Goal: Task Accomplishment & Management: Manage account settings

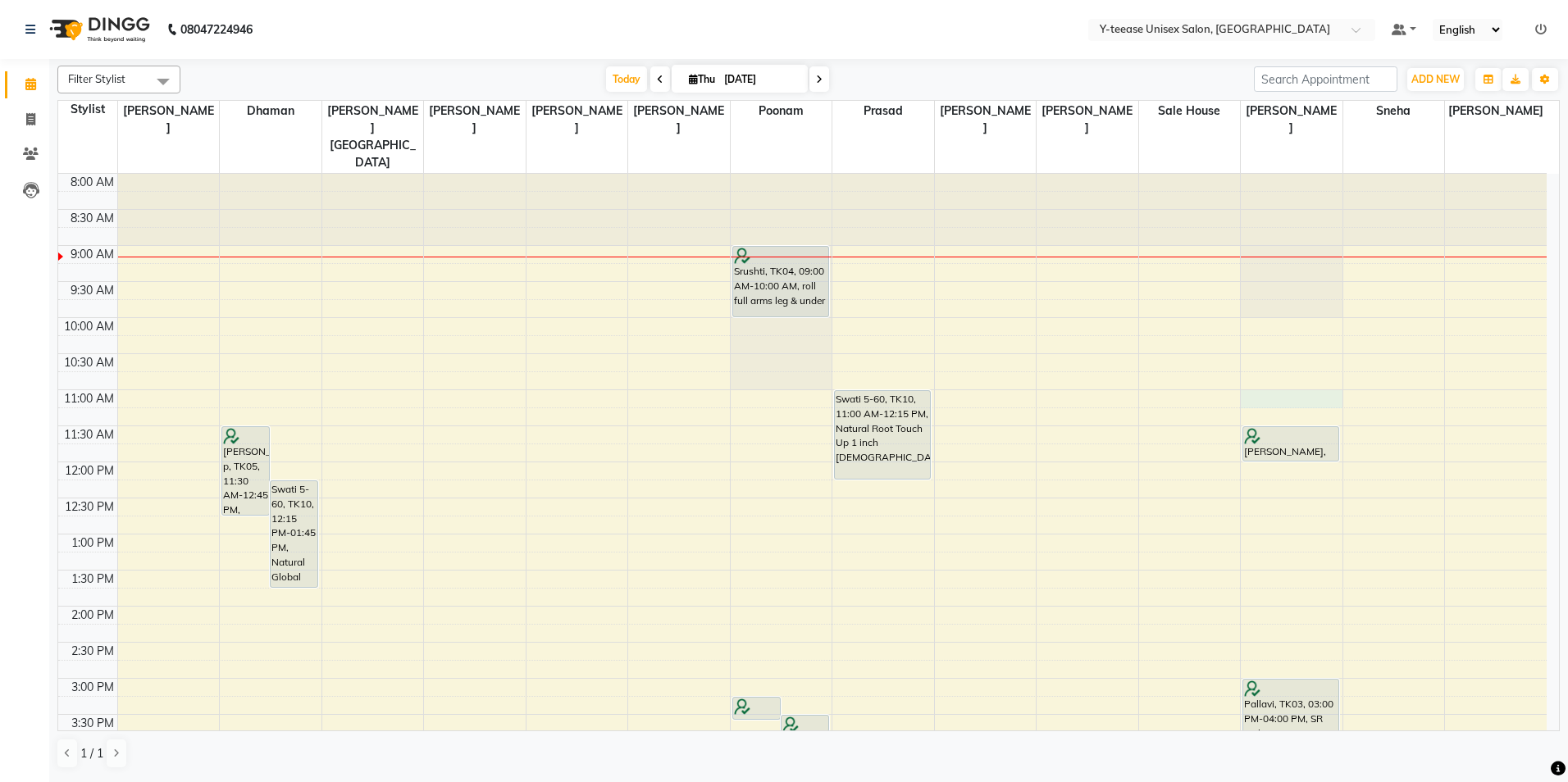
click at [1287, 365] on div "8:00 AM 8:30 AM 9:00 AM 9:30 AM 10:00 AM 10:30 AM 11:00 AM 11:30 AM 12:00 PM 12…" at bounding box center [802, 714] width 1489 height 1082
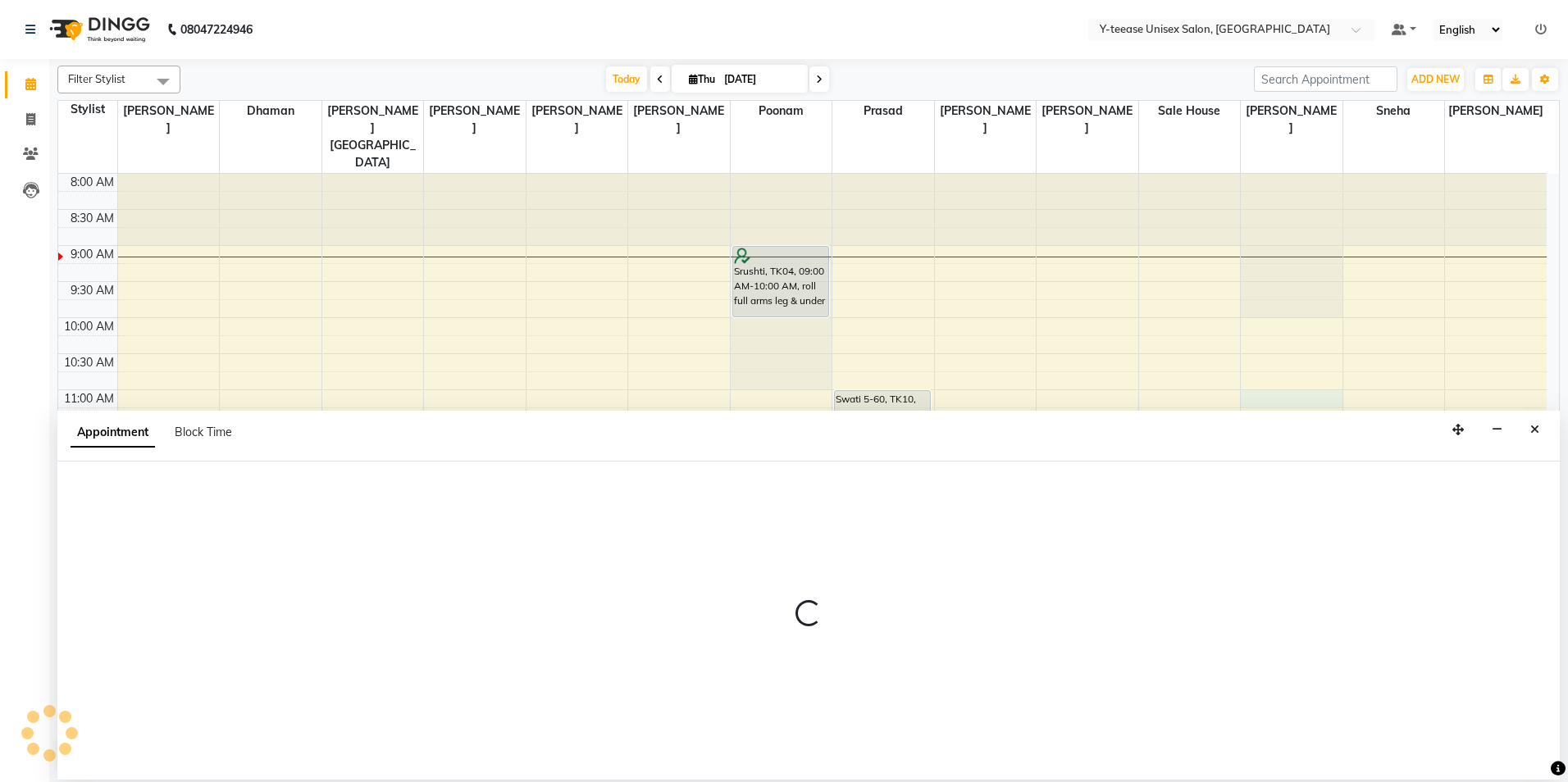
select select "56"
select select "660"
select select "tentative"
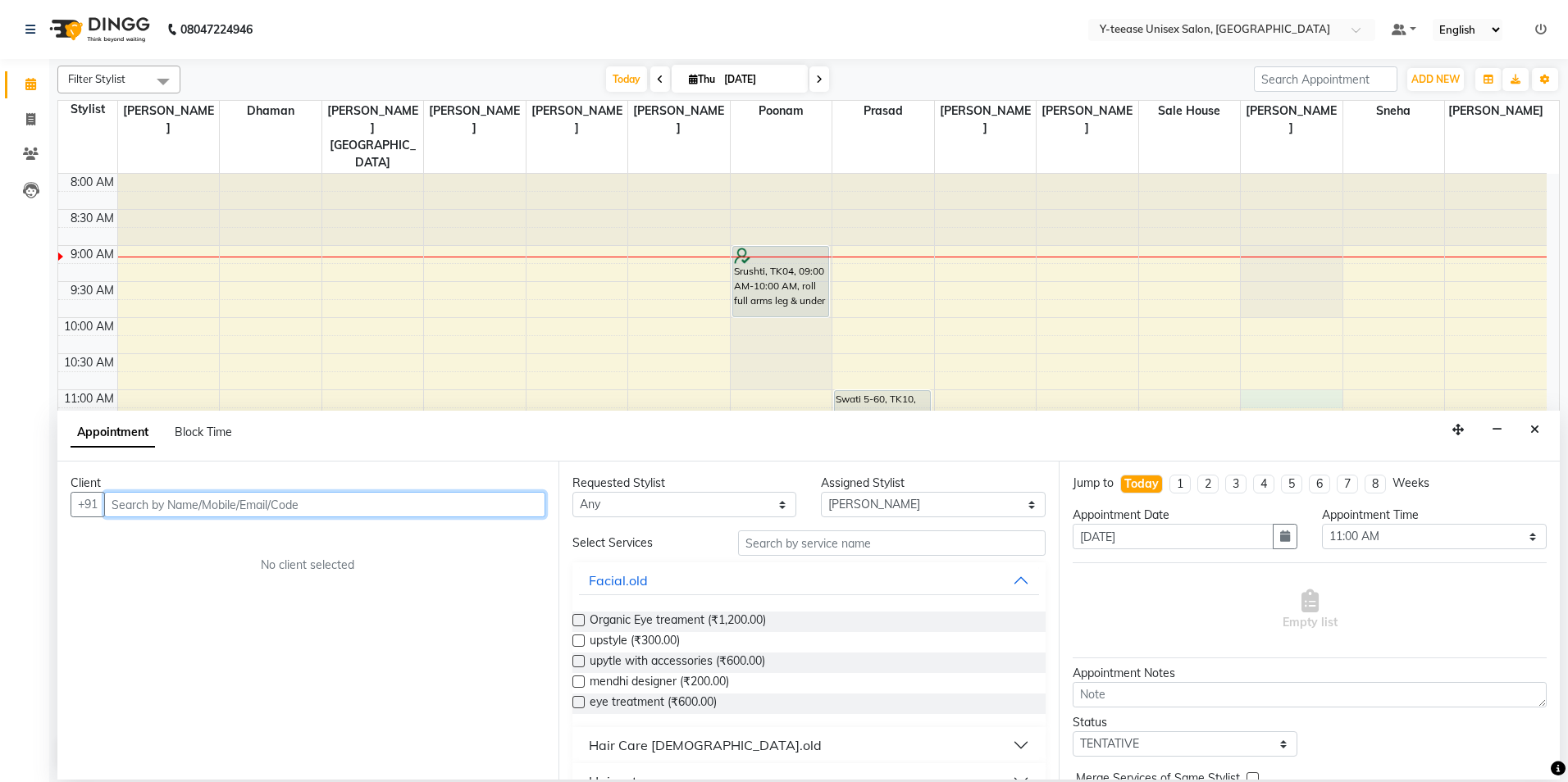
click at [313, 501] on input "text" at bounding box center [324, 505] width 441 height 26
click at [132, 501] on input "76" at bounding box center [324, 505] width 441 height 26
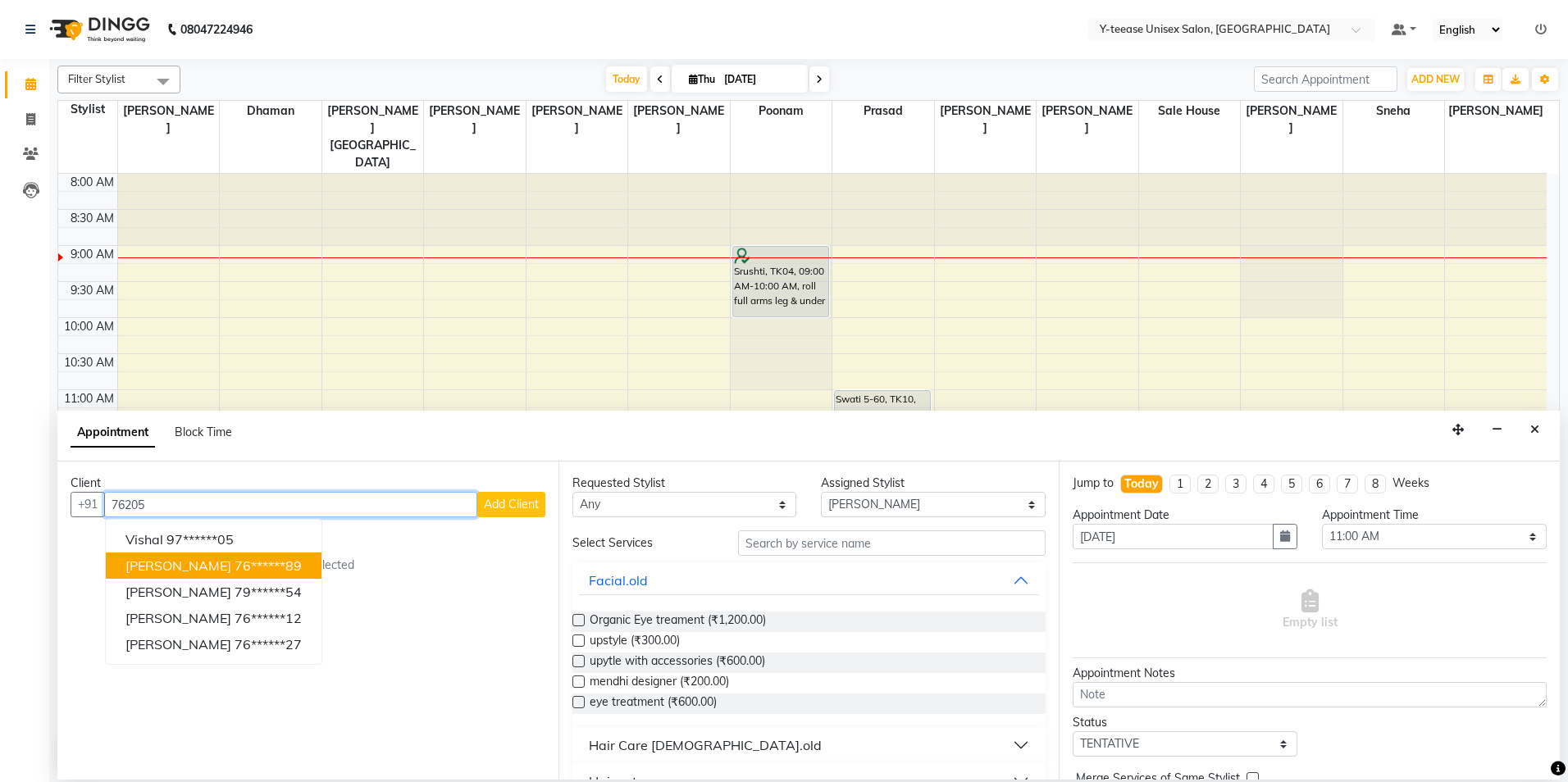
click at [235, 561] on ngb-highlight "76******89" at bounding box center [269, 565] width 68 height 16
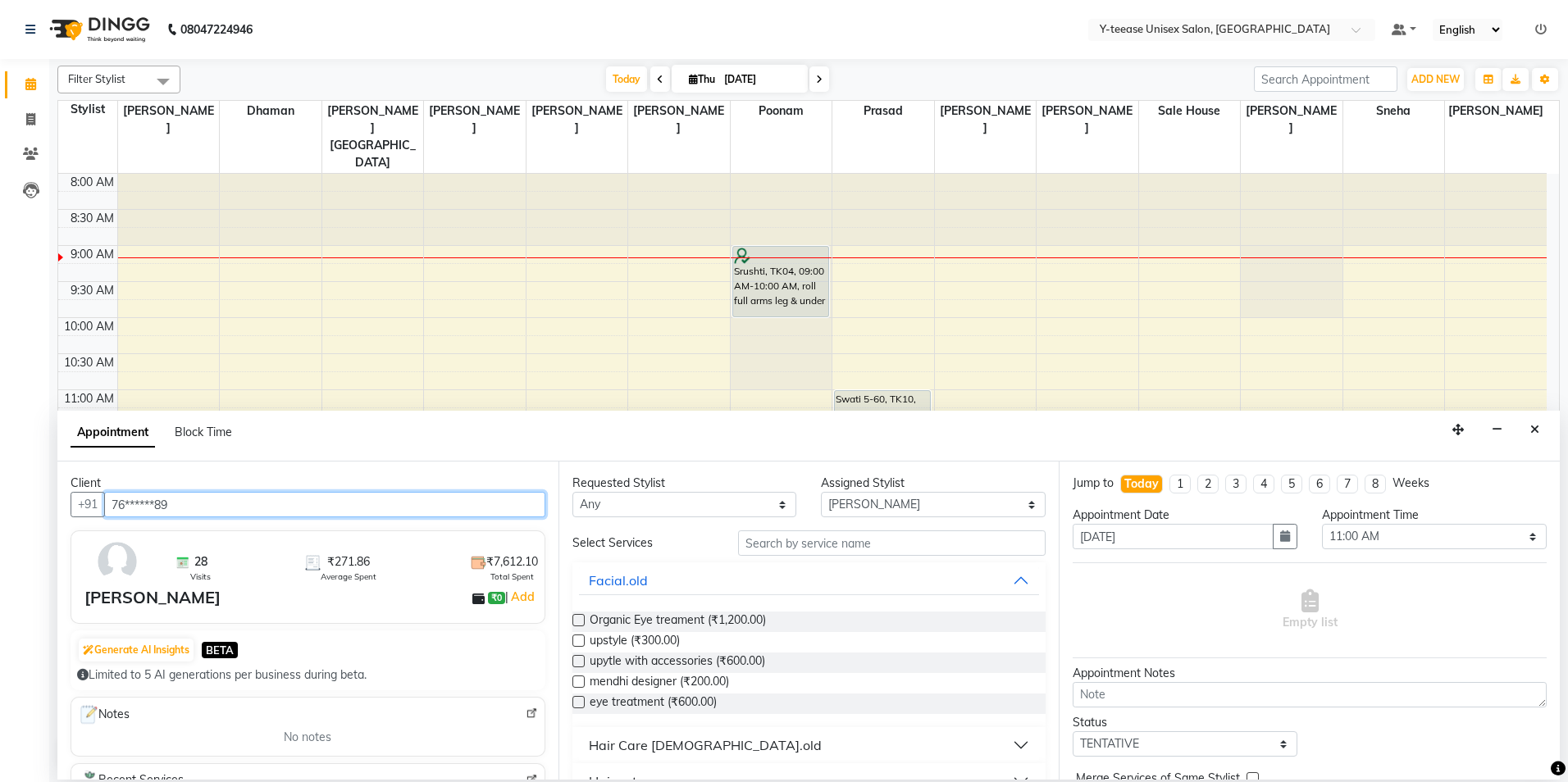
type input "76******89"
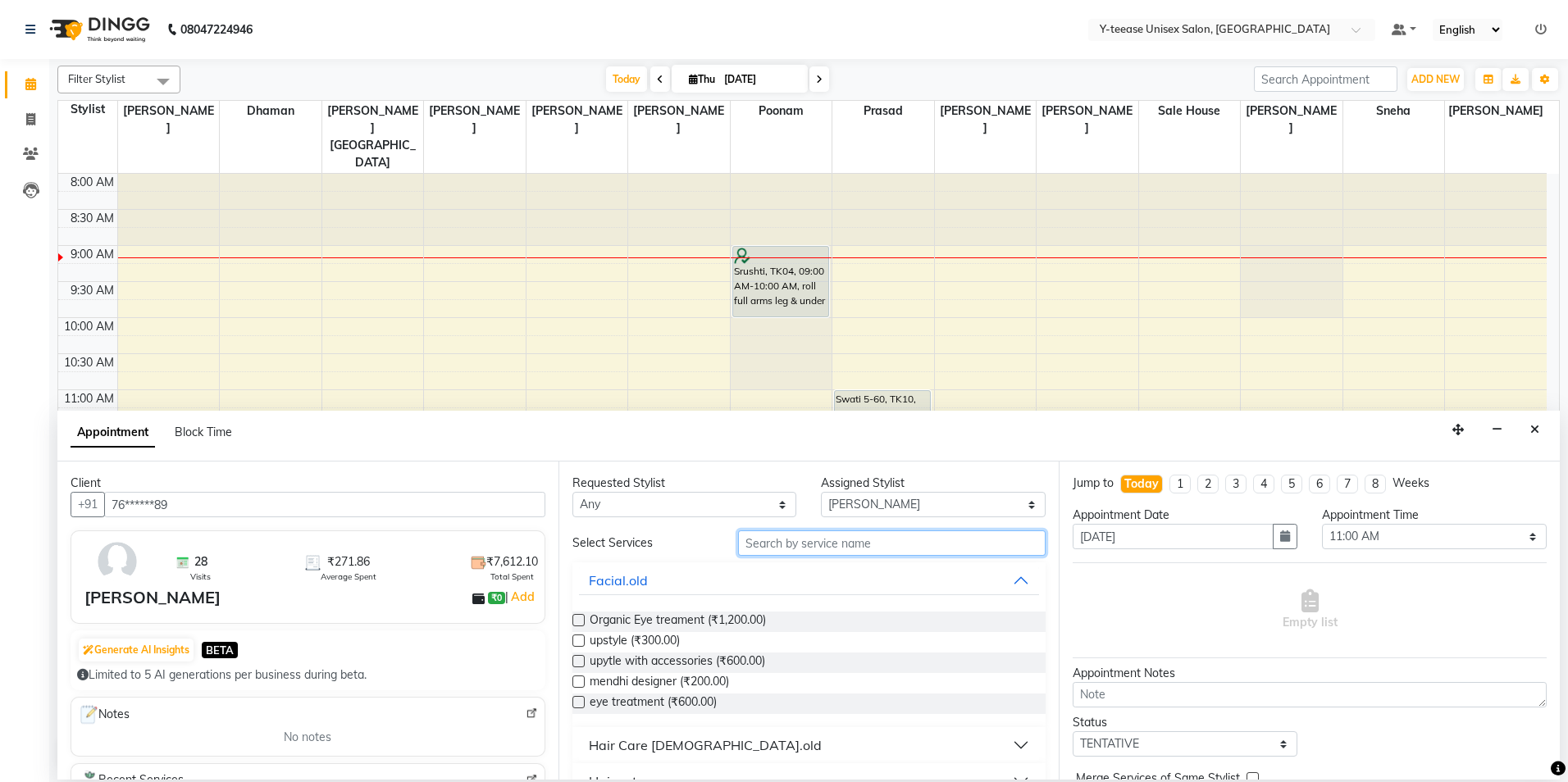
click at [757, 535] on input "text" at bounding box center [892, 544] width 308 height 26
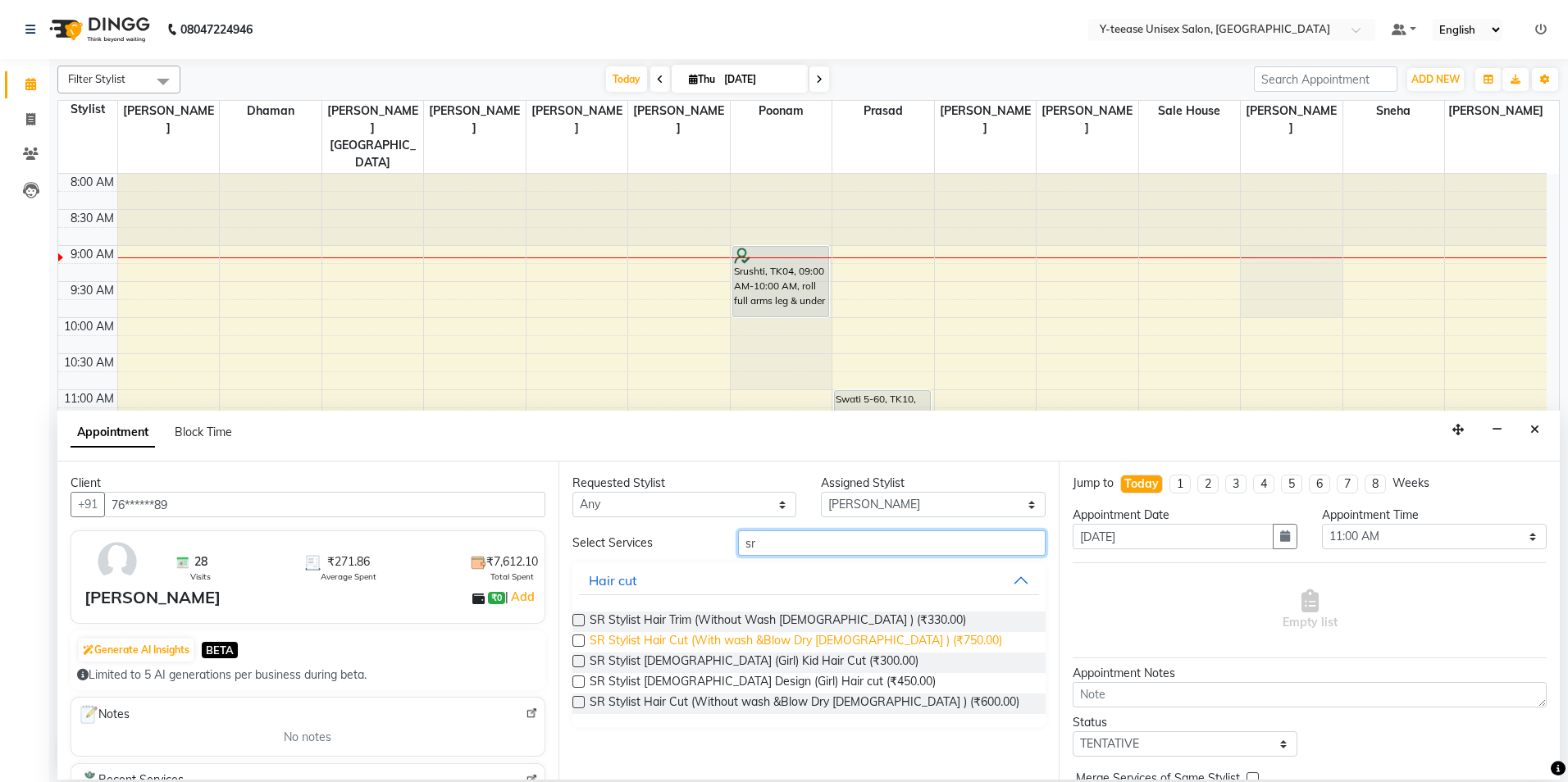
type input "sr"
click at [901, 644] on span "SR Stylist Hair Cut (With wash &Blow Dry [DEMOGRAPHIC_DATA] ) (₹750.00)" at bounding box center [795, 642] width 412 height 20
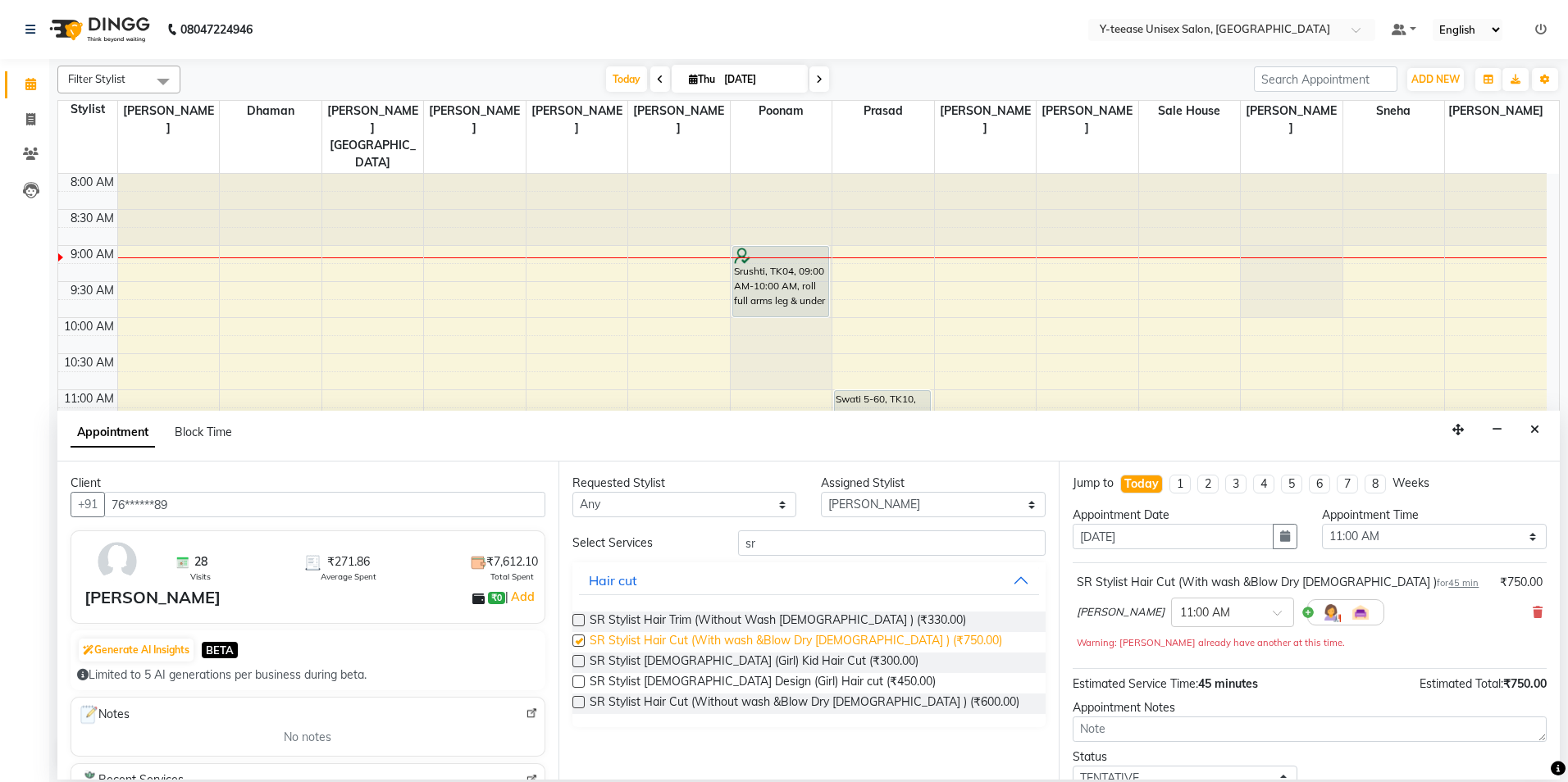
checkbox input "false"
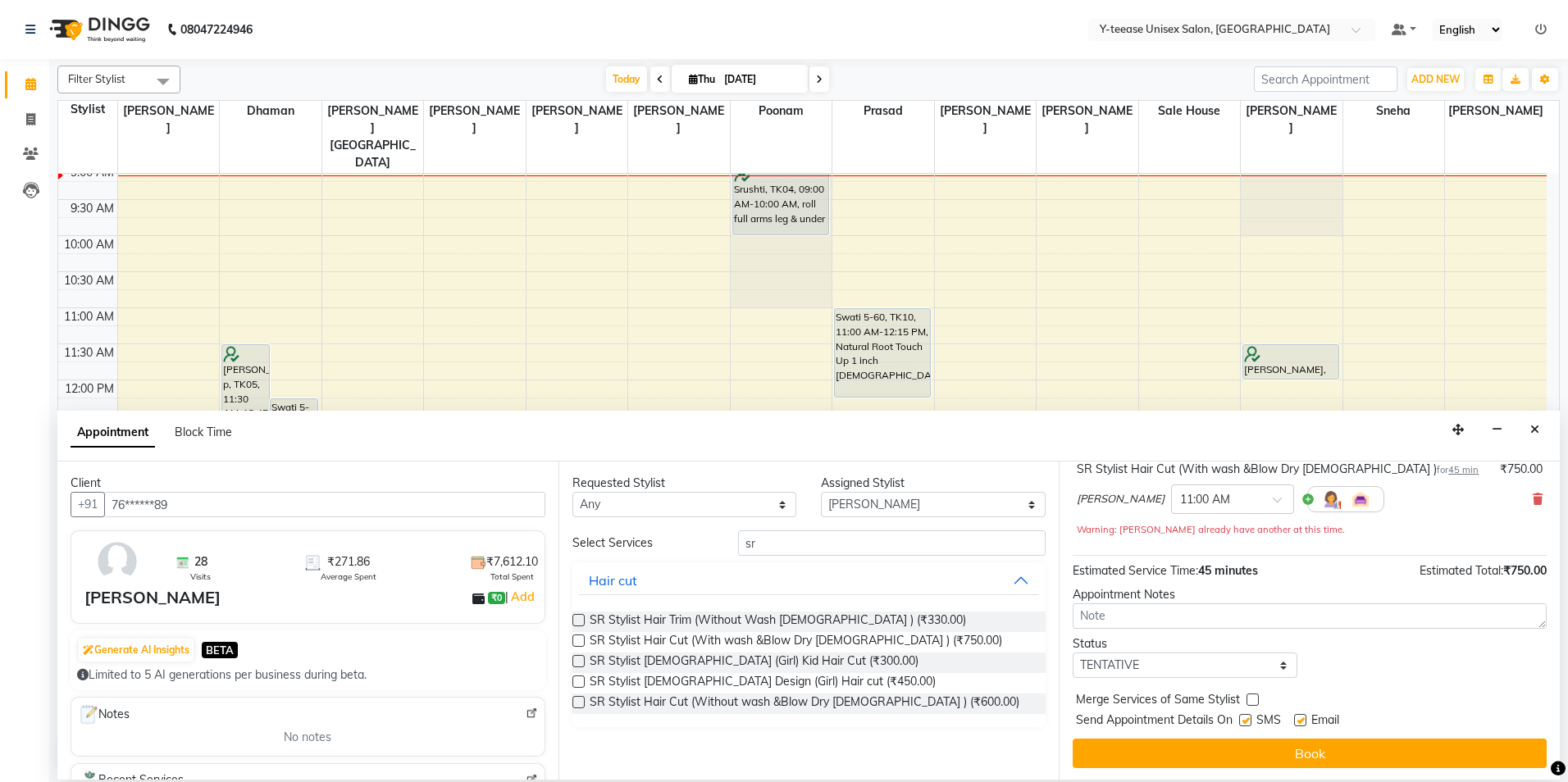
scroll to position [115, 0]
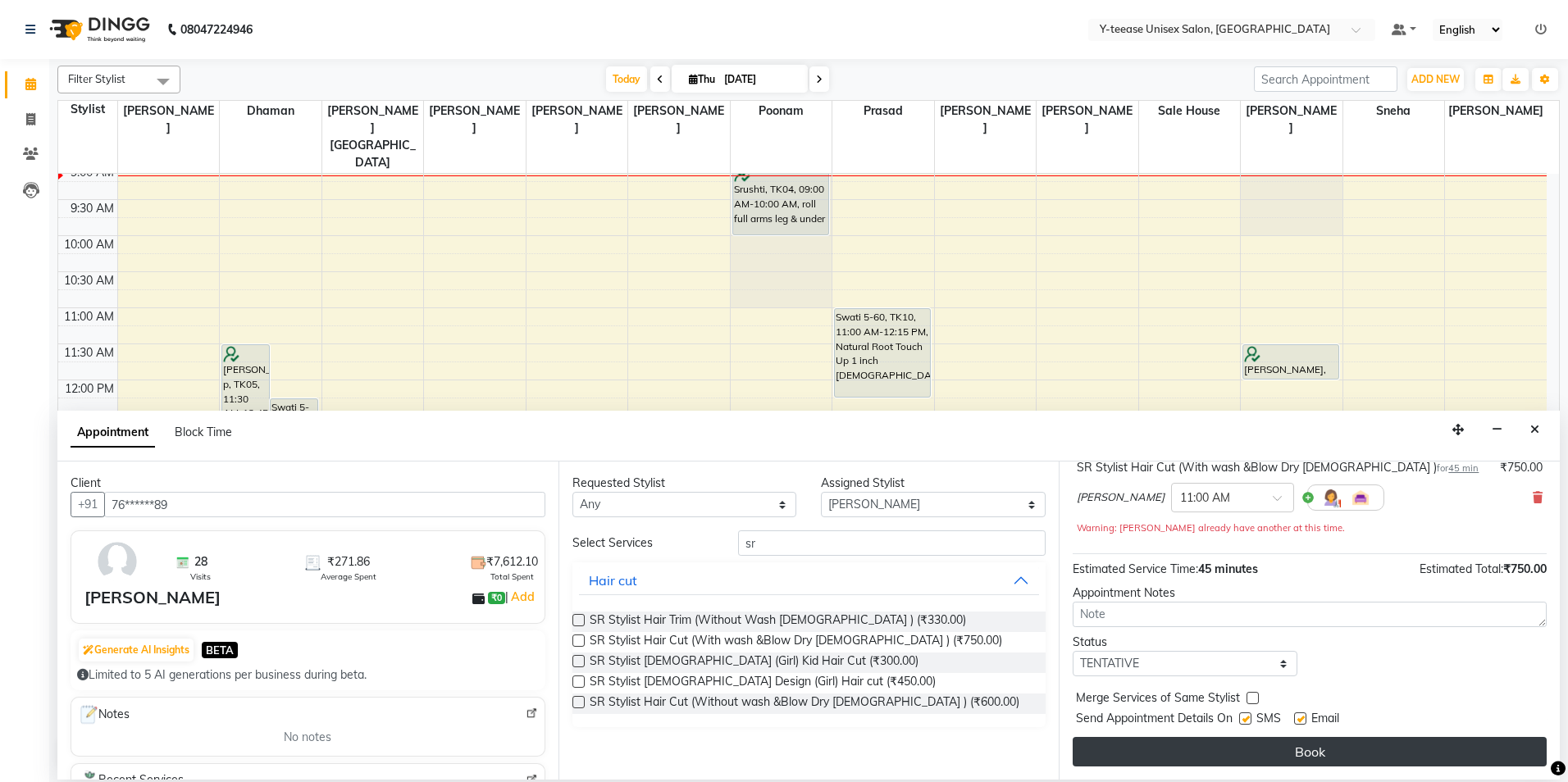
click at [1312, 754] on button "Book" at bounding box center [1309, 752] width 474 height 29
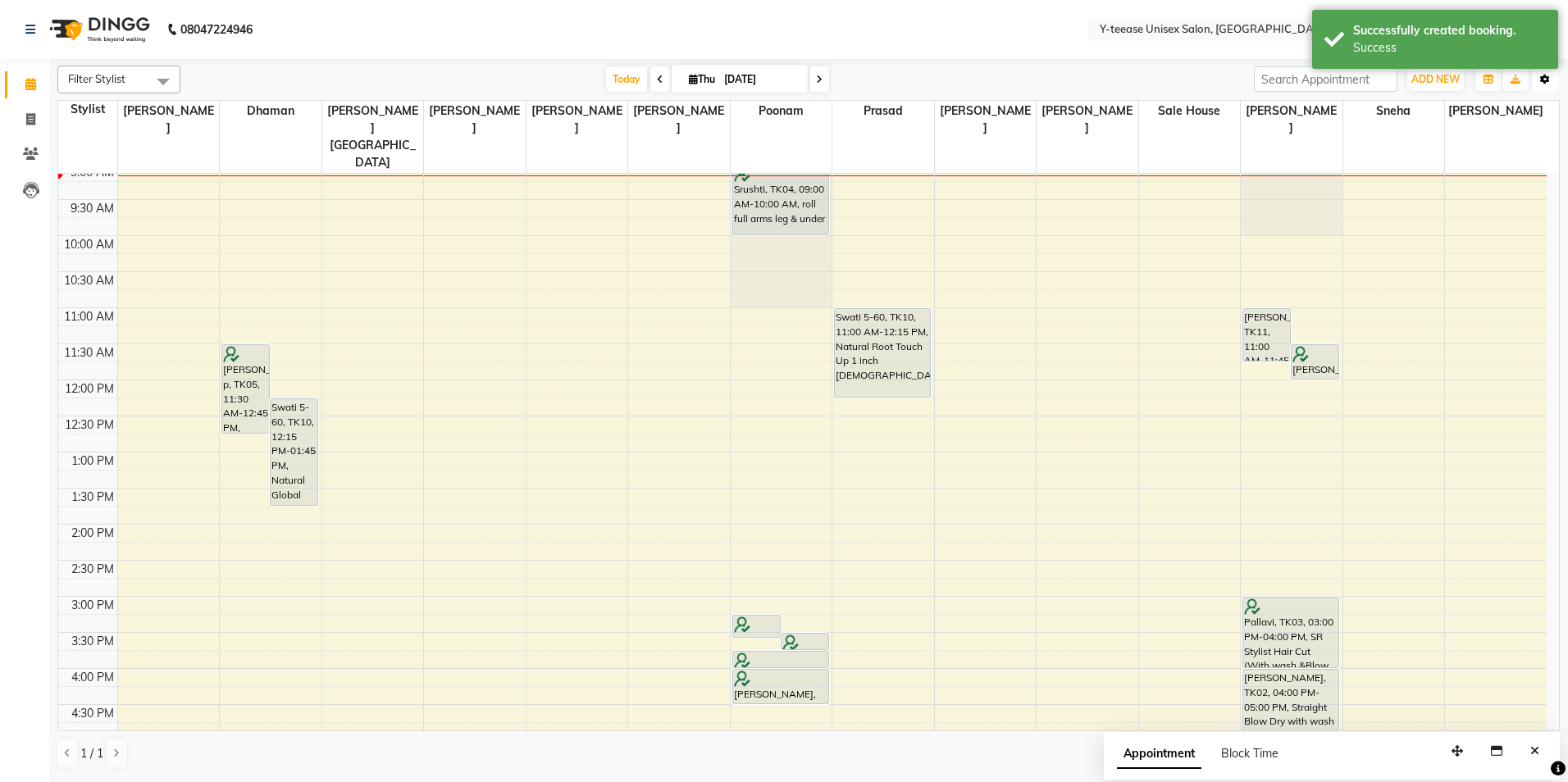
click at [1542, 76] on icon "button" at bounding box center [1545, 79] width 10 height 10
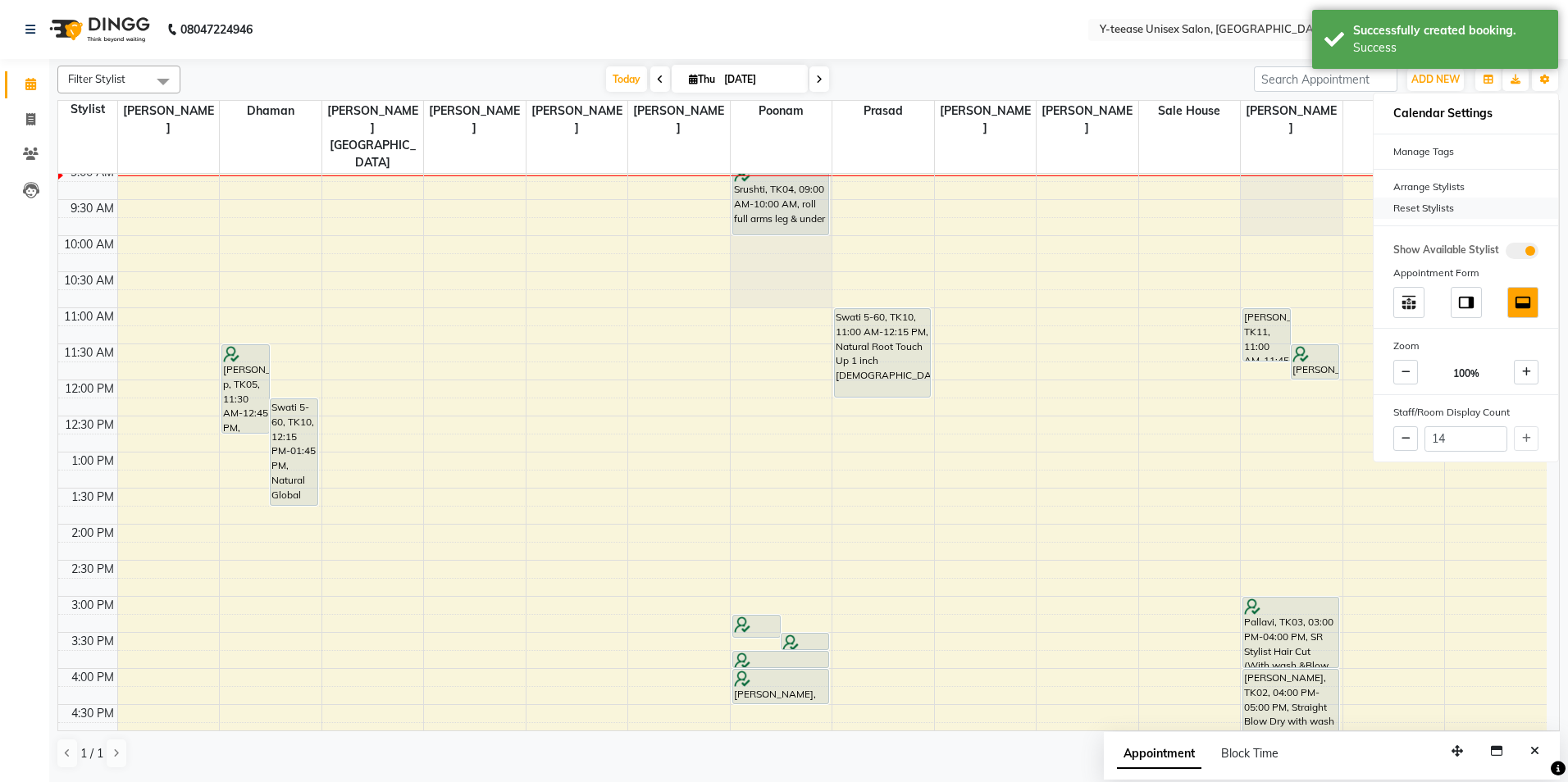
click at [1461, 205] on div "Reset Stylists" at bounding box center [1466, 207] width 185 height 21
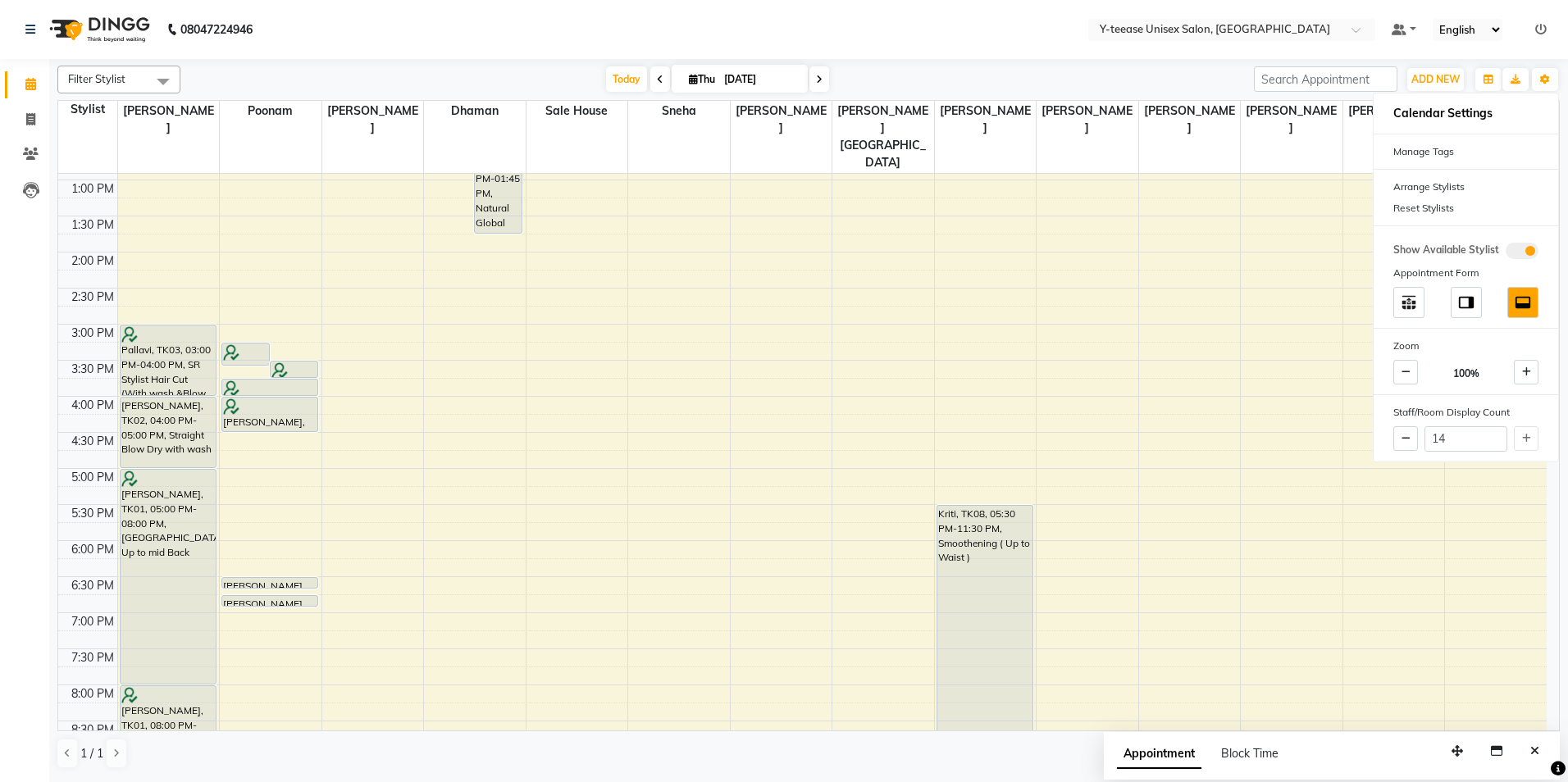
scroll to position [491, 0]
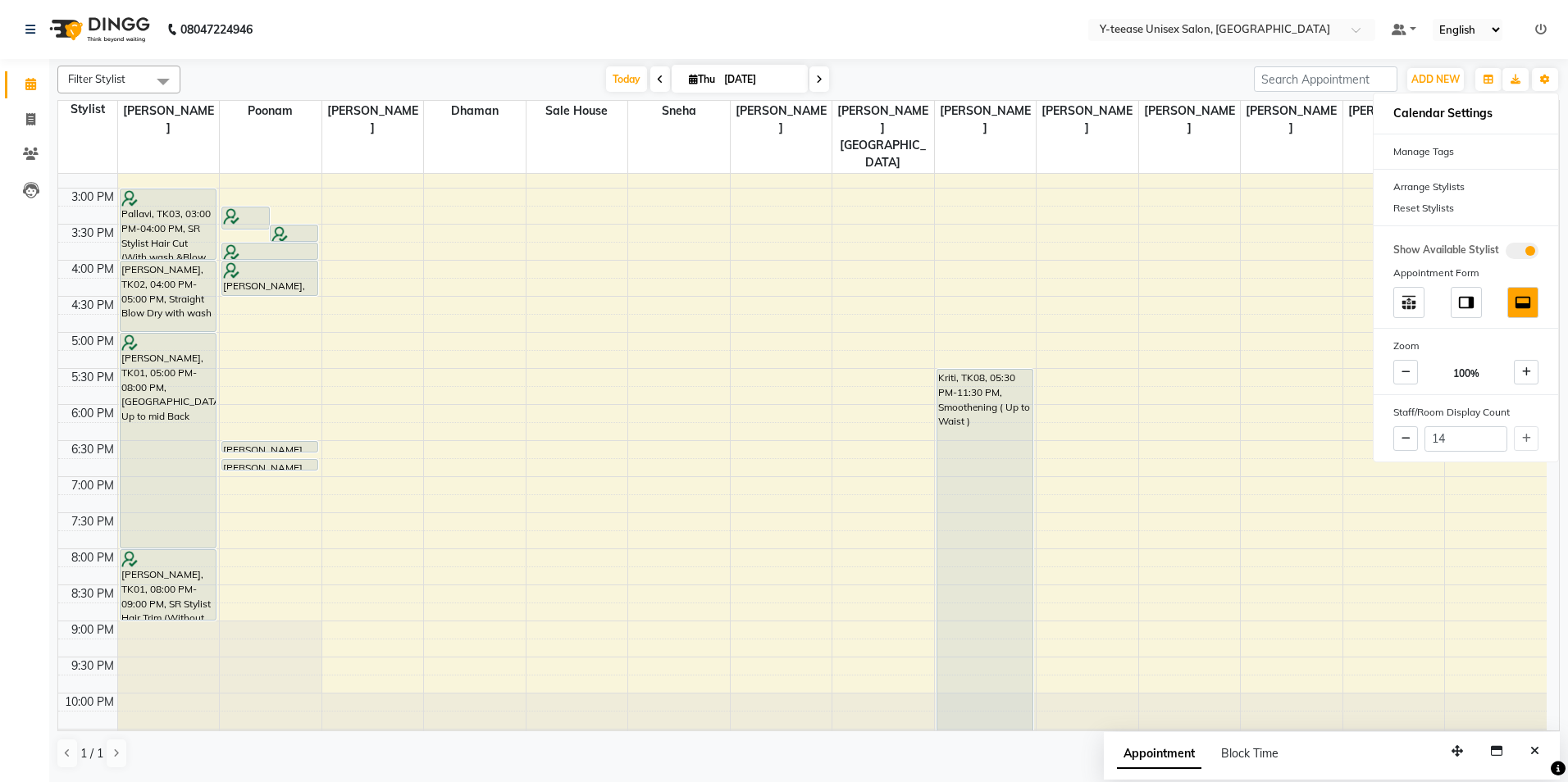
click at [657, 78] on icon at bounding box center [660, 79] width 6 height 10
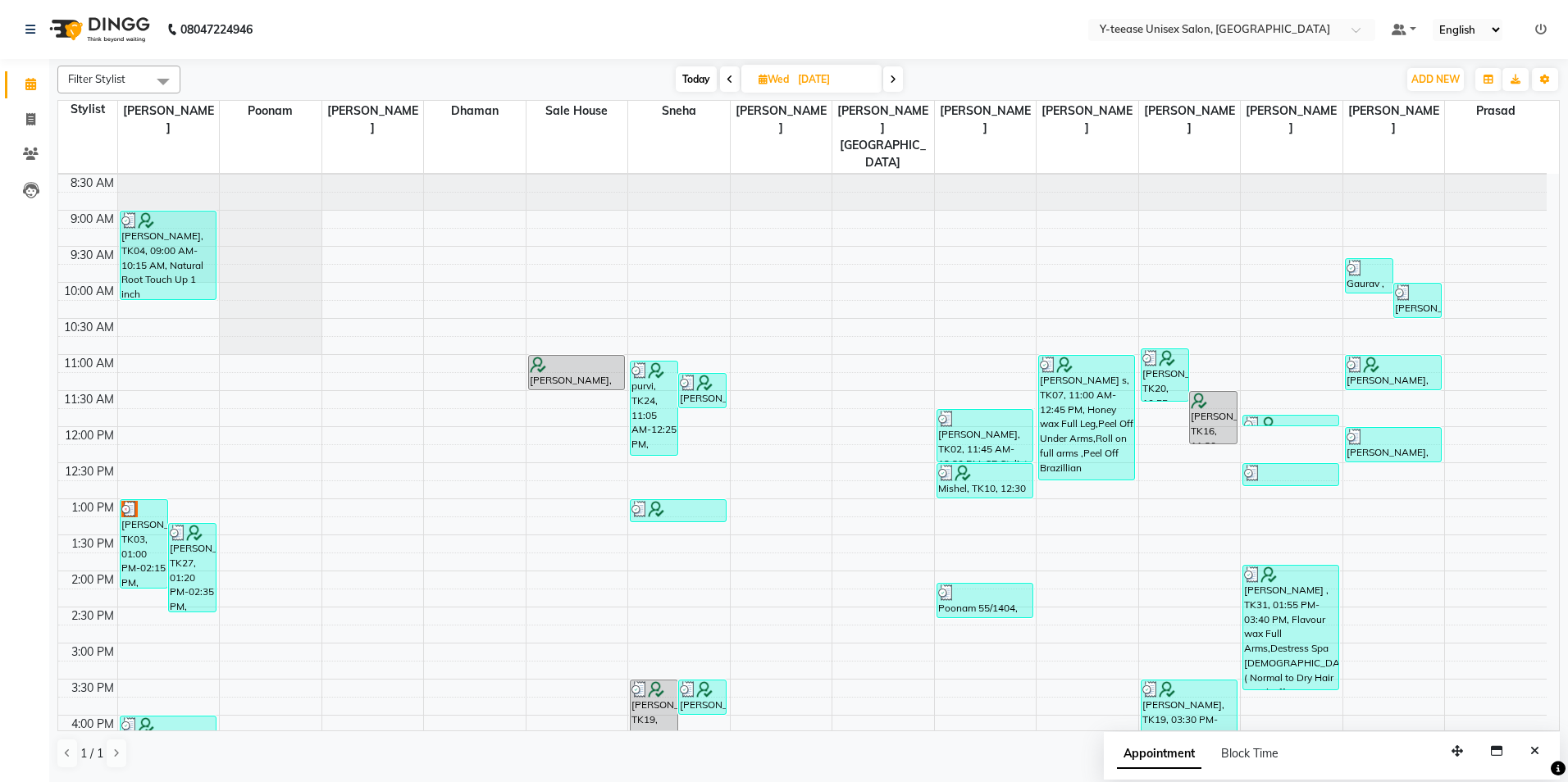
scroll to position [0, 0]
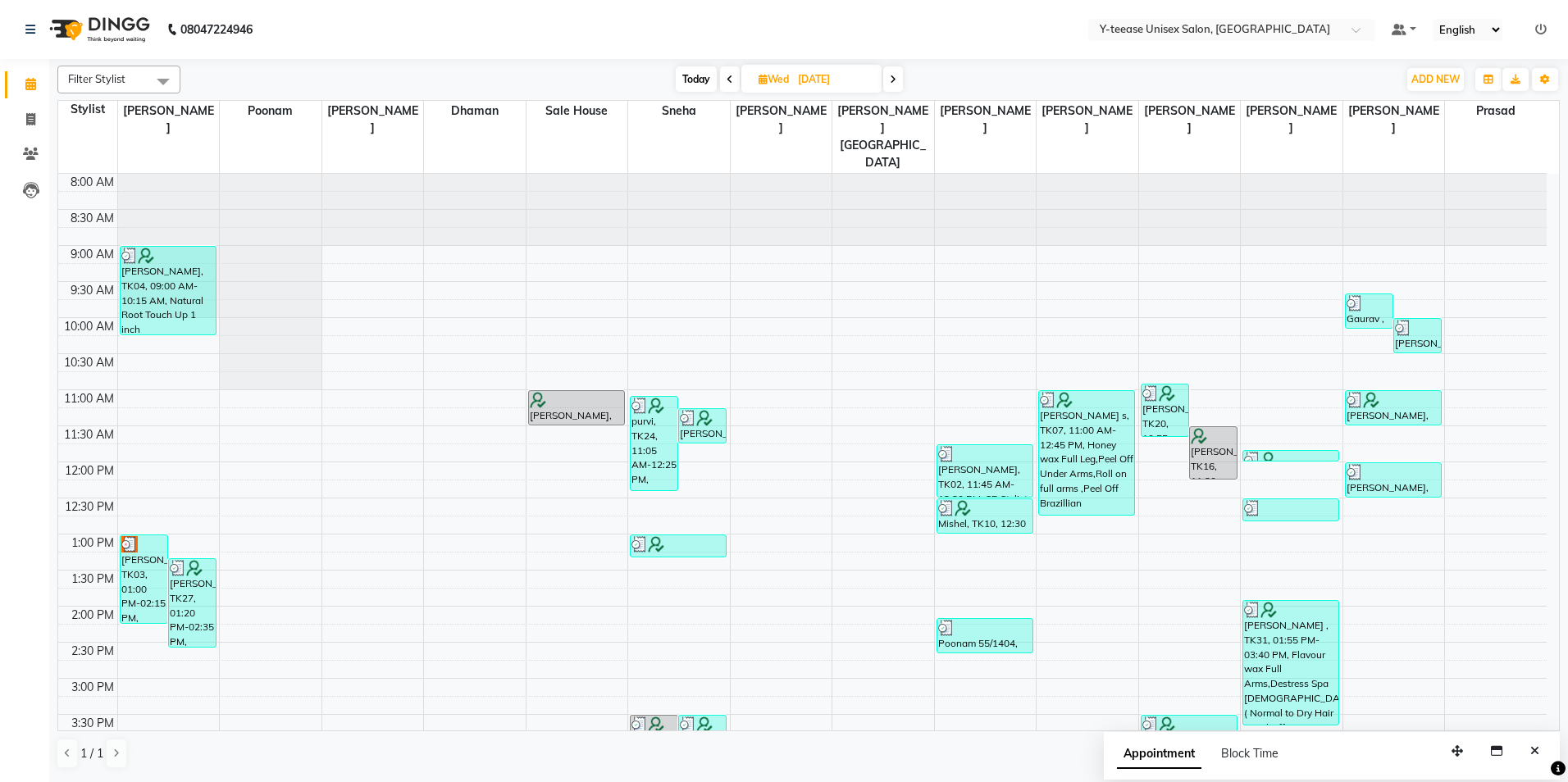
click at [686, 78] on span "Today" at bounding box center [696, 79] width 41 height 26
type input "[DATE]"
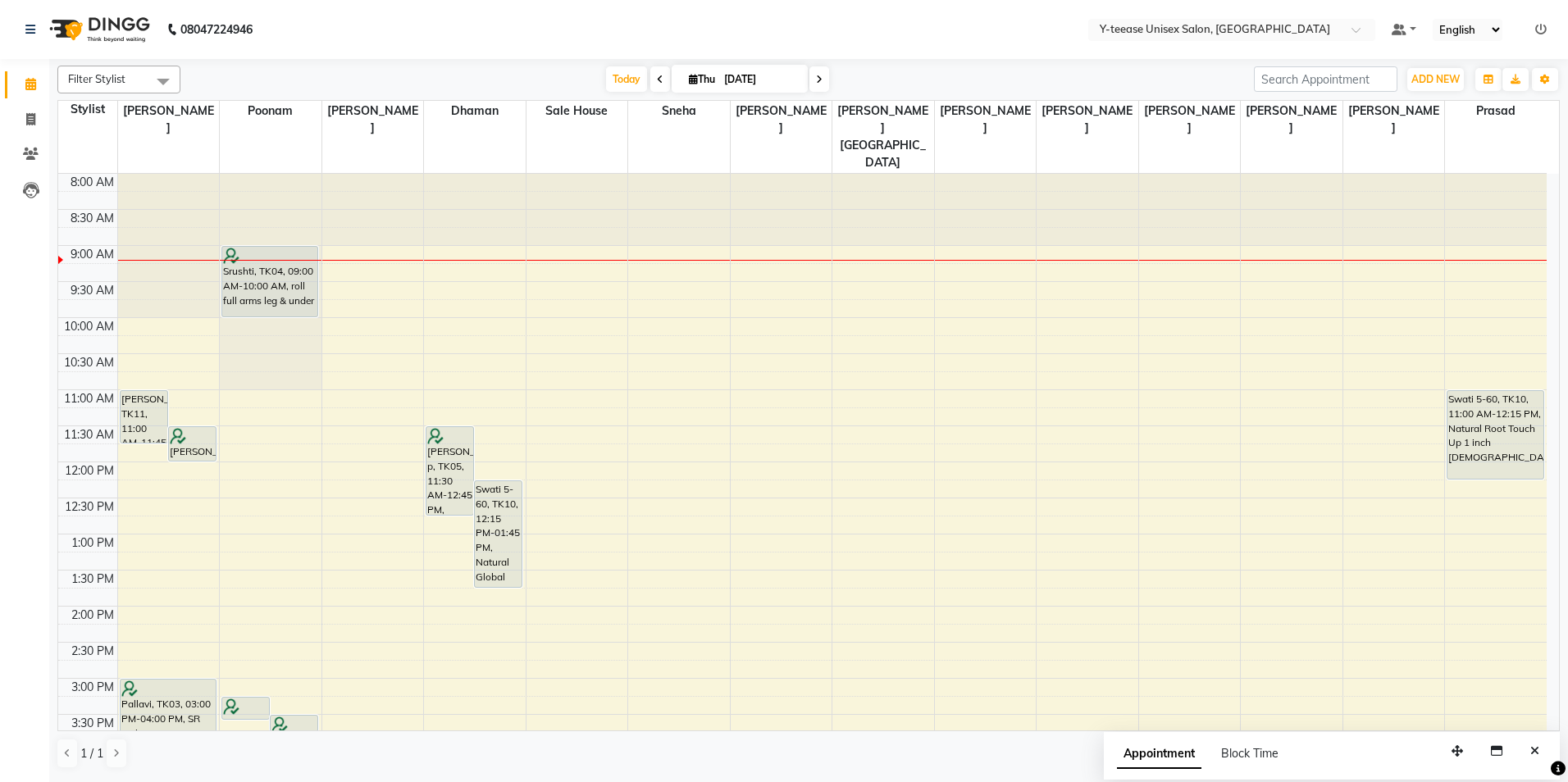
click at [1363, 275] on div "8:00 AM 8:30 AM 9:00 AM 9:30 AM 10:00 AM 10:30 AM 11:00 AM 11:30 AM 12:00 PM 12…" at bounding box center [802, 714] width 1489 height 1082
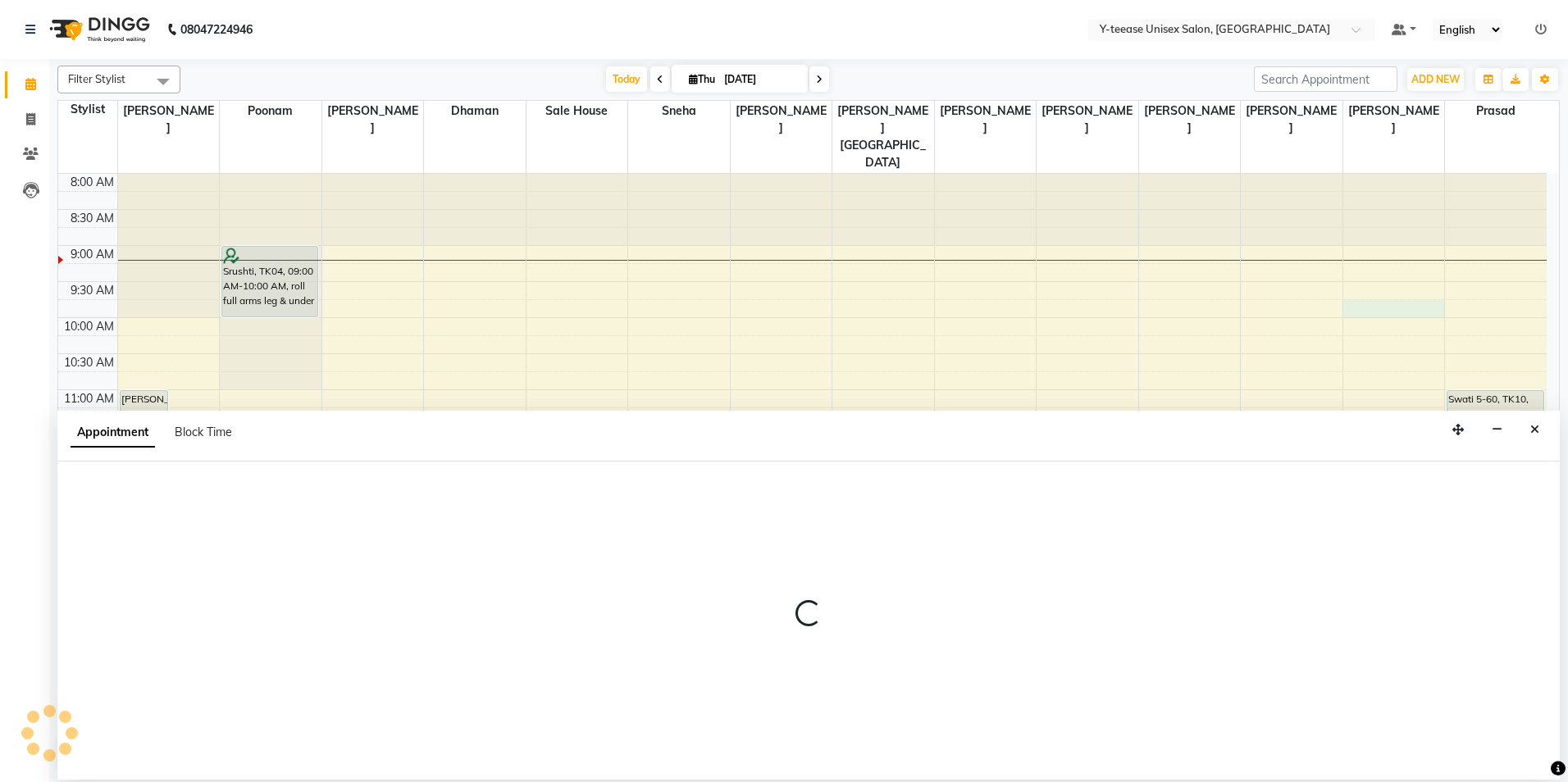
select select "88015"
select select "tentative"
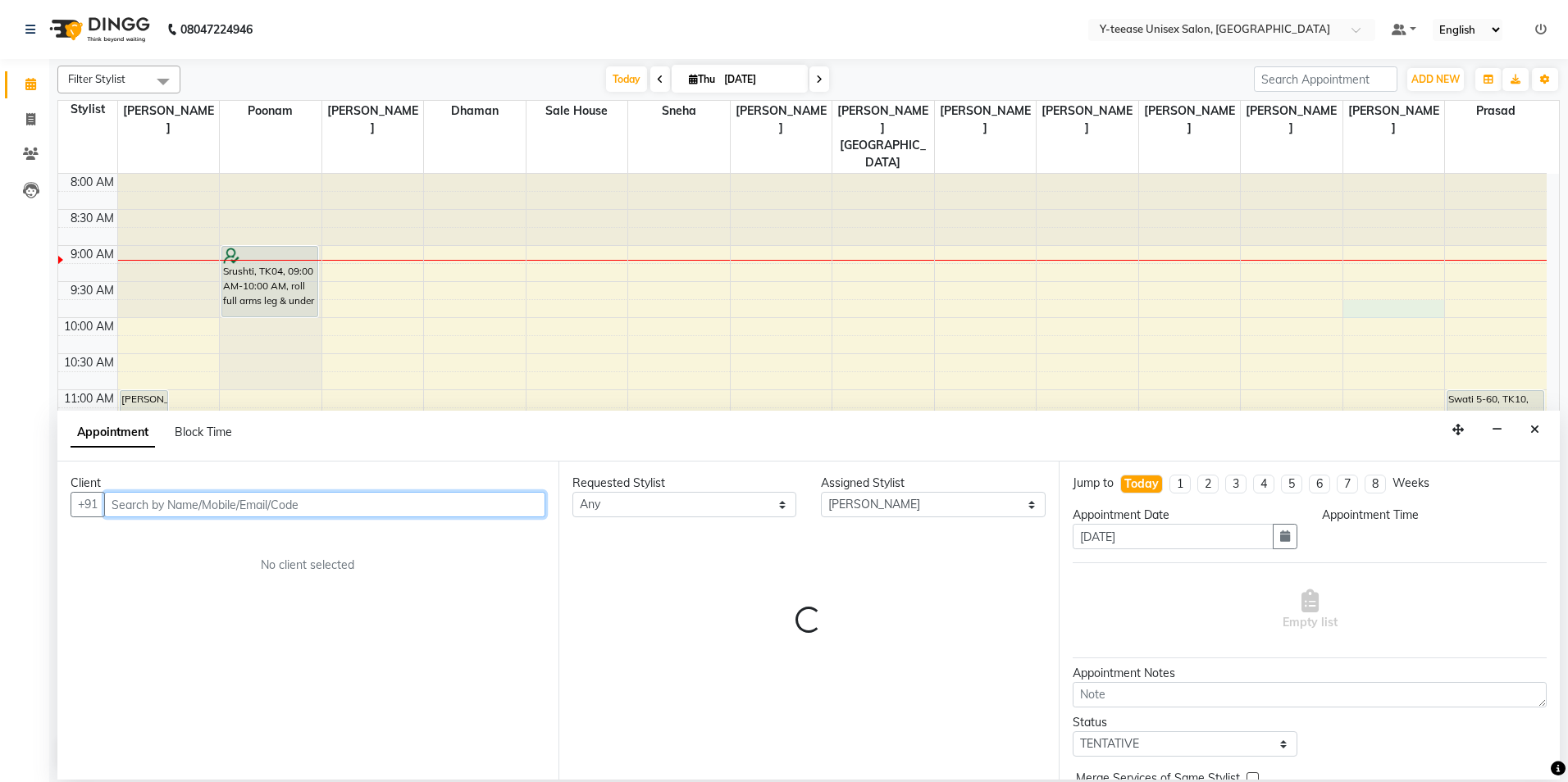
select select "585"
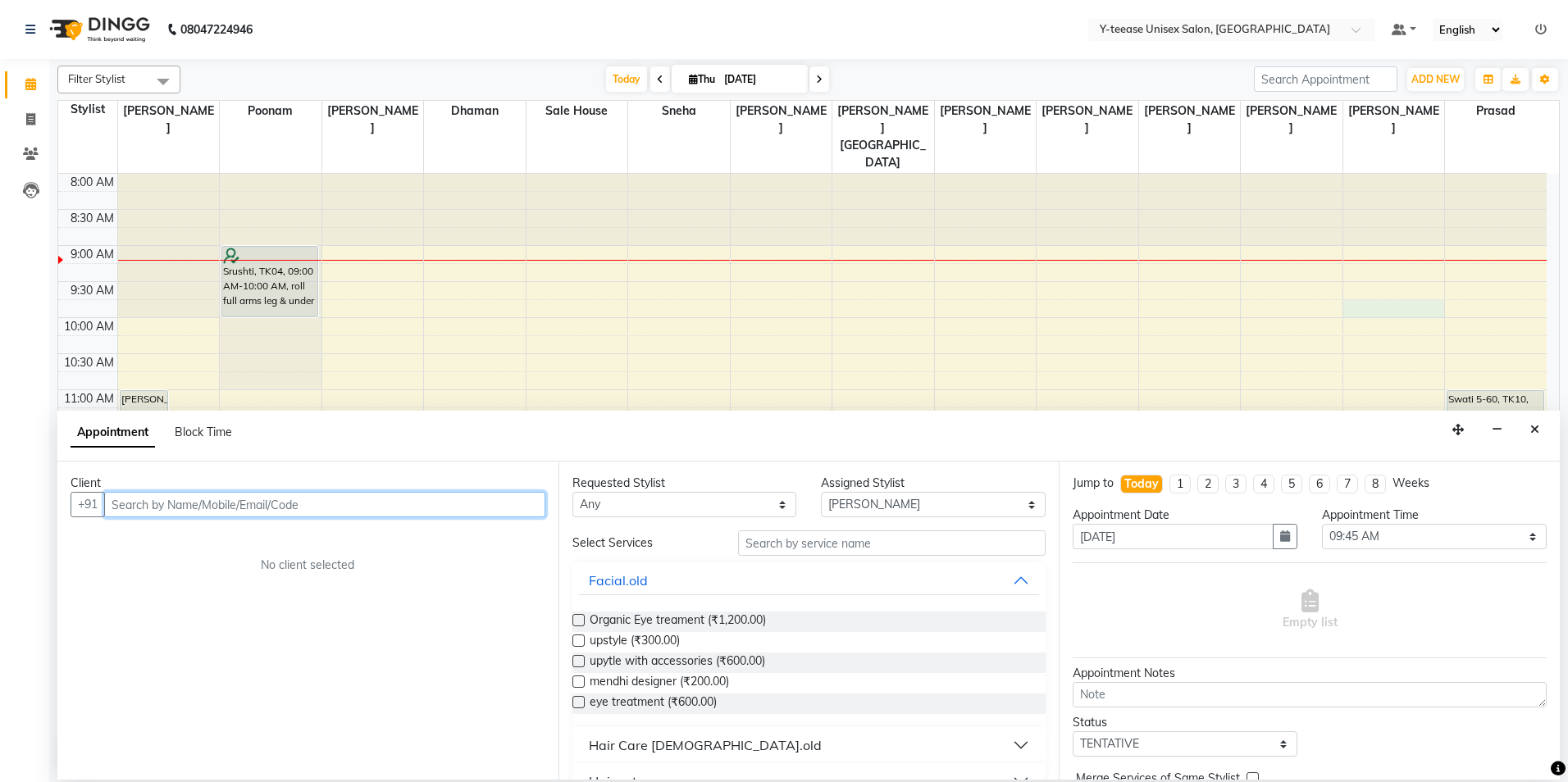
click at [375, 508] on input "text" at bounding box center [324, 505] width 441 height 26
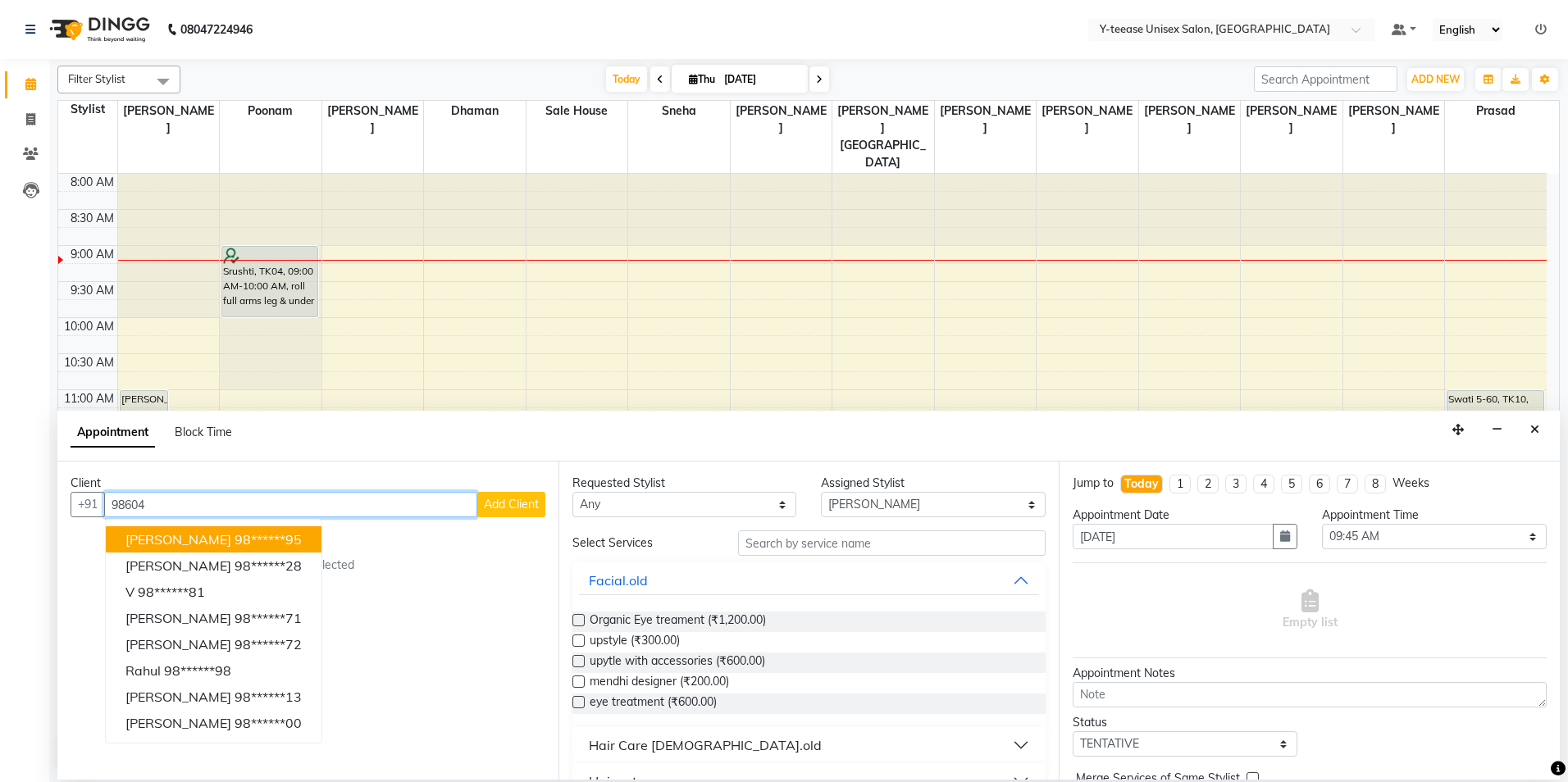
click at [212, 503] on input "98604" at bounding box center [291, 505] width 373 height 26
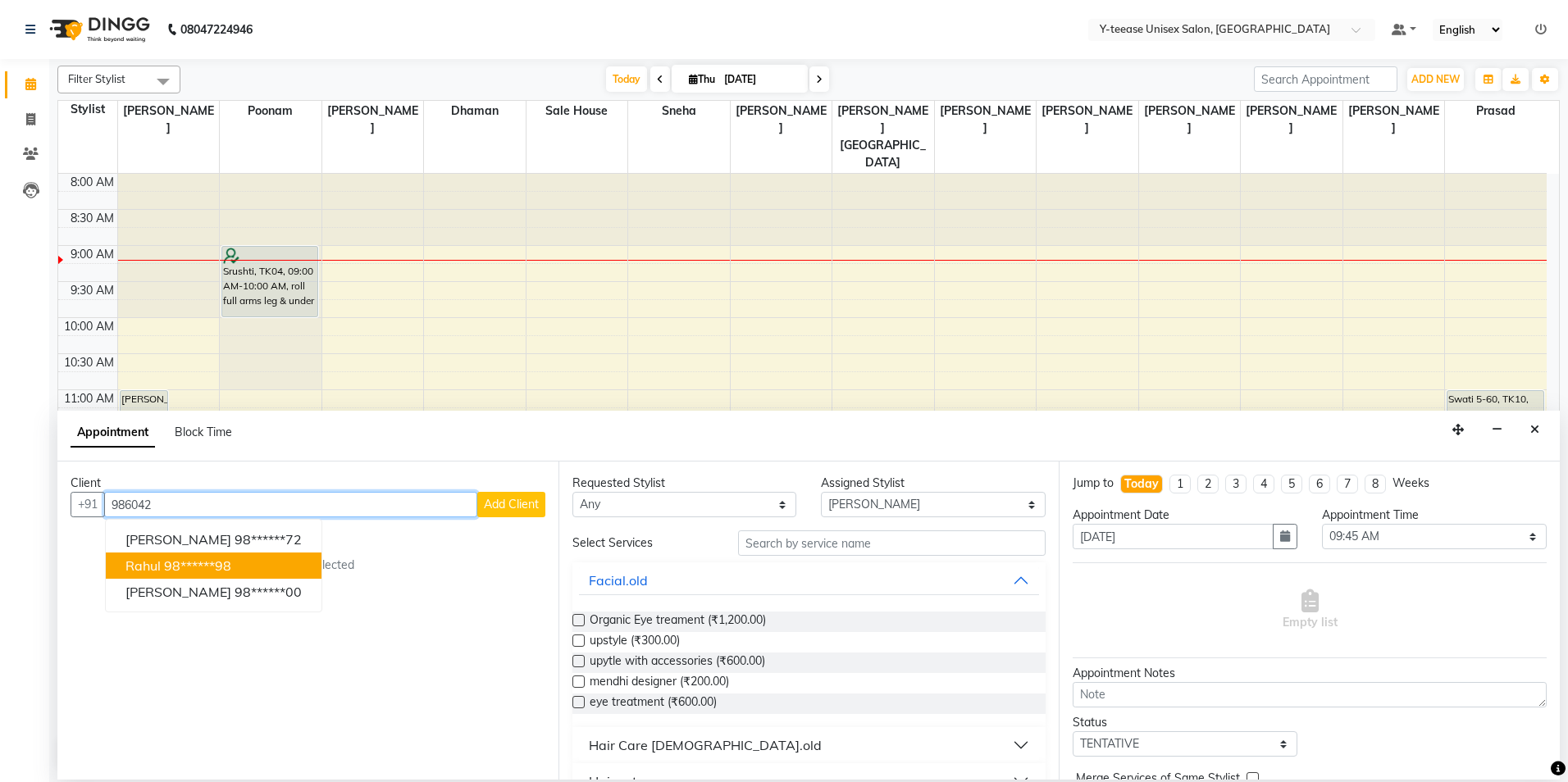
click at [251, 565] on button "rahul 98******98" at bounding box center [214, 565] width 216 height 26
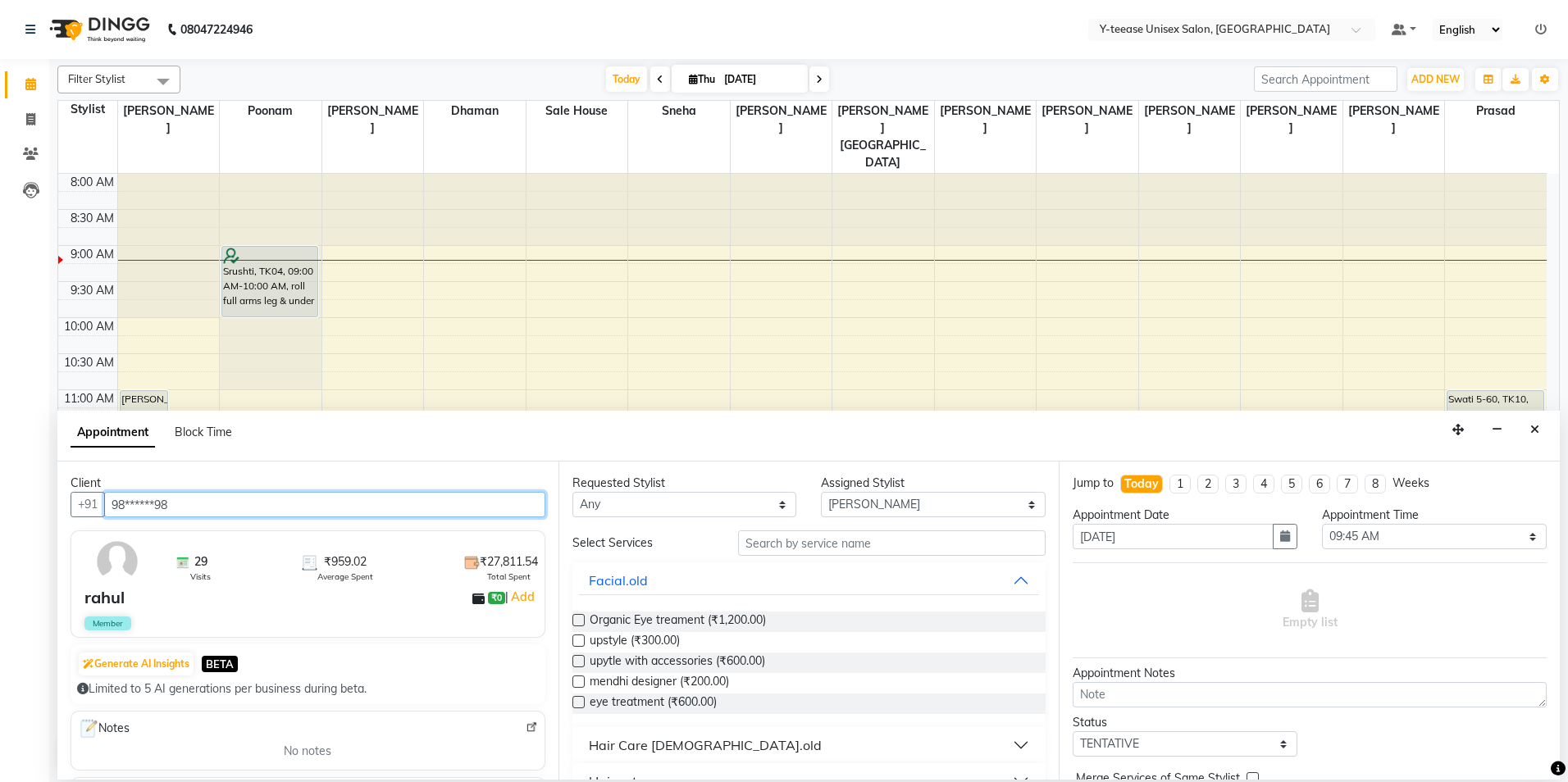
type input "98******98"
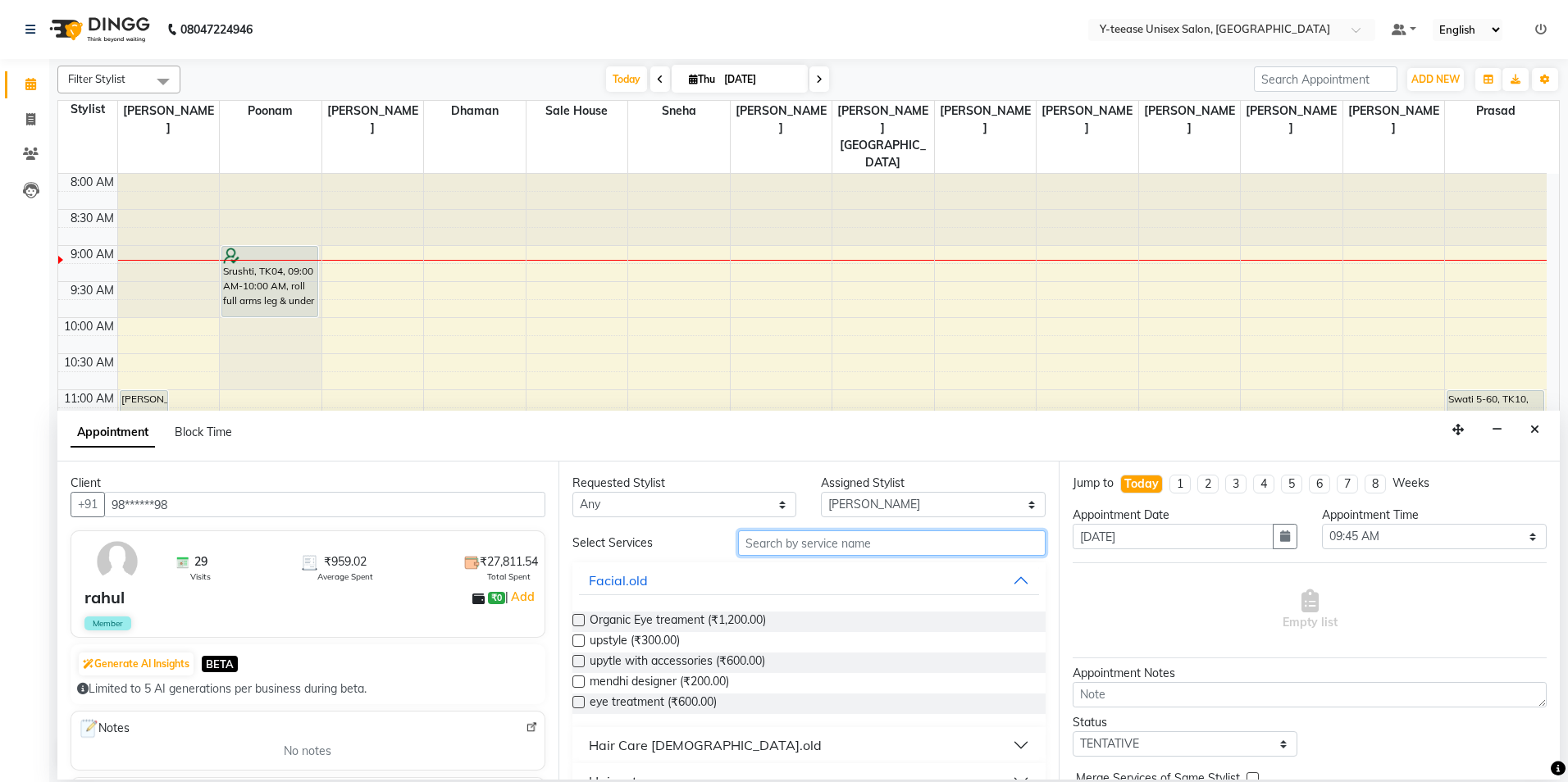
click at [768, 547] on input "text" at bounding box center [892, 544] width 308 height 26
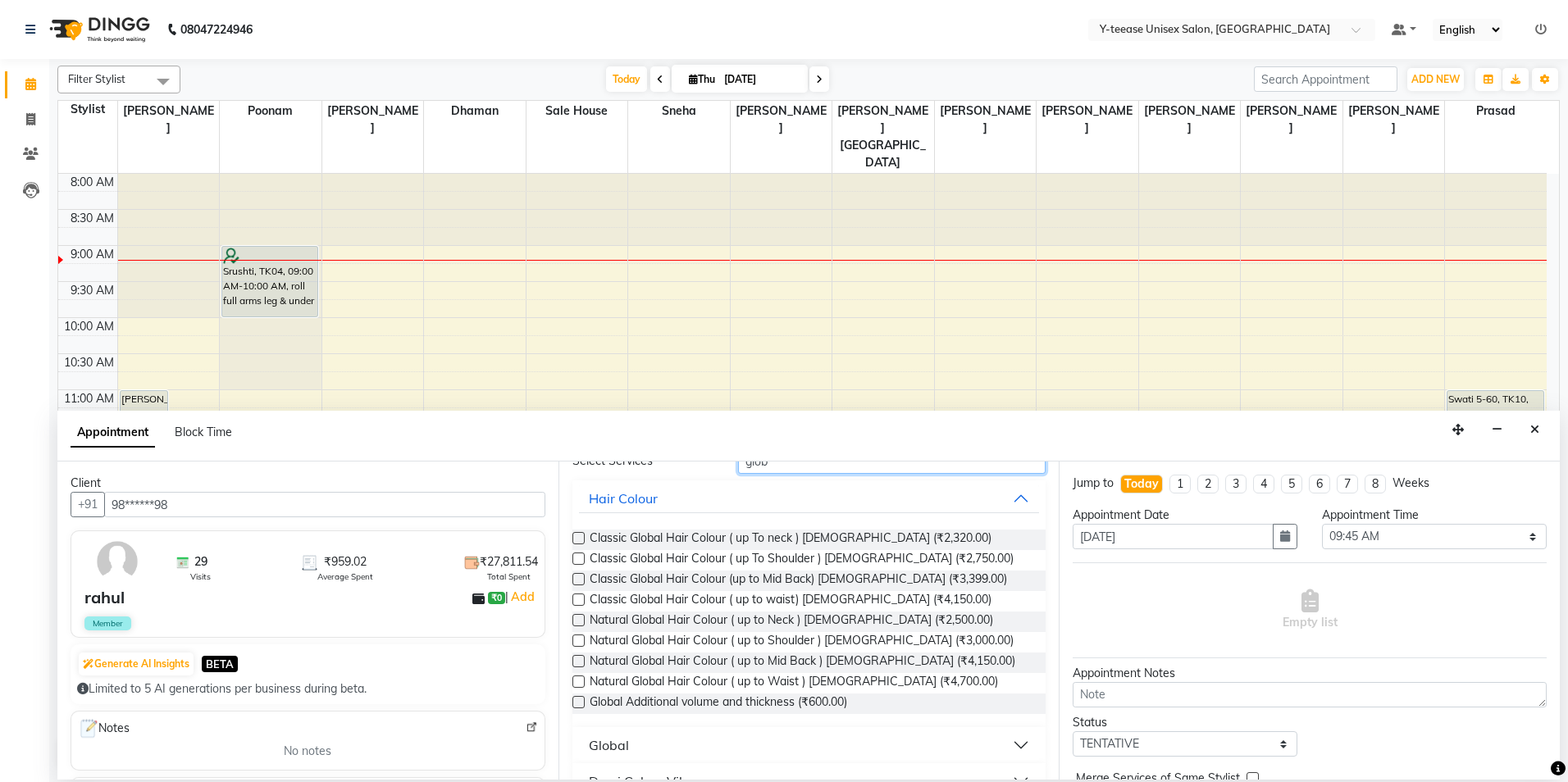
scroll to position [115, 0]
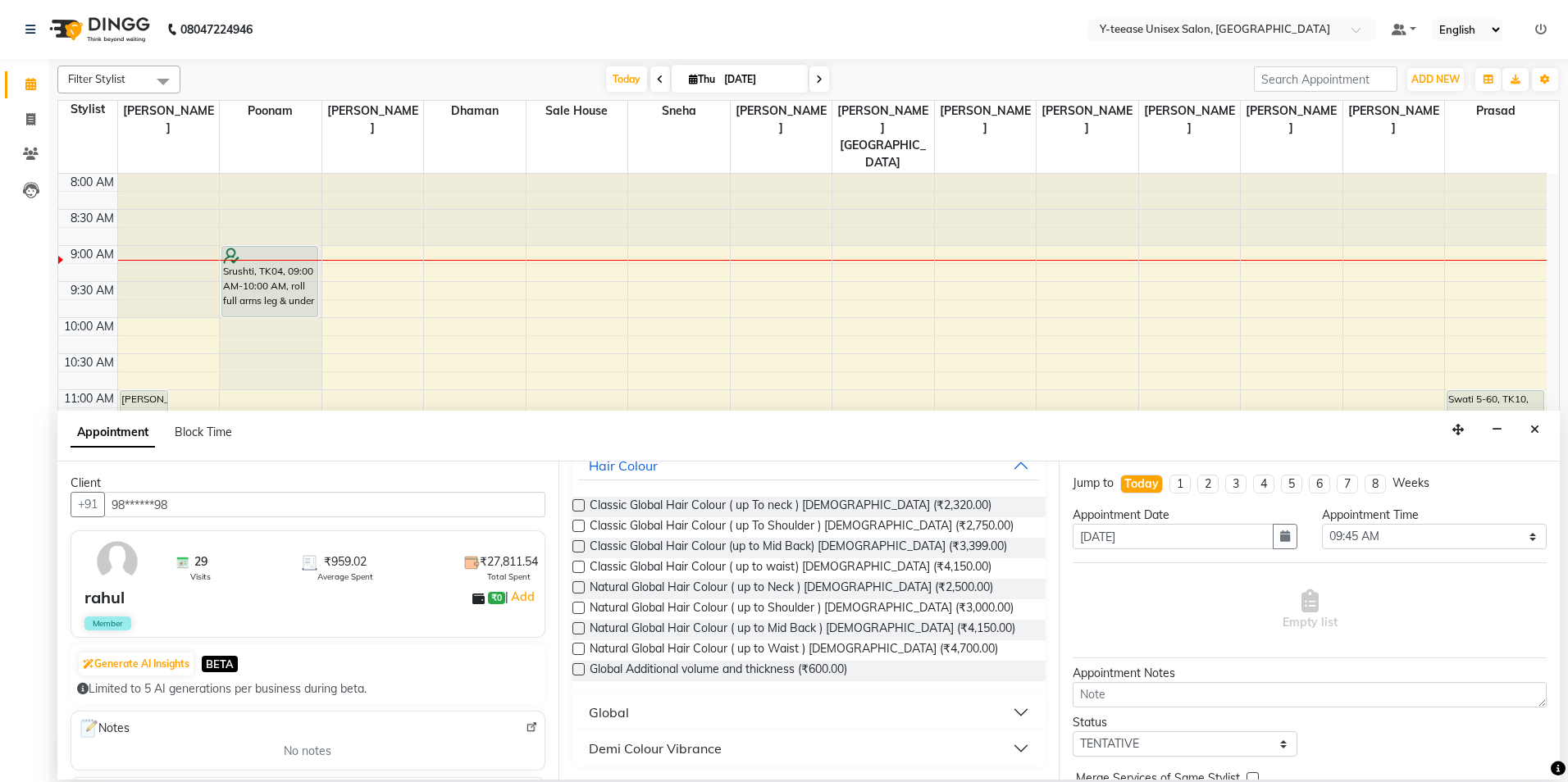
type input "glob"
click at [652, 711] on button "Global" at bounding box center [810, 713] width 461 height 29
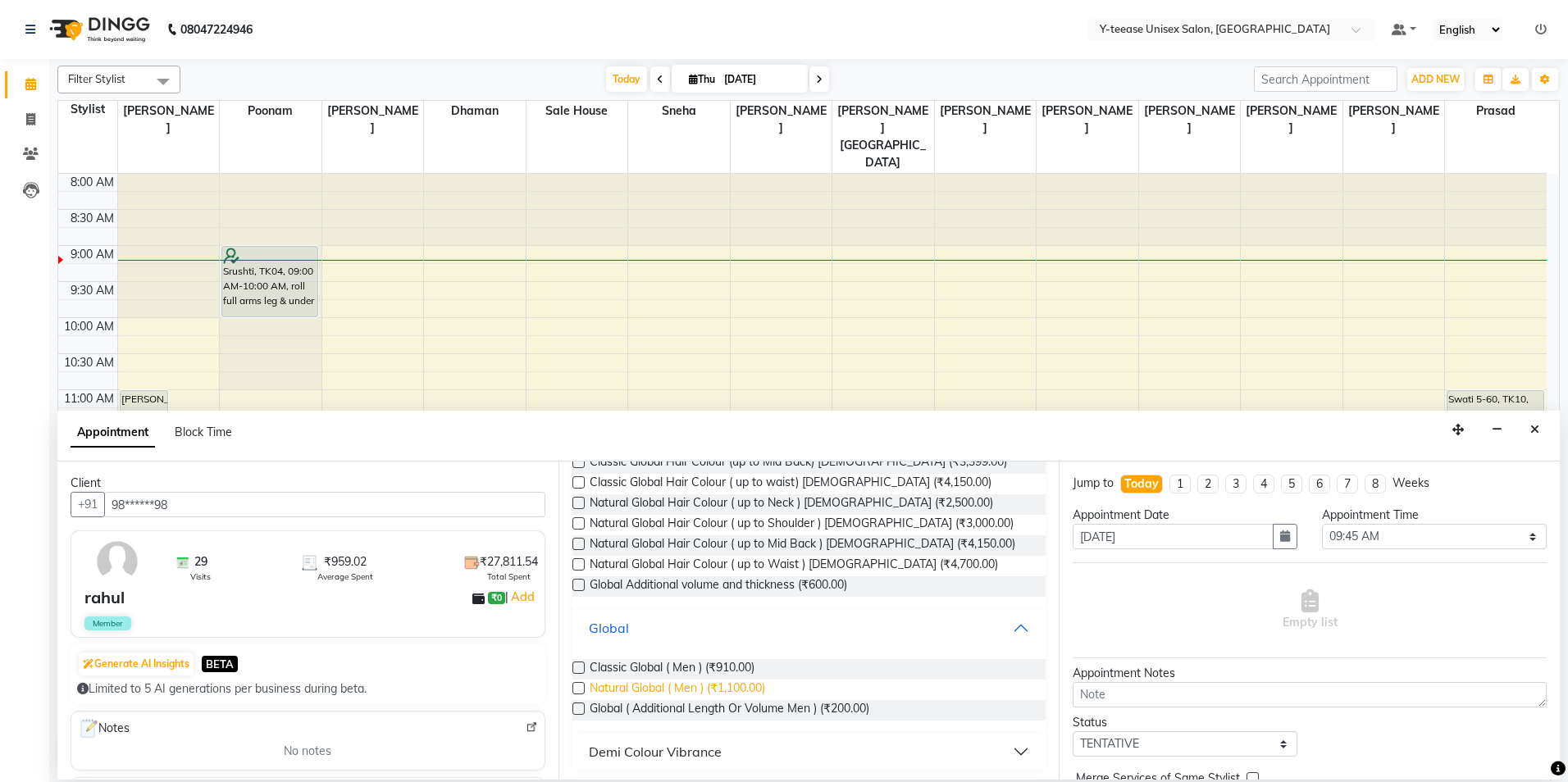
scroll to position [203, 0]
click at [580, 685] on label at bounding box center [577, 684] width 12 height 12
click at [580, 685] on input "checkbox" at bounding box center [577, 687] width 11 height 11
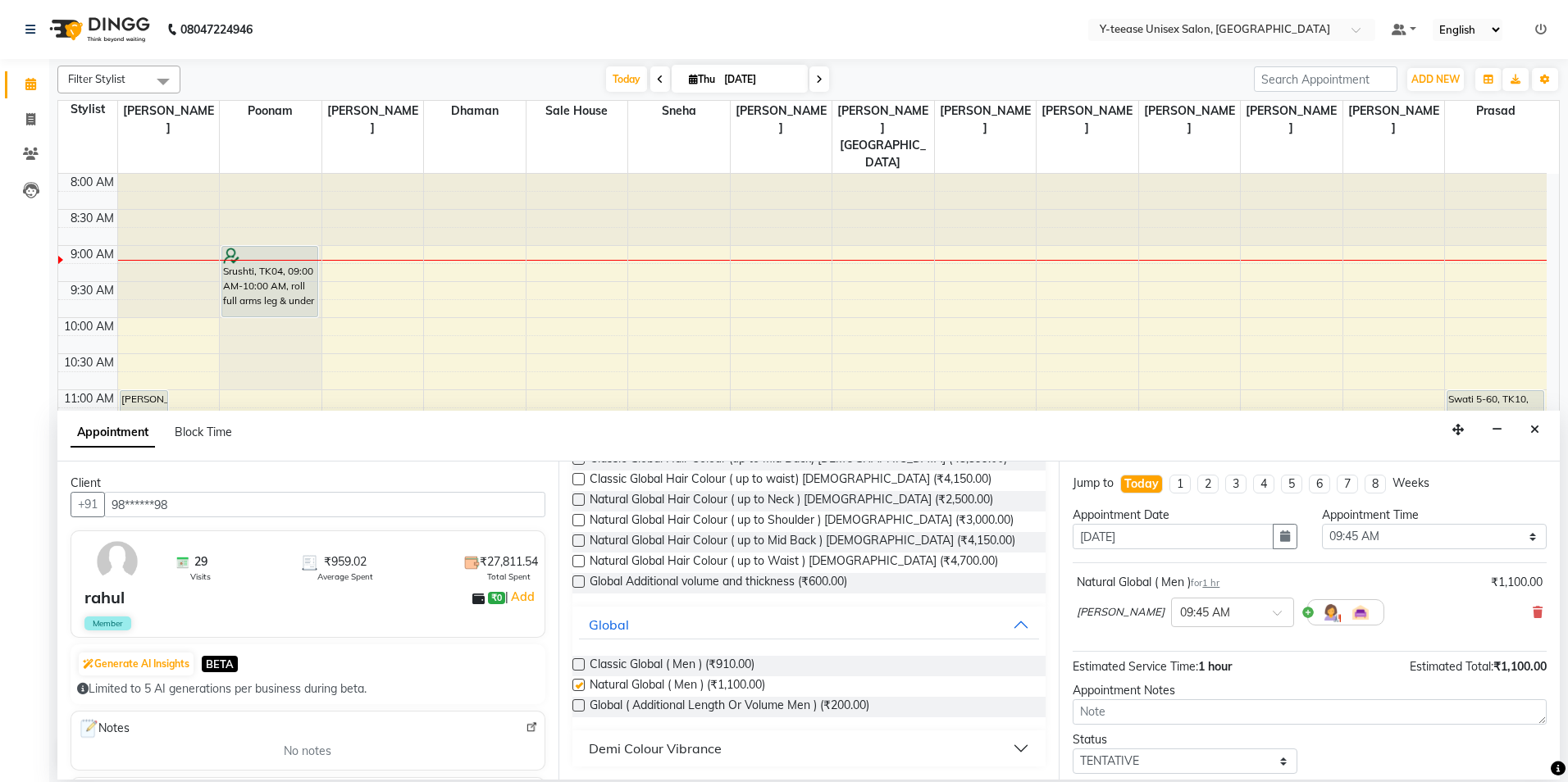
checkbox input "false"
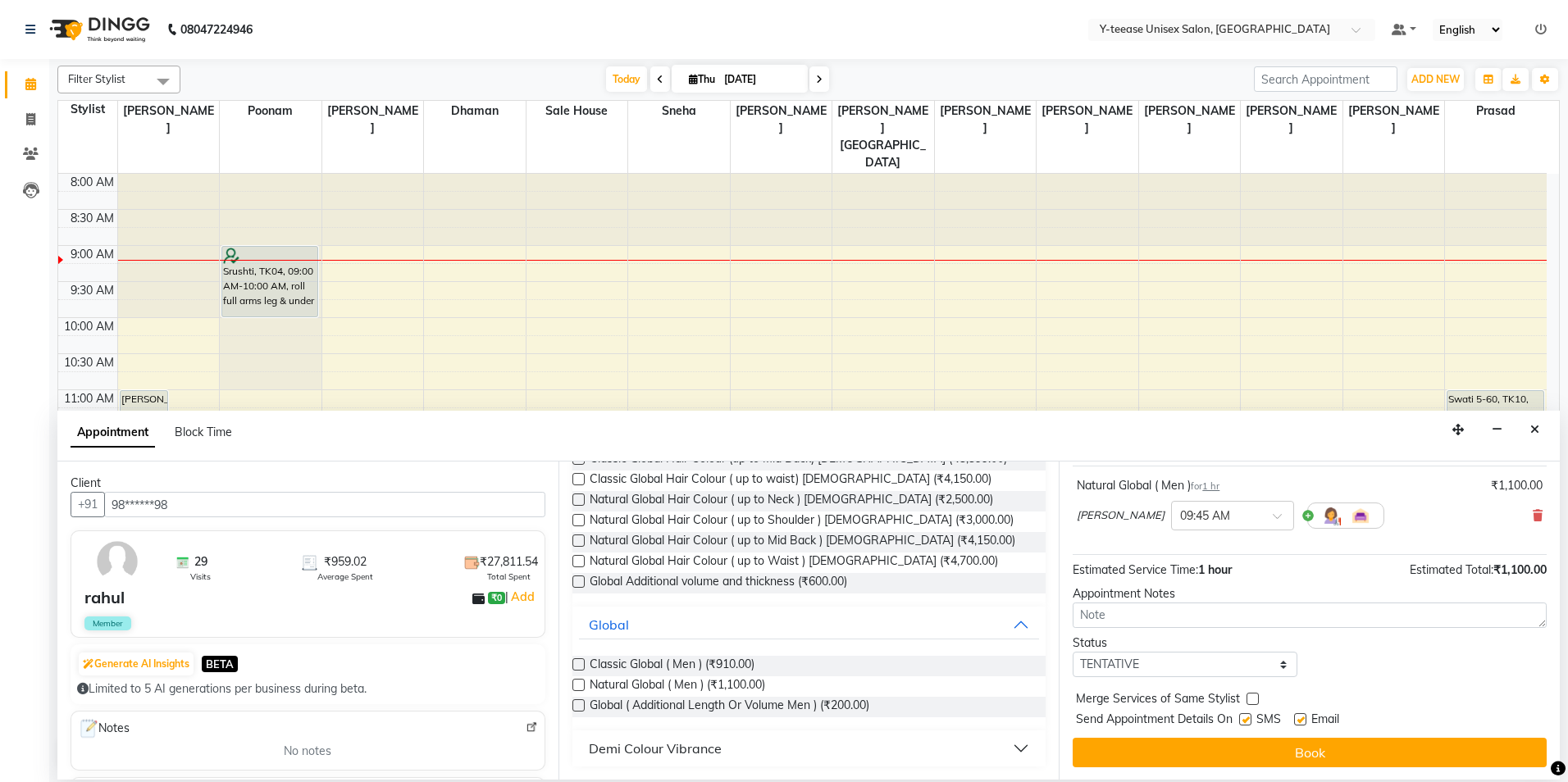
scroll to position [98, 0]
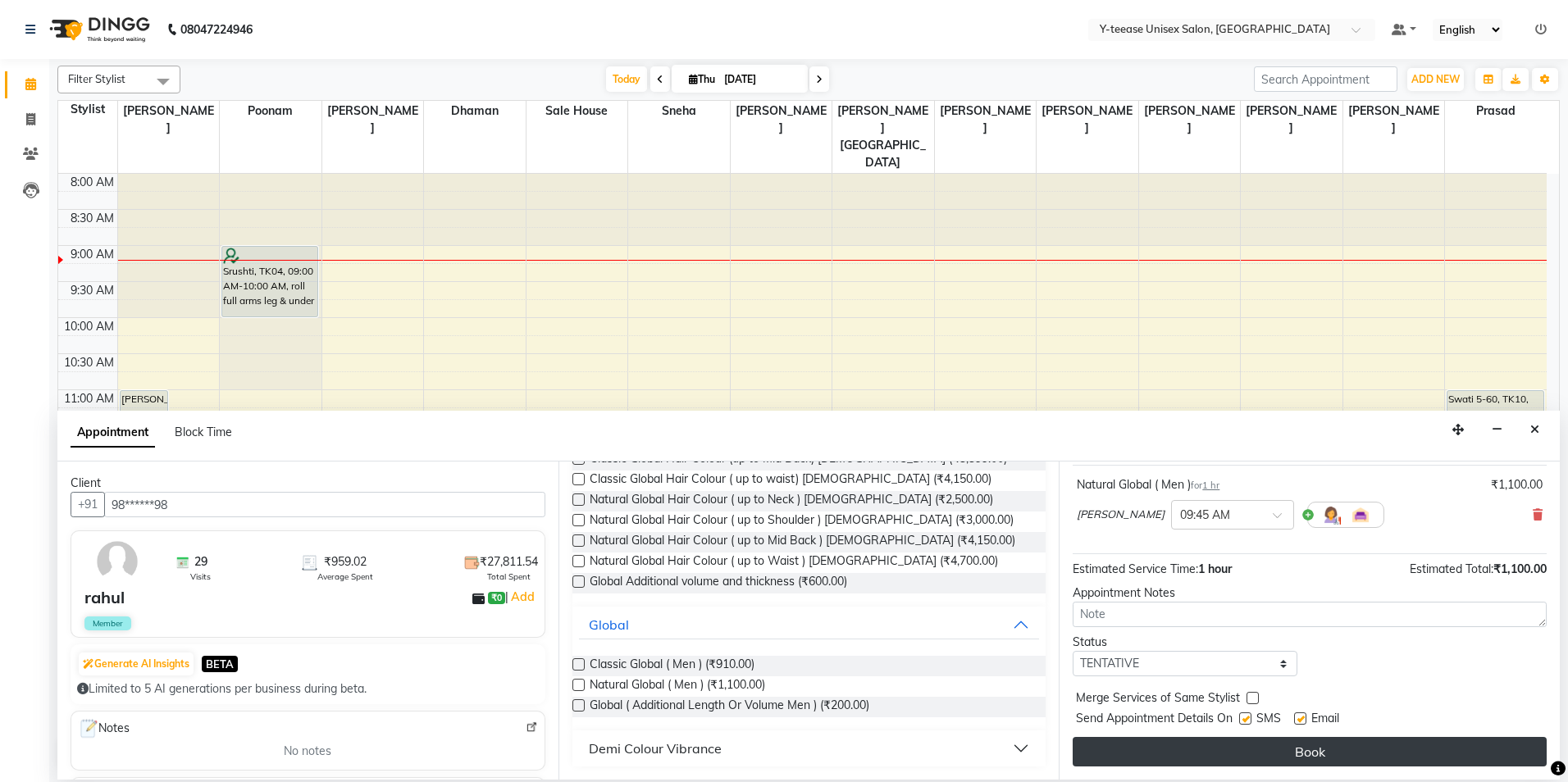
click at [1230, 748] on button "Book" at bounding box center [1309, 752] width 474 height 29
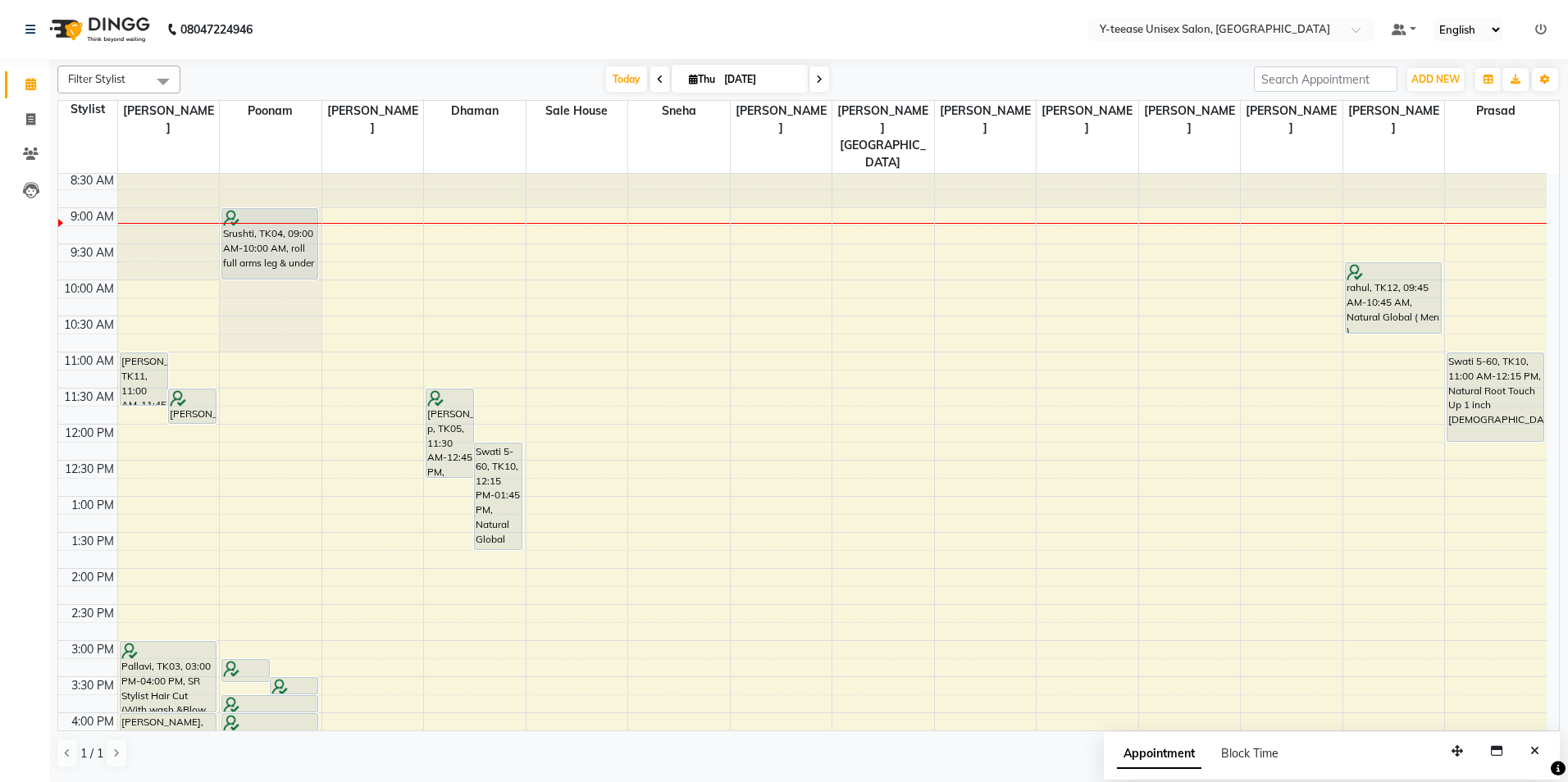
scroll to position [0, 0]
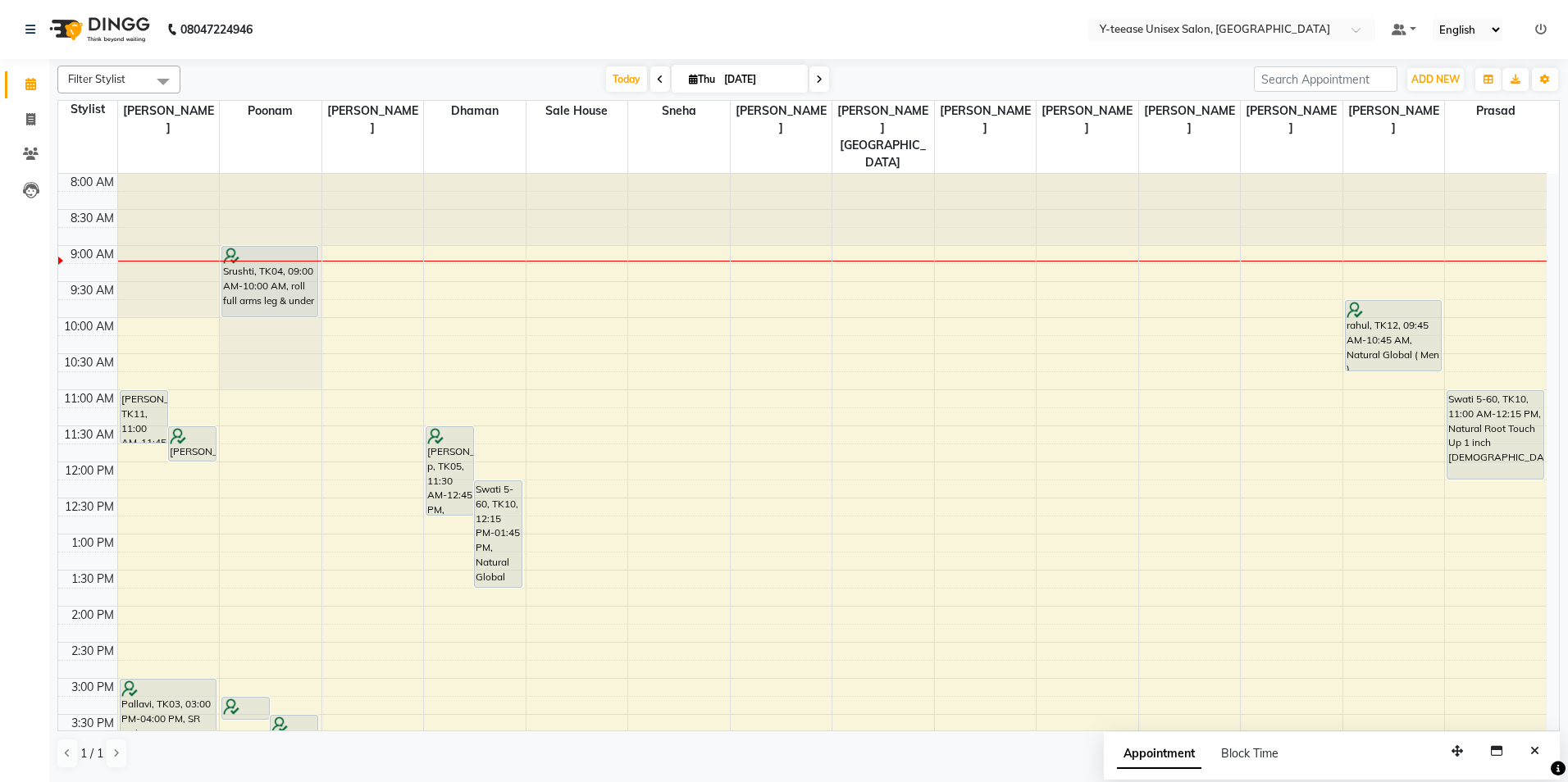
click at [817, 86] on span at bounding box center [820, 79] width 20 height 26
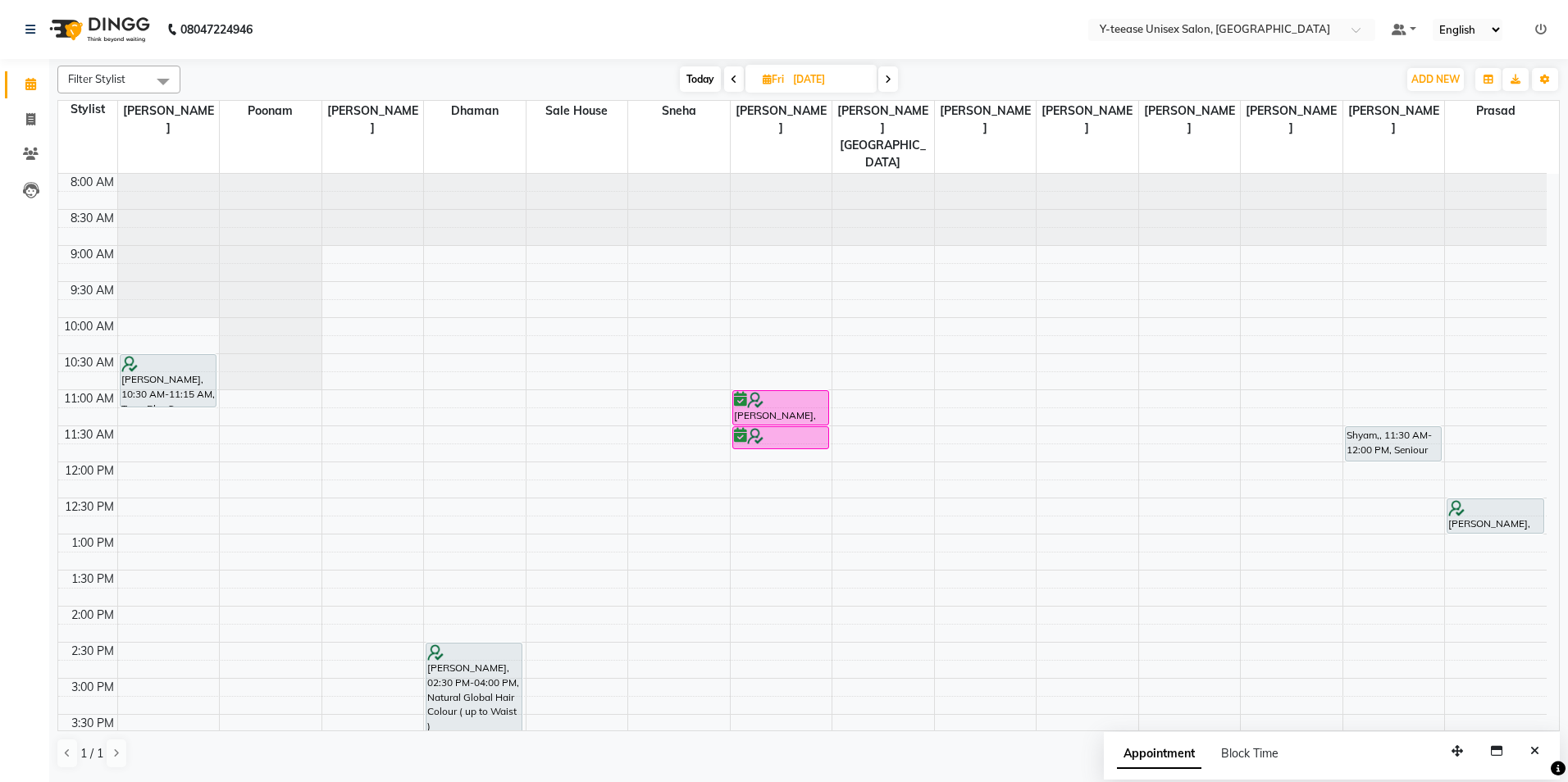
click at [728, 79] on span at bounding box center [735, 79] width 20 height 26
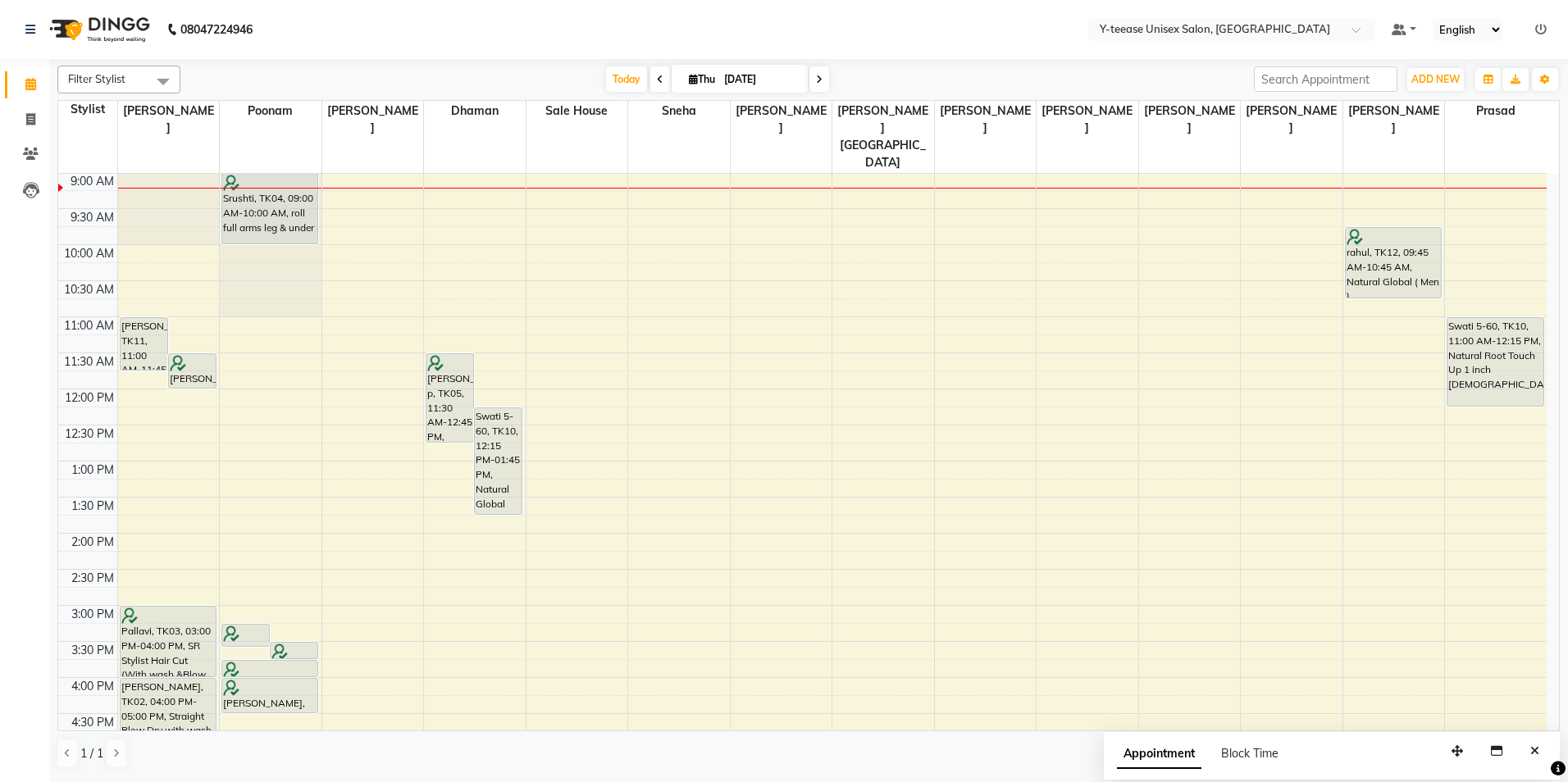
drag, startPoint x: 652, startPoint y: 85, endPoint x: 669, endPoint y: 92, distance: 18.4
click at [652, 85] on span at bounding box center [661, 79] width 20 height 26
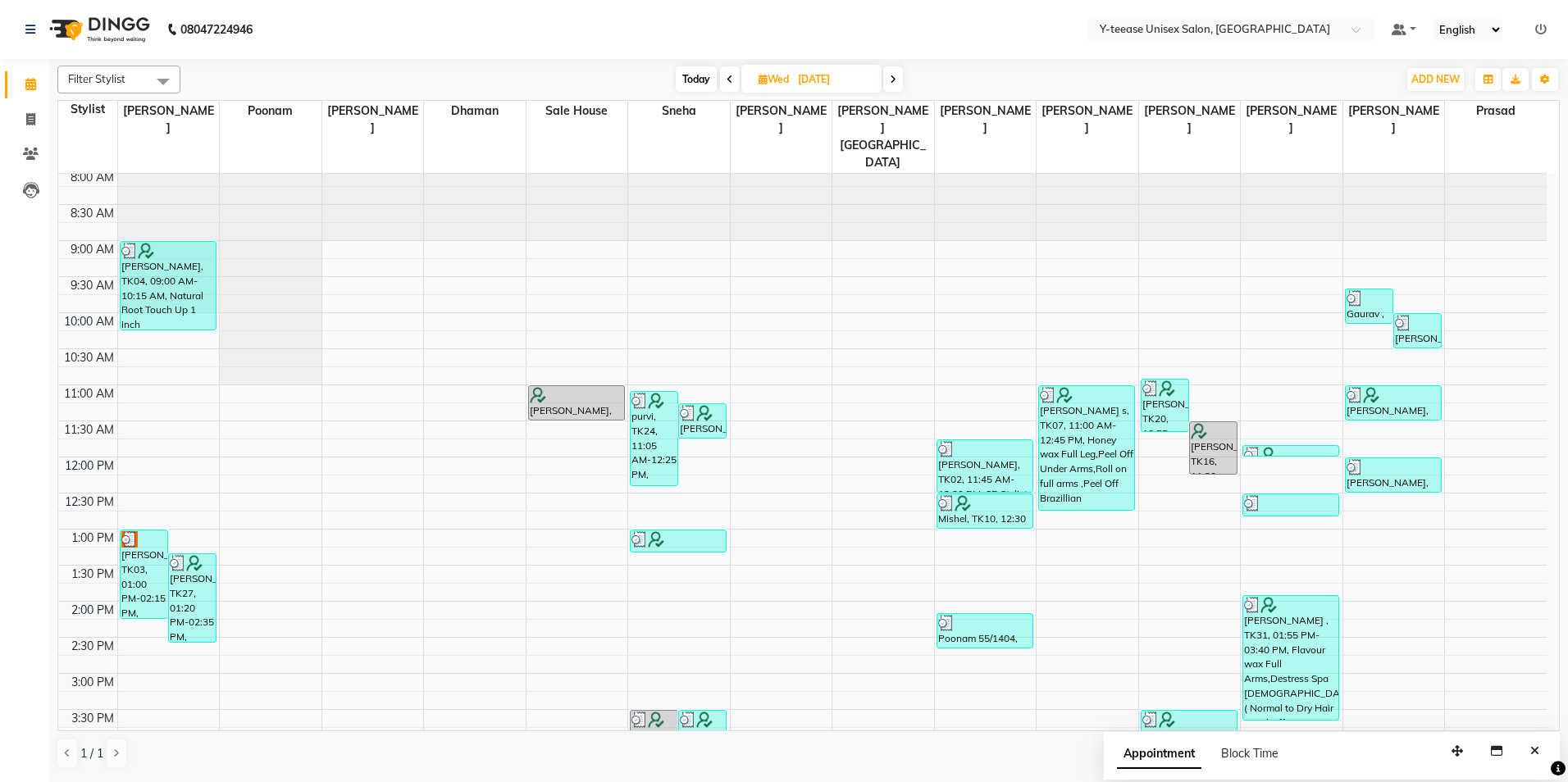
scroll to position [0, 0]
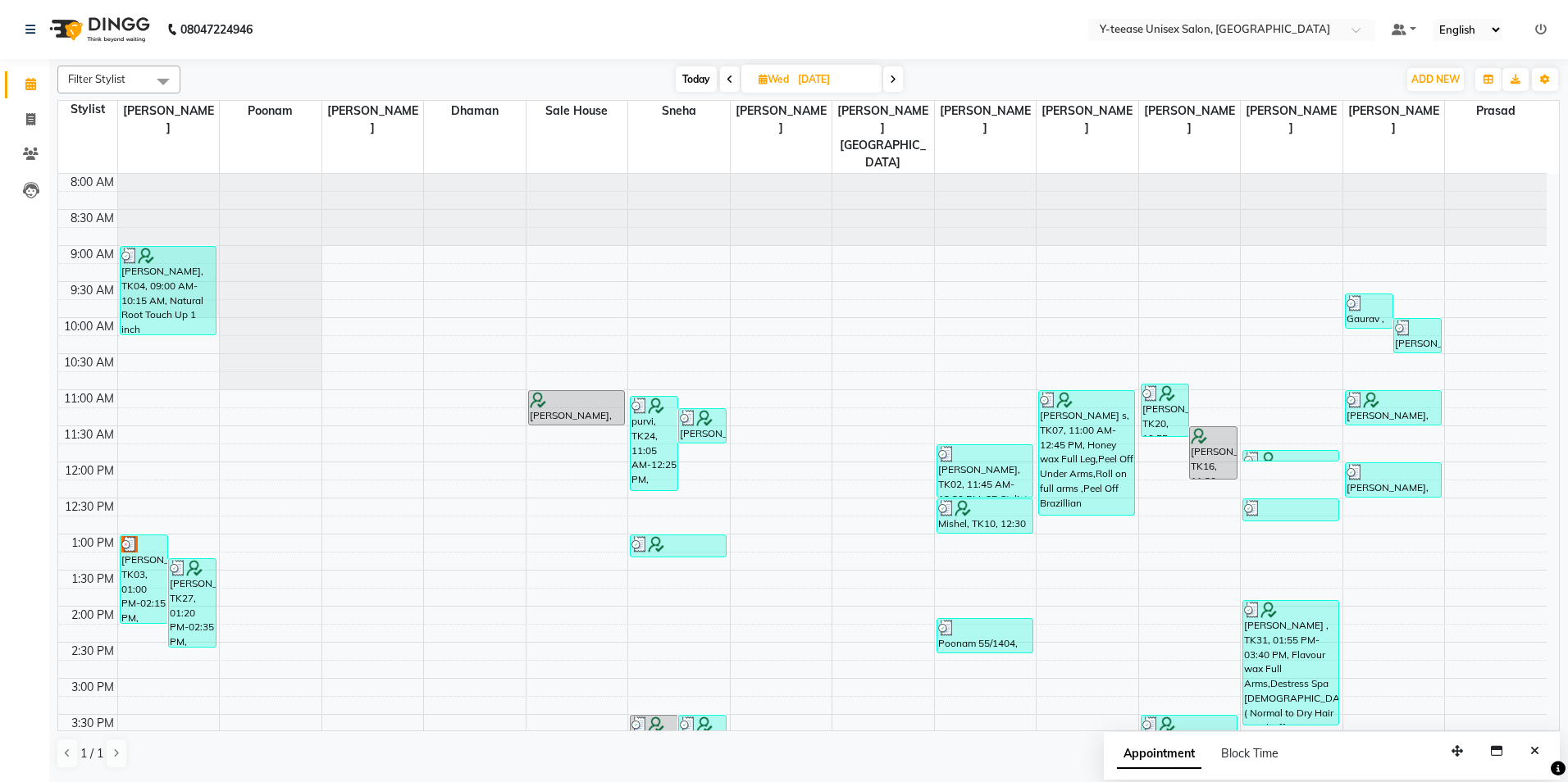
click at [691, 72] on span "Today" at bounding box center [696, 79] width 41 height 26
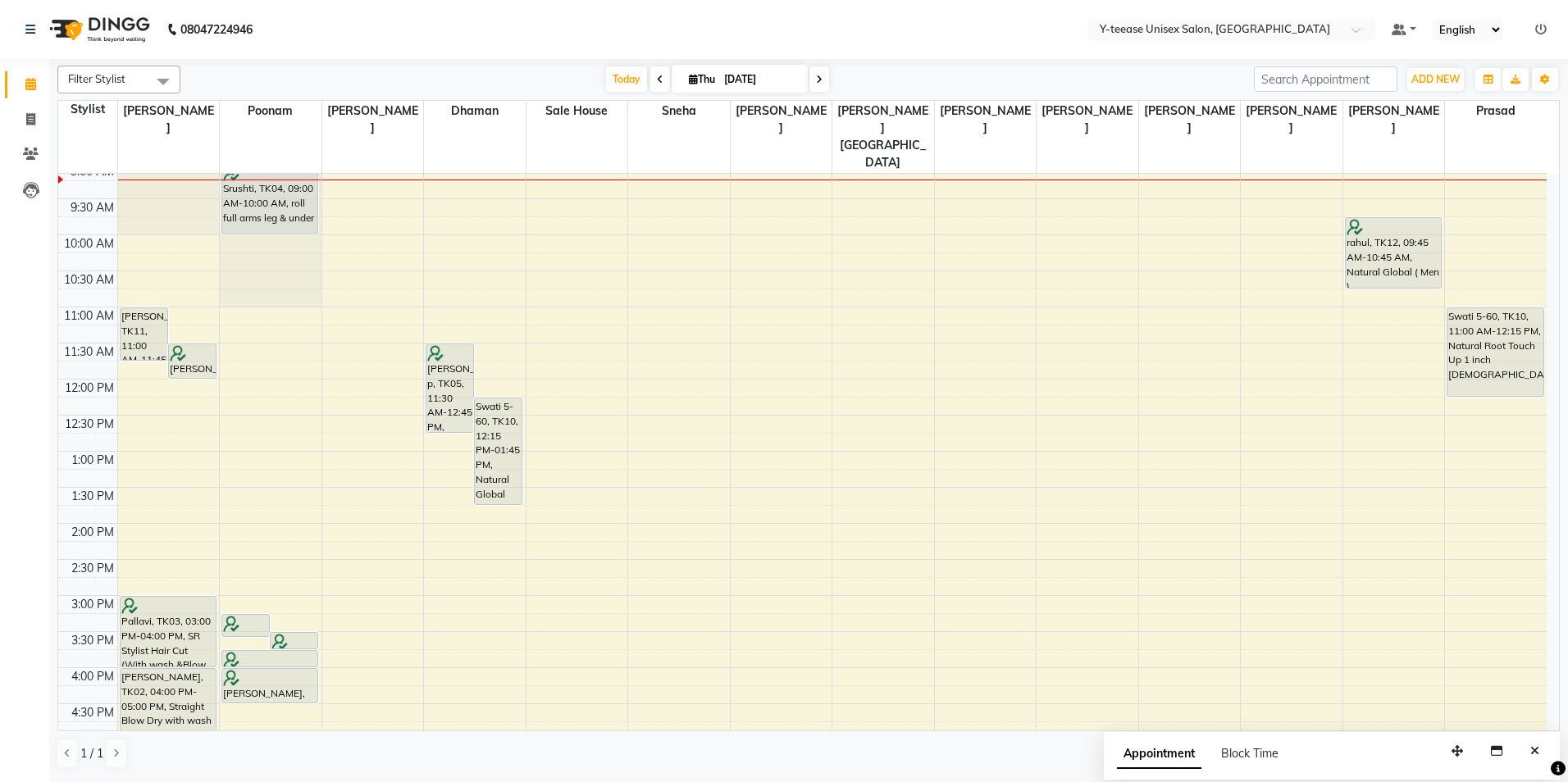
scroll to position [80, 0]
click at [820, 81] on icon at bounding box center [819, 79] width 6 height 10
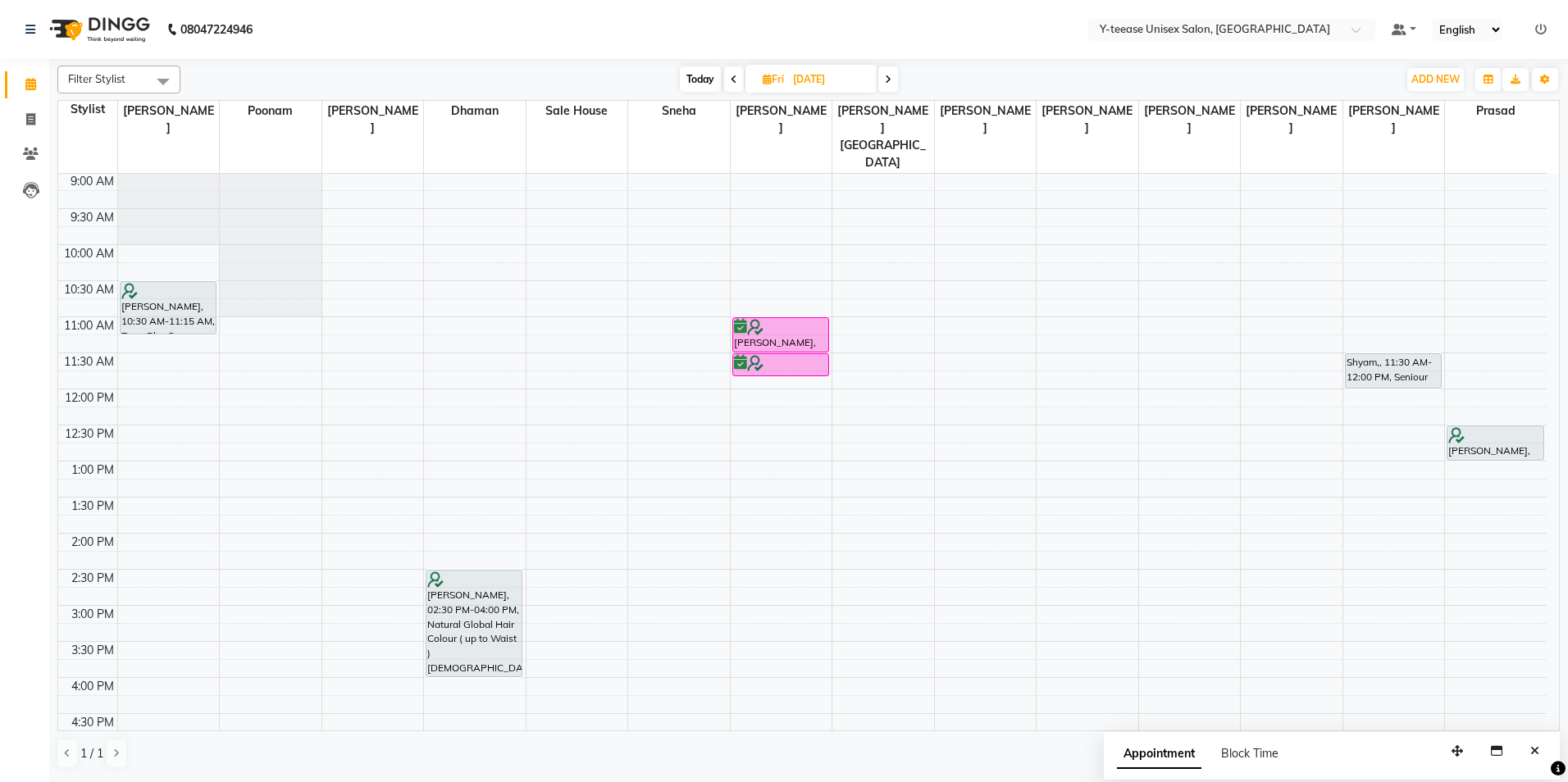
click at [894, 80] on span at bounding box center [888, 79] width 20 height 26
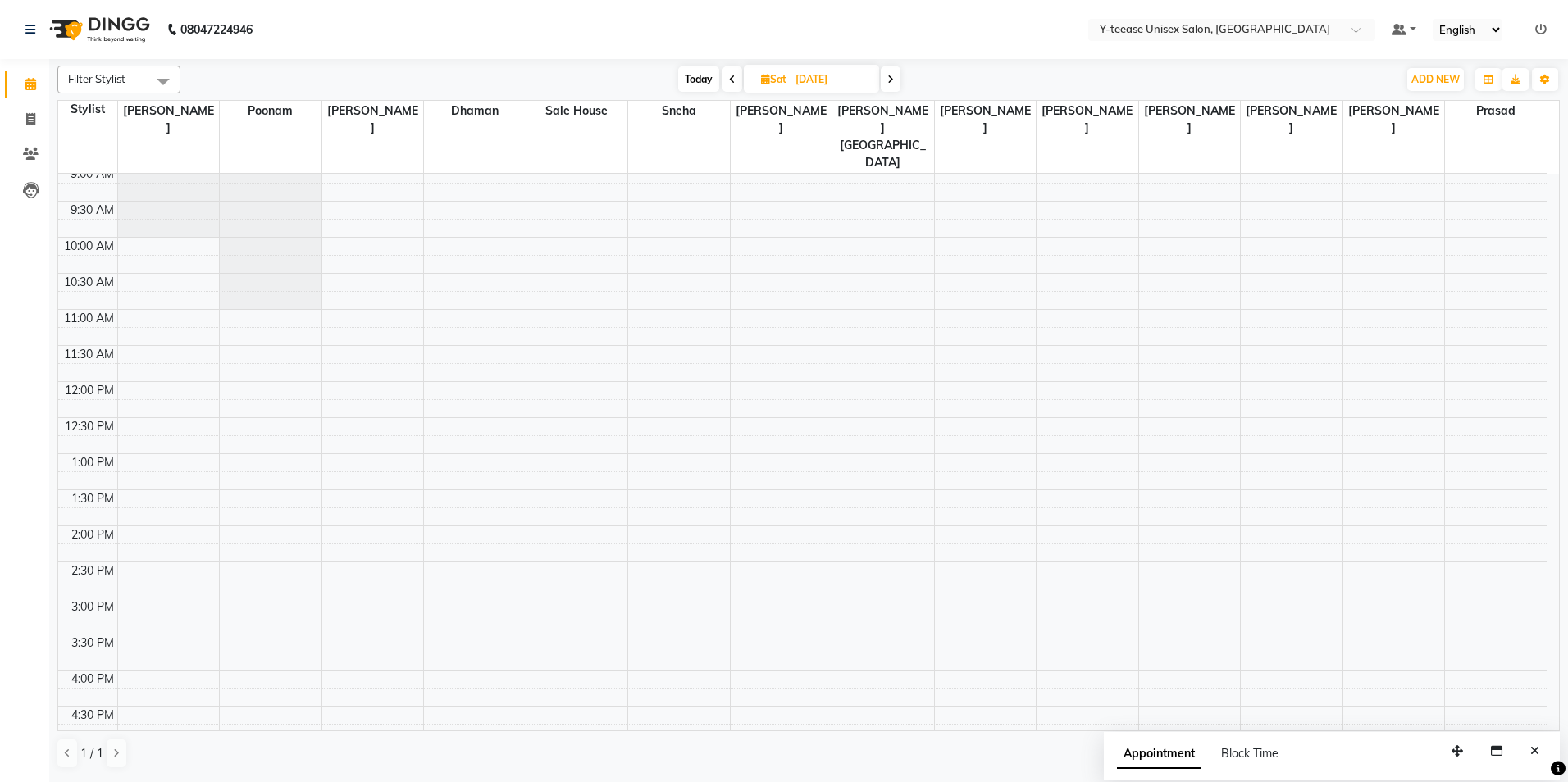
scroll to position [82, 0]
click at [895, 84] on span at bounding box center [891, 79] width 20 height 26
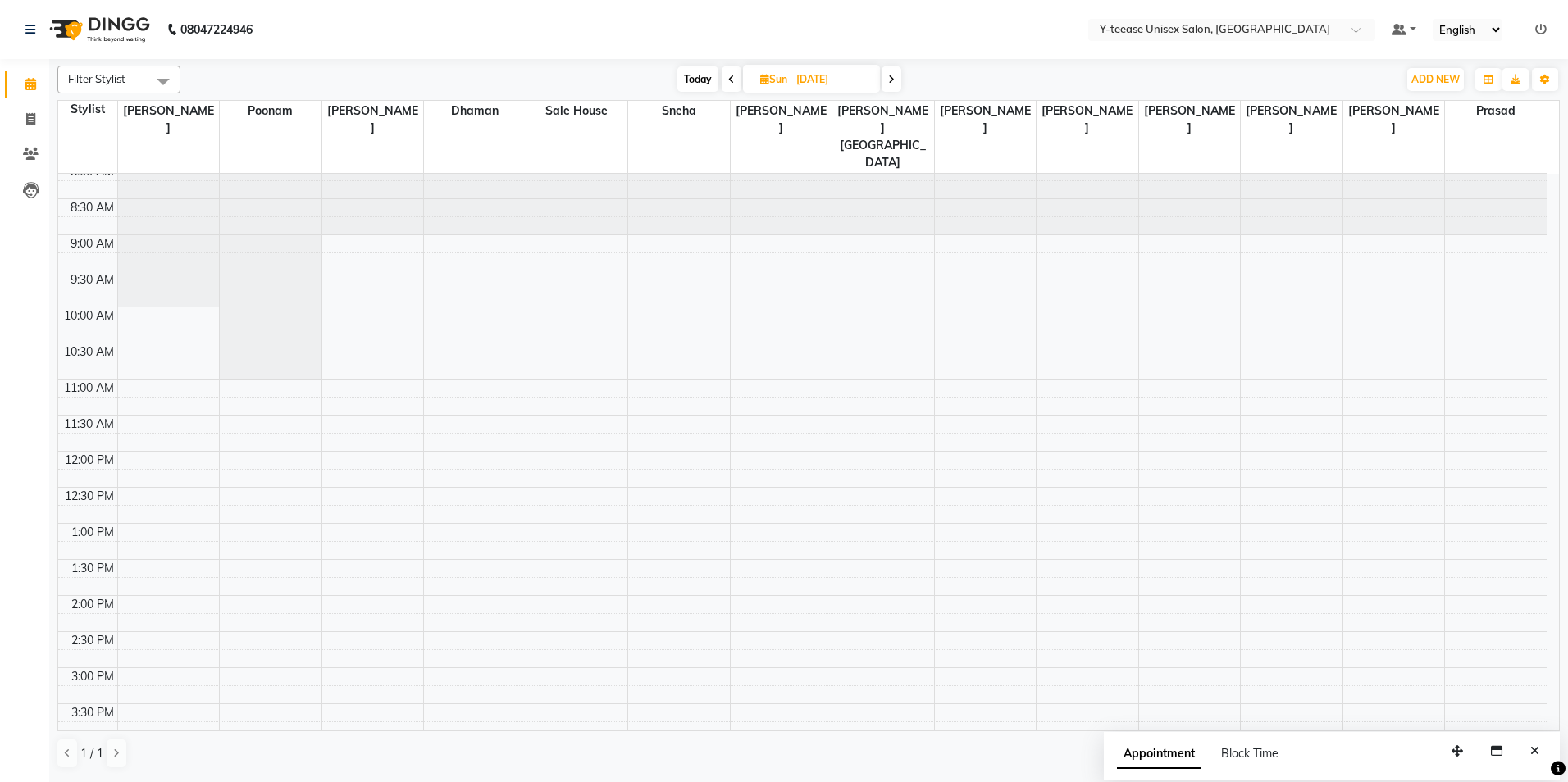
scroll to position [0, 0]
click at [689, 78] on span "Today" at bounding box center [697, 79] width 41 height 26
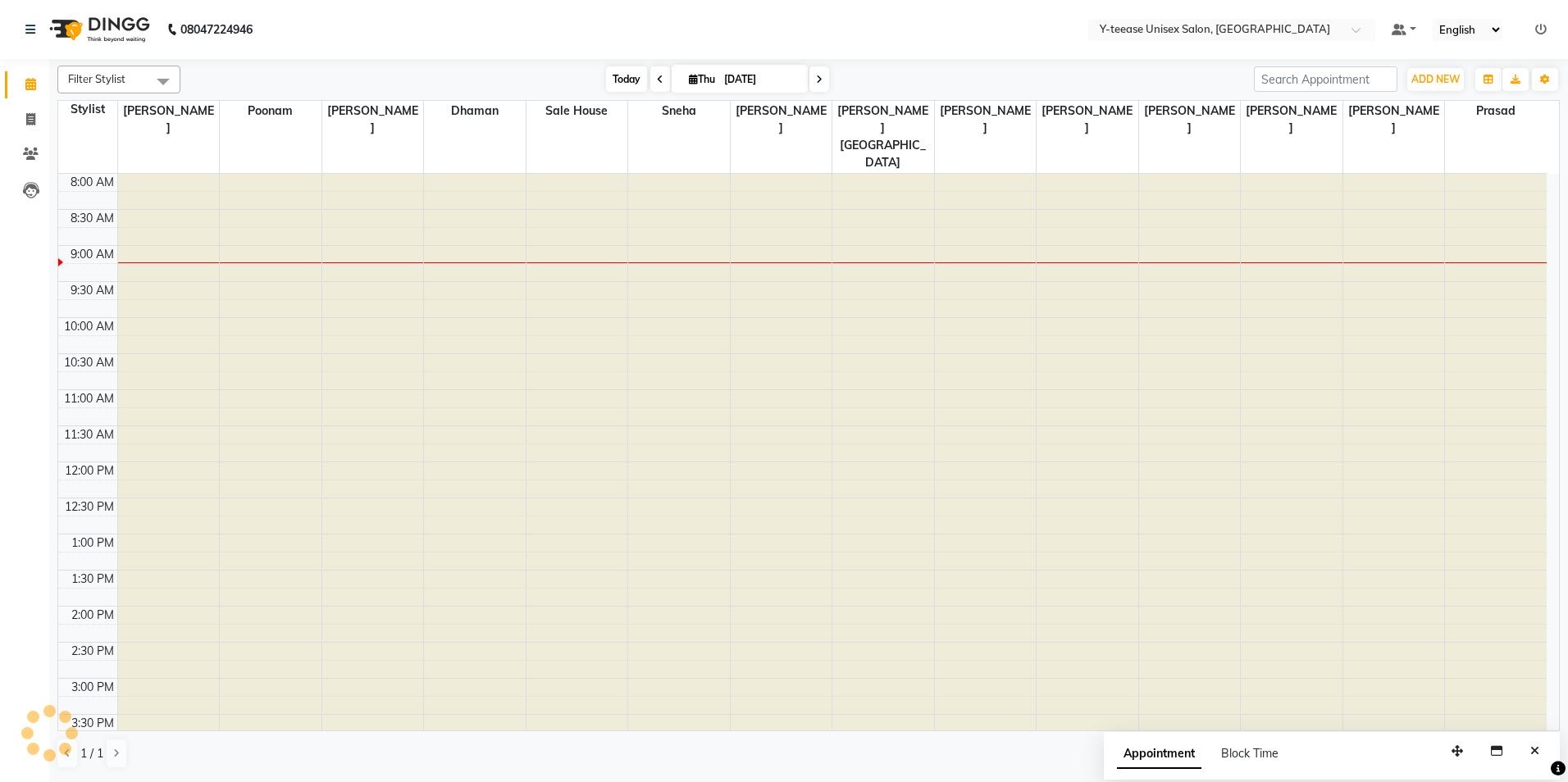
scroll to position [73, 0]
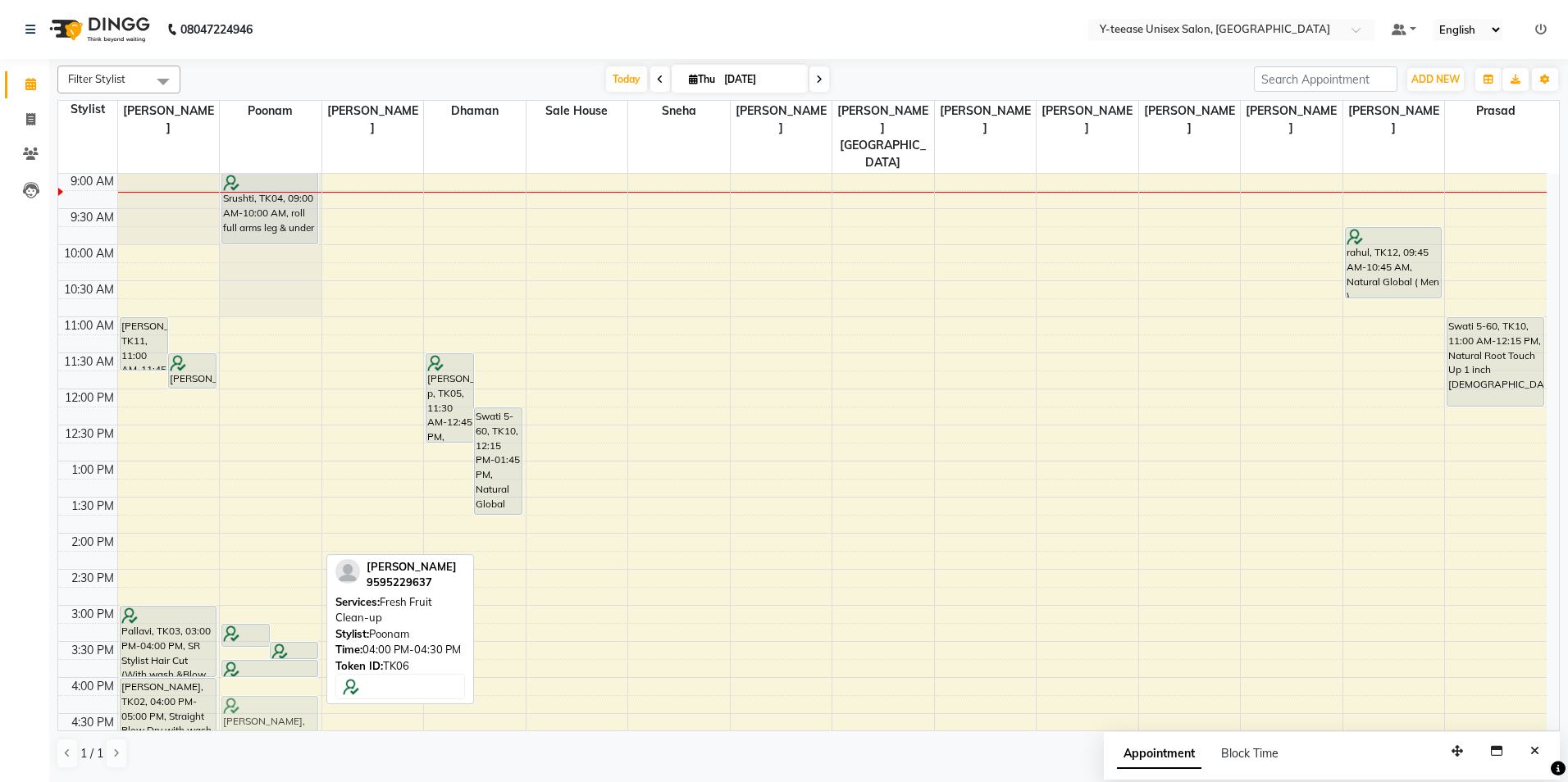
drag, startPoint x: 292, startPoint y: 665, endPoint x: 298, endPoint y: 683, distance: 19.0
click at [298, 683] on div "[PERSON_NAME], TK06, 03:15 PM-03:35 PM, Peel Off Under Arms [PERSON_NAME], TK06…" at bounding box center [270, 641] width 101 height 1082
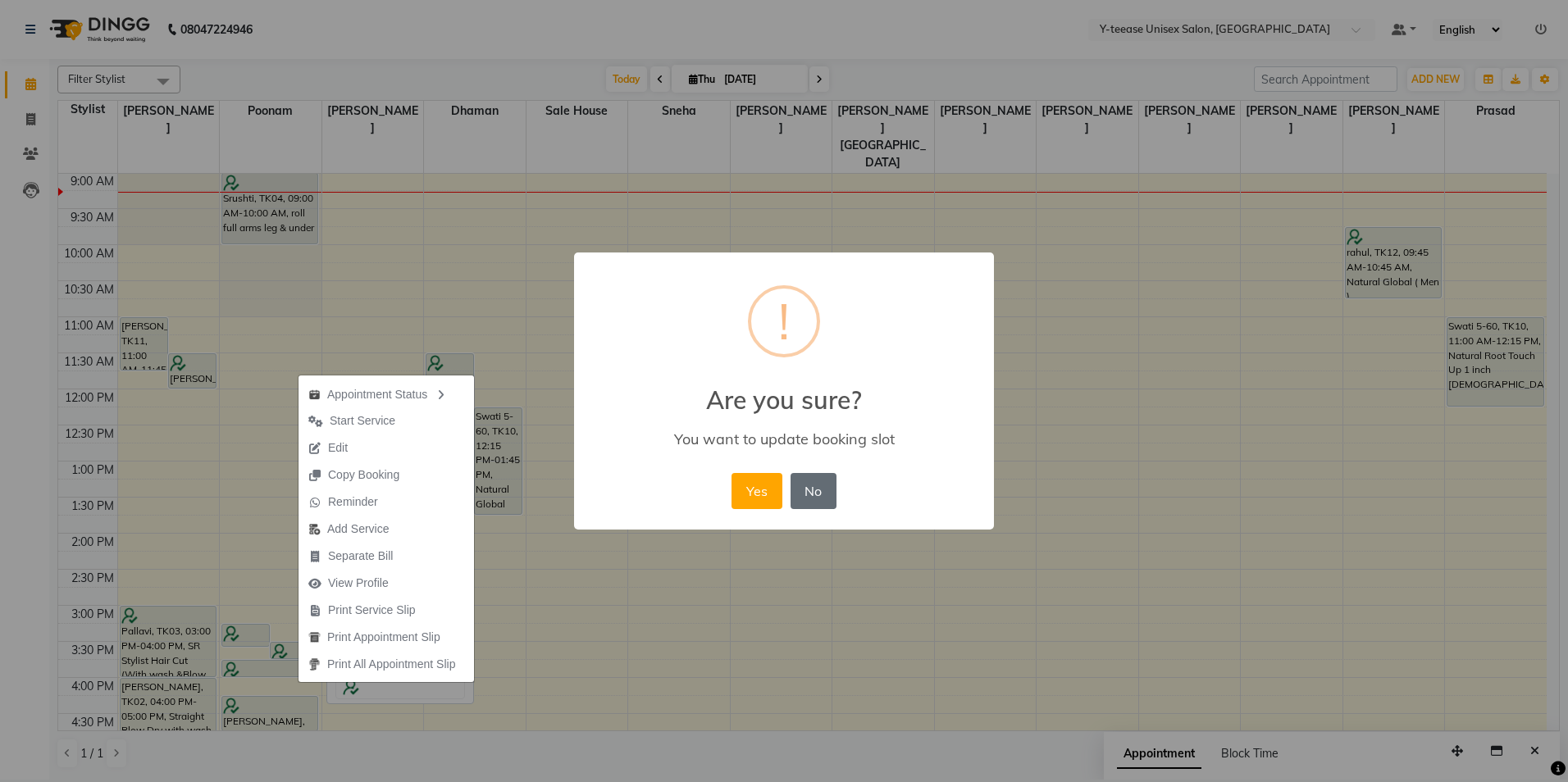
click at [820, 498] on button "No" at bounding box center [813, 491] width 46 height 36
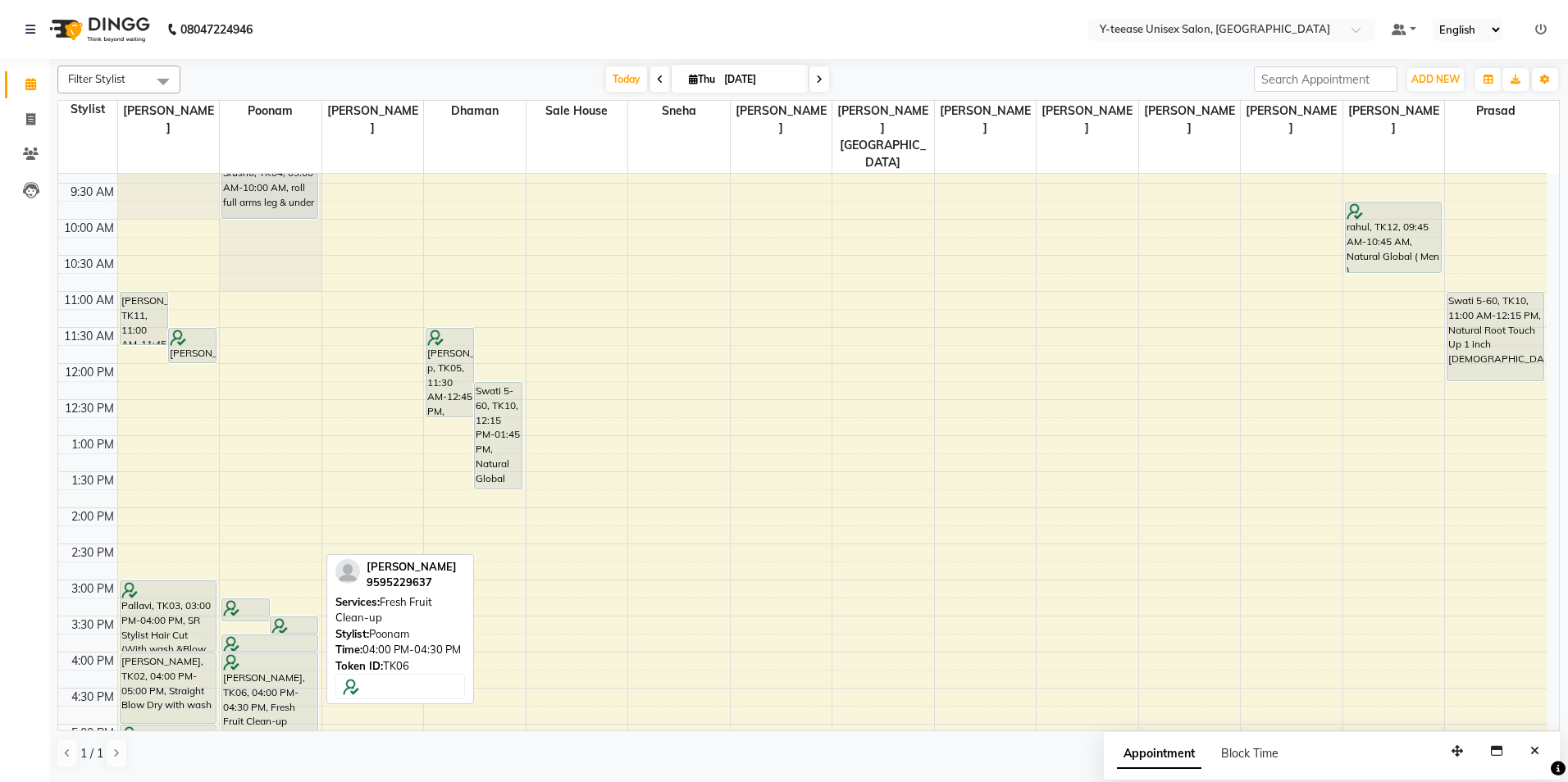
drag, startPoint x: 287, startPoint y: 676, endPoint x: 290, endPoint y: 706, distance: 30.1
click at [290, 706] on div "[PERSON_NAME], TK06, 03:15 PM-03:35 PM, Peel Off Under Arms [PERSON_NAME], TK06…" at bounding box center [270, 617] width 101 height 1082
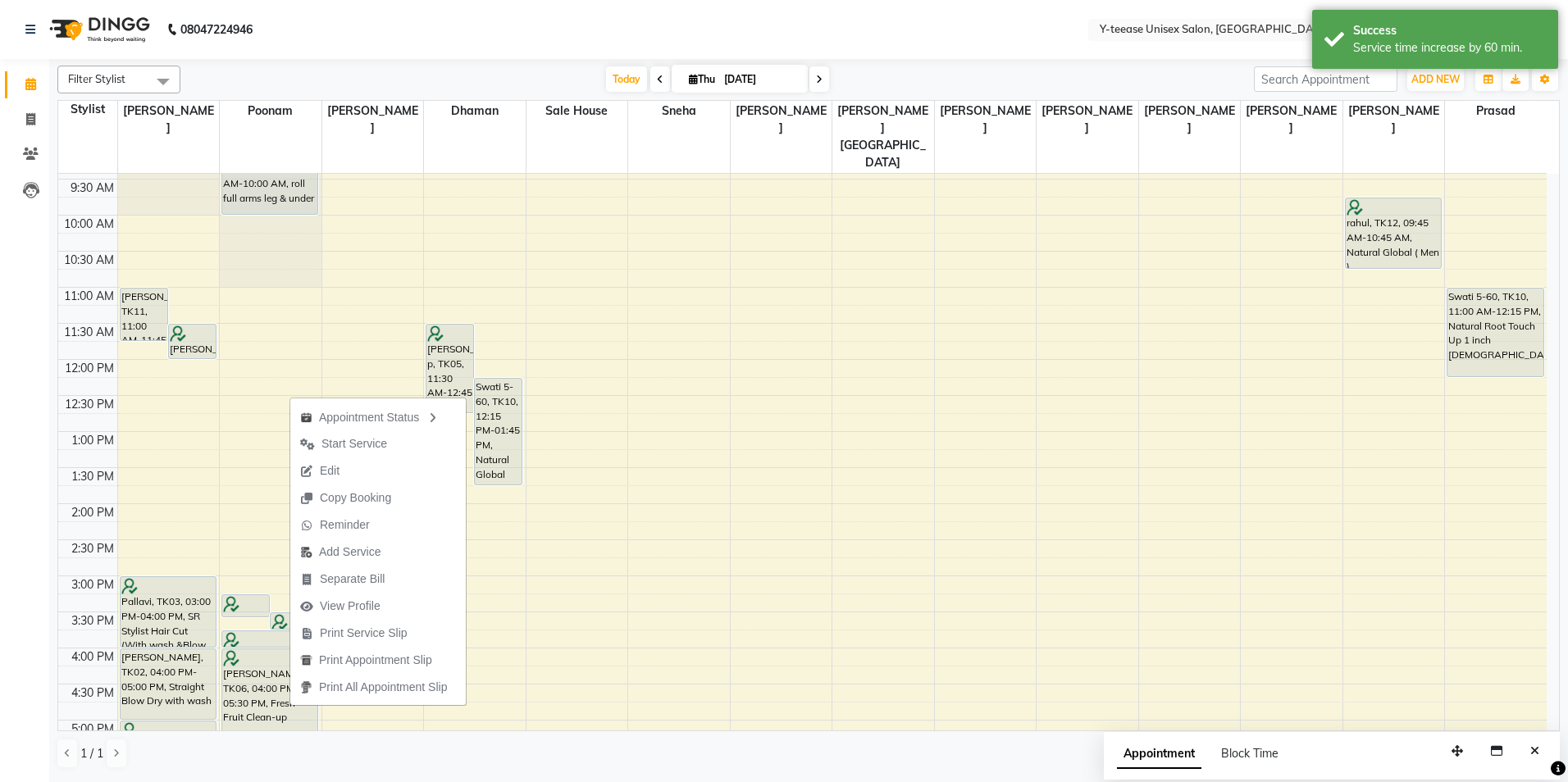
click at [7, 468] on div "Calendar Invoice Clients Leads Completed InProgress Upcoming Dropped Tentative …" at bounding box center [111, 402] width 221 height 711
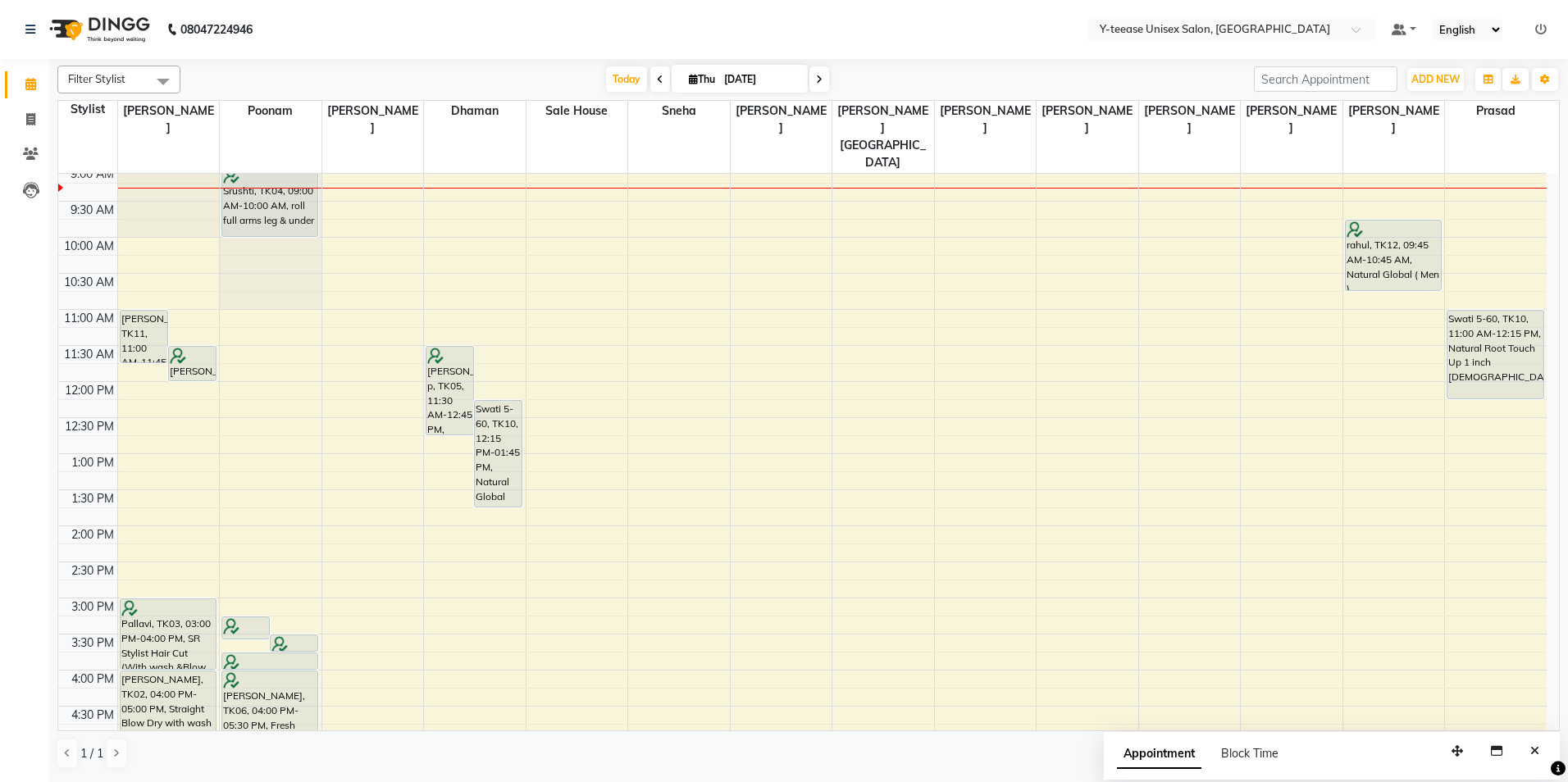
scroll to position [0, 0]
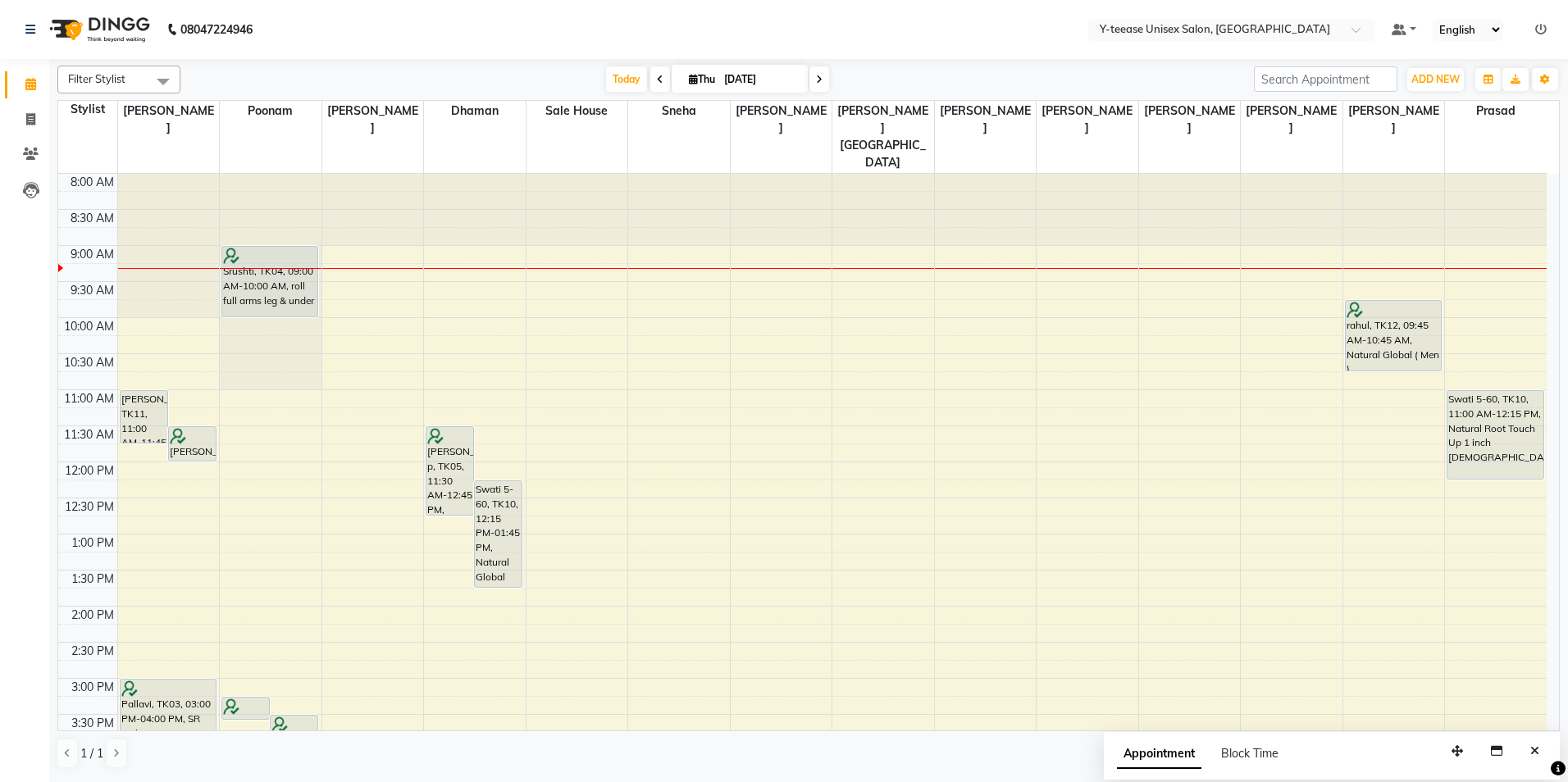
click at [820, 80] on icon at bounding box center [819, 79] width 6 height 10
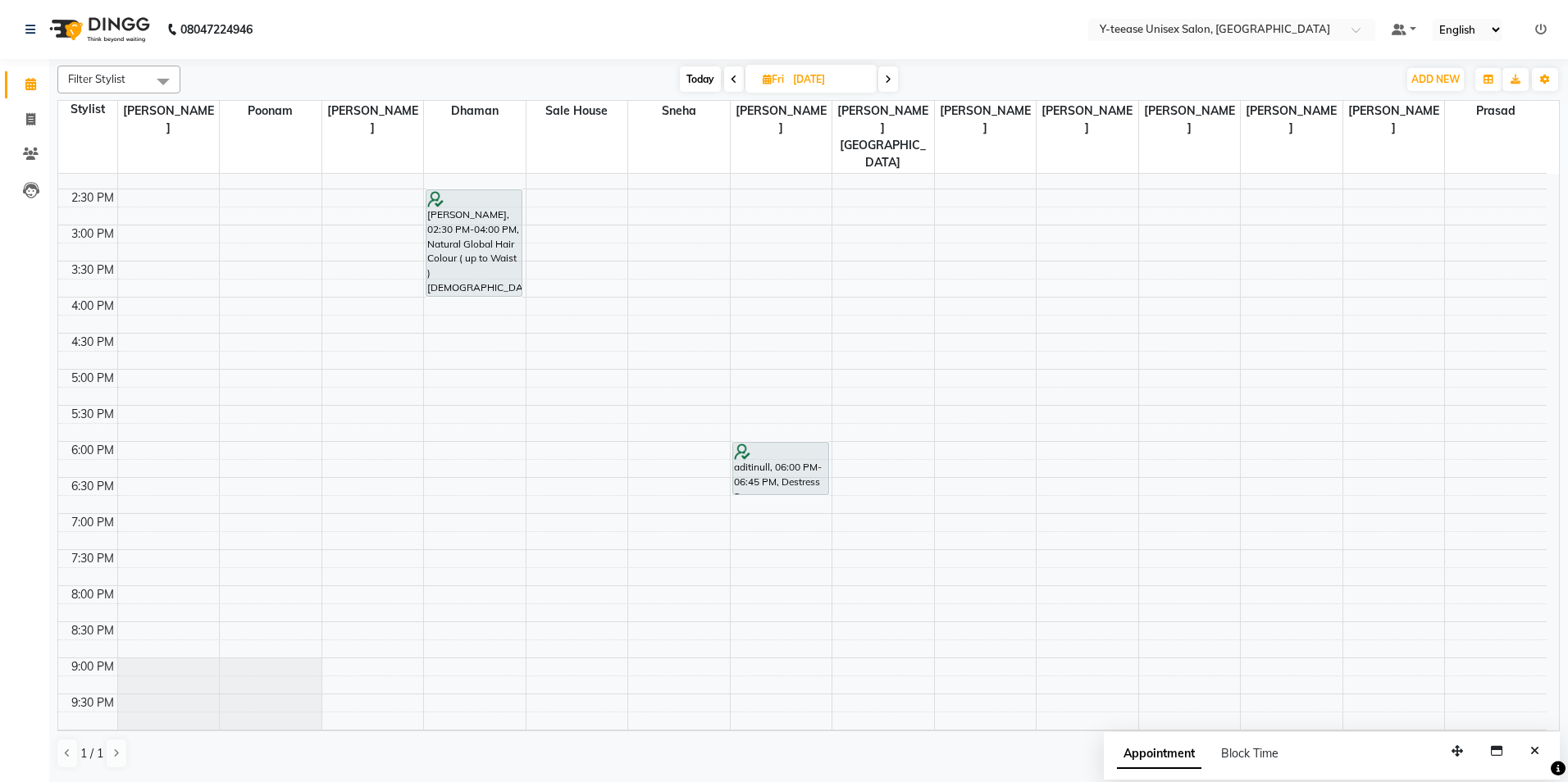
scroll to position [491, 0]
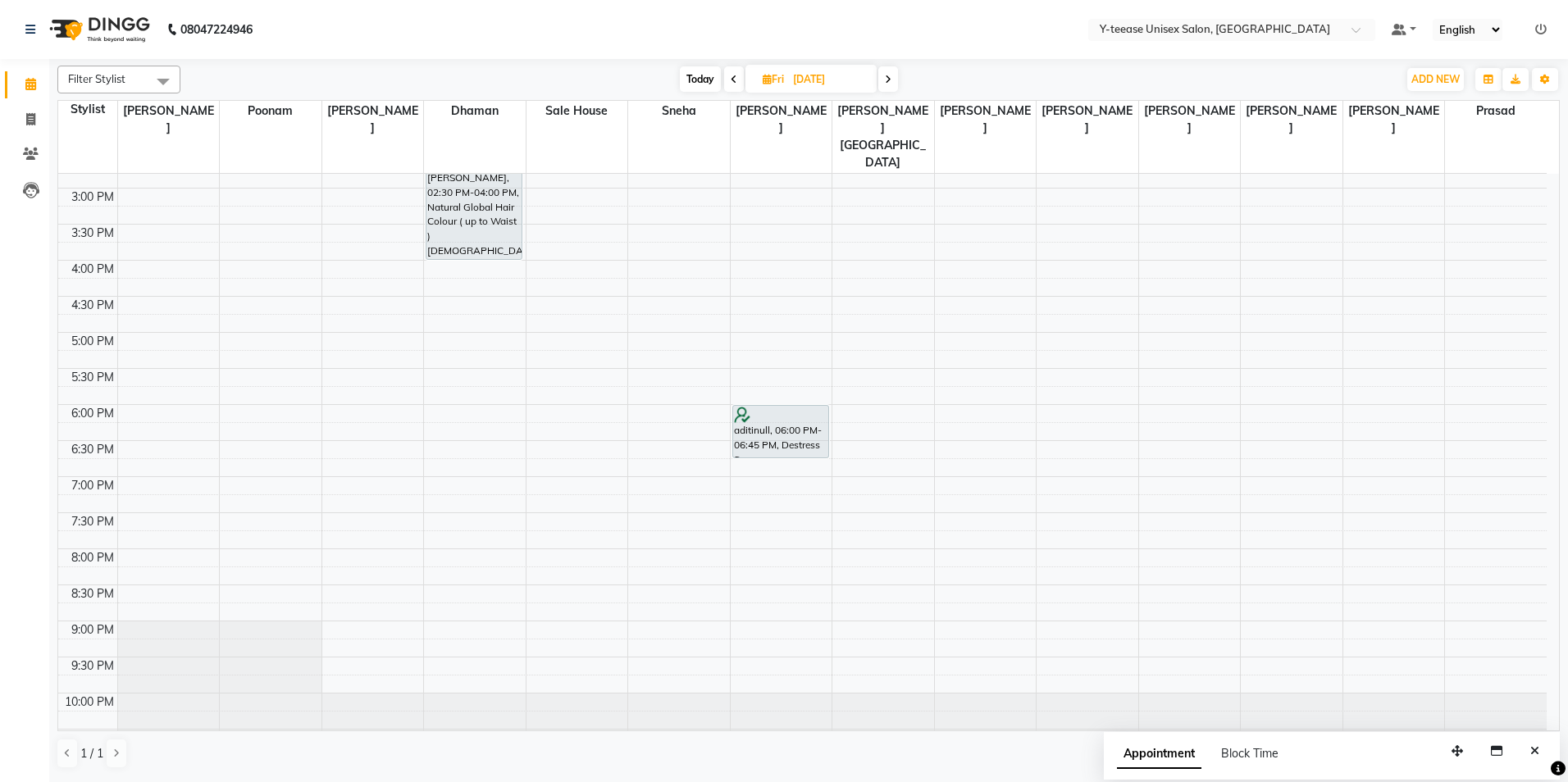
click at [886, 81] on icon at bounding box center [887, 79] width 6 height 10
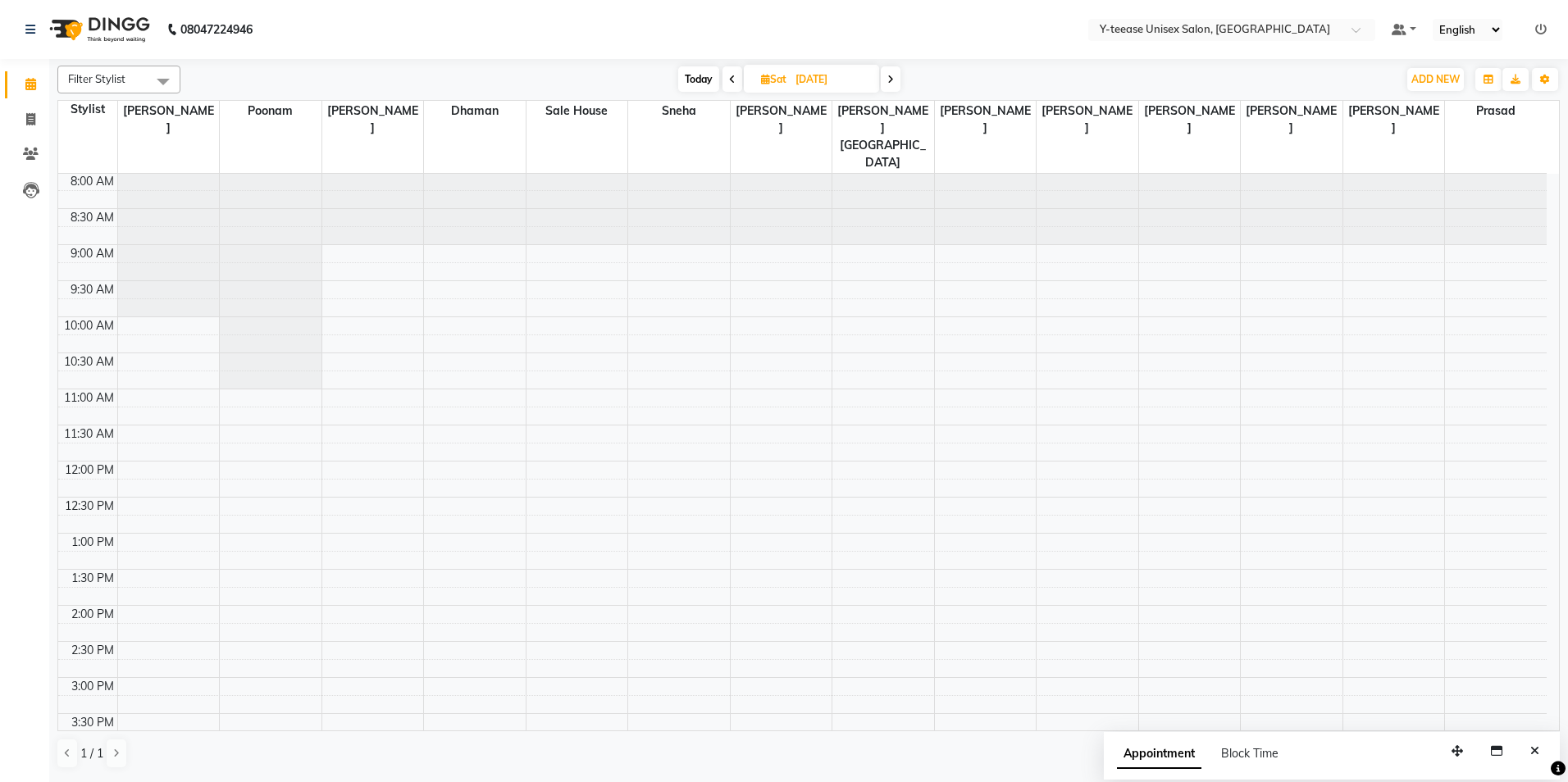
scroll to position [0, 0]
click at [891, 83] on icon at bounding box center [890, 79] width 6 height 10
click at [701, 75] on span "Today" at bounding box center [697, 79] width 41 height 26
type input "[DATE]"
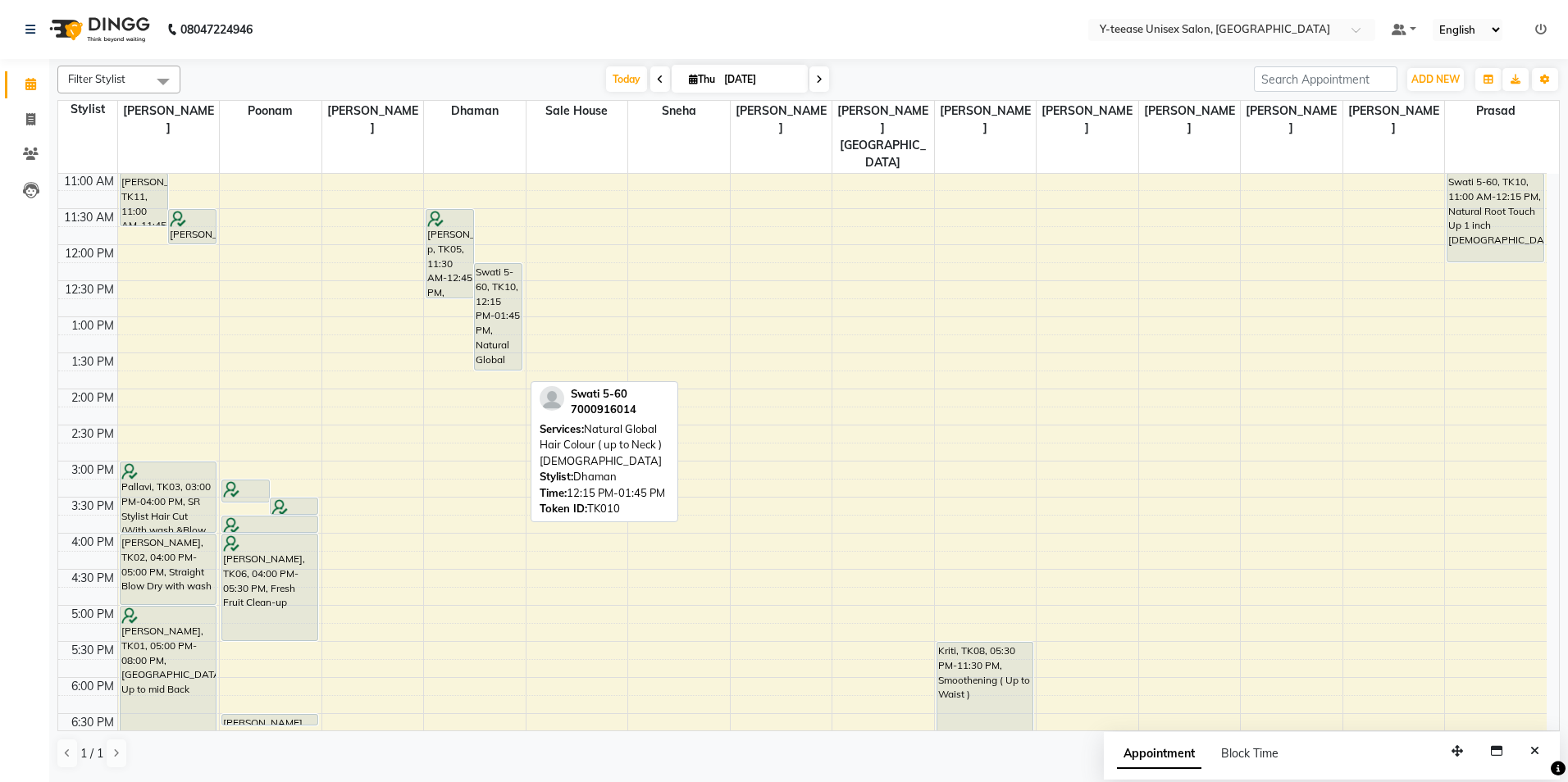
scroll to position [246, 0]
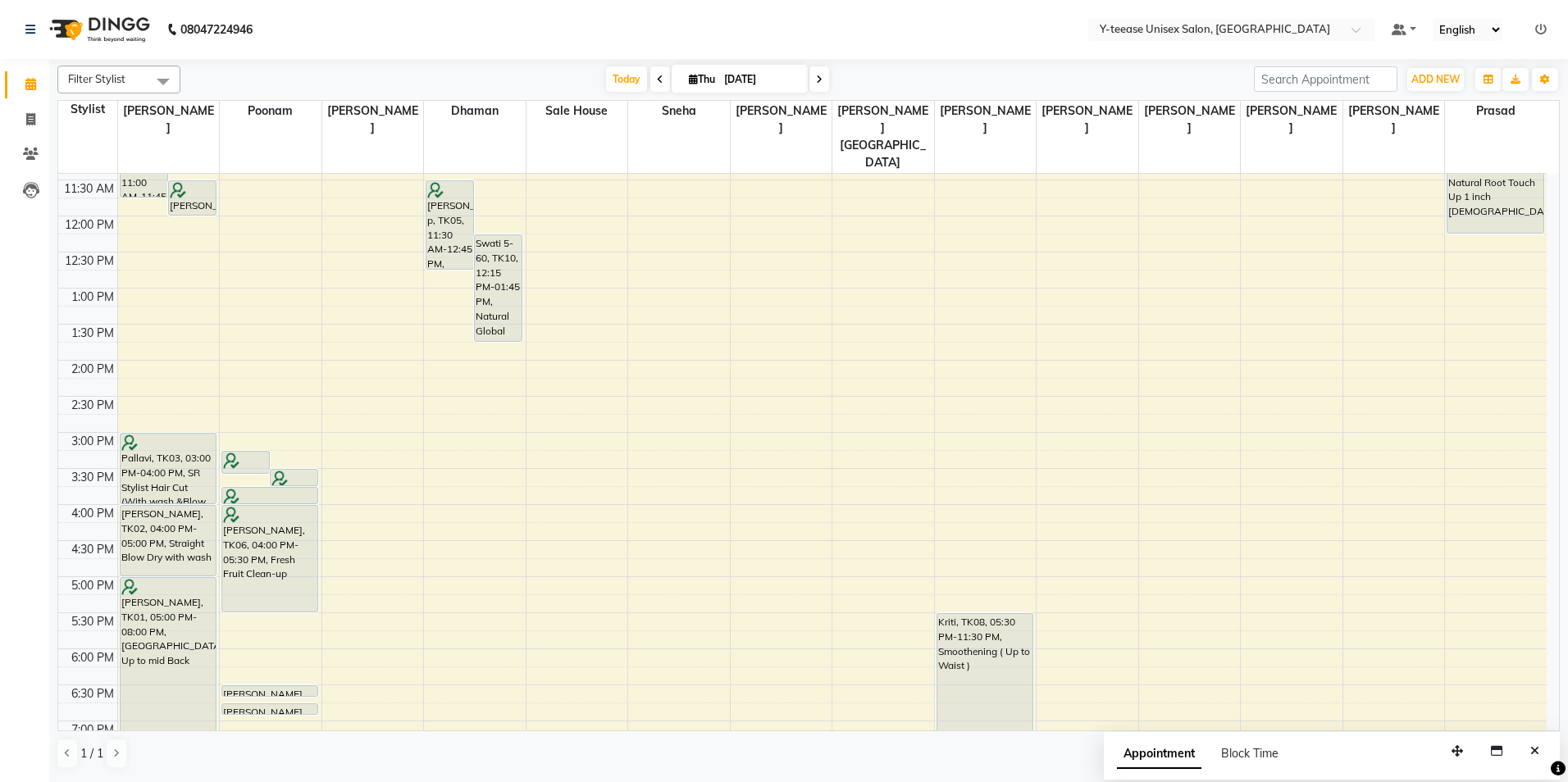
click at [26, 311] on div "Calendar Invoice Clients Leads Completed InProgress Upcoming Dropped Tentative …" at bounding box center [111, 402] width 221 height 711
click at [467, 370] on div "8:00 AM 8:30 AM 9:00 AM 9:30 AM 10:00 AM 10:30 AM 11:00 AM 11:30 AM 12:00 PM 12…" at bounding box center [802, 469] width 1489 height 1082
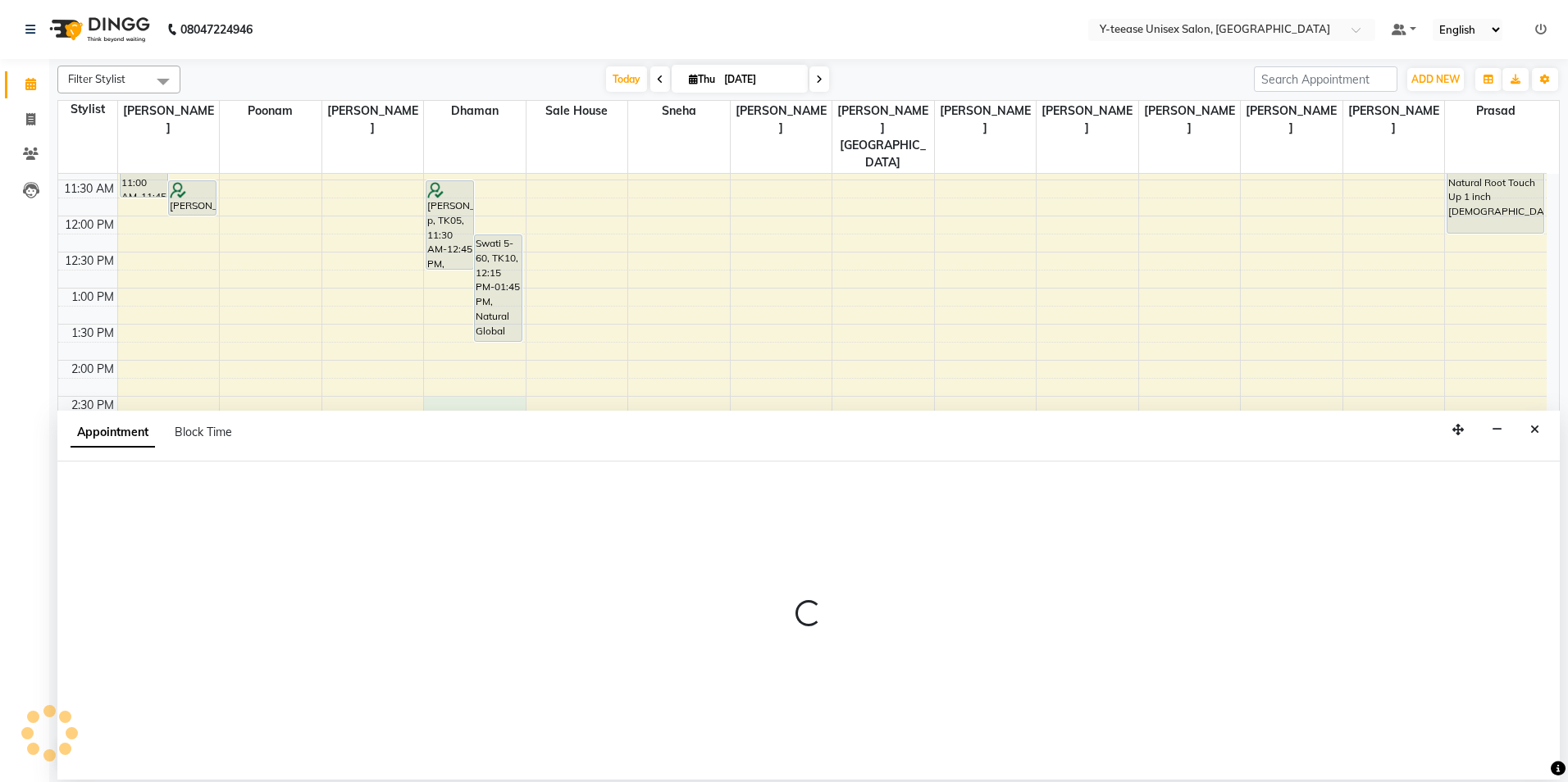
select select "656"
select select "870"
select select "tentative"
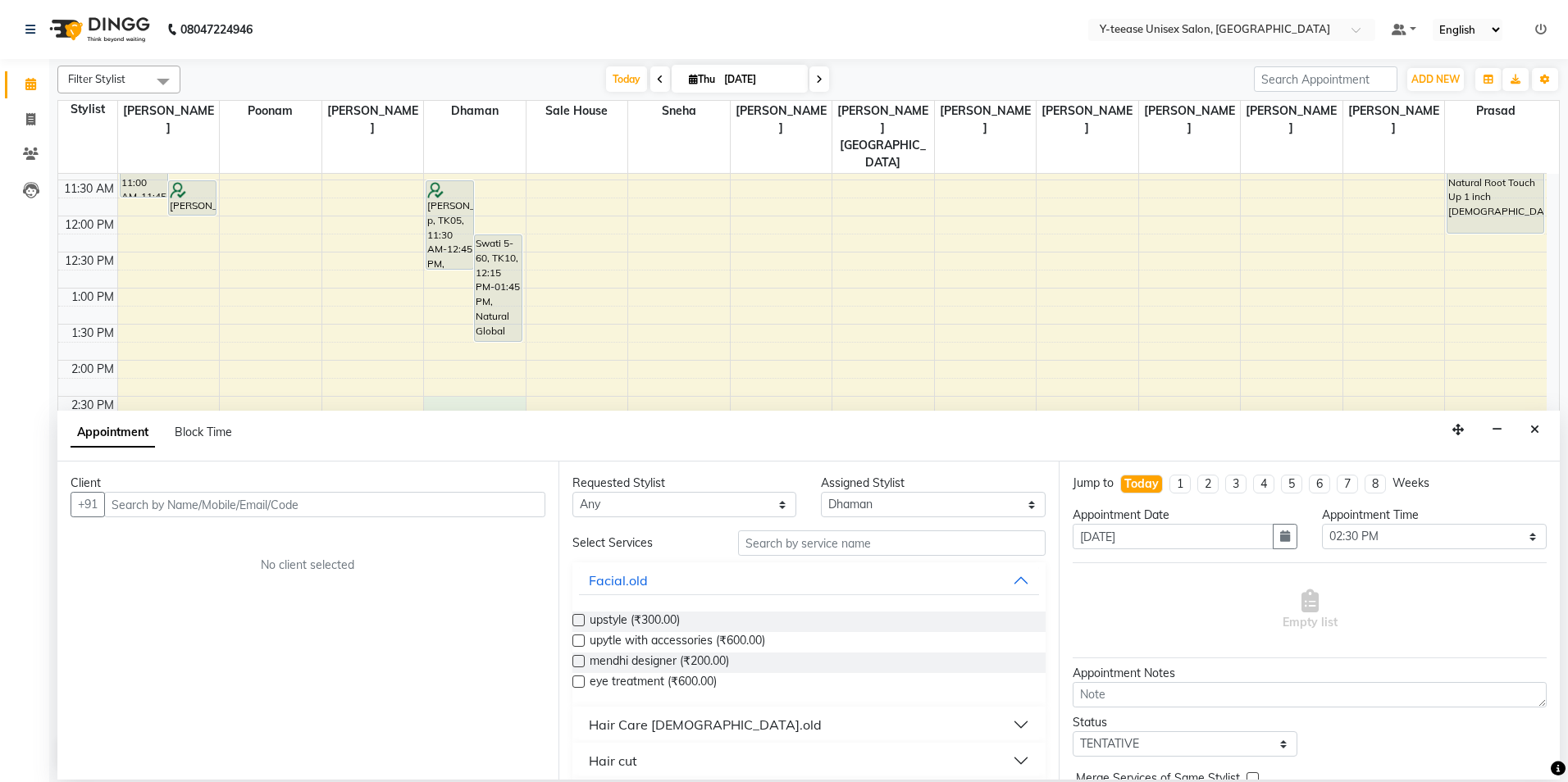
click at [417, 506] on input "text" at bounding box center [324, 505] width 441 height 26
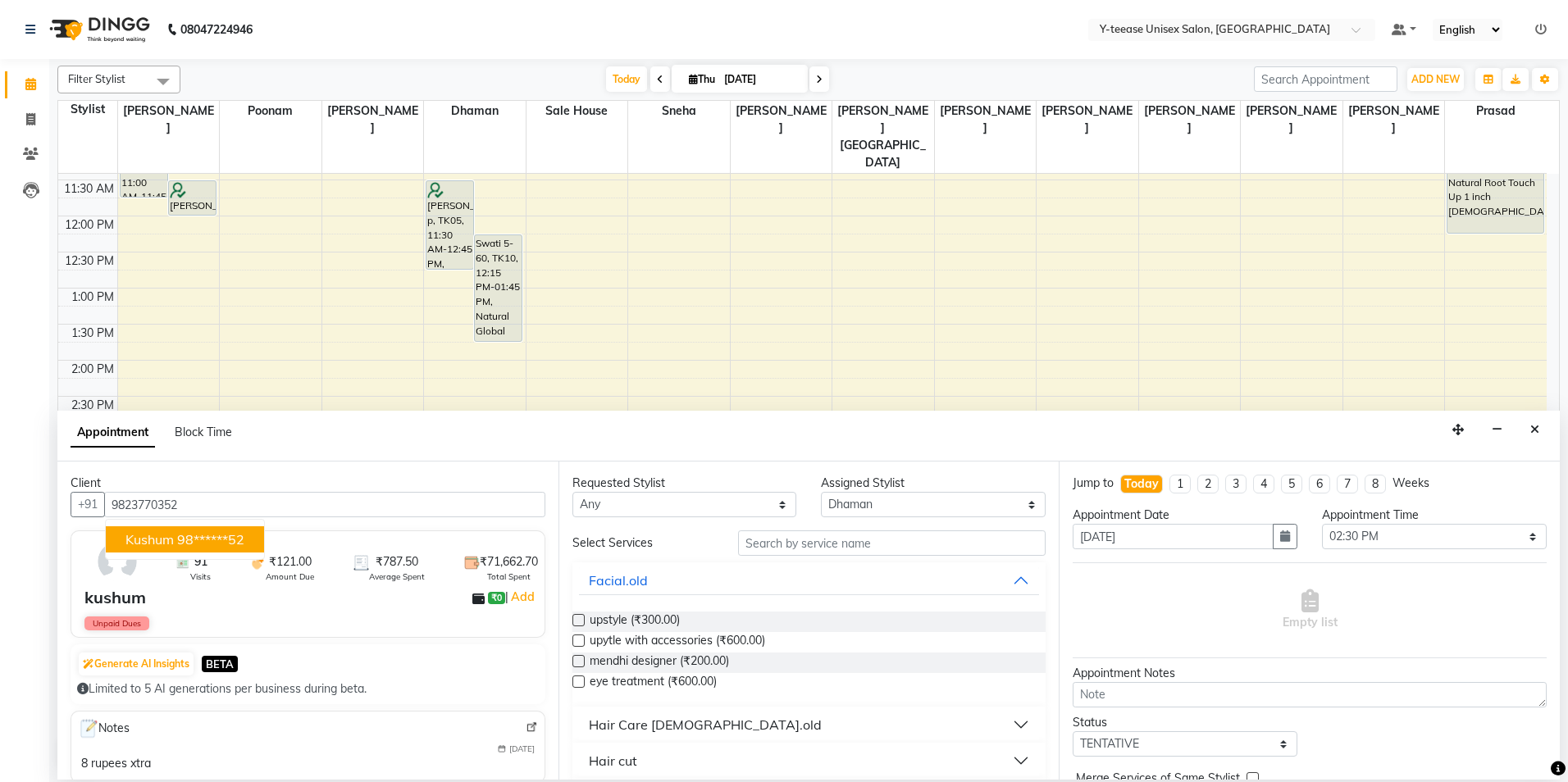
click at [214, 539] on ngb-highlight "98******52" at bounding box center [211, 540] width 68 height 16
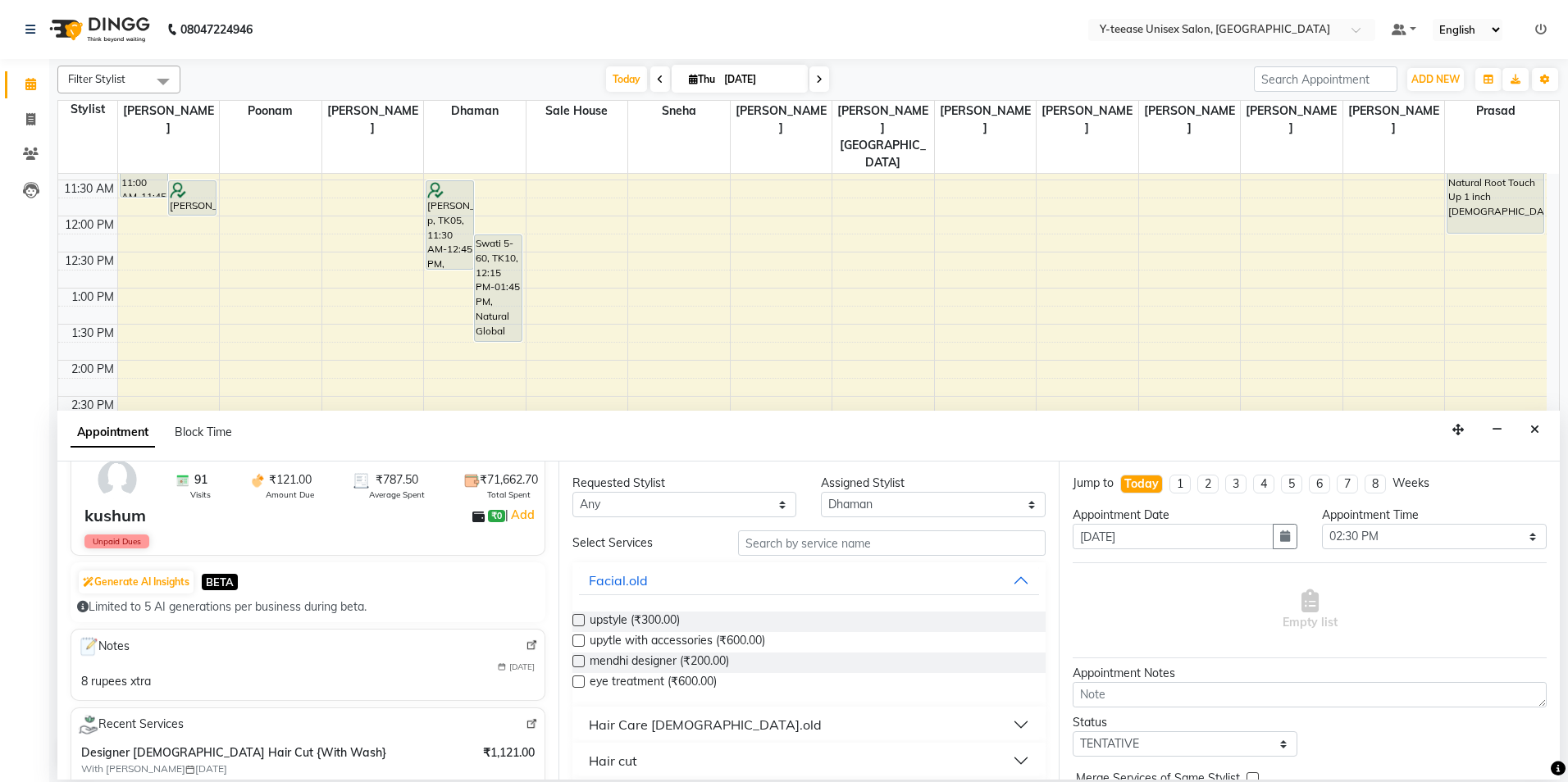
scroll to position [164, 0]
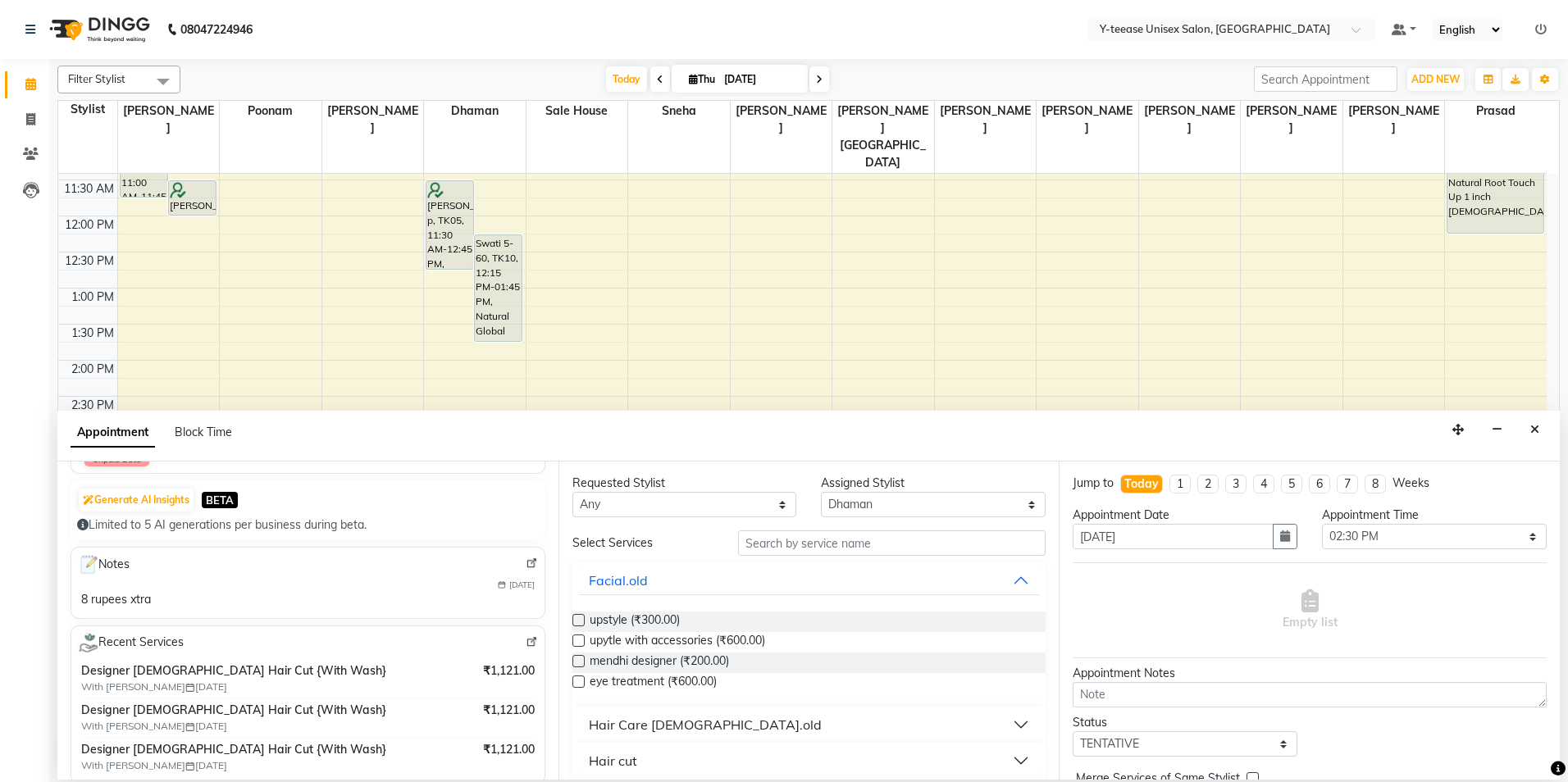
type input "98******52"
click at [761, 544] on input "text" at bounding box center [892, 544] width 308 height 26
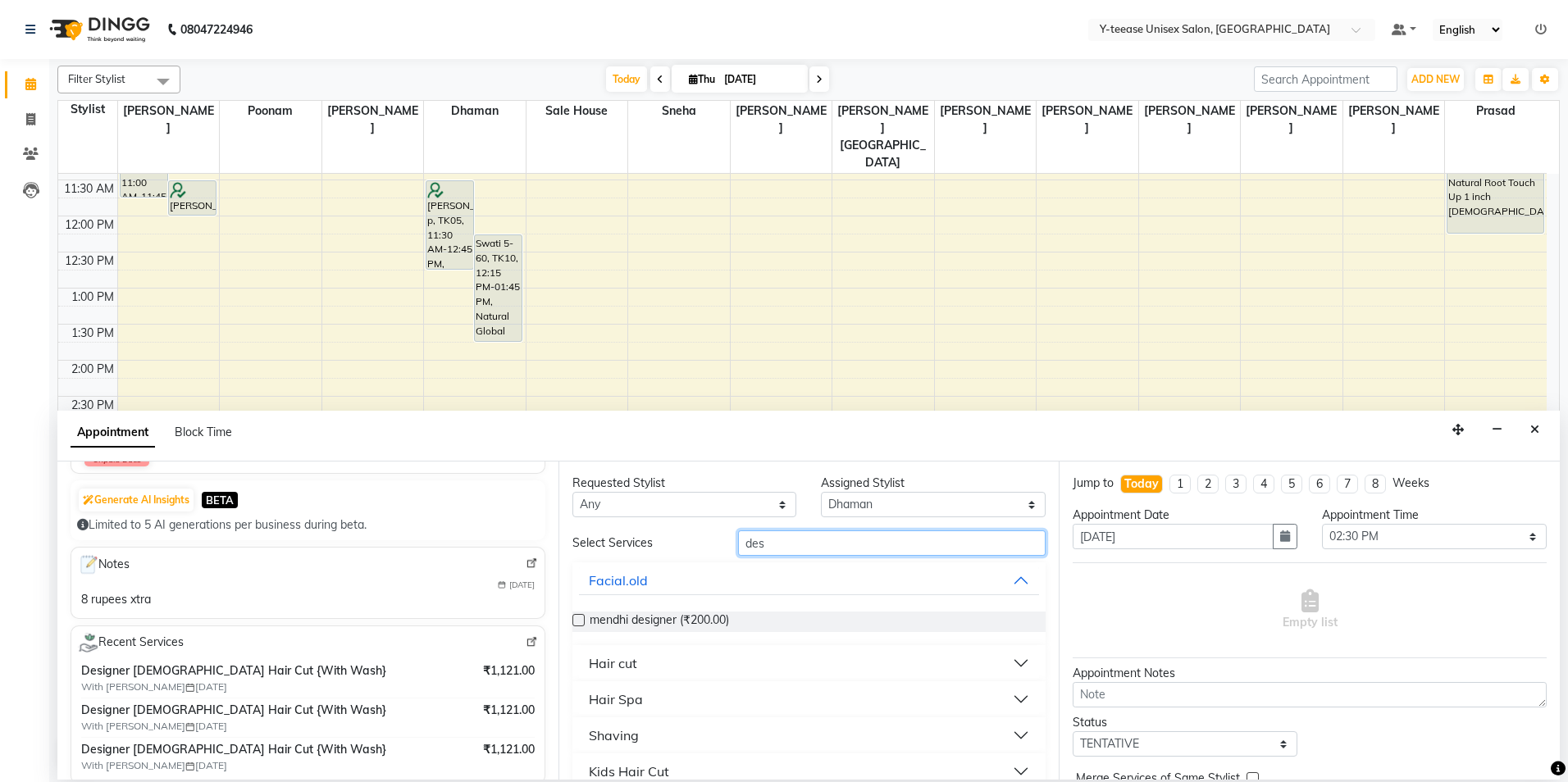
type input "des"
click at [624, 671] on div "Hair cut" at bounding box center [612, 663] width 48 height 20
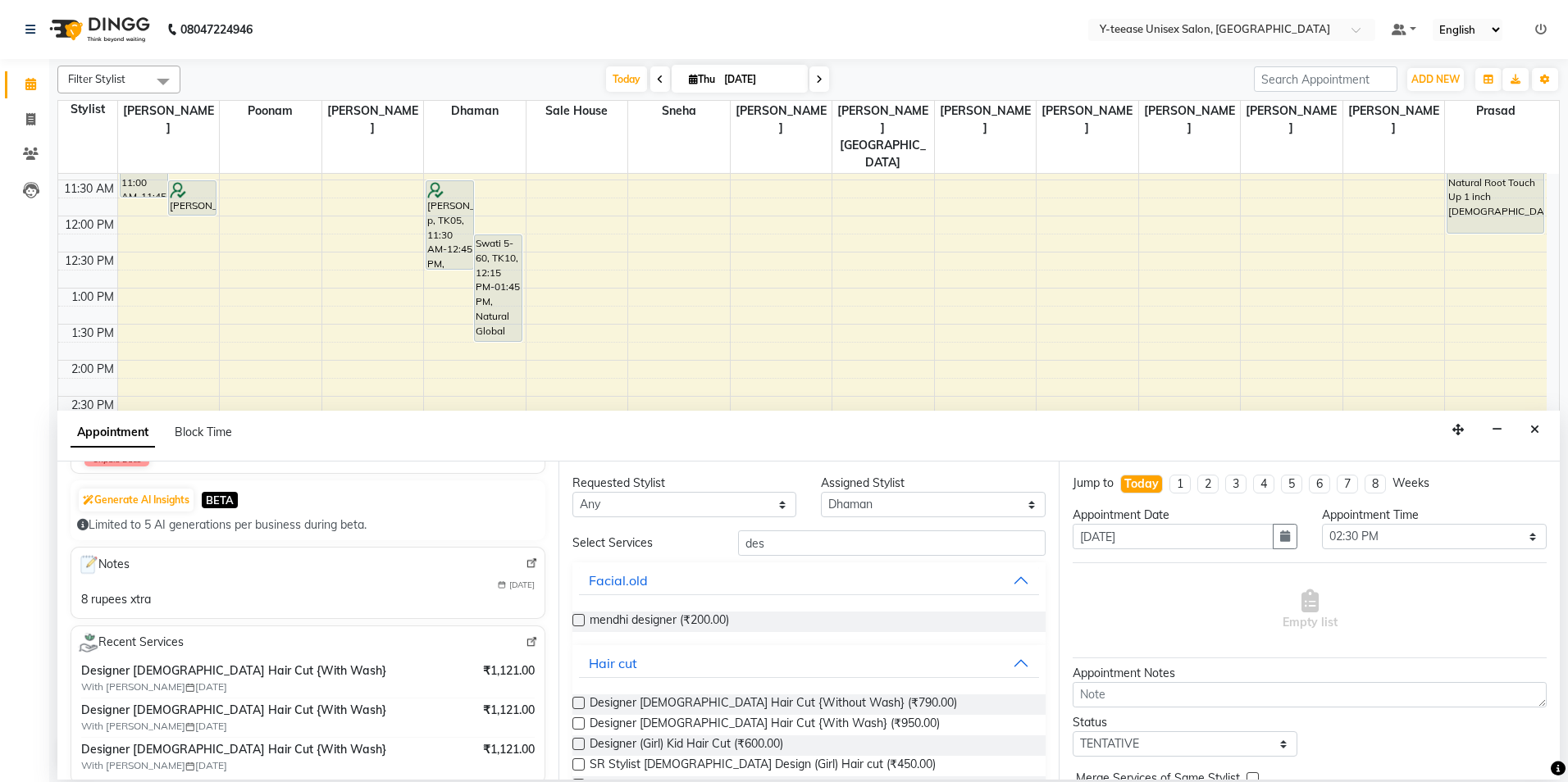
click at [579, 724] on label at bounding box center [577, 723] width 12 height 12
click at [579, 724] on input "checkbox" at bounding box center [577, 725] width 11 height 11
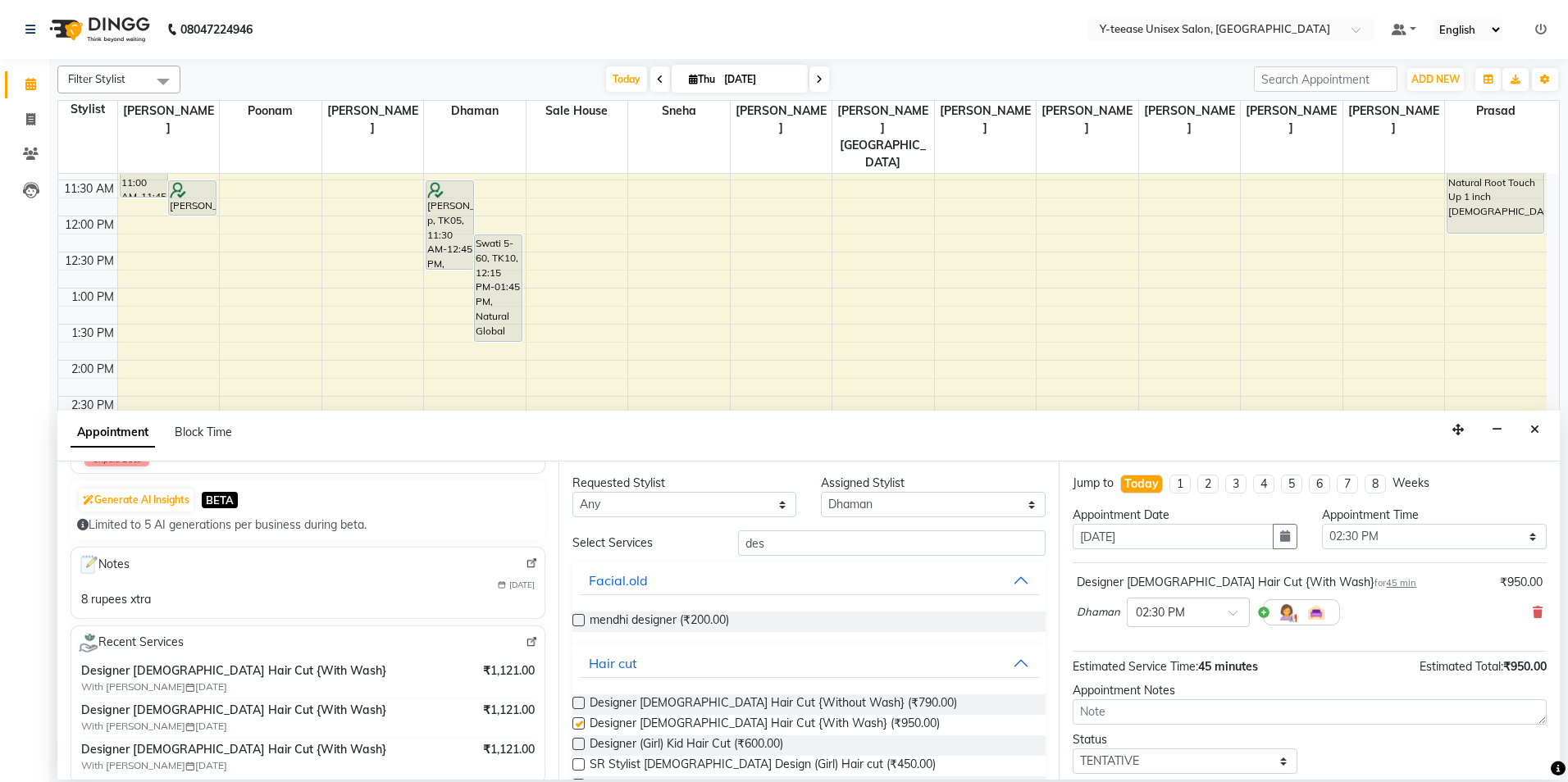
checkbox input "false"
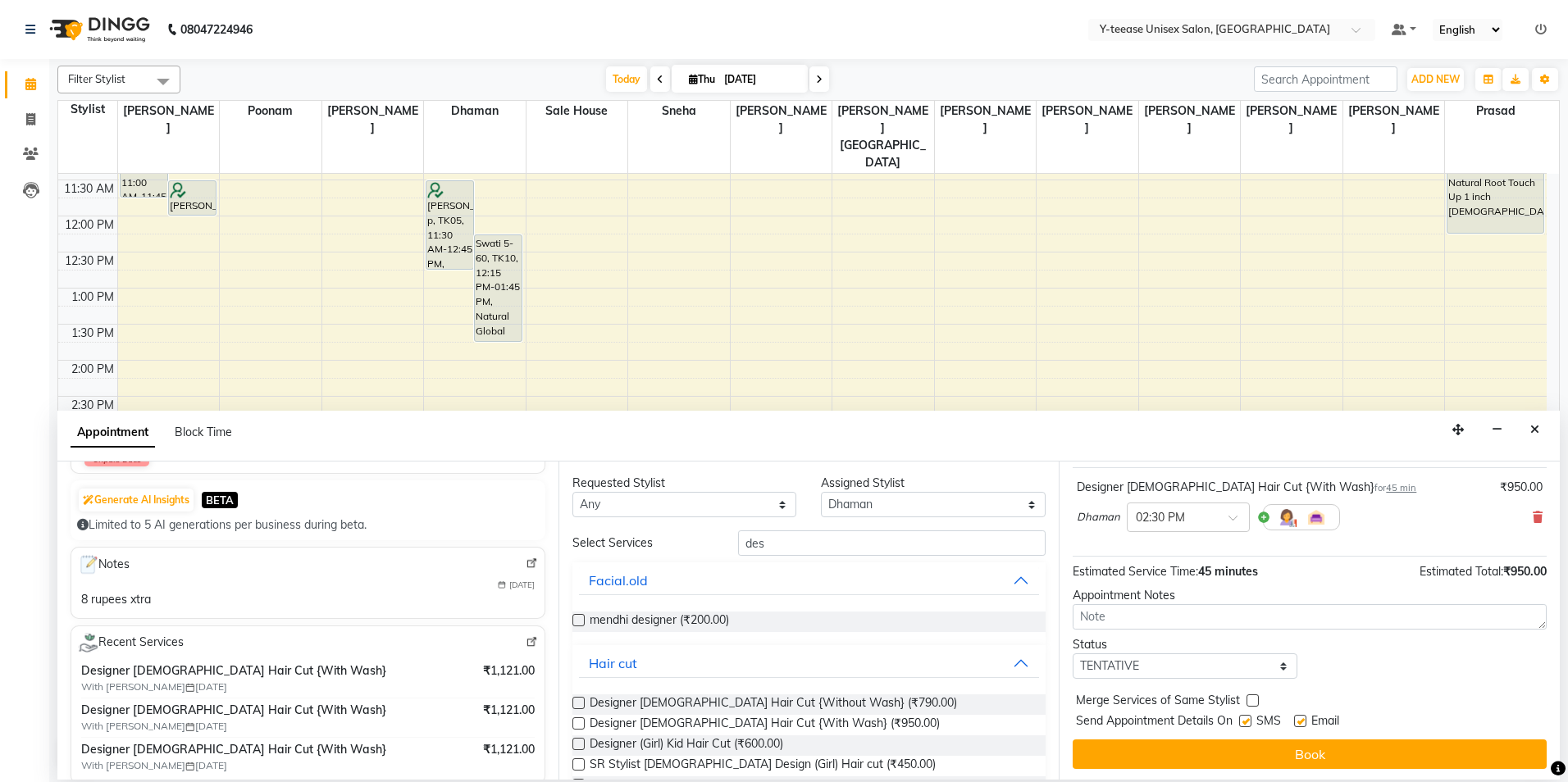
scroll to position [98, 0]
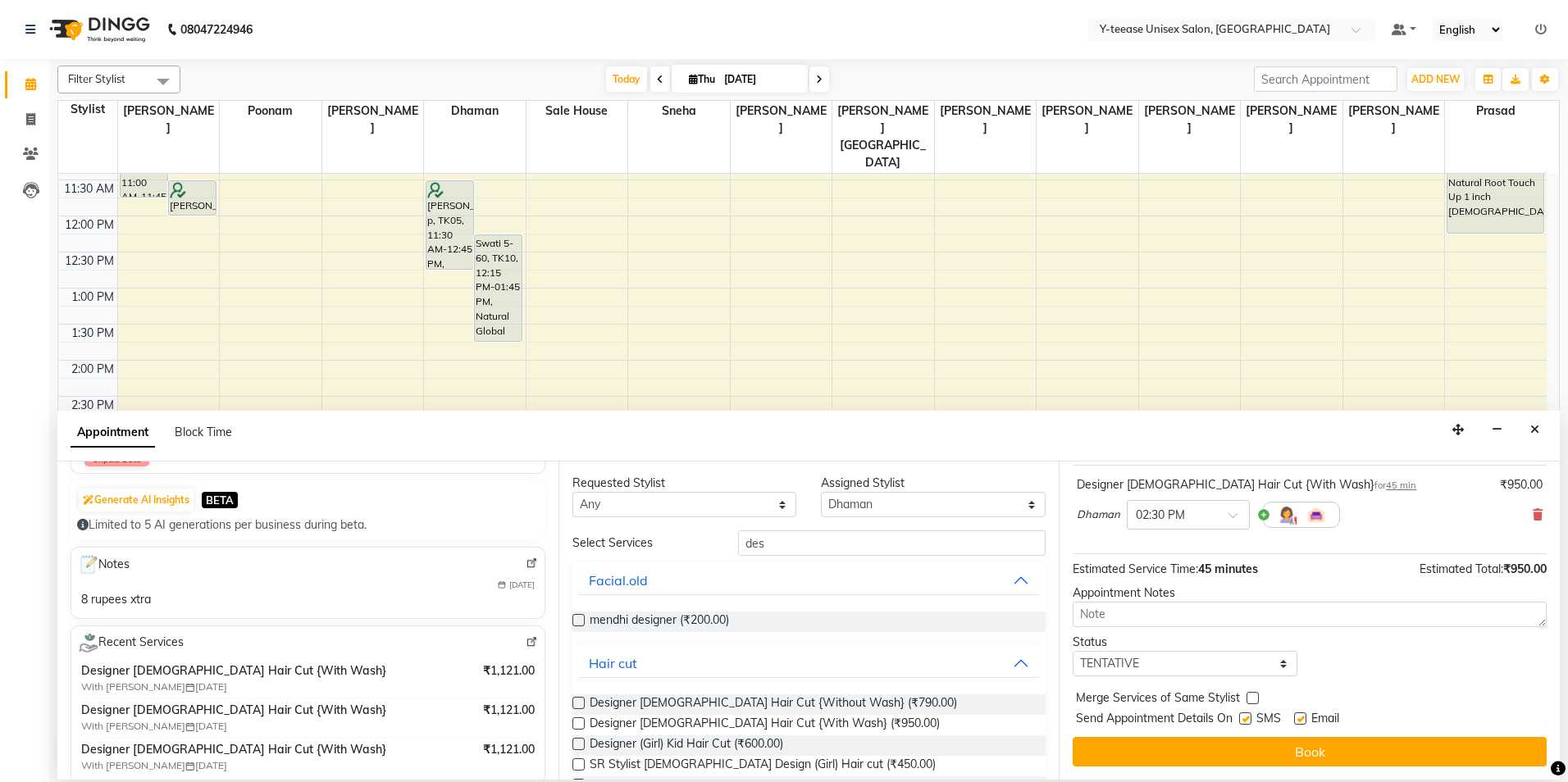
click at [1191, 751] on button "Book" at bounding box center [1309, 752] width 474 height 29
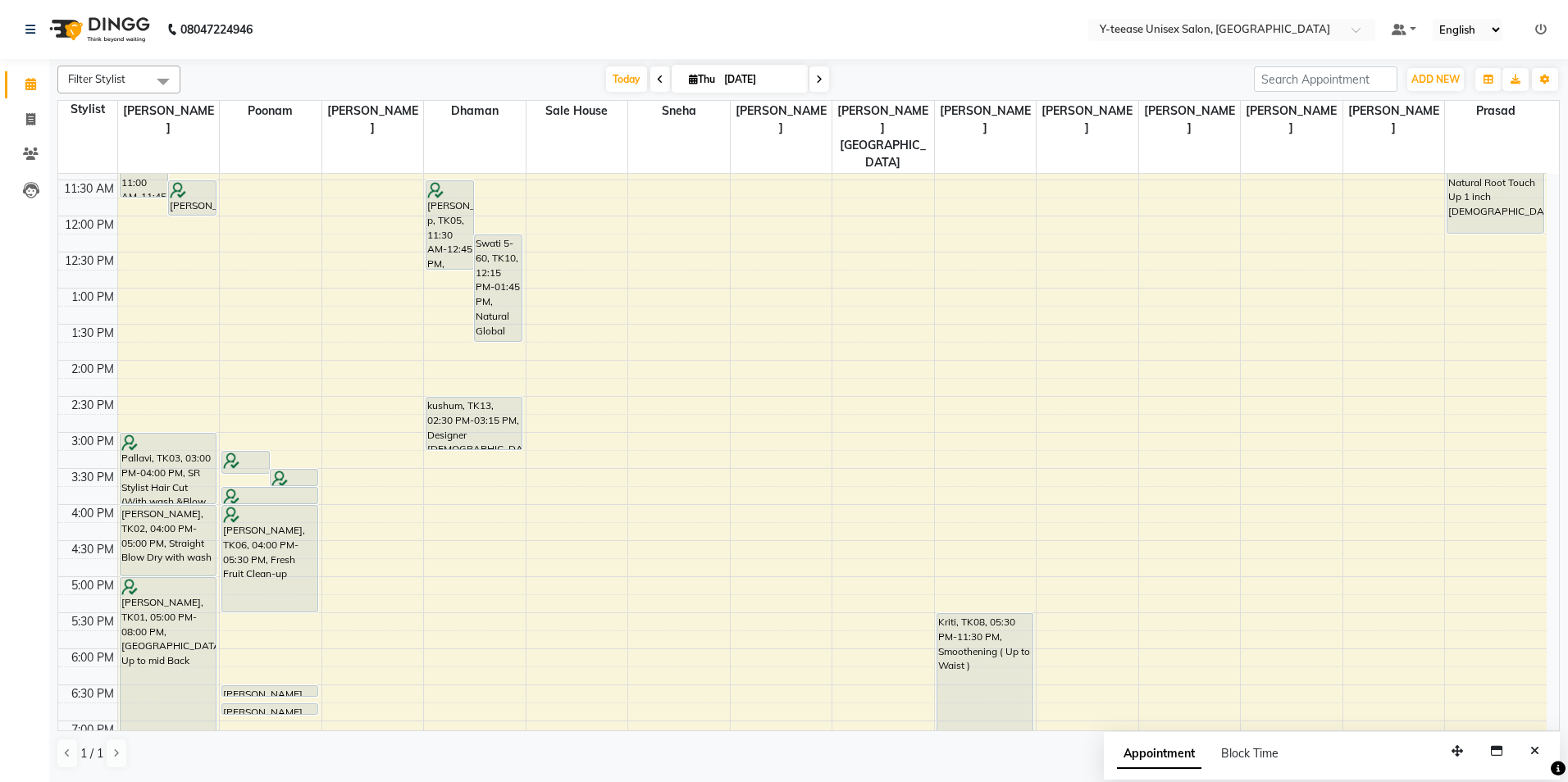
scroll to position [328, 0]
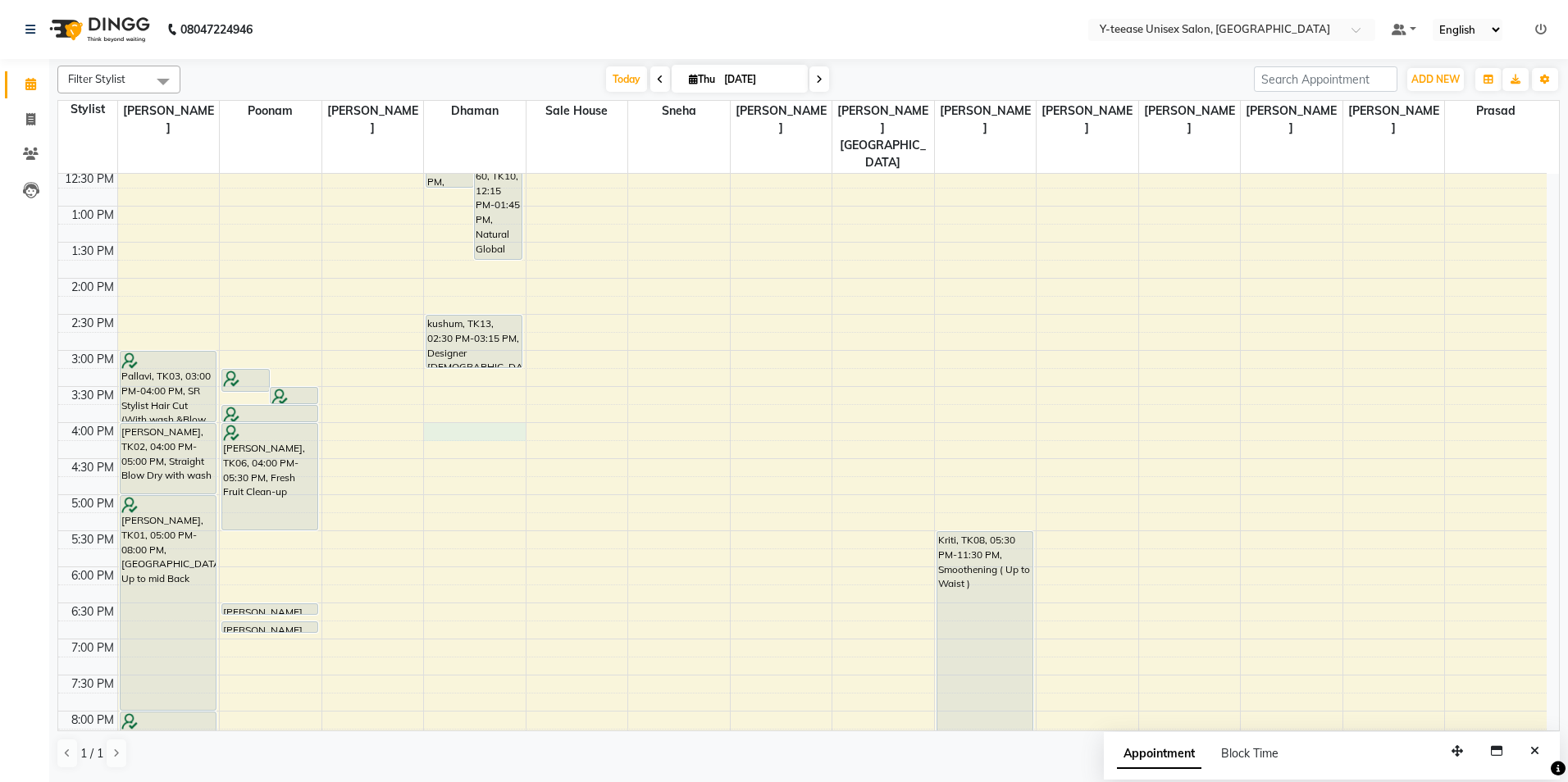
click at [452, 398] on div "8:00 AM 8:30 AM 9:00 AM 9:30 AM 10:00 AM 10:30 AM 11:00 AM 11:30 AM 12:00 PM 12…" at bounding box center [802, 386] width 1489 height 1082
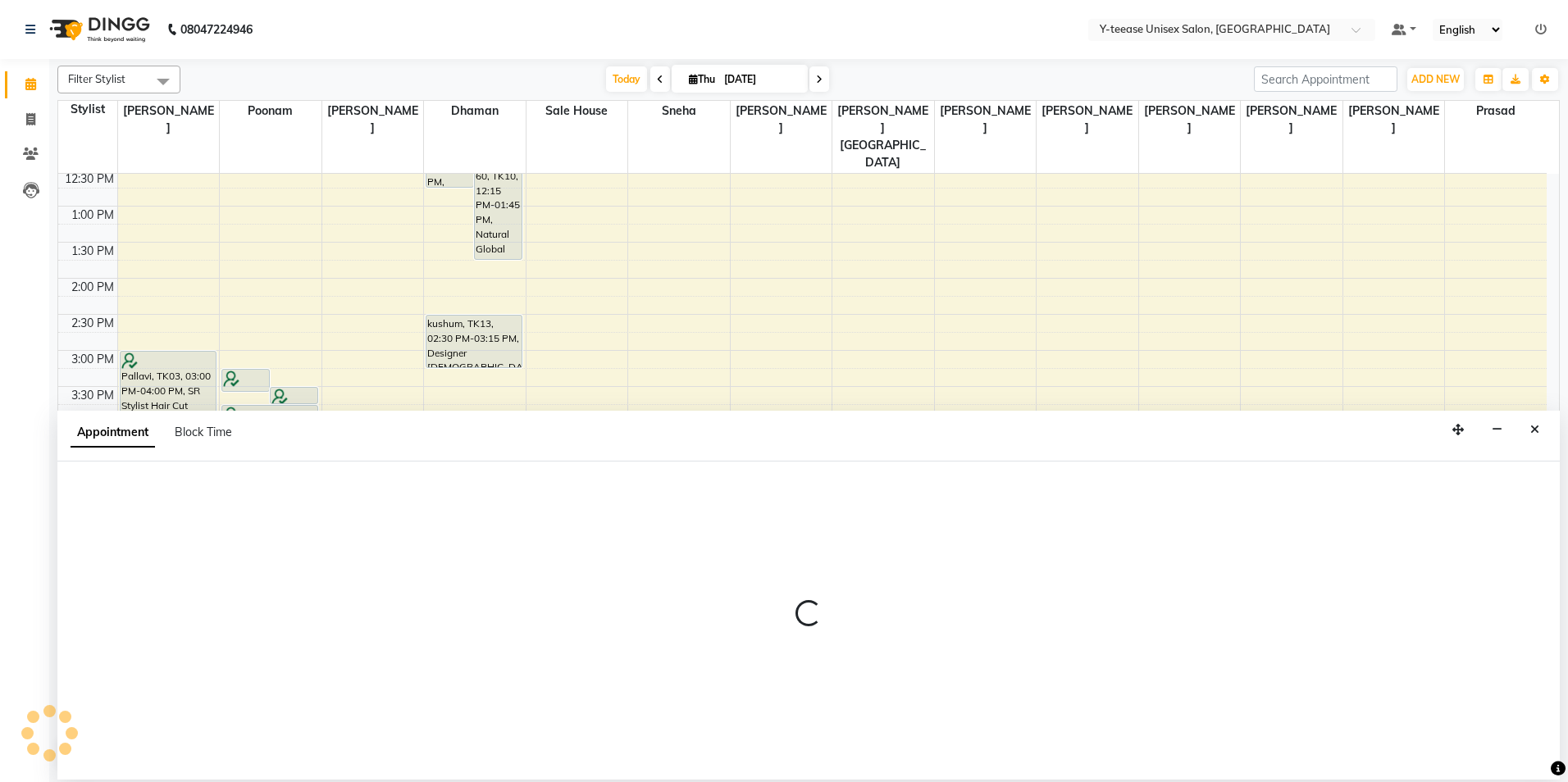
select select "656"
select select "tentative"
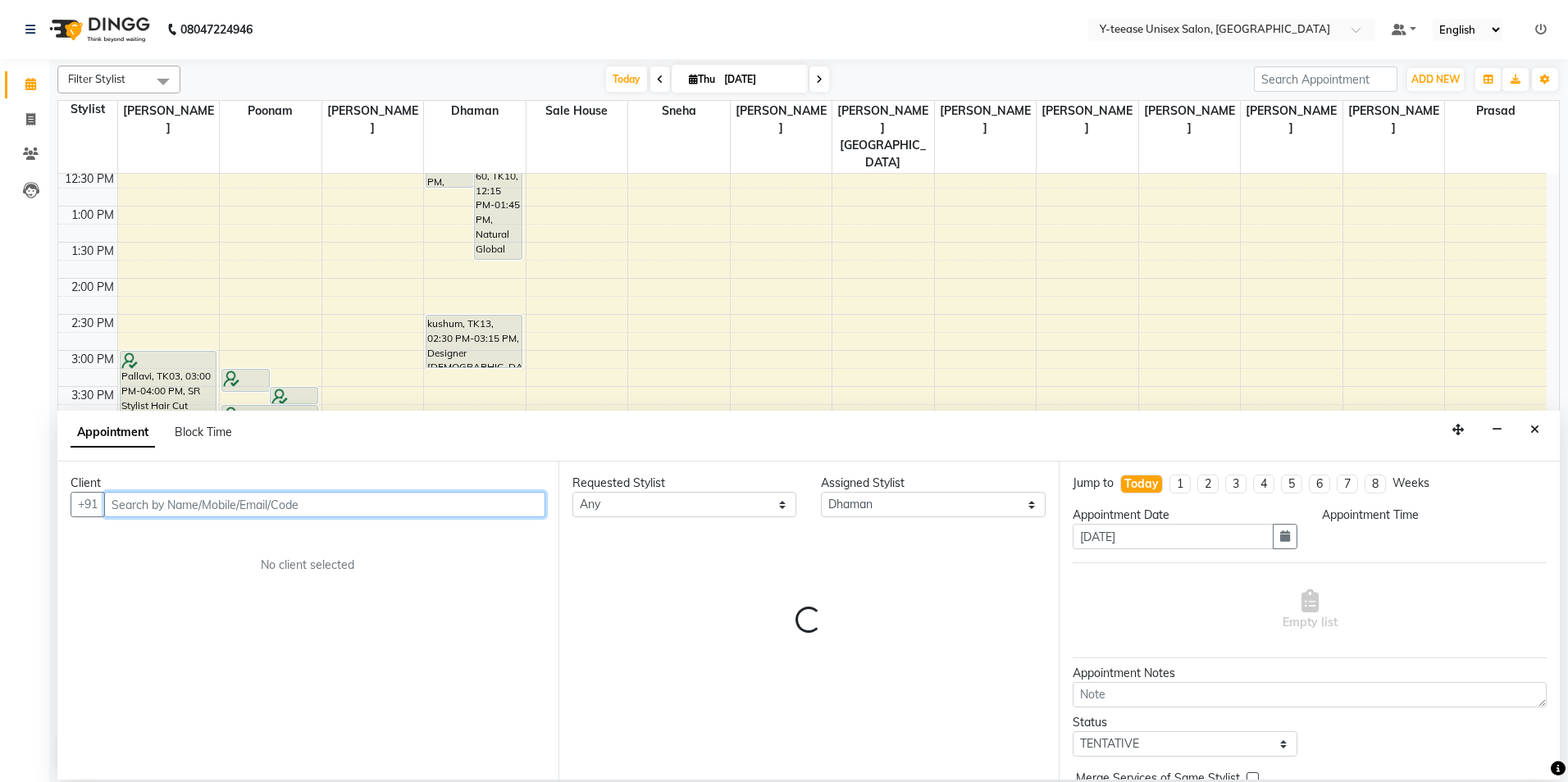
select select "960"
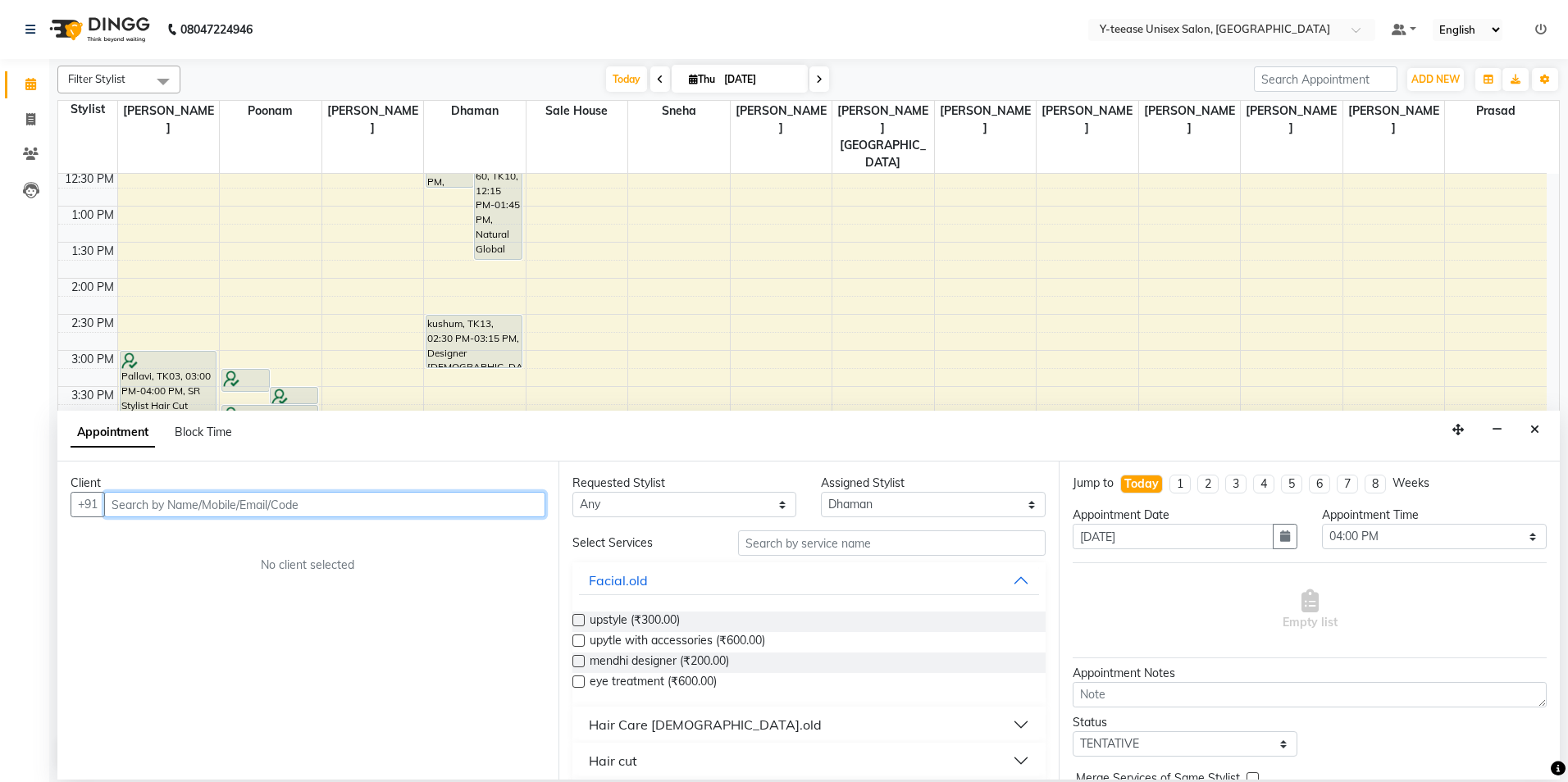
click at [509, 502] on input "text" at bounding box center [324, 505] width 441 height 26
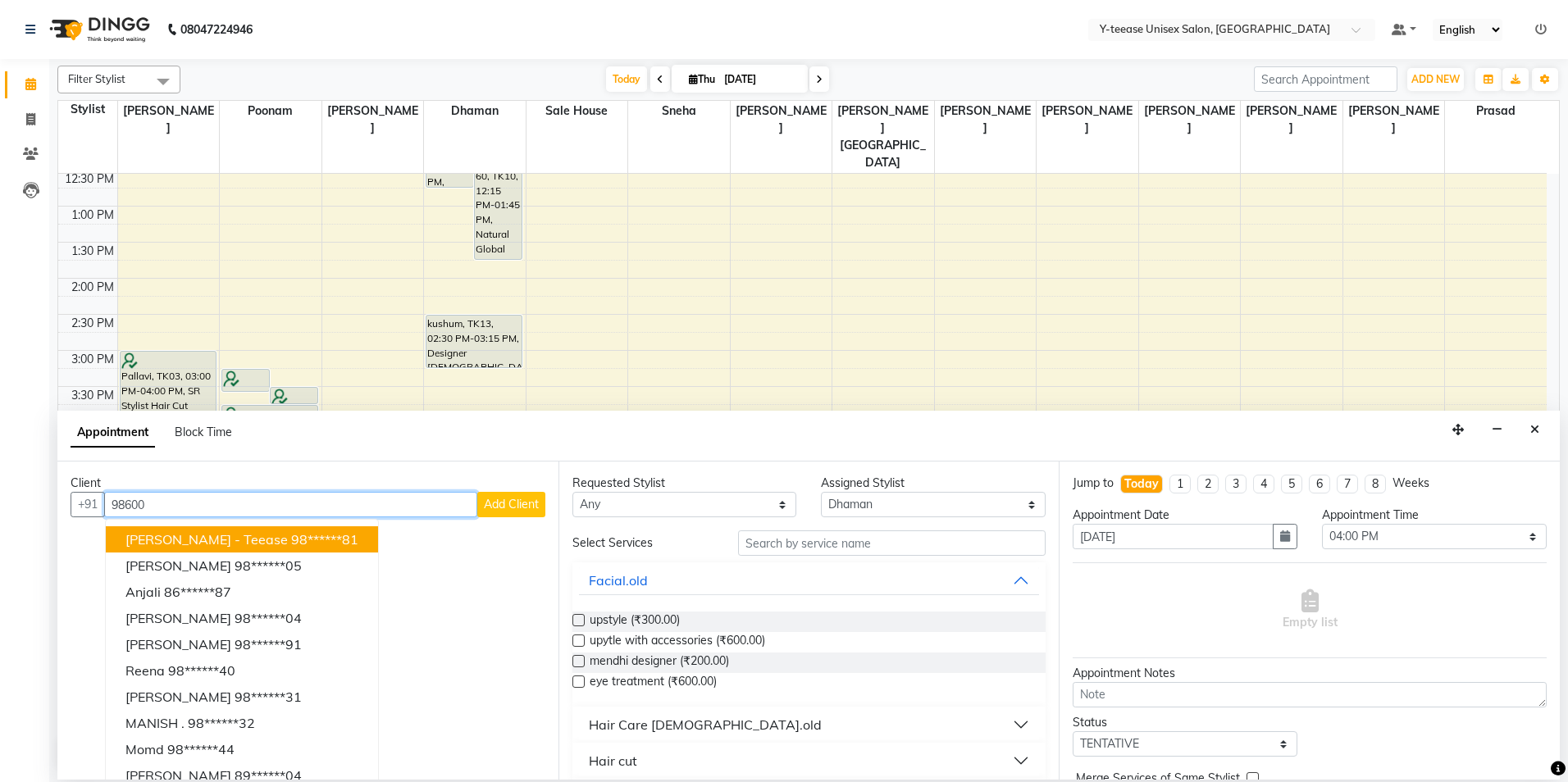
click at [324, 539] on ngb-highlight "98******81" at bounding box center [325, 540] width 68 height 16
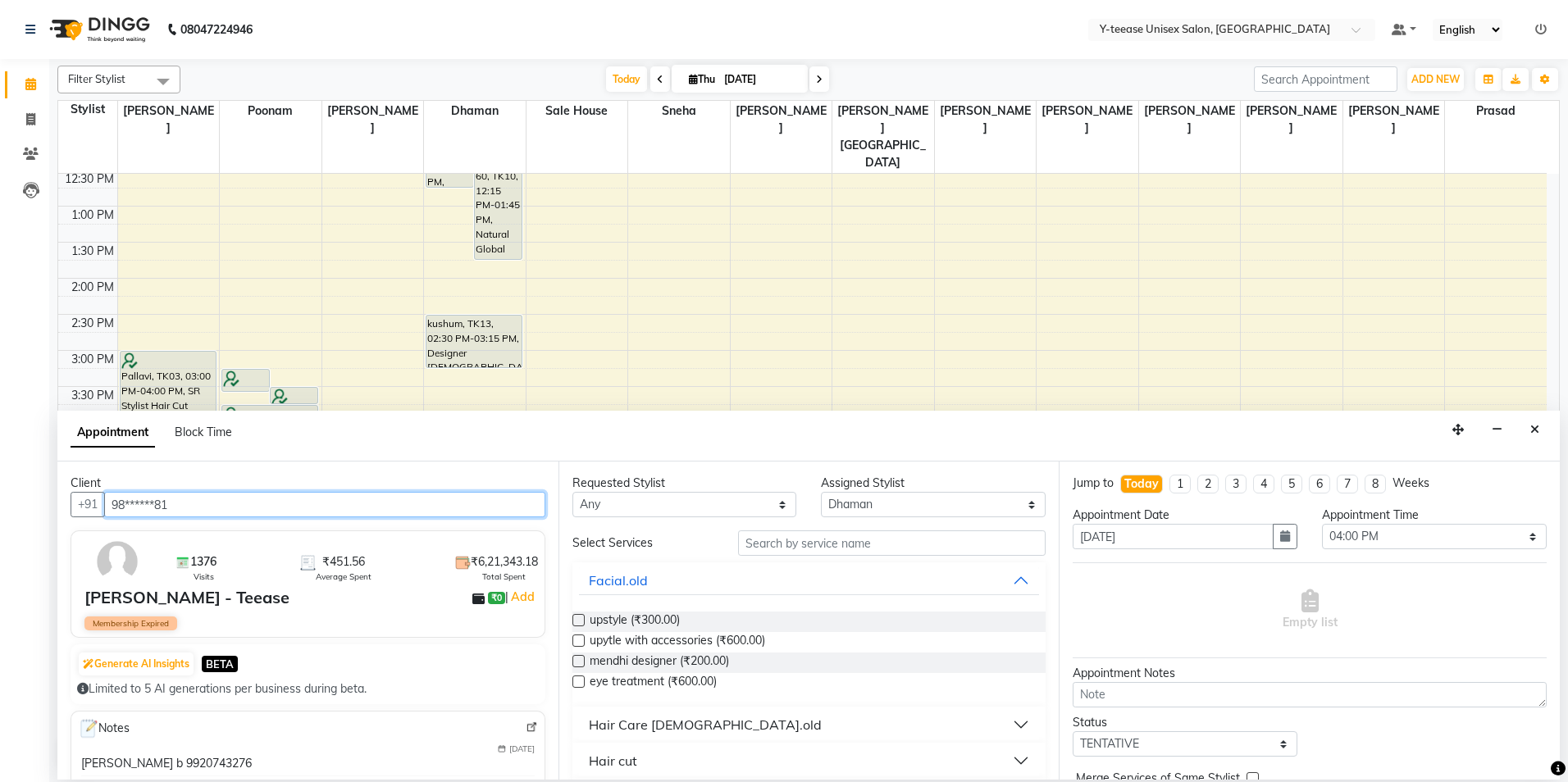
type input "98******81"
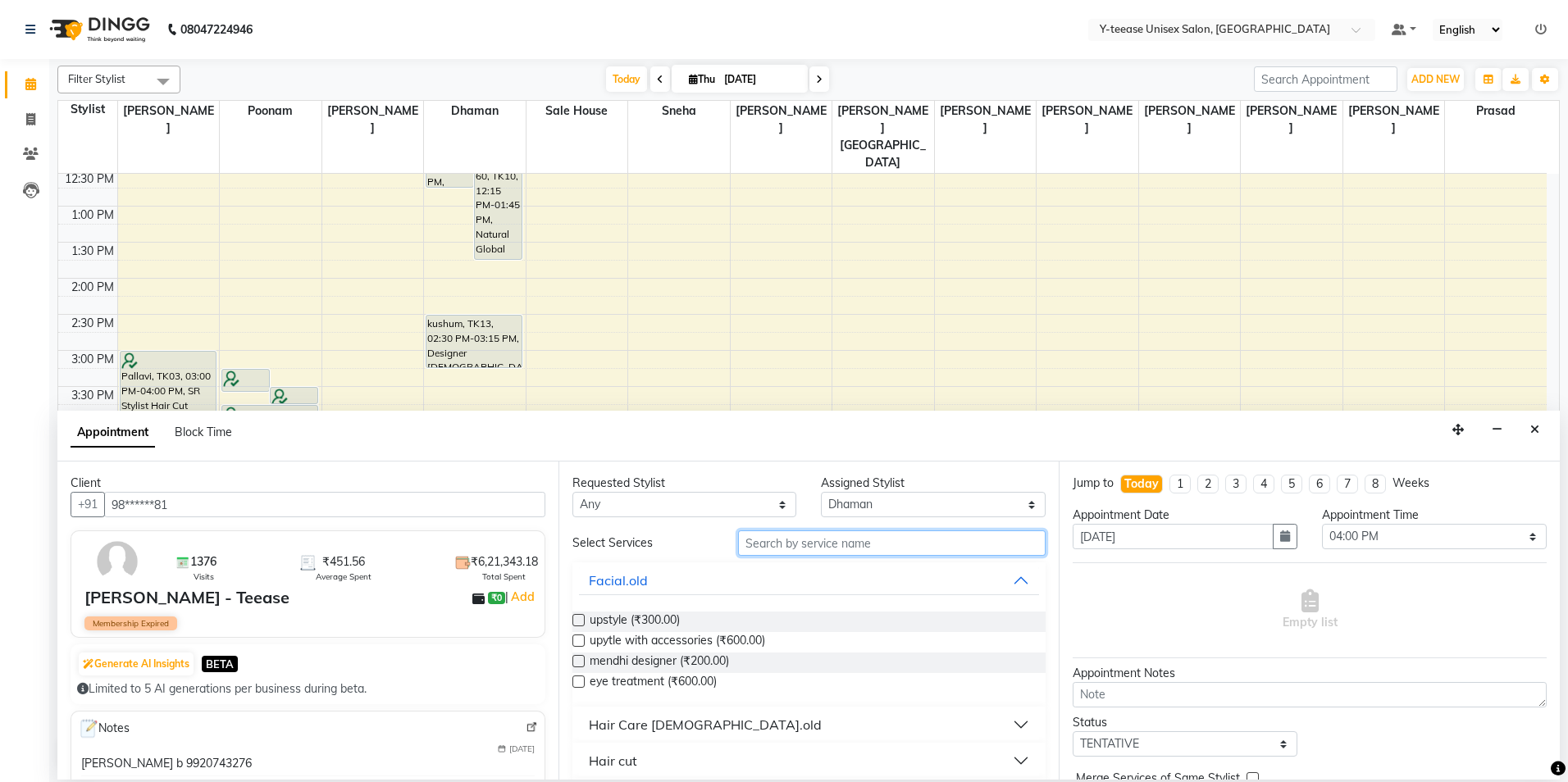
click at [837, 543] on input "text" at bounding box center [892, 544] width 308 height 26
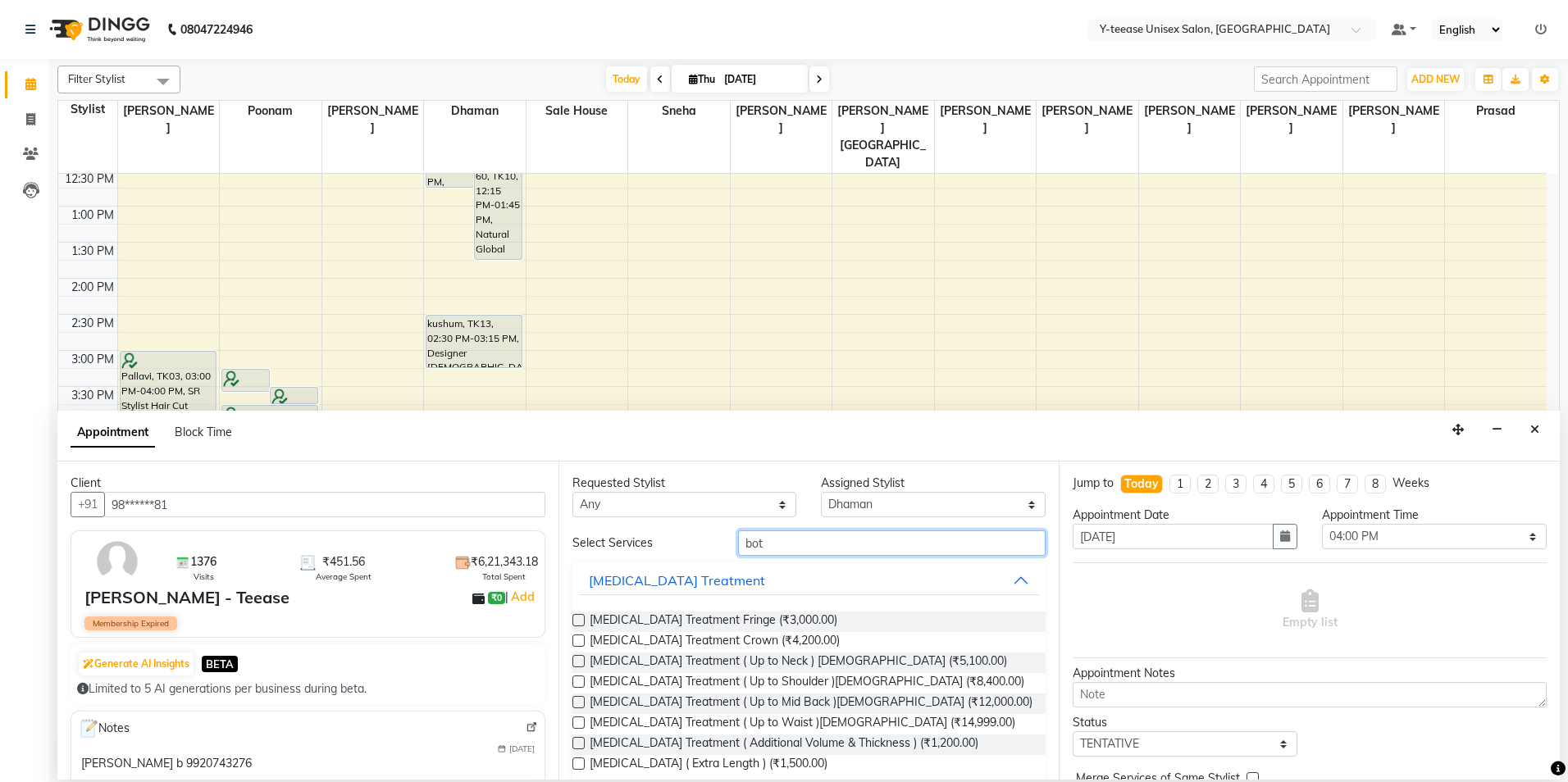
type input "bot"
click at [573, 706] on label at bounding box center [577, 702] width 12 height 12
click at [573, 706] on input "checkbox" at bounding box center [577, 704] width 11 height 11
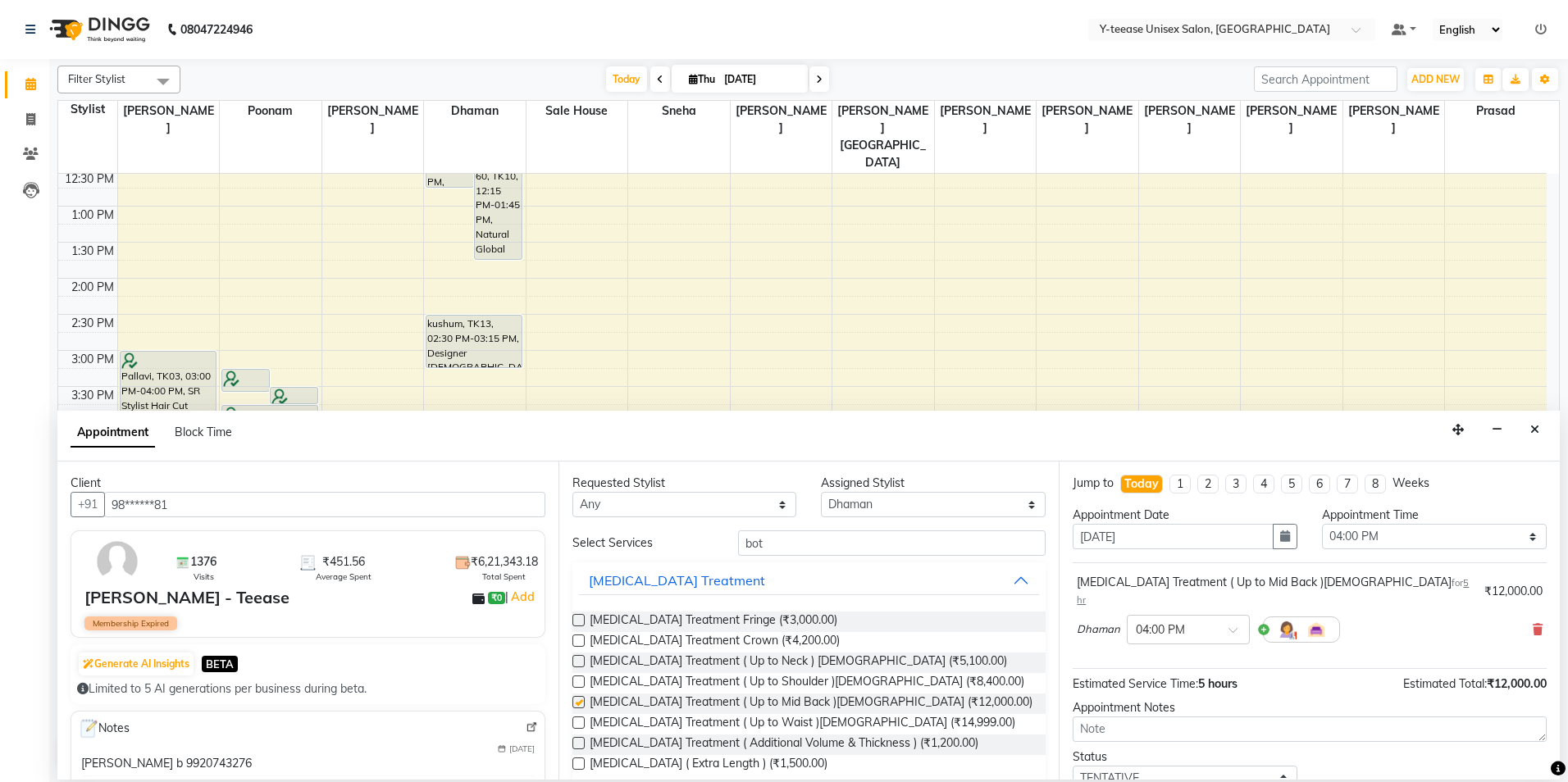
checkbox input "false"
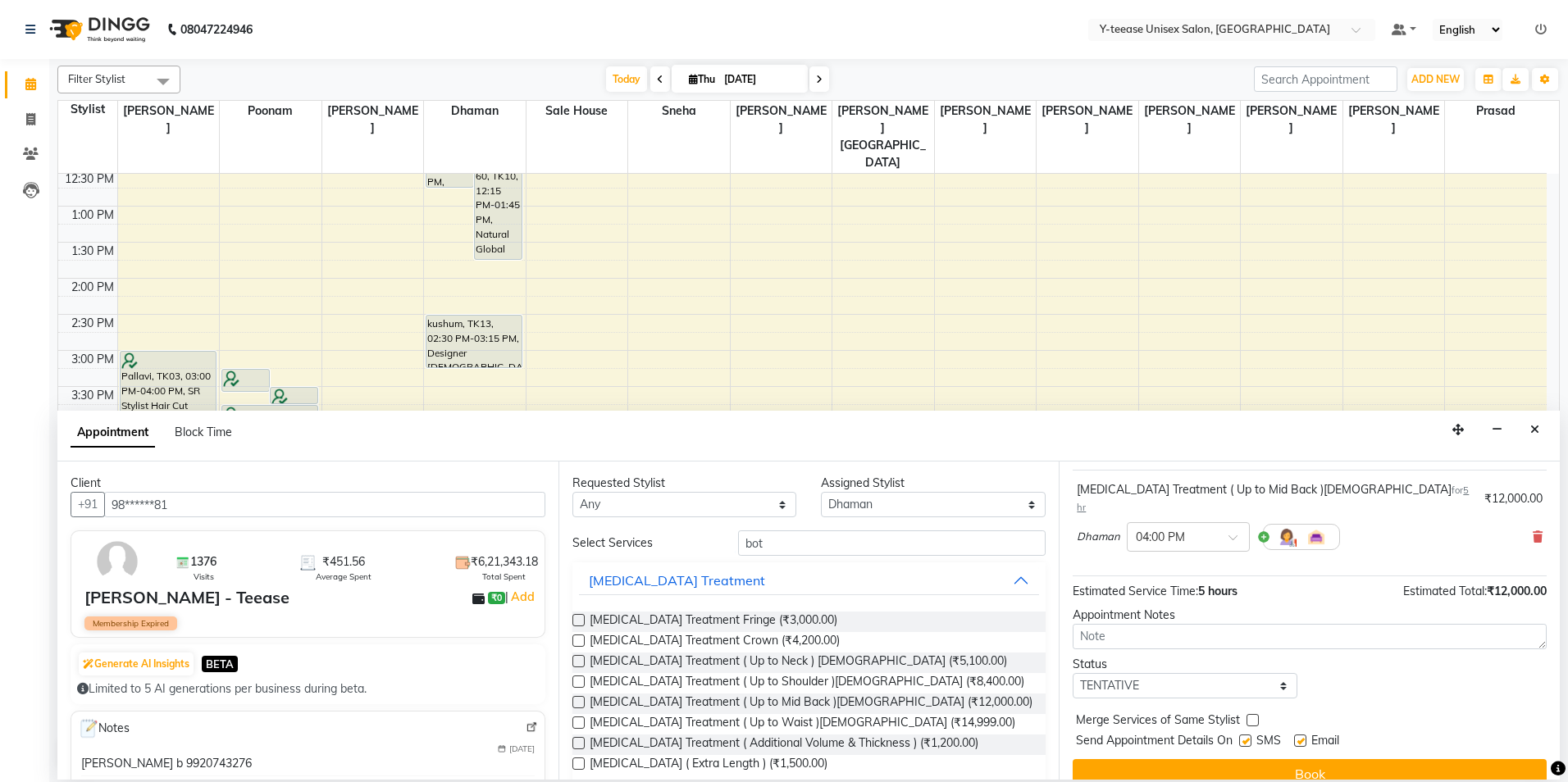
scroll to position [98, 0]
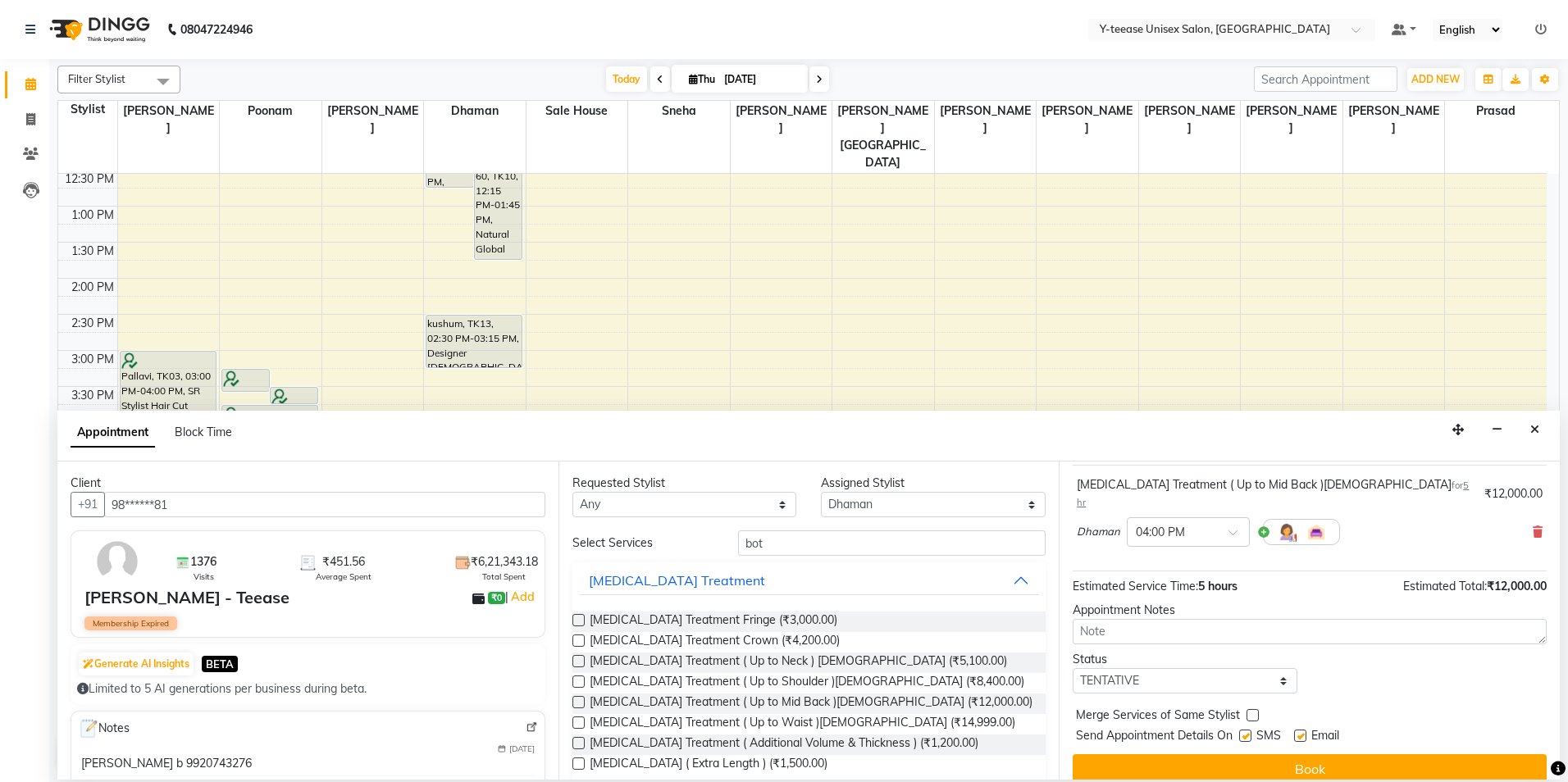
click at [1294, 755] on button "Book" at bounding box center [1309, 769] width 474 height 29
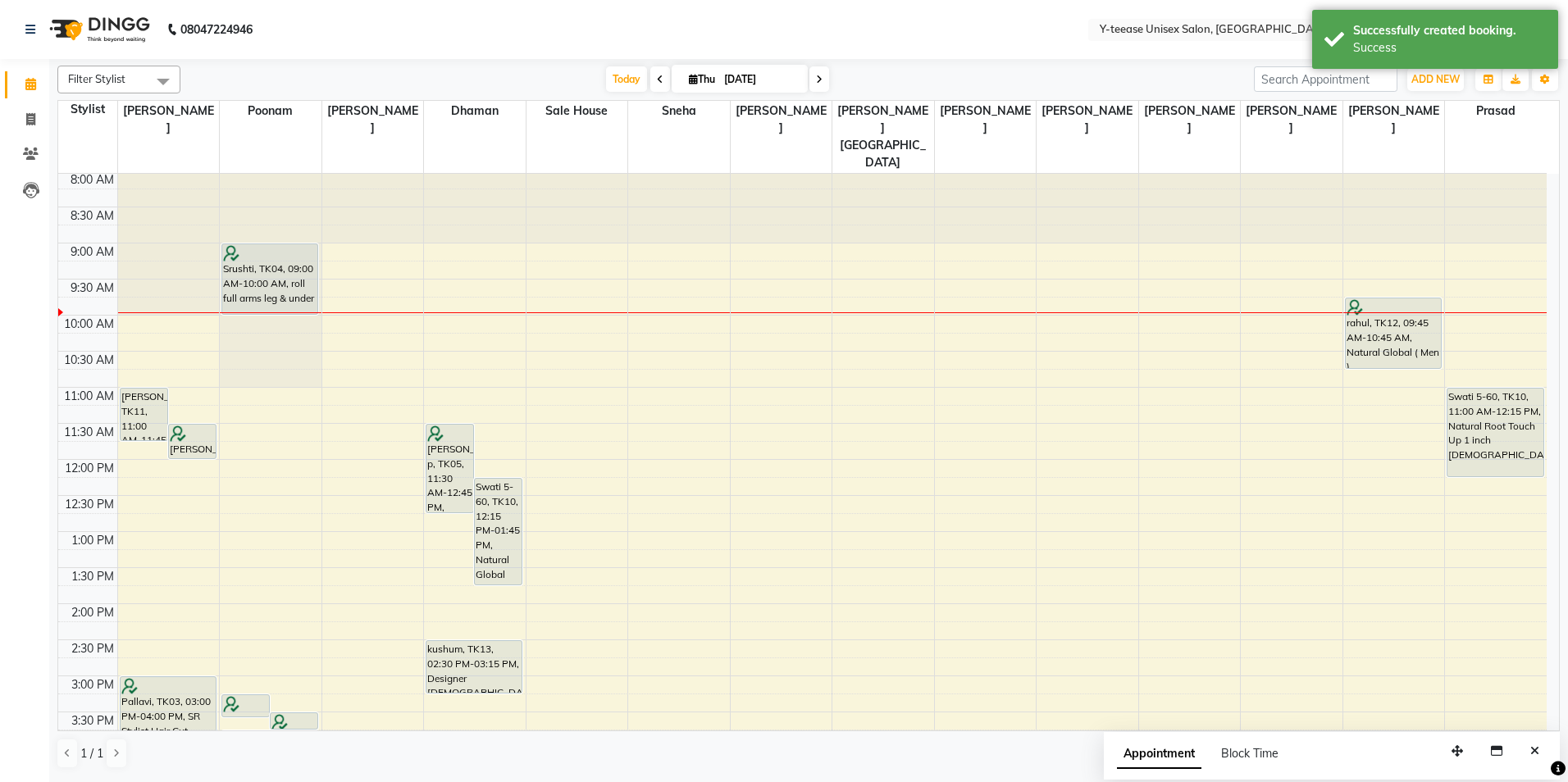
scroll to position [0, 0]
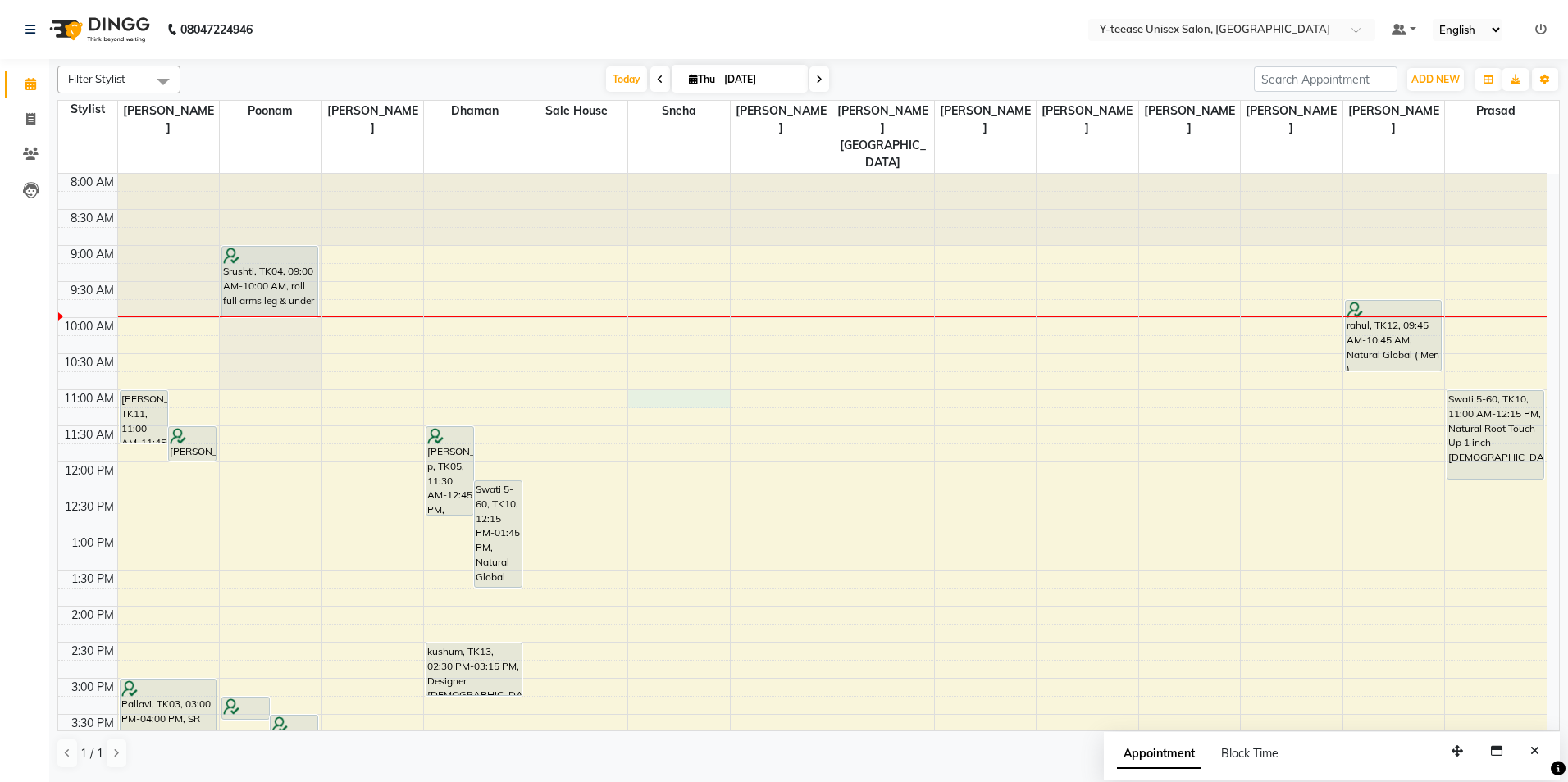
click at [678, 364] on div "8:00 AM 8:30 AM 9:00 AM 9:30 AM 10:00 AM 10:30 AM 11:00 AM 11:30 AM 12:00 PM 12…" at bounding box center [802, 714] width 1489 height 1082
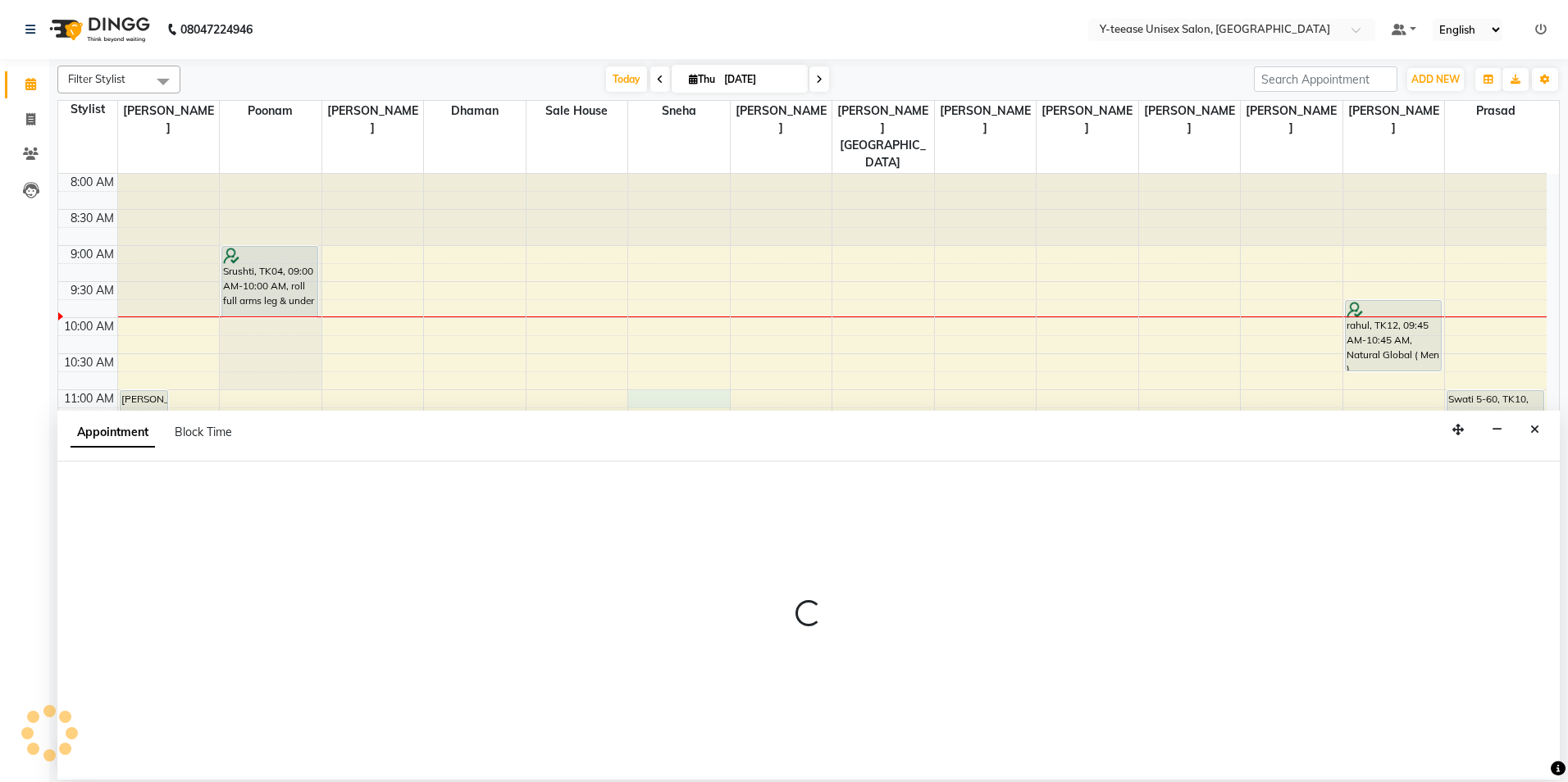
select select "49846"
select select "660"
select select "tentative"
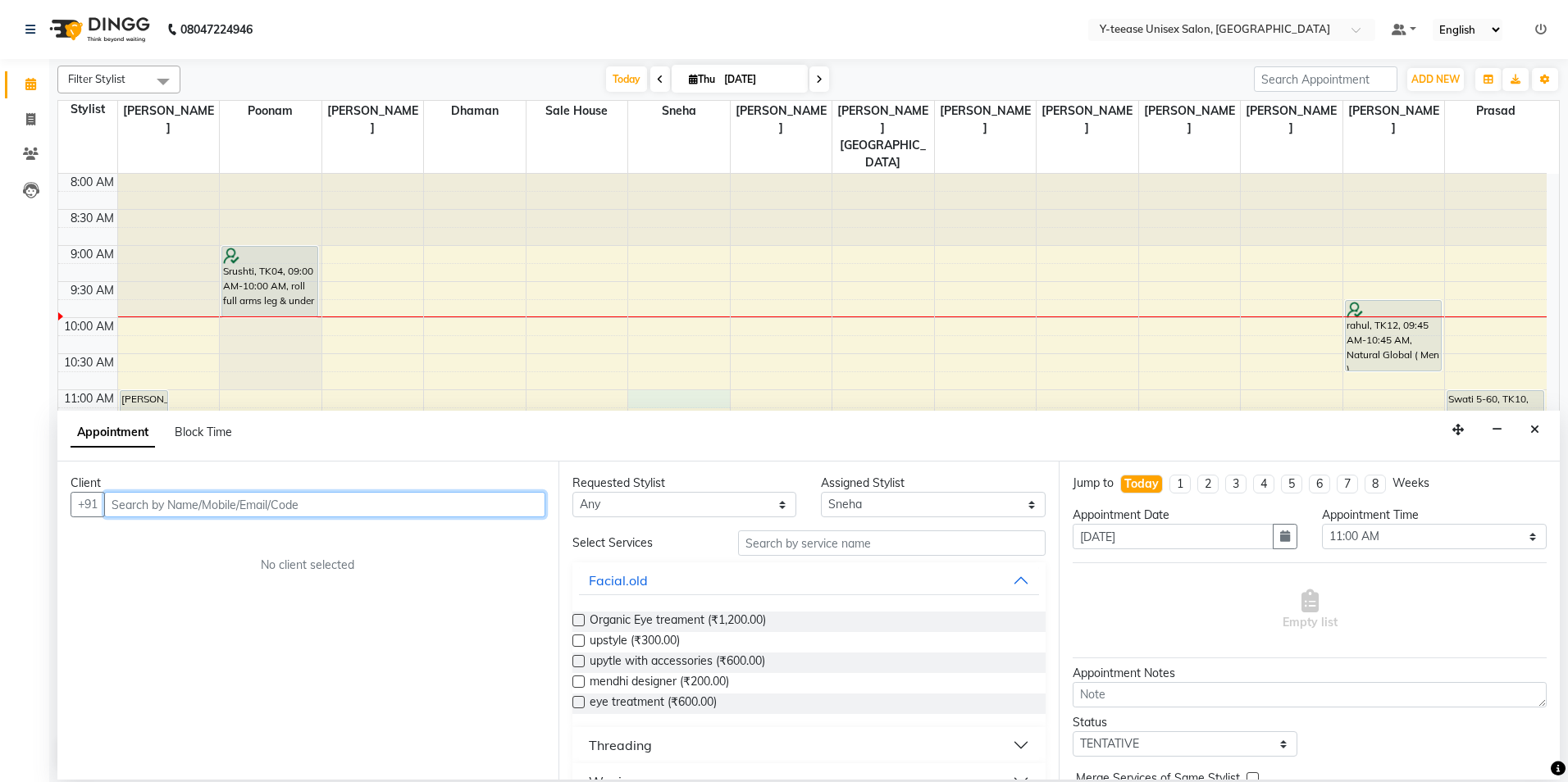
click at [388, 502] on input "text" at bounding box center [324, 505] width 441 height 26
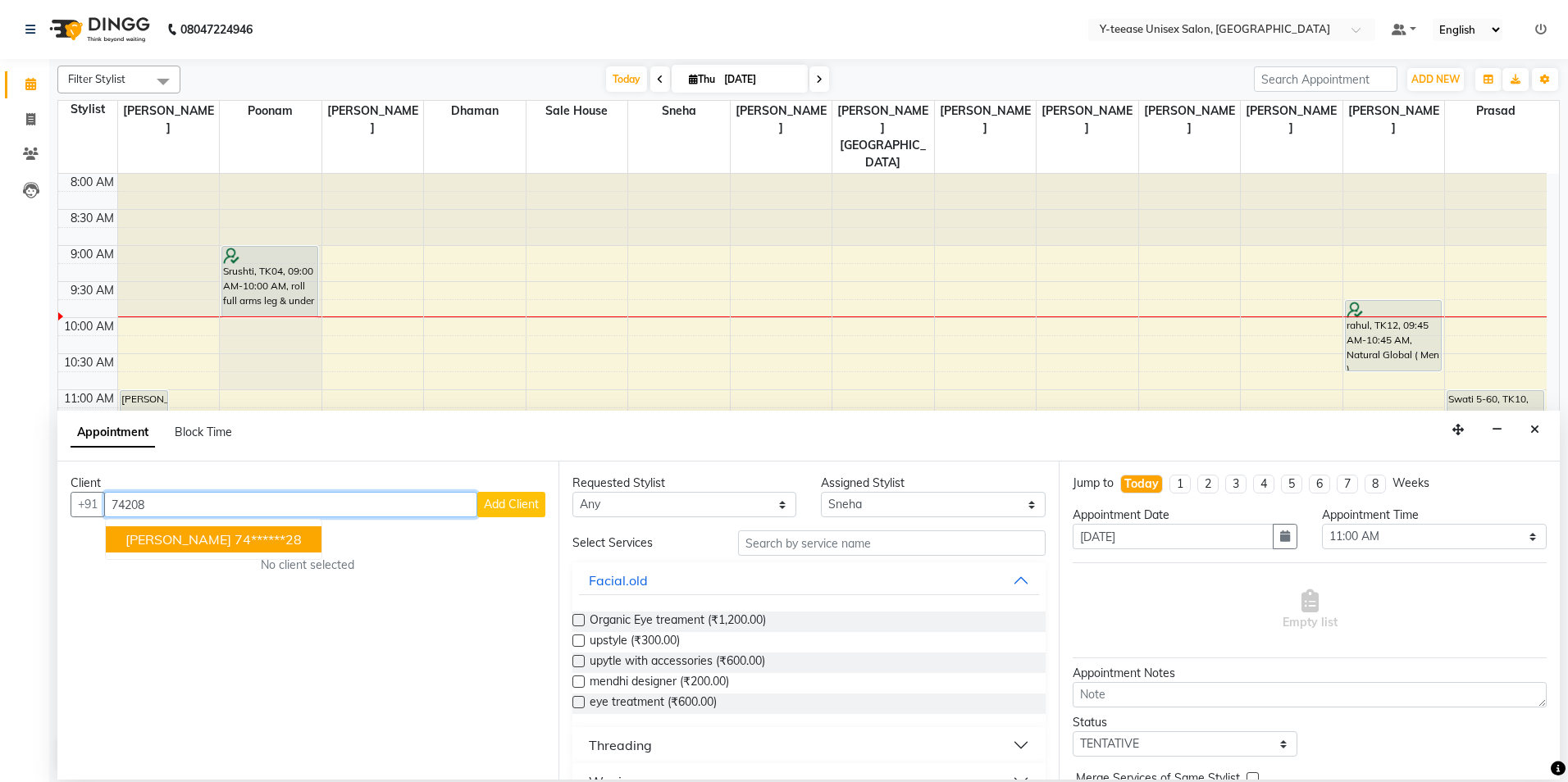
click at [235, 533] on ngb-highlight "74******28" at bounding box center [269, 540] width 68 height 16
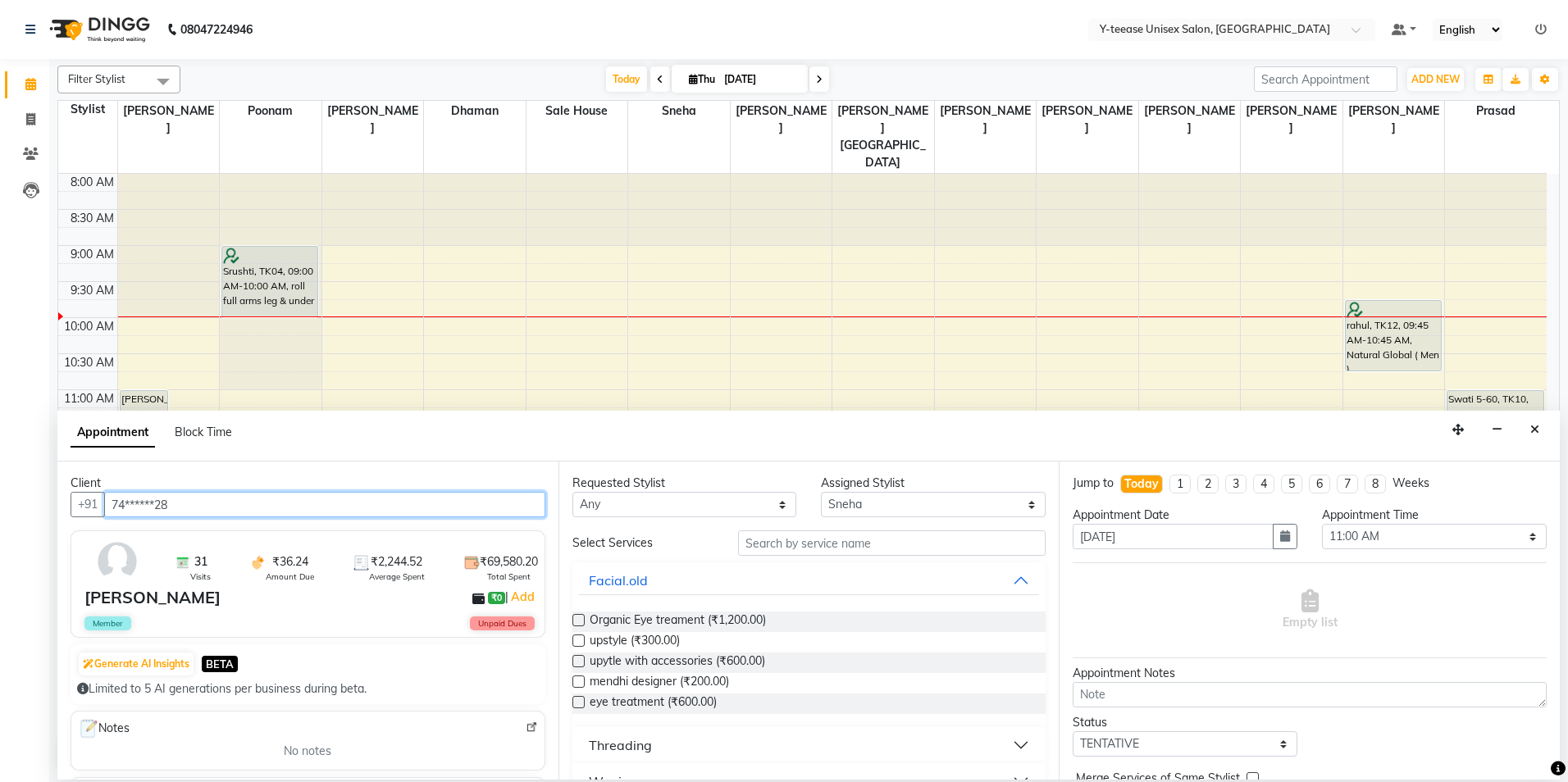
type input "74******28"
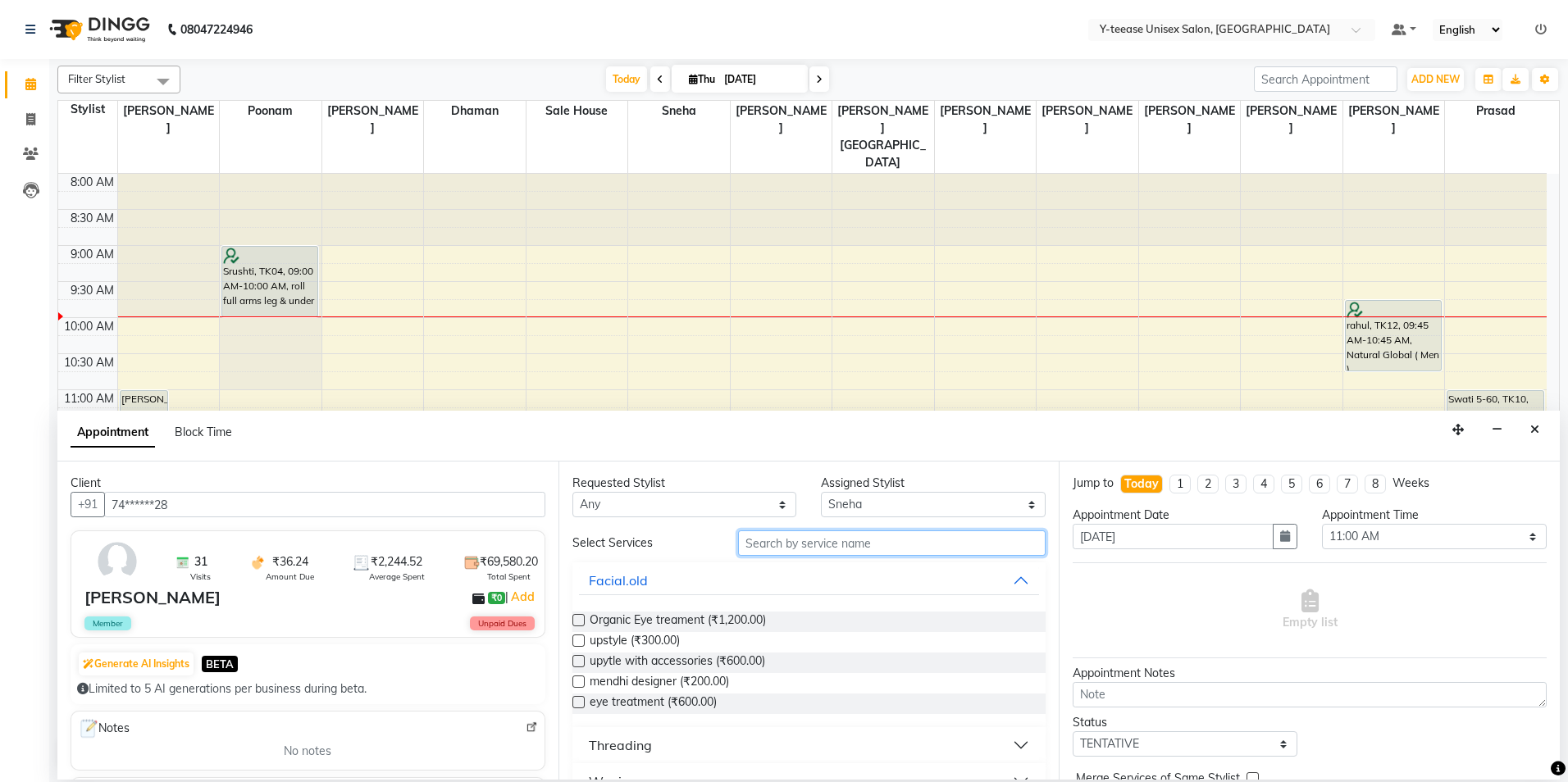
click at [770, 541] on input "text" at bounding box center [892, 544] width 308 height 26
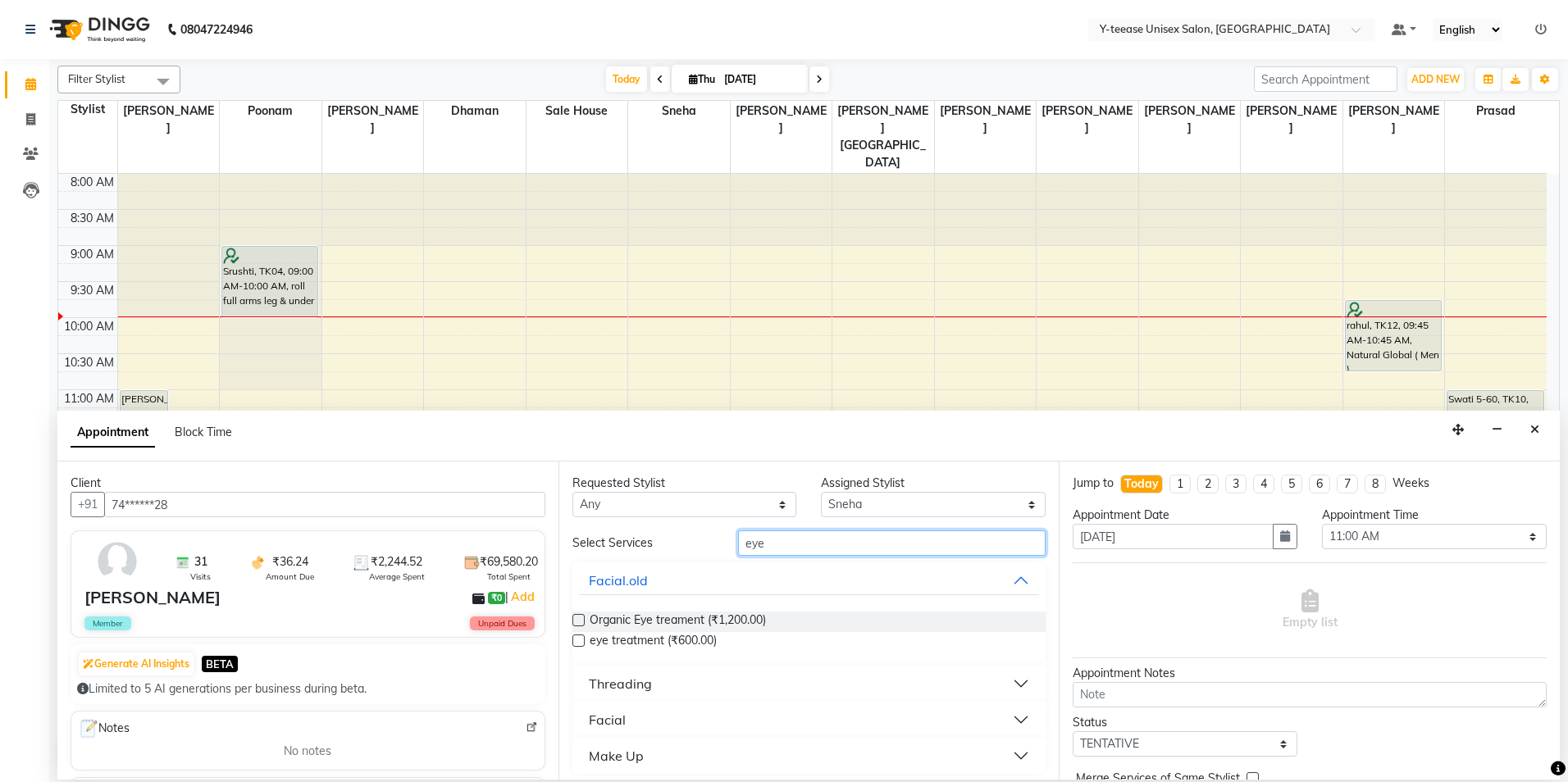
type input "eye"
click at [614, 689] on div "Threading" at bounding box center [620, 684] width 63 height 20
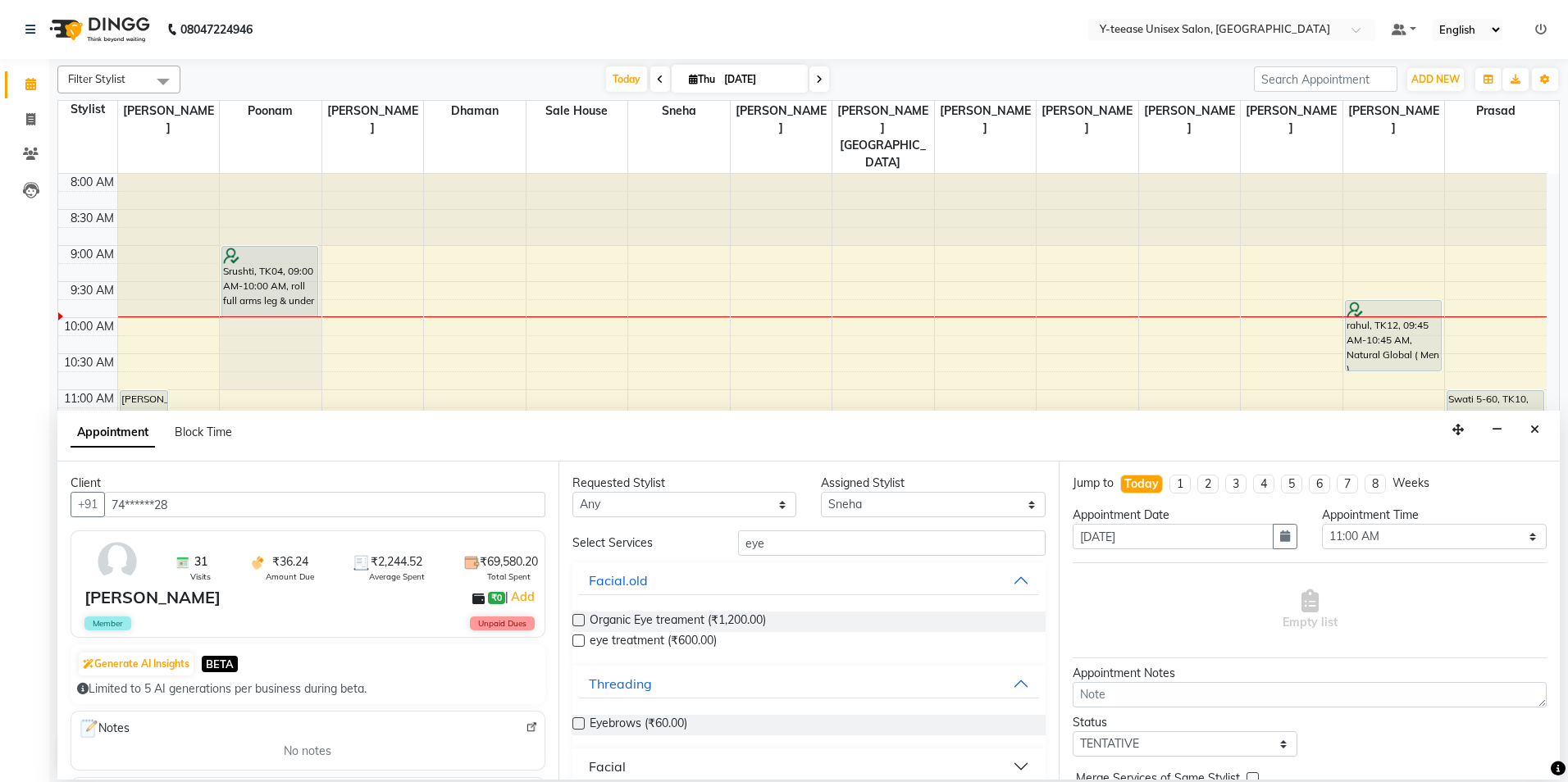
click at [573, 727] on label at bounding box center [577, 723] width 12 height 12
click at [573, 727] on input "checkbox" at bounding box center [577, 725] width 11 height 11
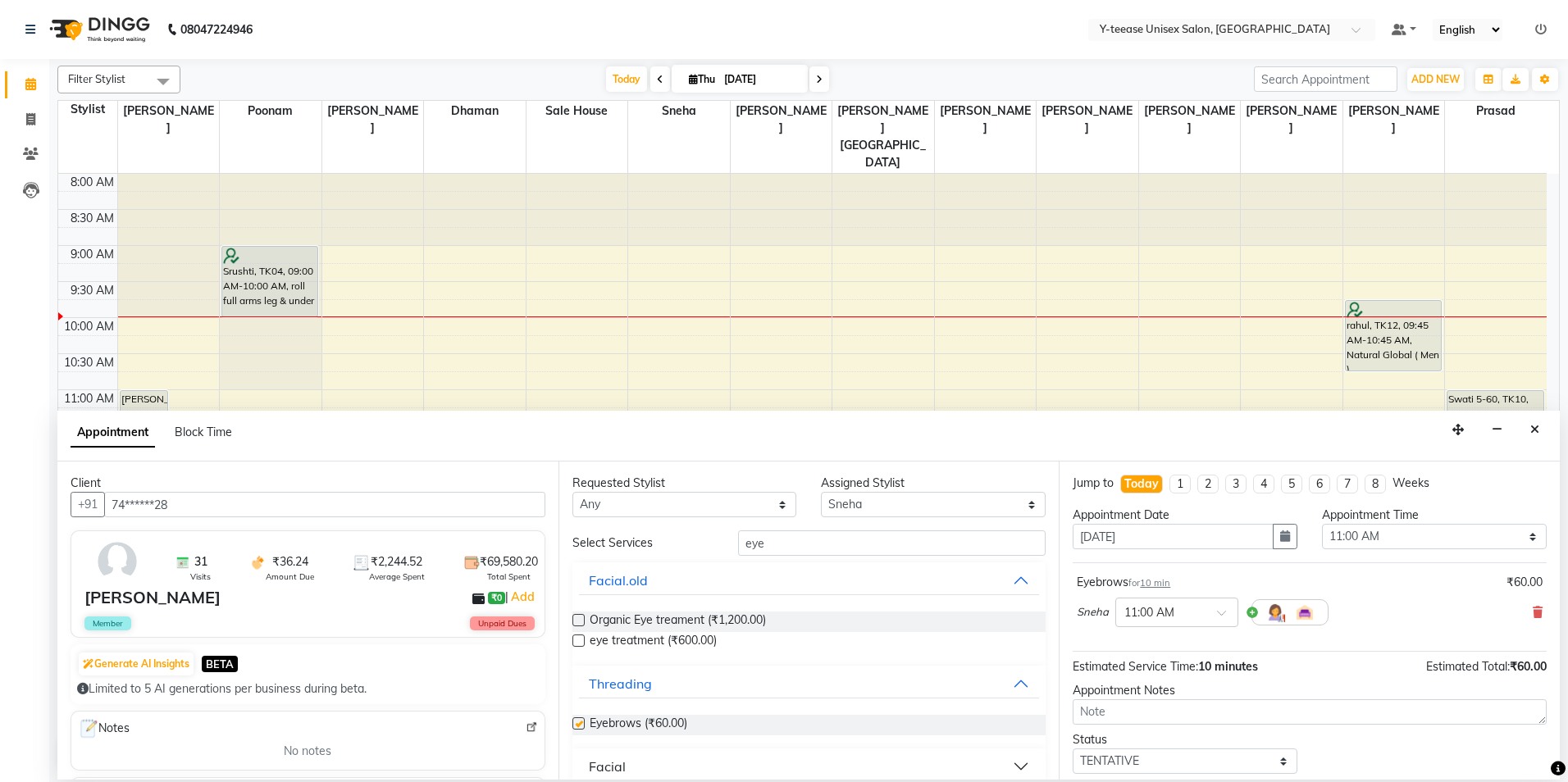
checkbox input "false"
click at [777, 539] on input "eye" at bounding box center [892, 544] width 308 height 26
type input "e"
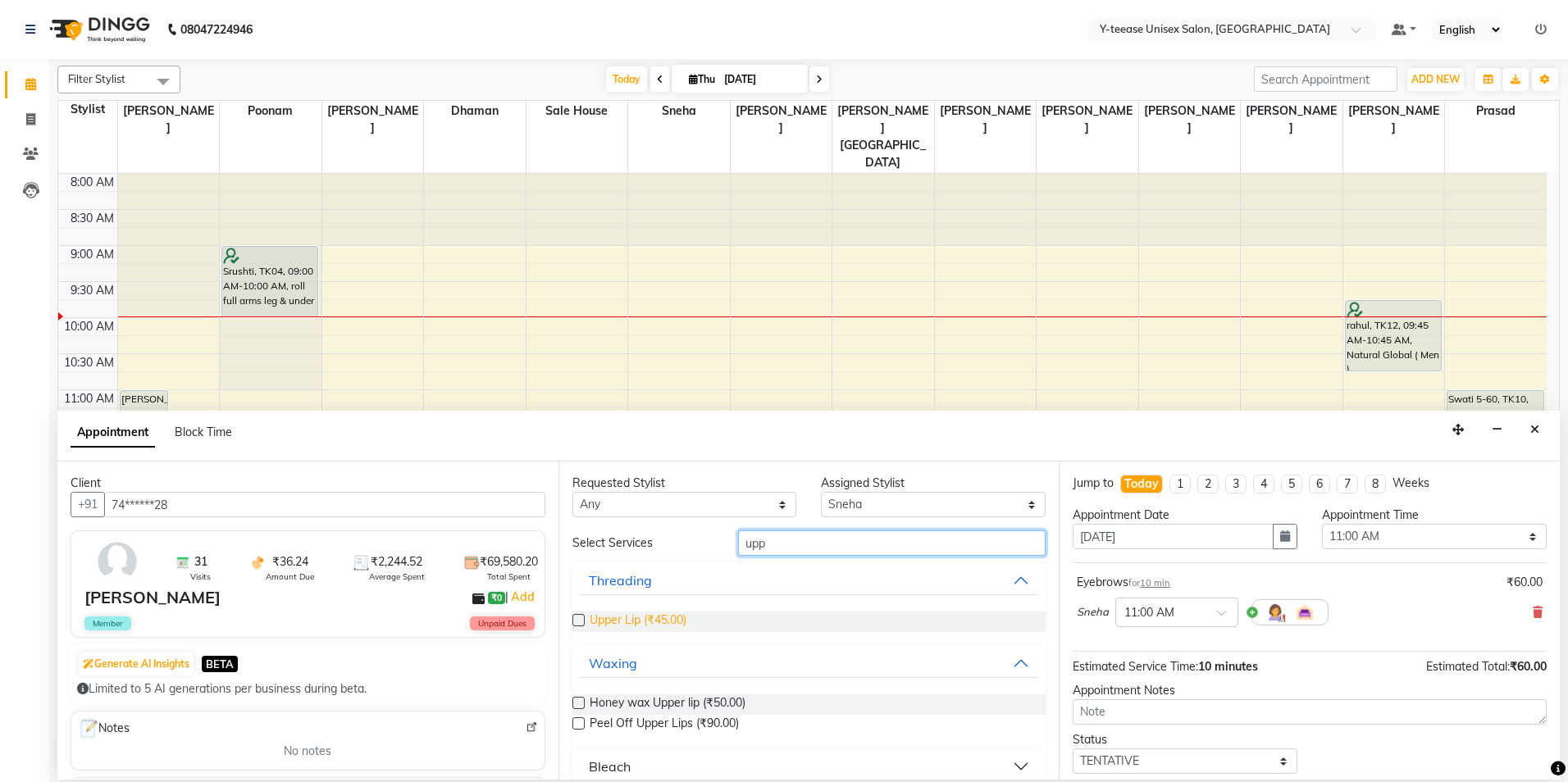
type input "upp"
click at [658, 620] on span "Upper Lip (₹45.00)" at bounding box center [638, 622] width 97 height 20
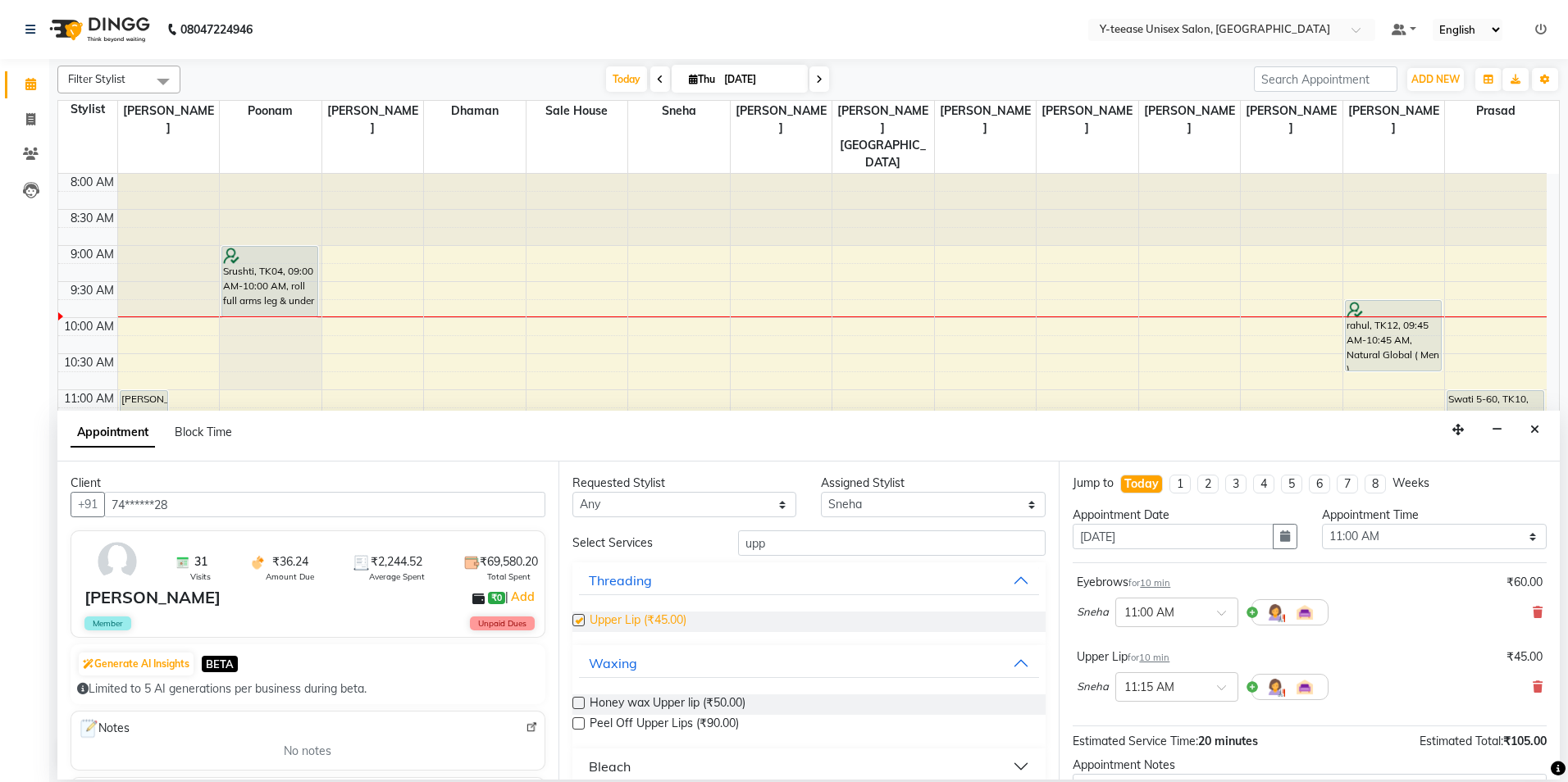
checkbox input "false"
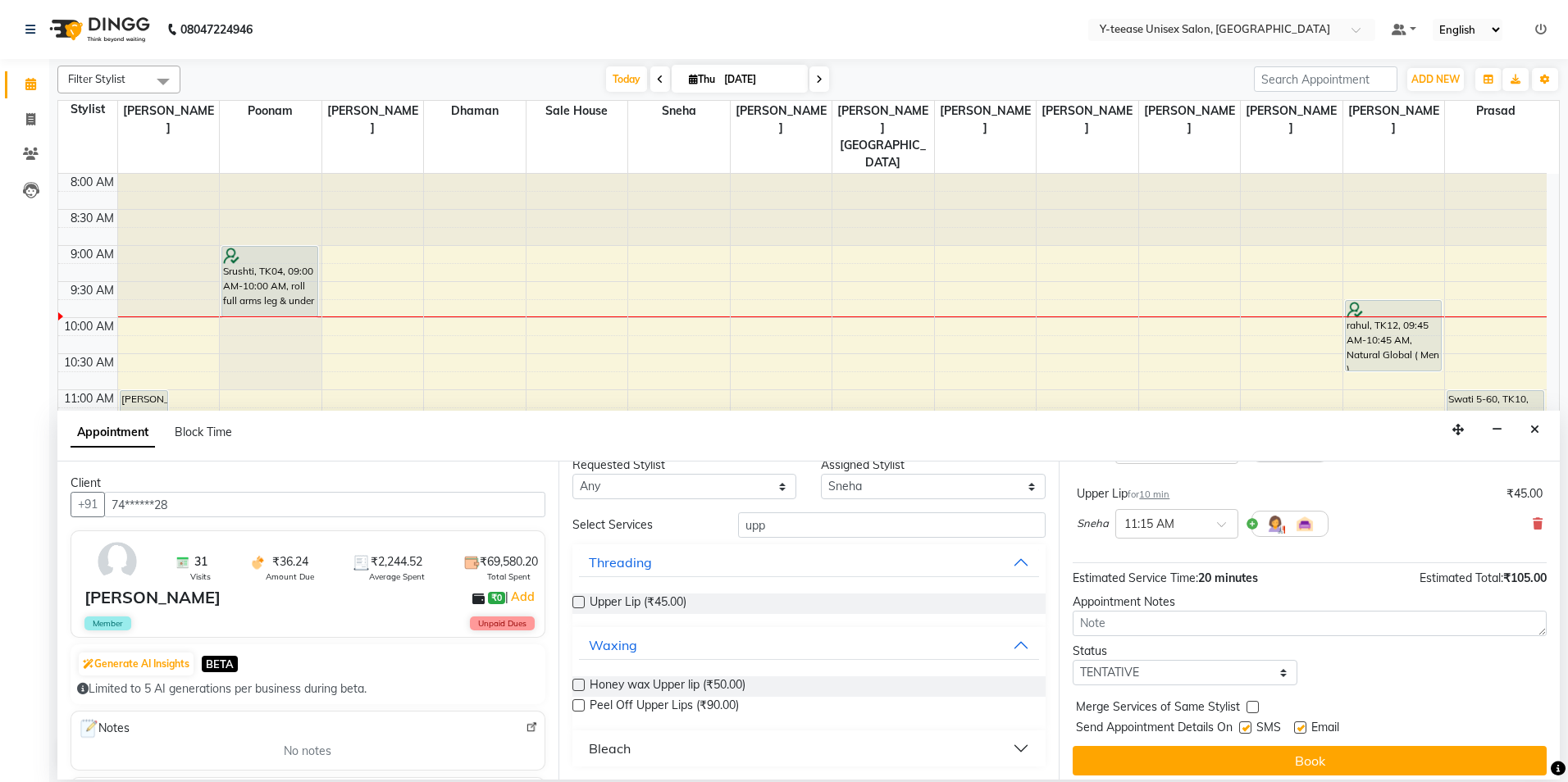
scroll to position [164, 0]
click at [1168, 677] on select "Select TENTATIVE CONFIRM CHECK-IN UPCOMING" at bounding box center [1185, 672] width 225 height 26
select select "confirm booking"
click at [1073, 660] on select "Select TENTATIVE CONFIRM CHECK-IN UPCOMING" at bounding box center [1185, 672] width 225 height 26
click at [1277, 754] on button "Book" at bounding box center [1309, 760] width 474 height 29
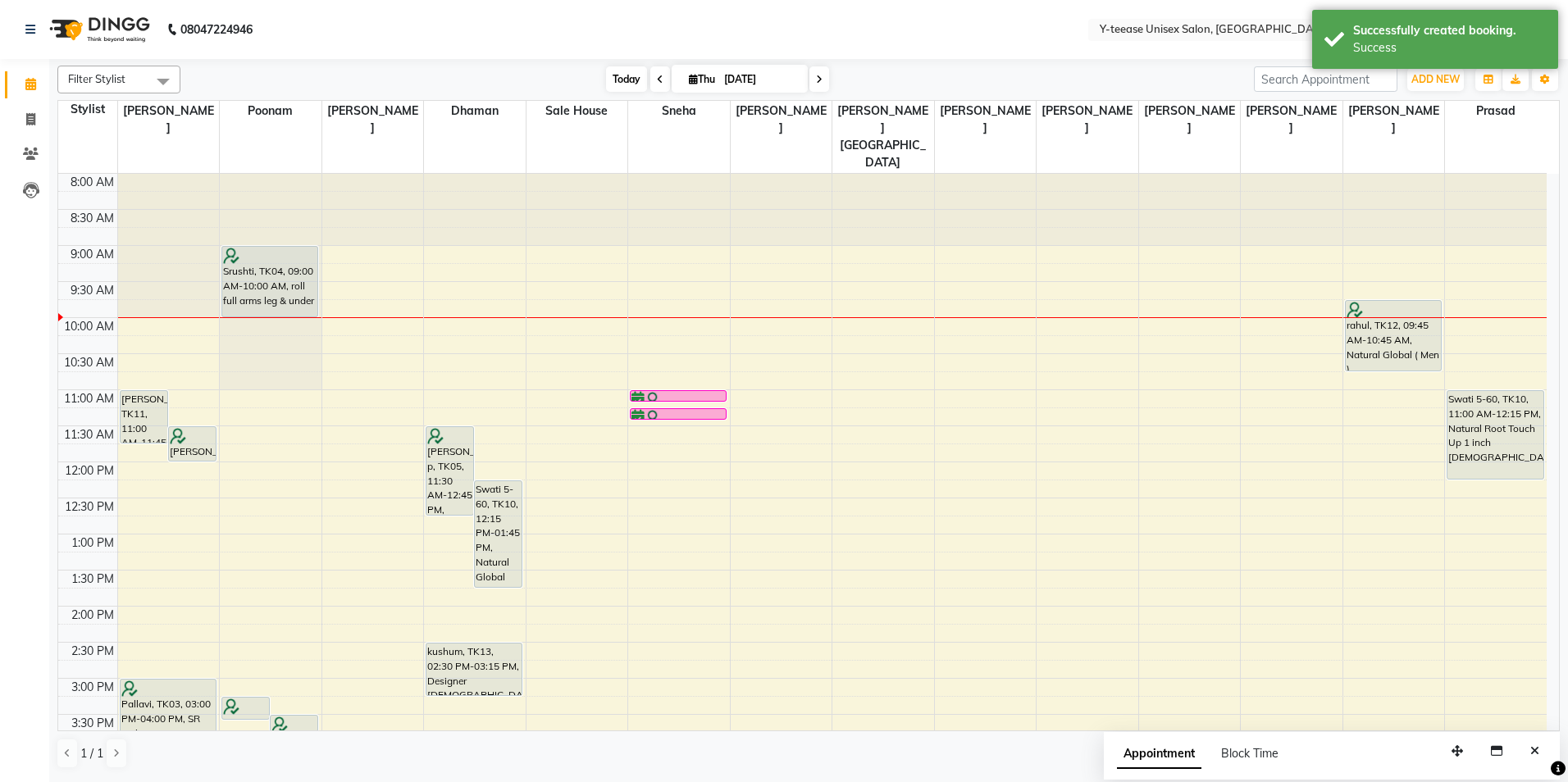
click at [623, 83] on span "Today" at bounding box center [626, 79] width 41 height 26
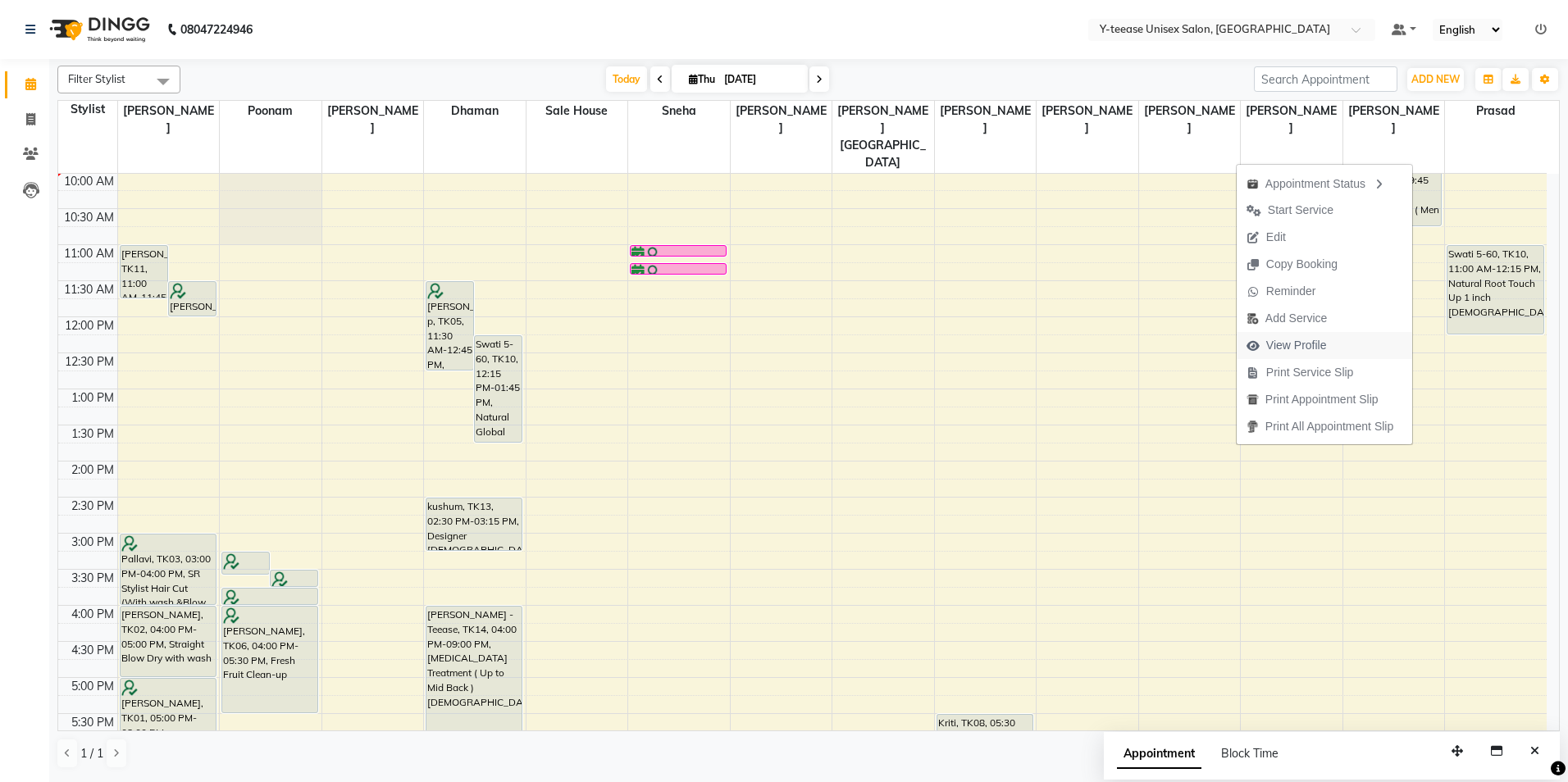
click at [1301, 343] on span "View Profile" at bounding box center [1297, 345] width 60 height 17
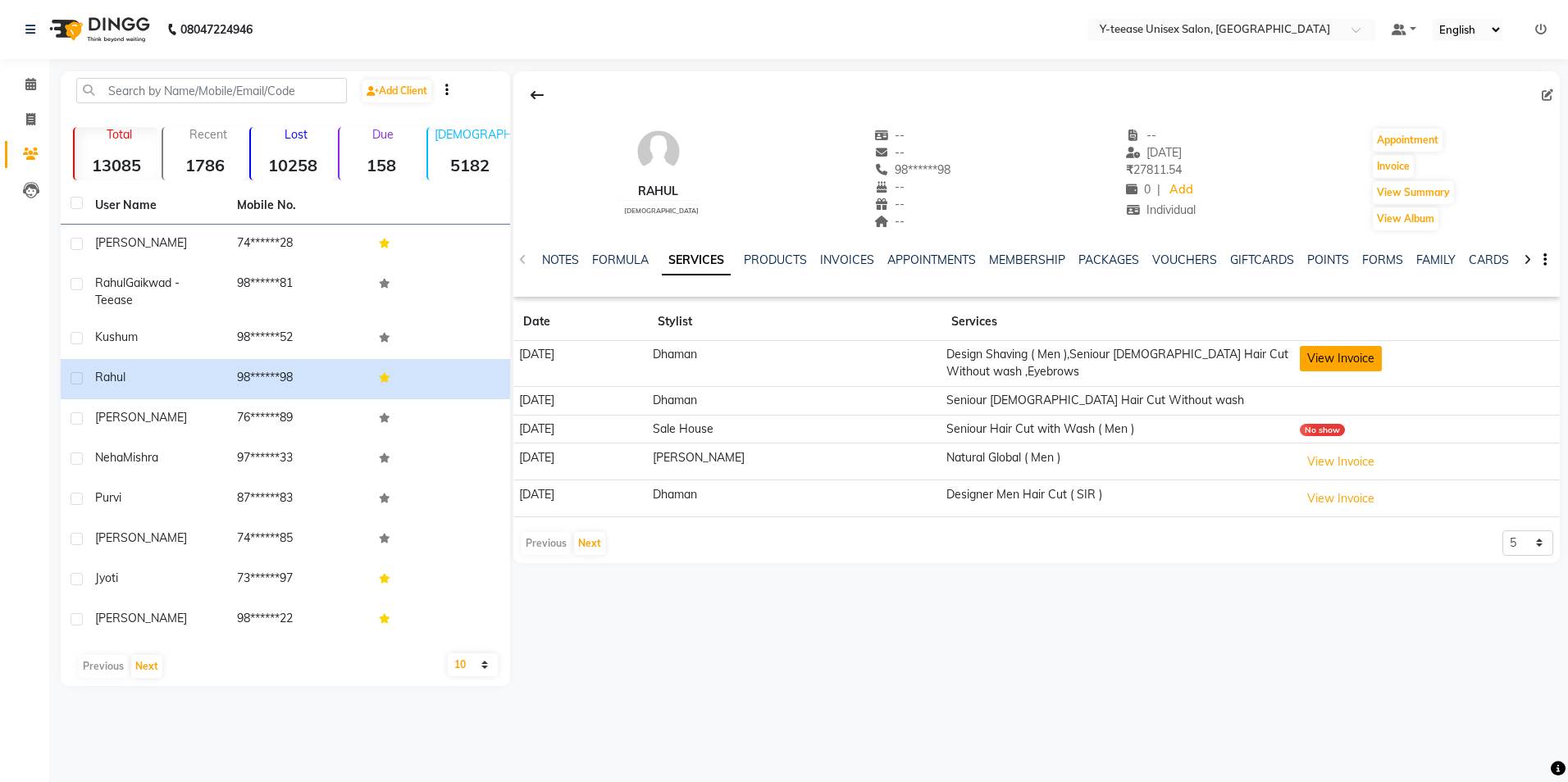
click at [1327, 366] on button "View Invoice" at bounding box center [1341, 359] width 82 height 26
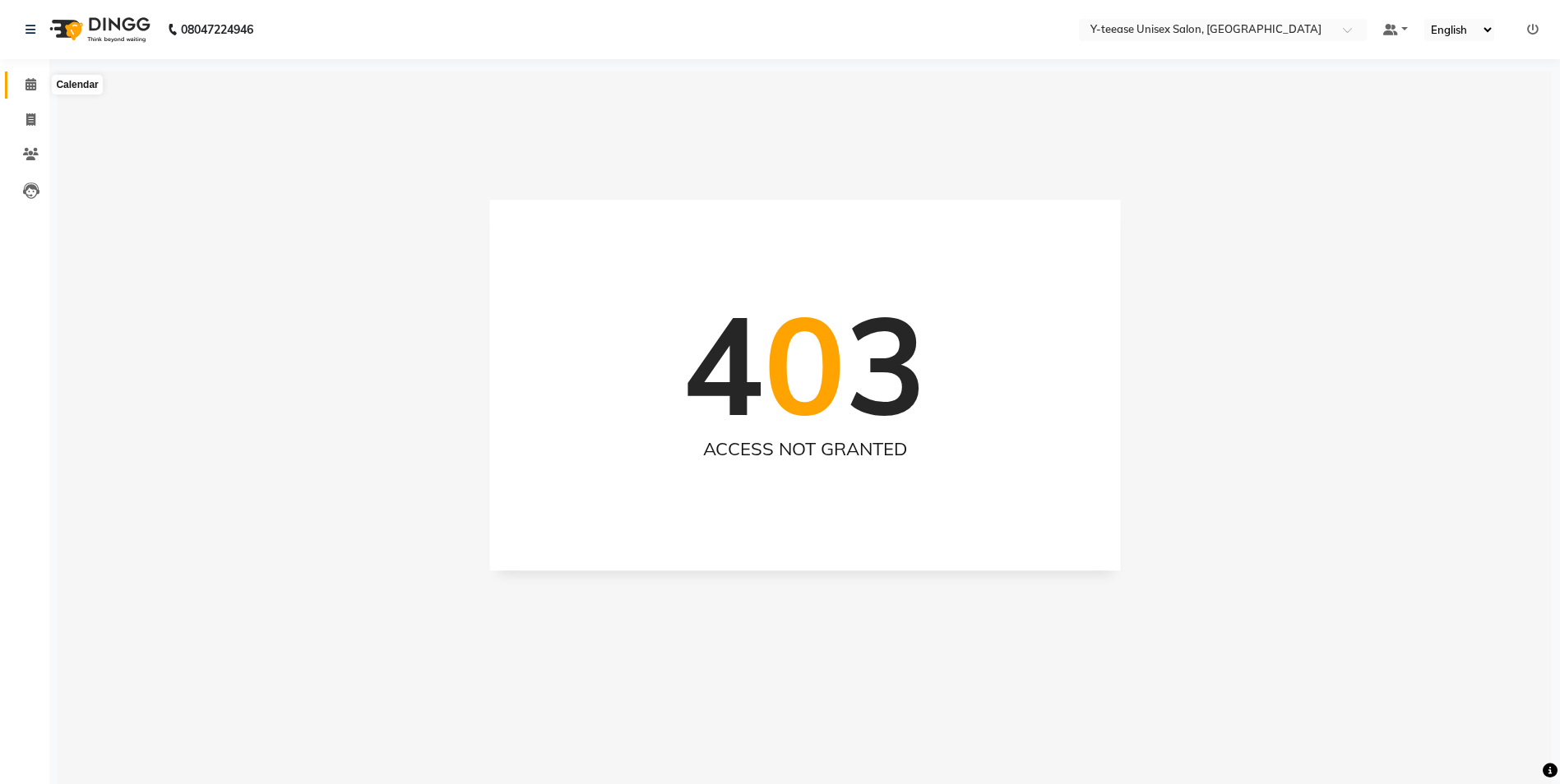
click at [26, 89] on icon at bounding box center [31, 83] width 11 height 12
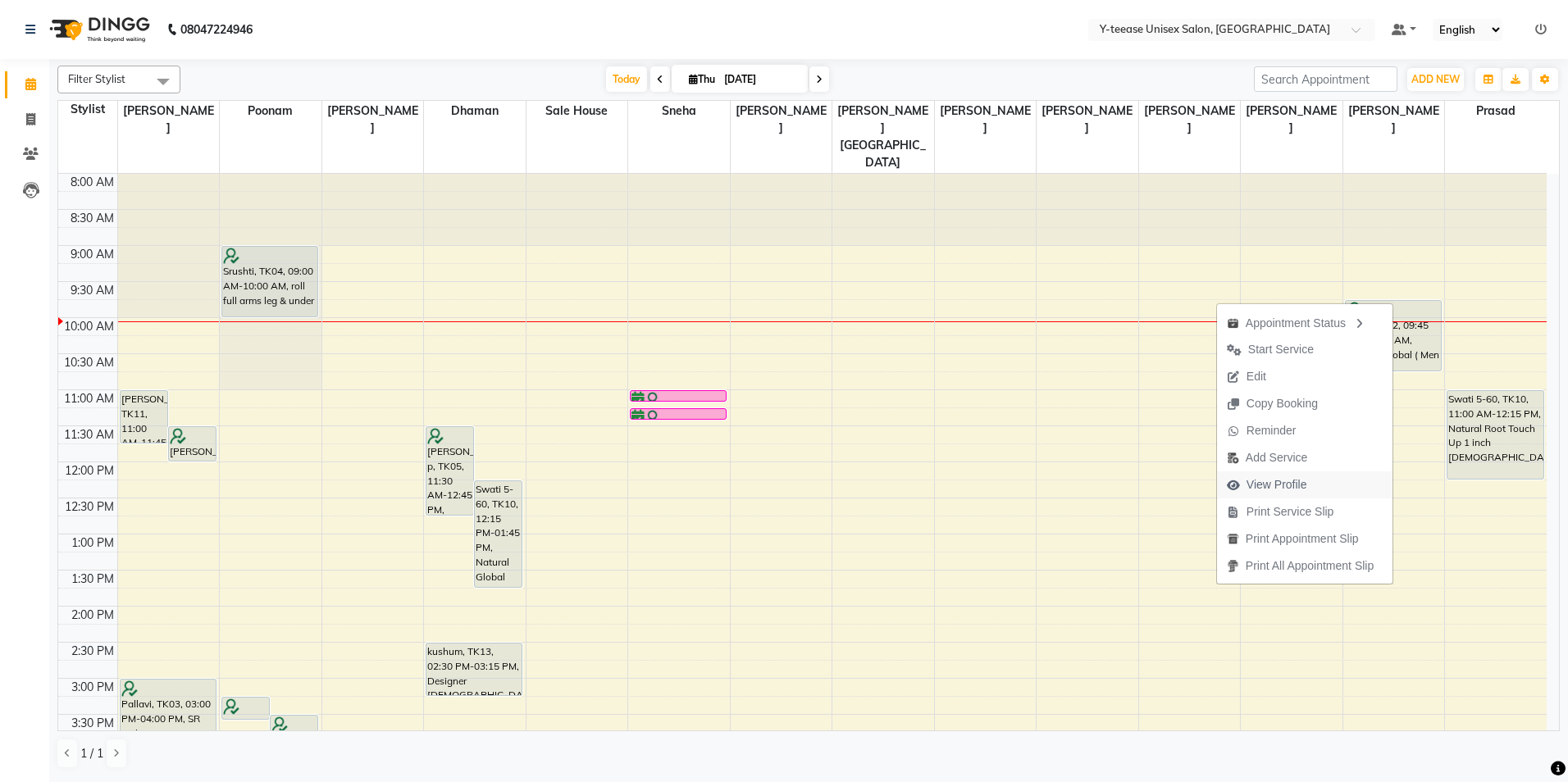
click at [1286, 491] on span "View Profile" at bounding box center [1277, 484] width 60 height 17
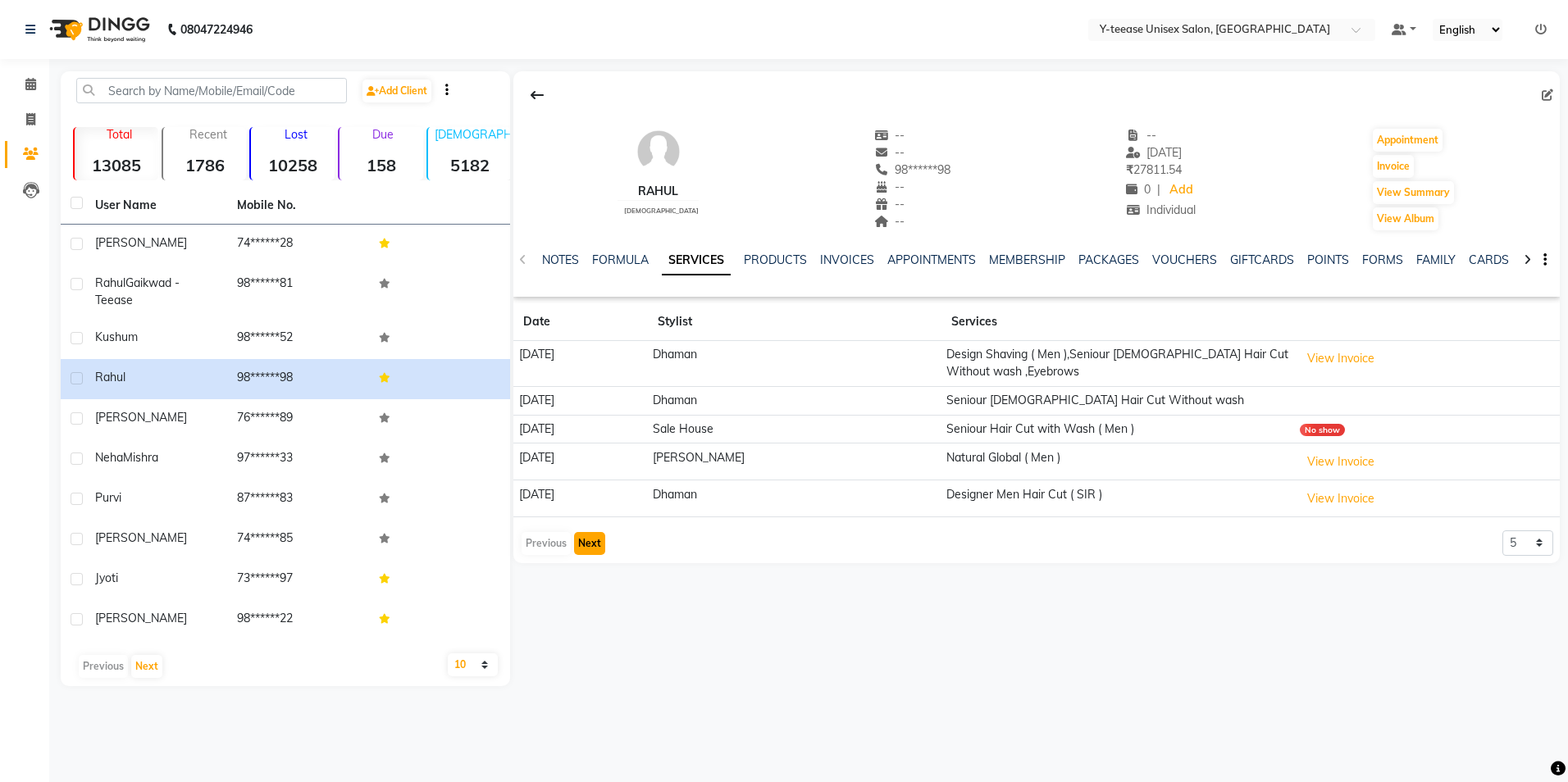
click at [588, 548] on button "Next" at bounding box center [589, 544] width 31 height 23
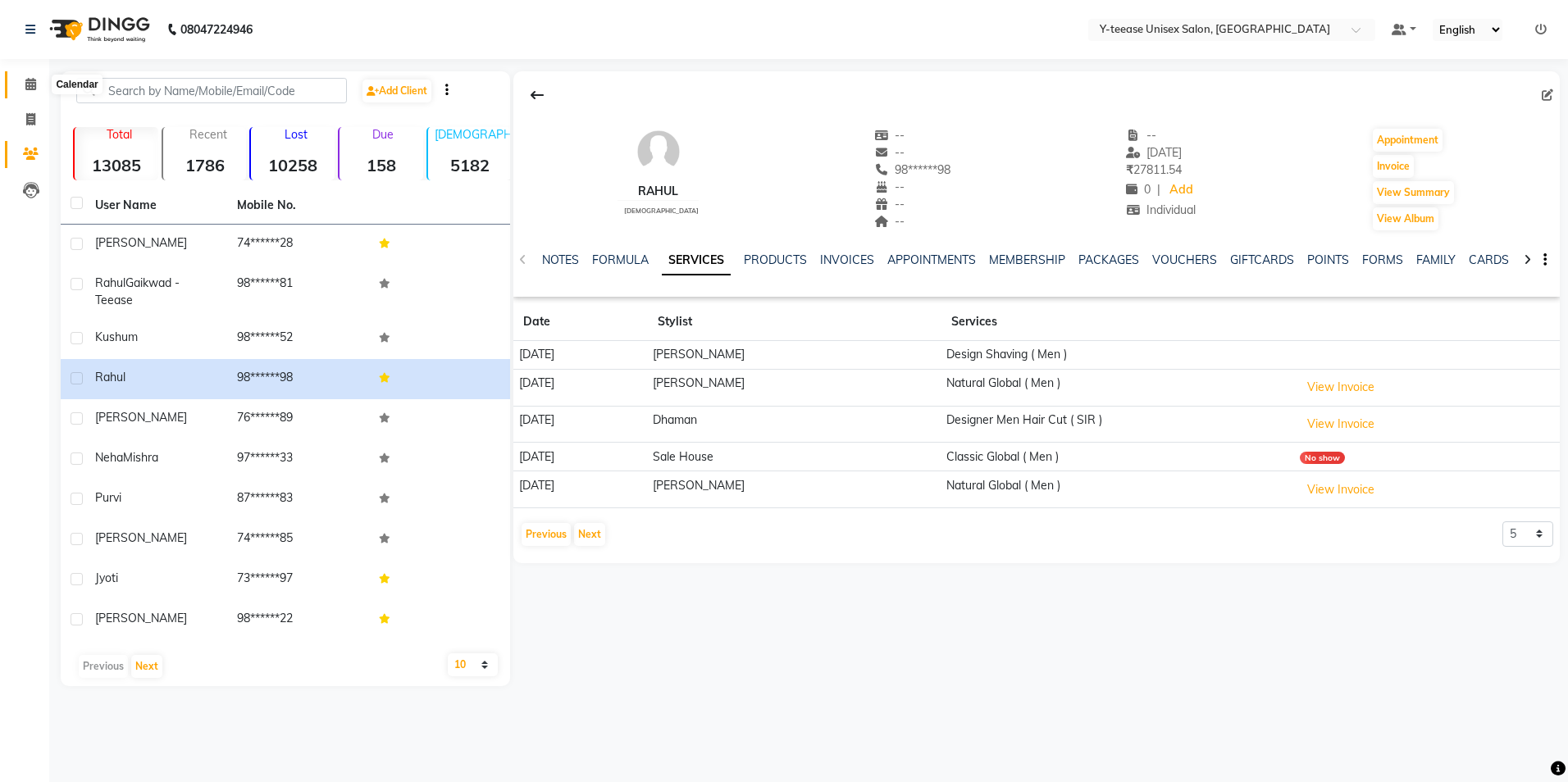
click at [36, 88] on icon at bounding box center [31, 83] width 11 height 12
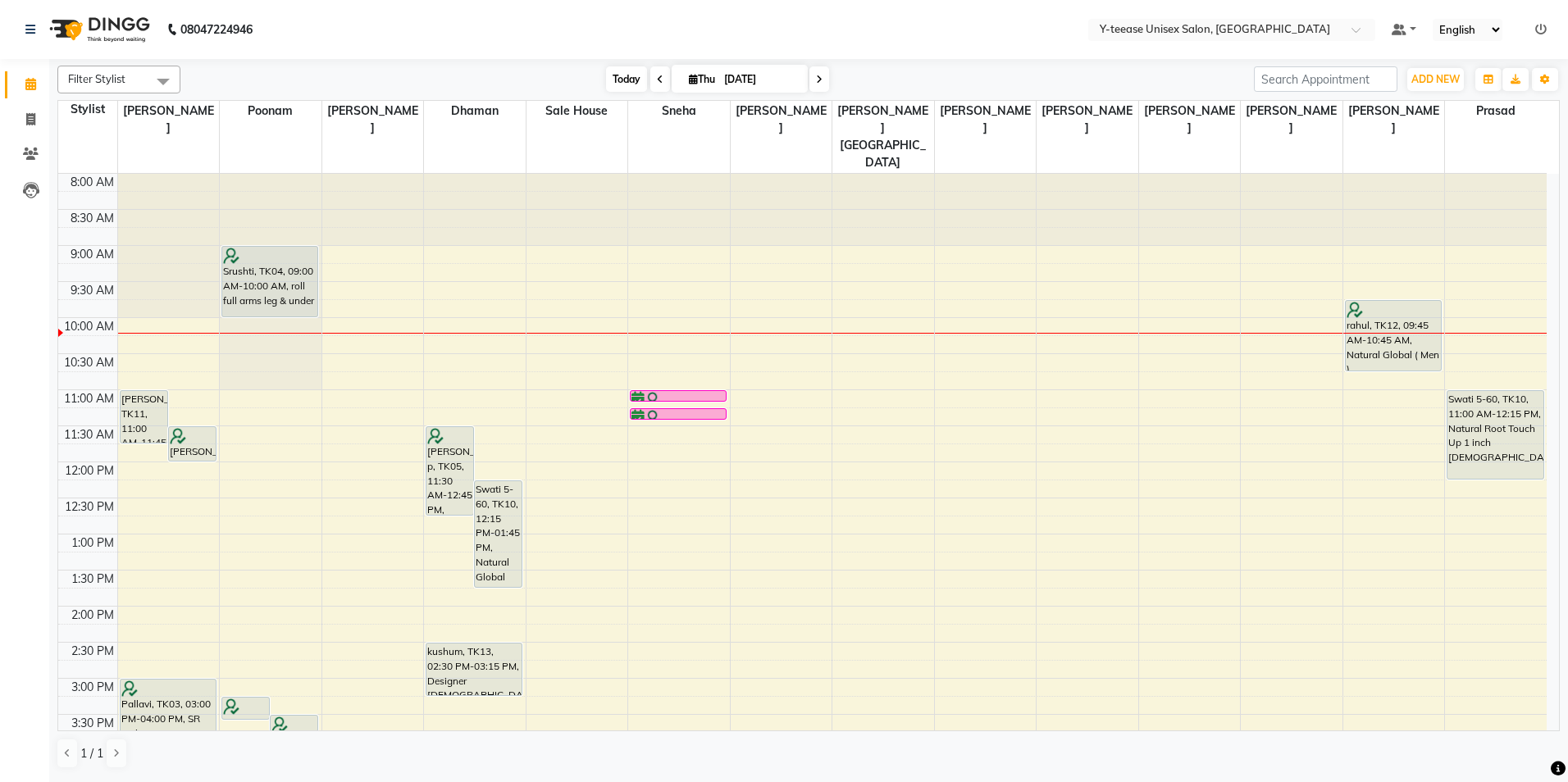
click at [618, 77] on span "Today" at bounding box center [626, 79] width 41 height 26
click at [618, 82] on span "Today" at bounding box center [626, 79] width 41 height 26
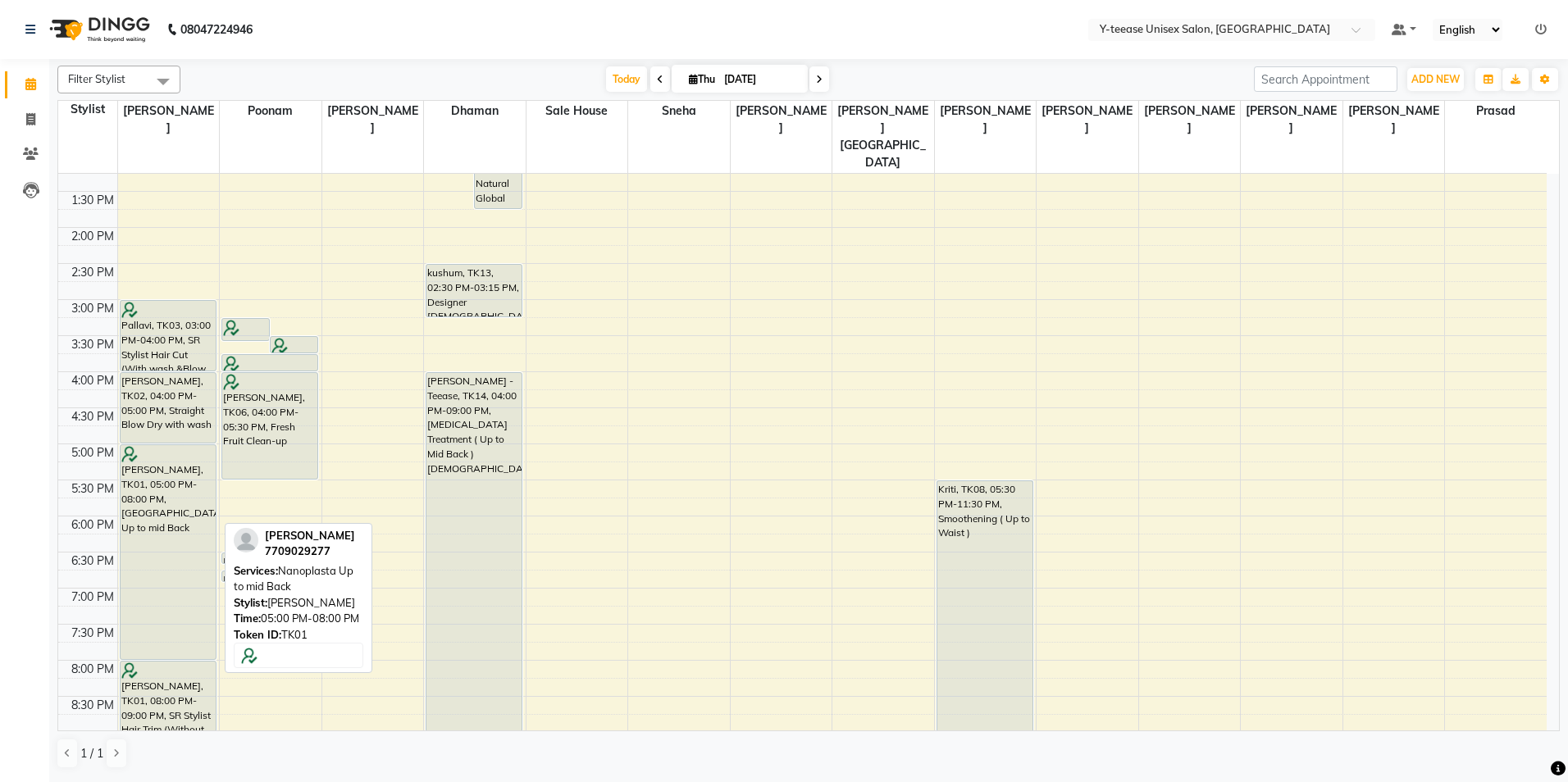
scroll to position [244, 0]
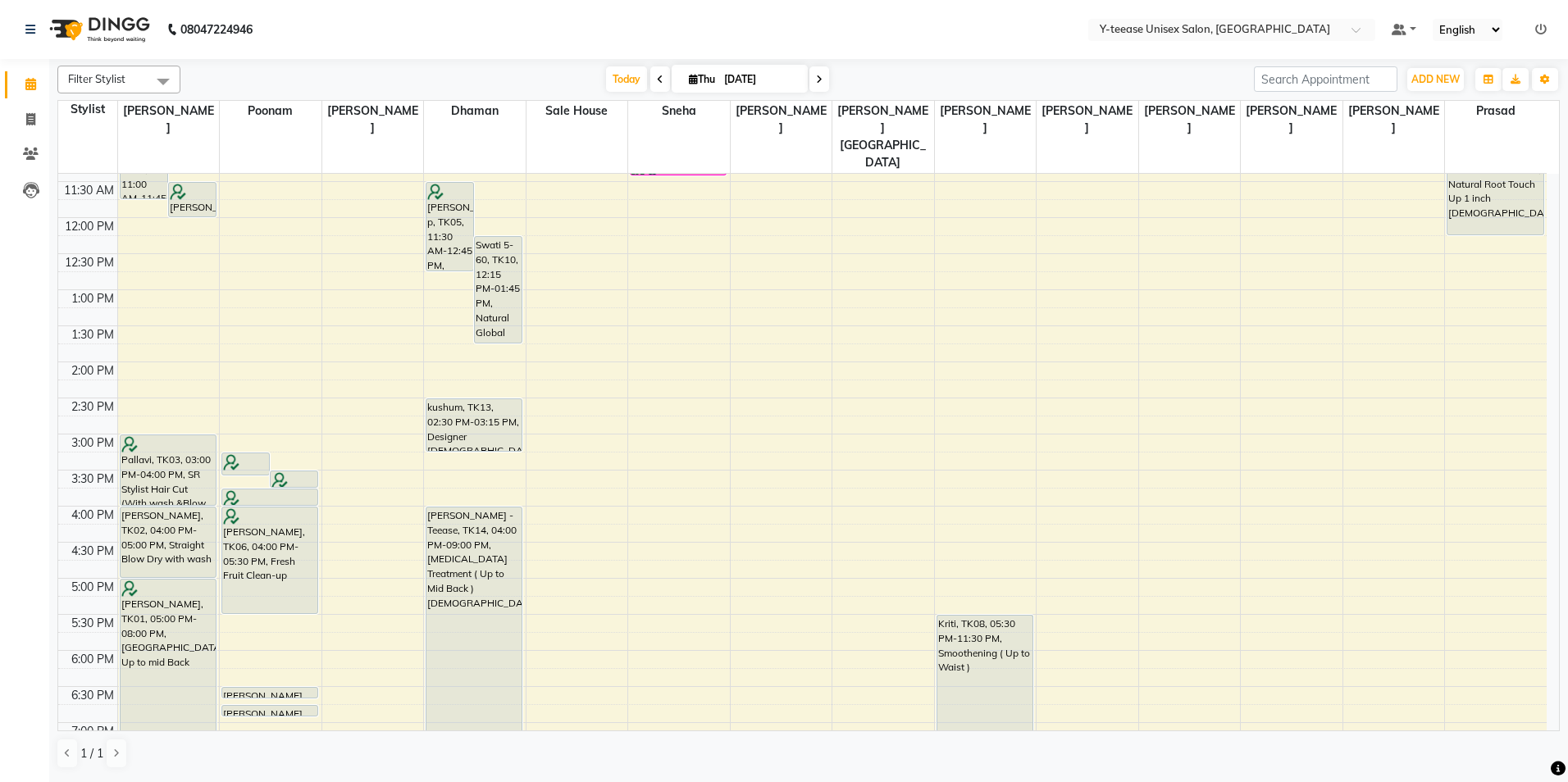
click at [819, 82] on icon at bounding box center [819, 79] width 6 height 10
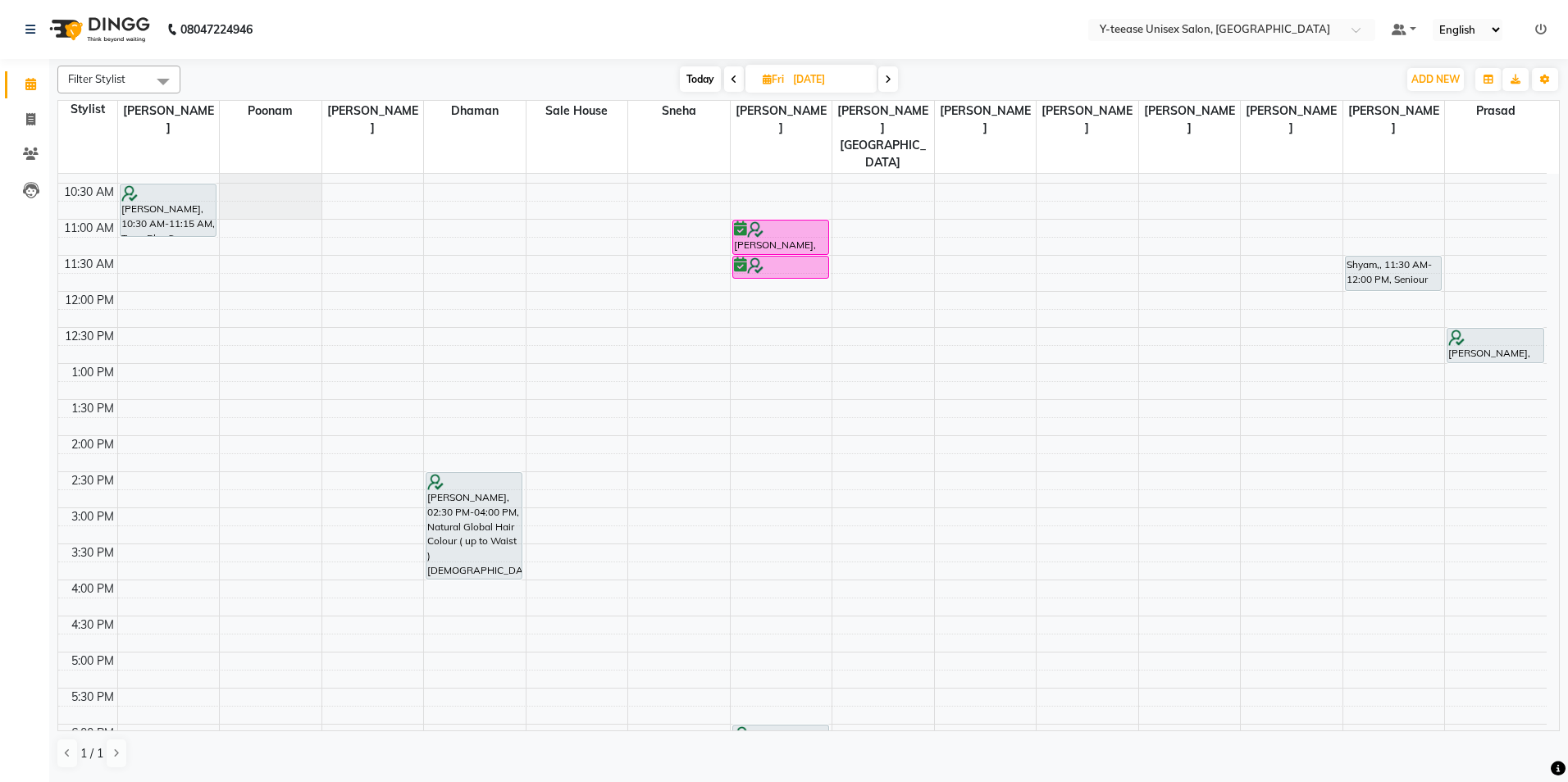
scroll to position [164, 0]
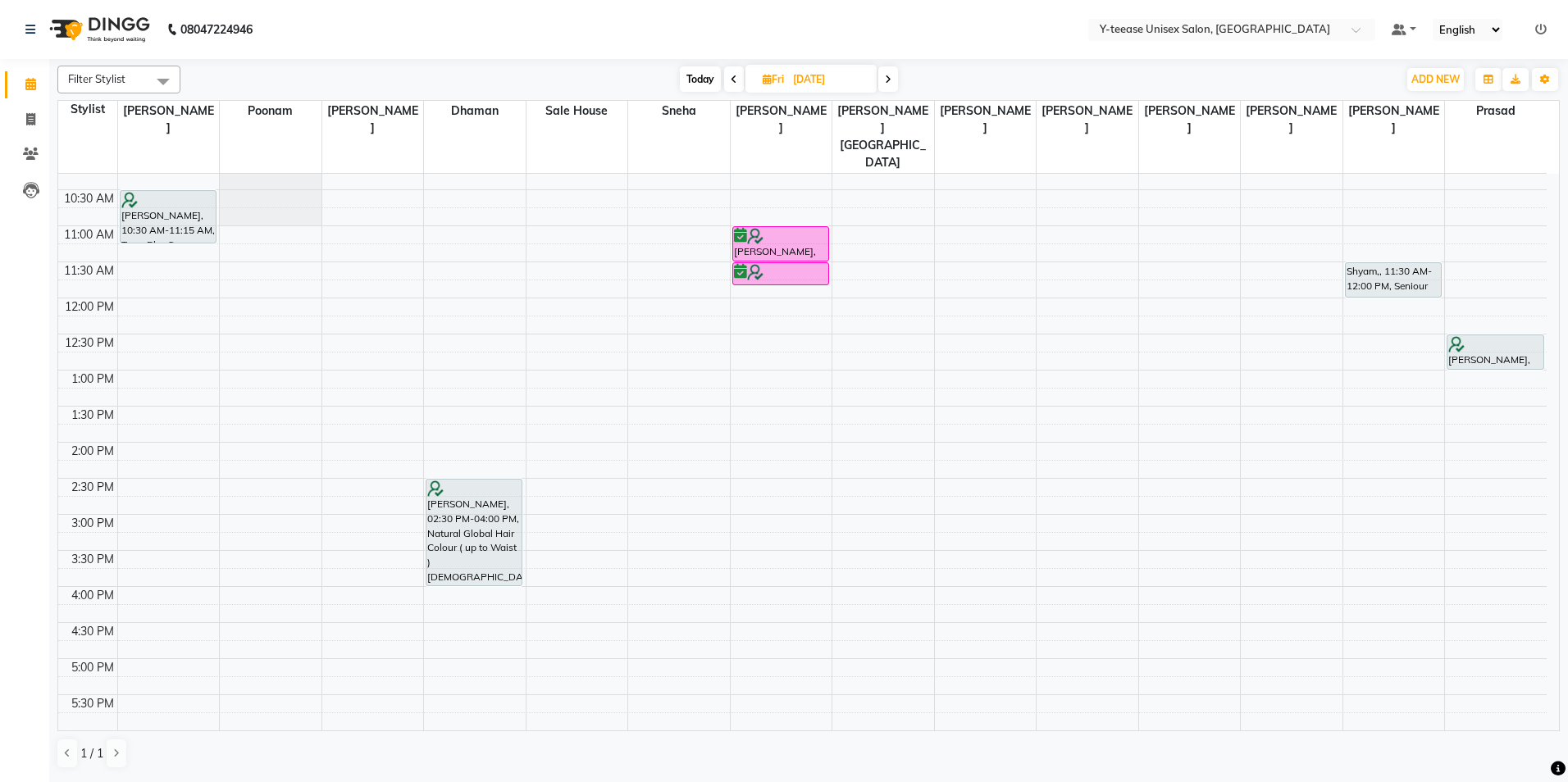
click at [694, 84] on span "Today" at bounding box center [700, 79] width 41 height 26
type input "[DATE]"
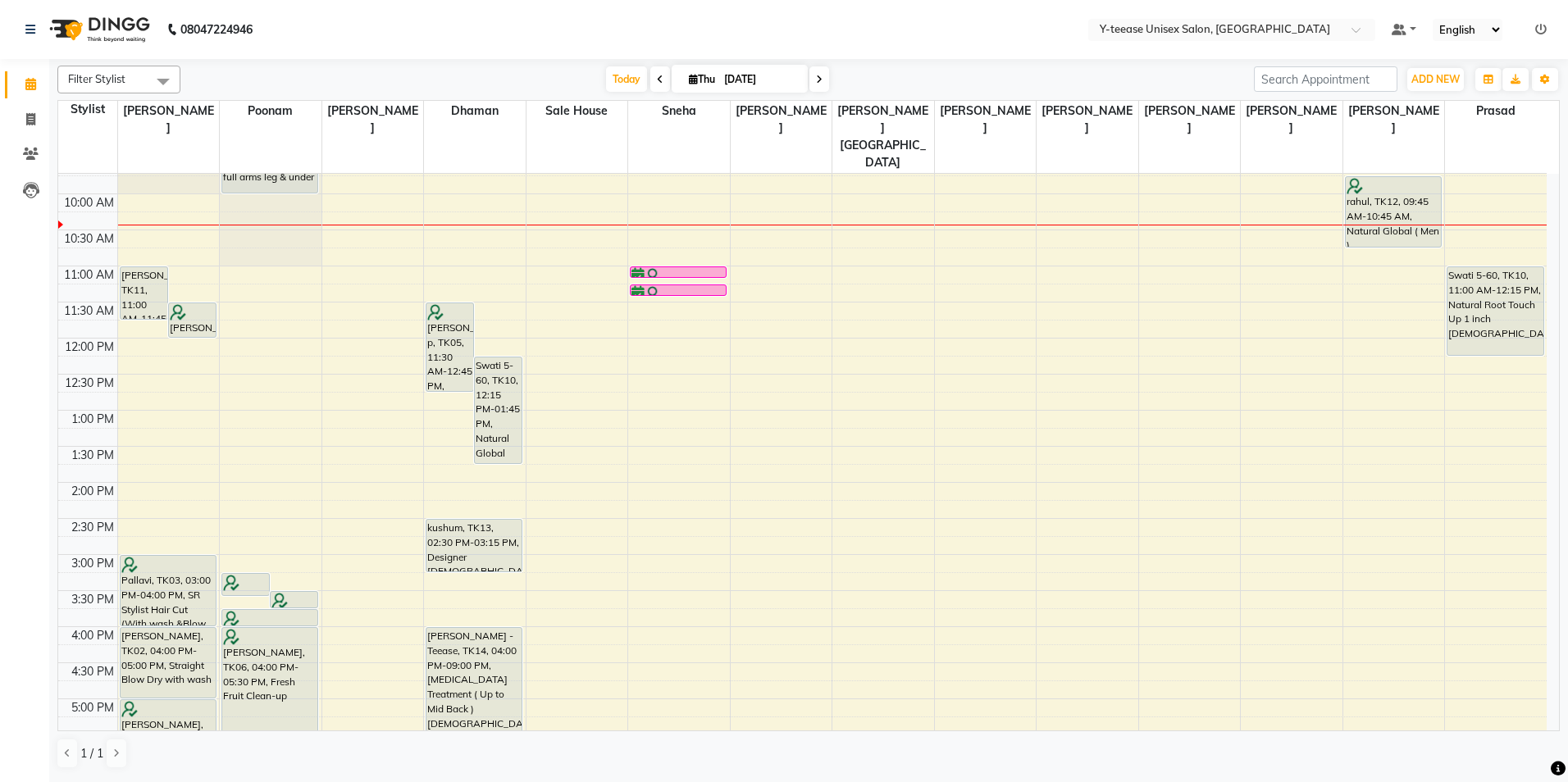
scroll to position [80, 0]
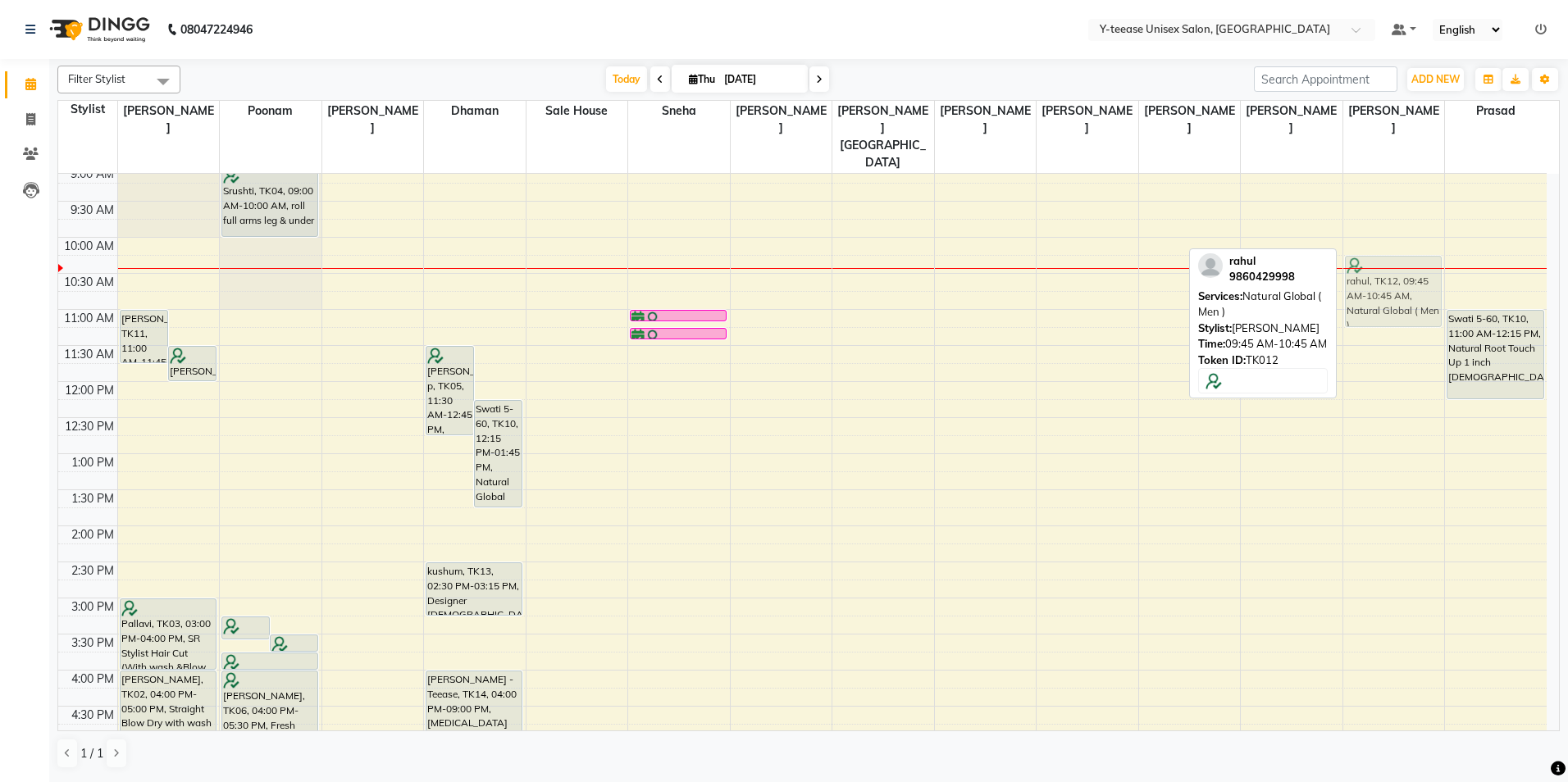
drag, startPoint x: 1389, startPoint y: 206, endPoint x: 1397, endPoint y: 239, distance: 34.0
click at [1397, 239] on div "rahul, TK12, 09:45 AM-10:45 AM, Natural Global ( Men ) rahul, TK12, 09:45 AM-10…" at bounding box center [1393, 634] width 101 height 1082
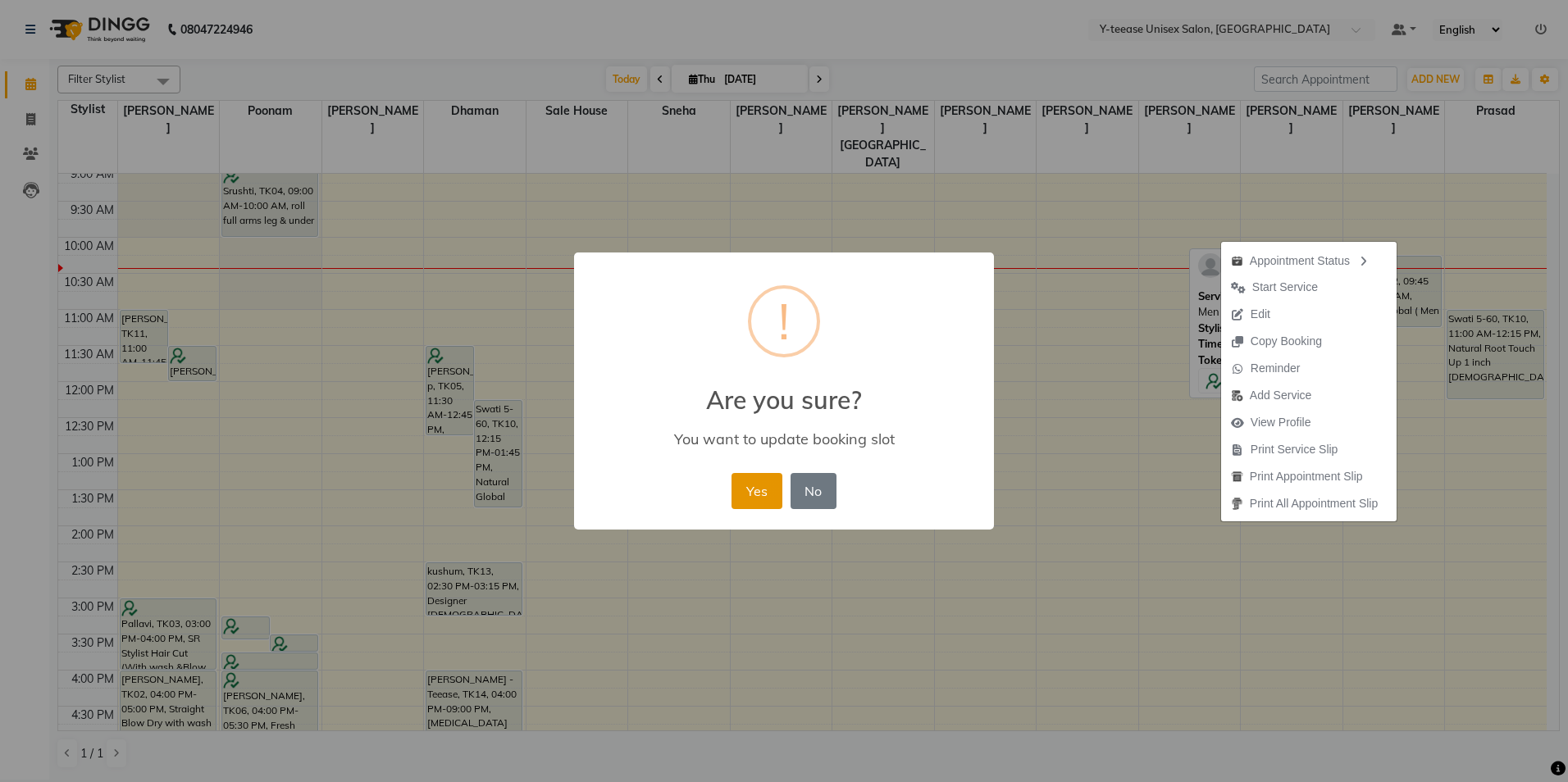
click at [757, 482] on button "Yes" at bounding box center [757, 491] width 50 height 36
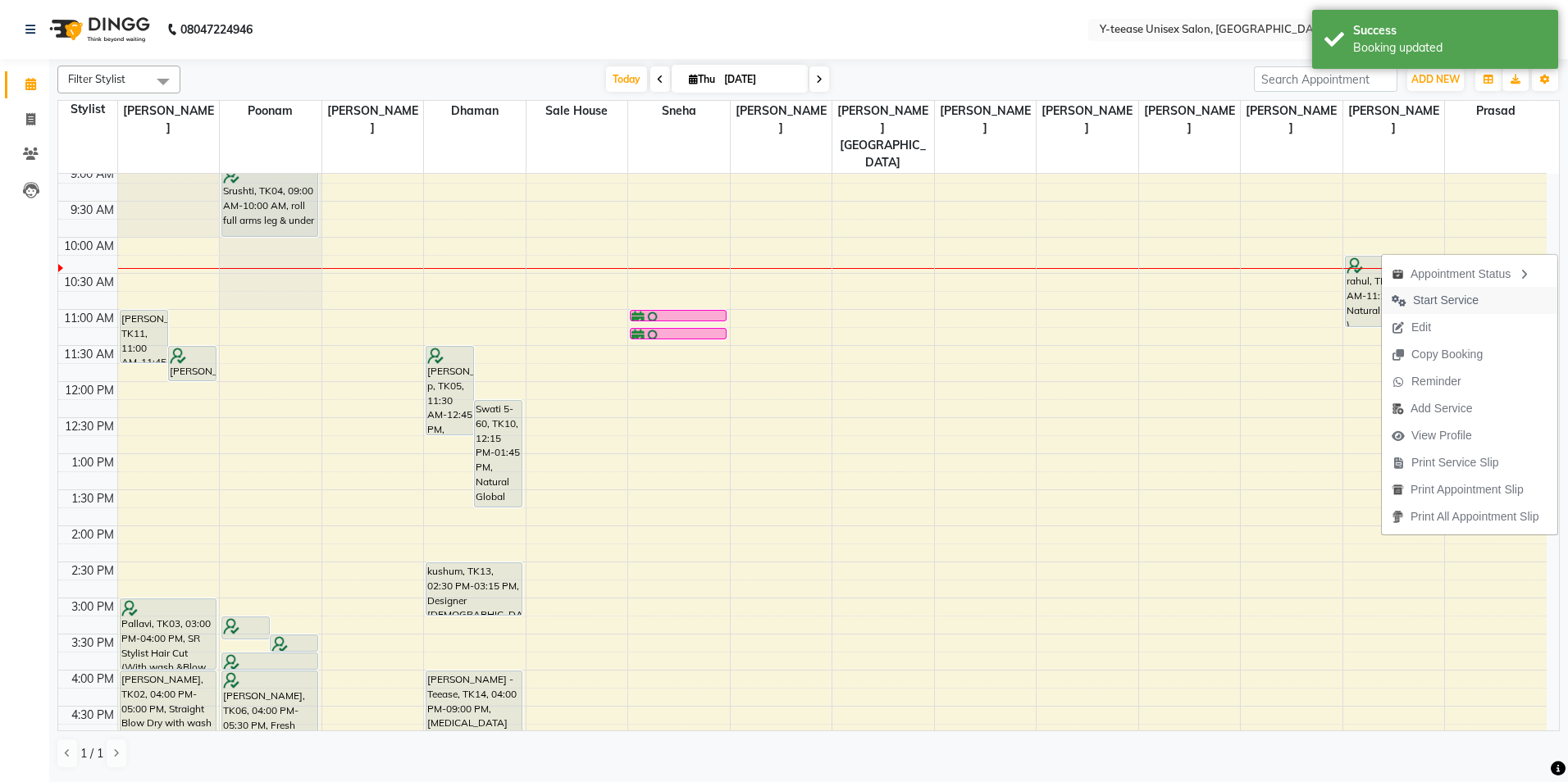
click at [1444, 298] on span "Start Service" at bounding box center [1446, 301] width 66 height 17
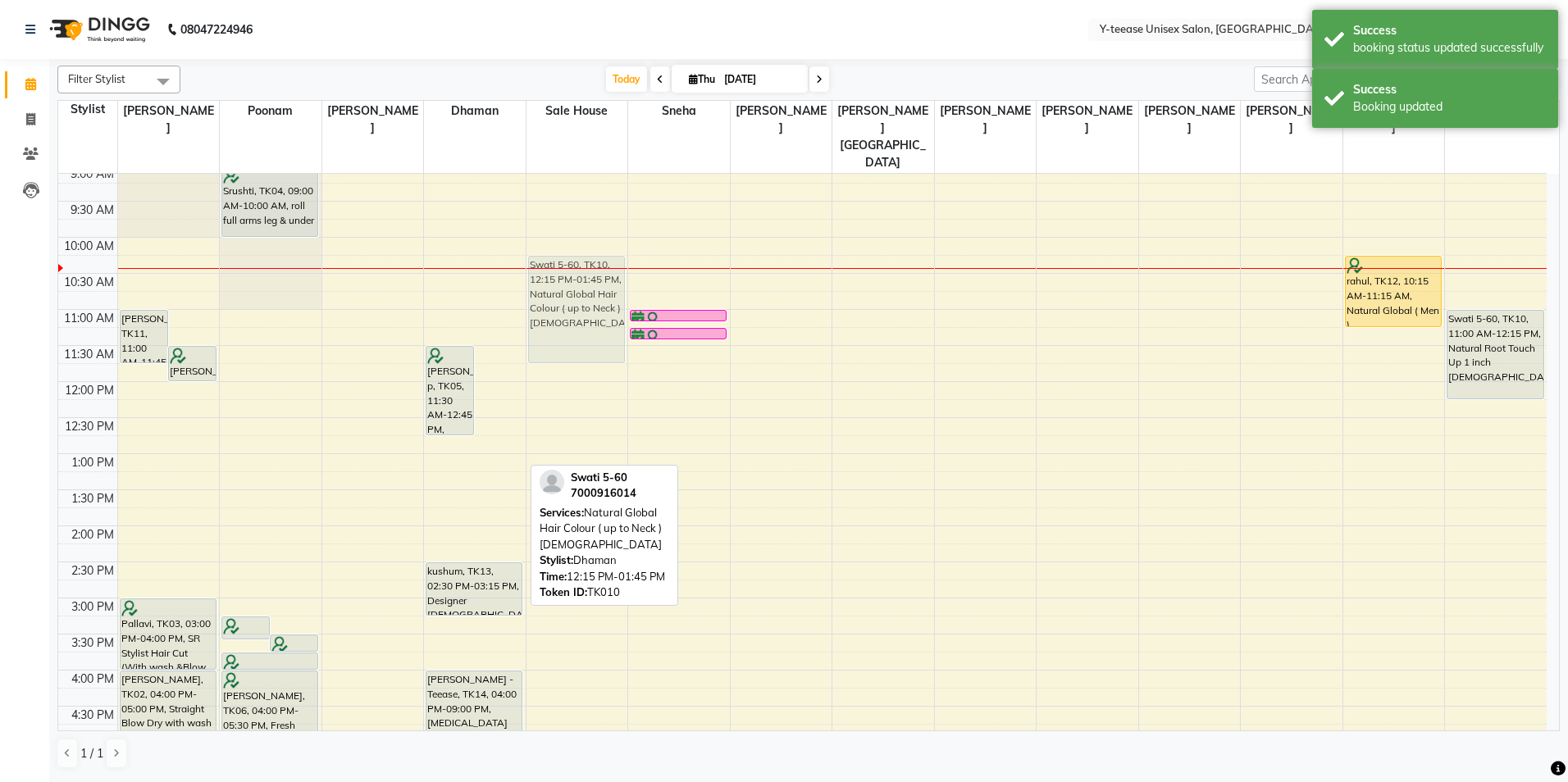
drag, startPoint x: 487, startPoint y: 422, endPoint x: 567, endPoint y: 286, distance: 157.8
click at [567, 286] on tr "[PERSON_NAME], TK11, 11:00 AM-11:45 AM, SR Stylist Hair Cut (With wash &Blow Dr…" at bounding box center [802, 634] width 1489 height 1082
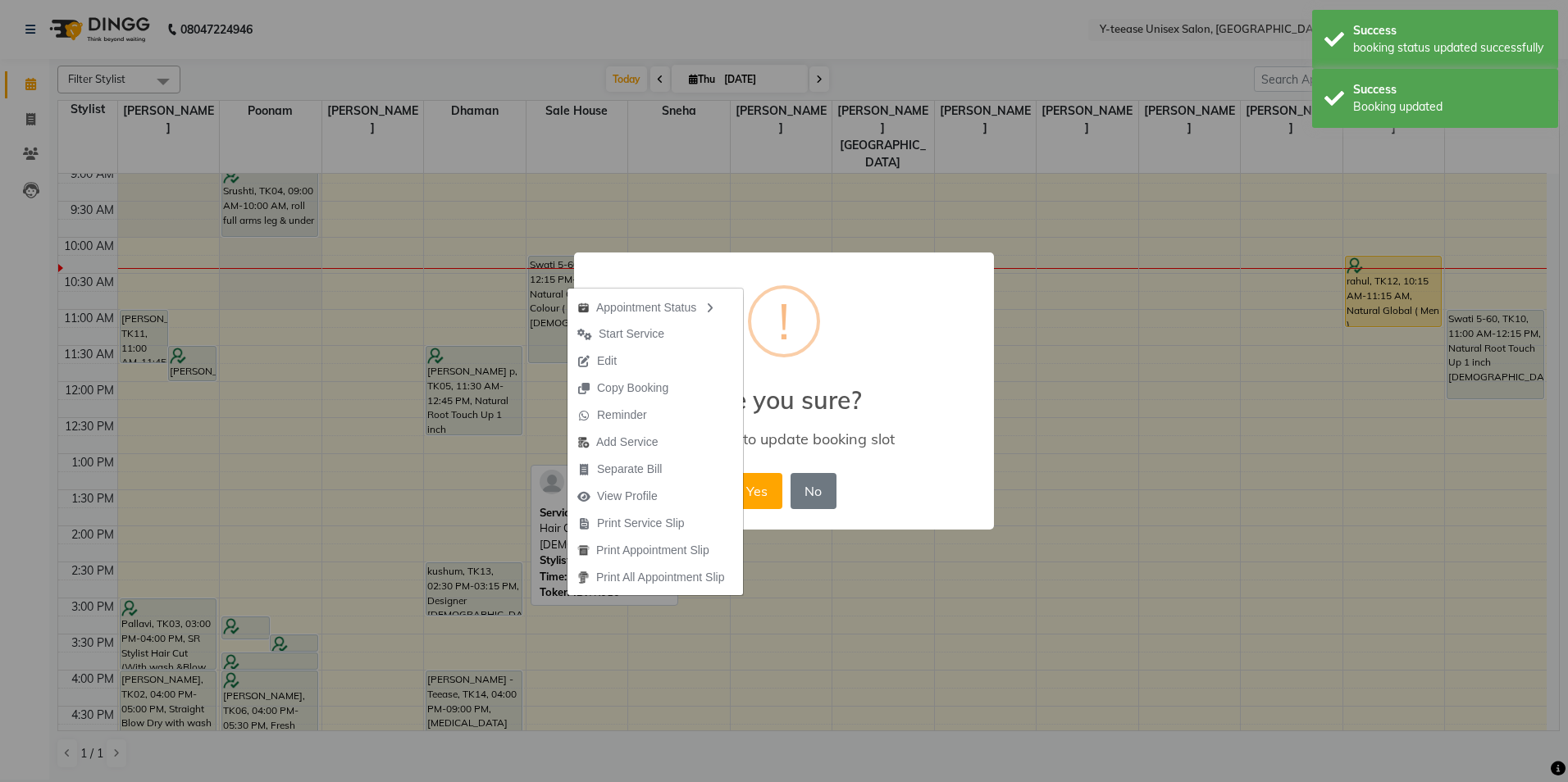
click at [772, 479] on button "Yes" at bounding box center [757, 491] width 50 height 36
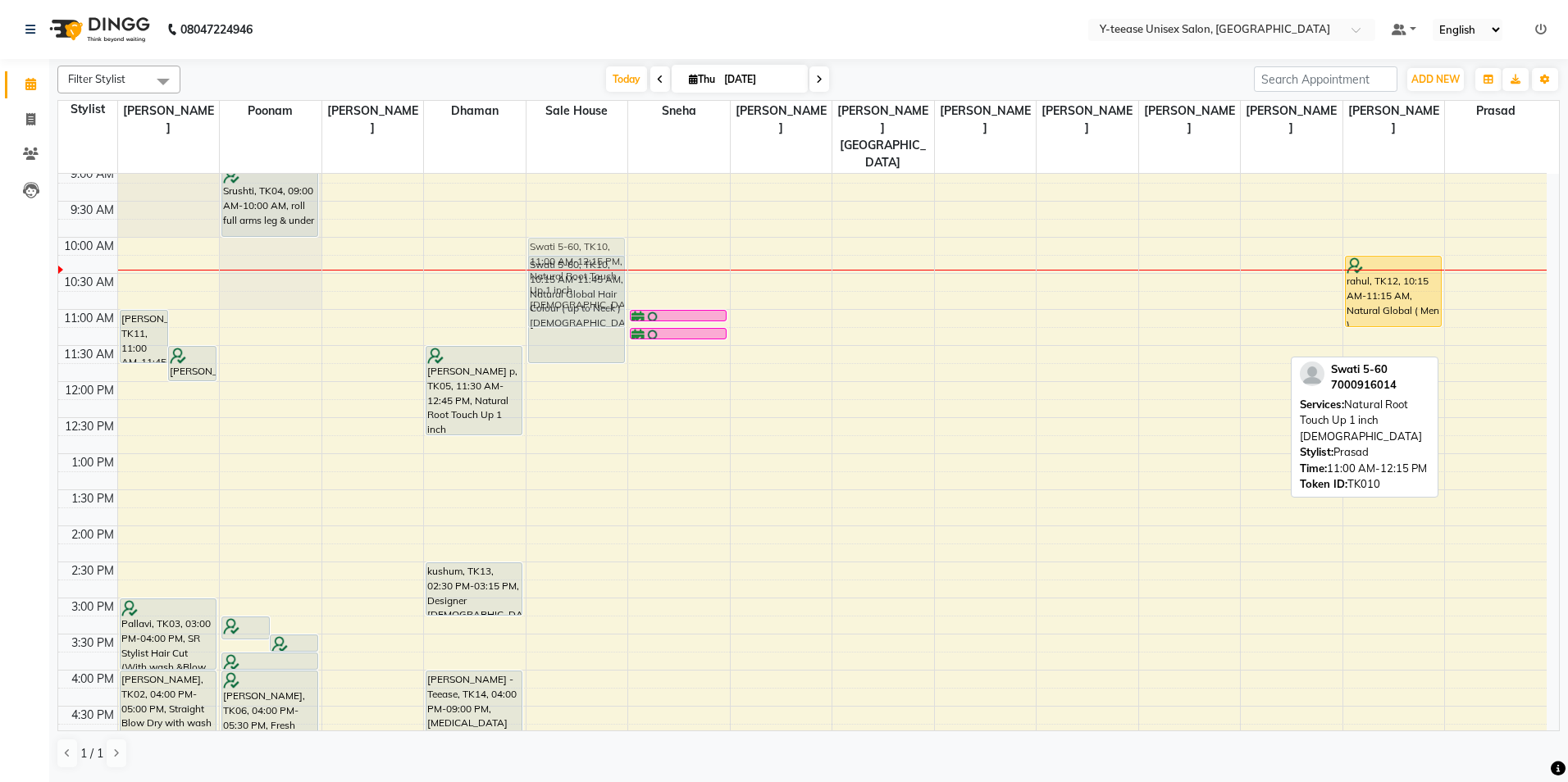
drag, startPoint x: 1515, startPoint y: 314, endPoint x: 622, endPoint y: 246, distance: 895.6
click at [622, 246] on tr "[PERSON_NAME], TK11, 11:00 AM-11:45 AM, SR Stylist Hair Cut (With wash &Blow Dr…" at bounding box center [802, 634] width 1489 height 1082
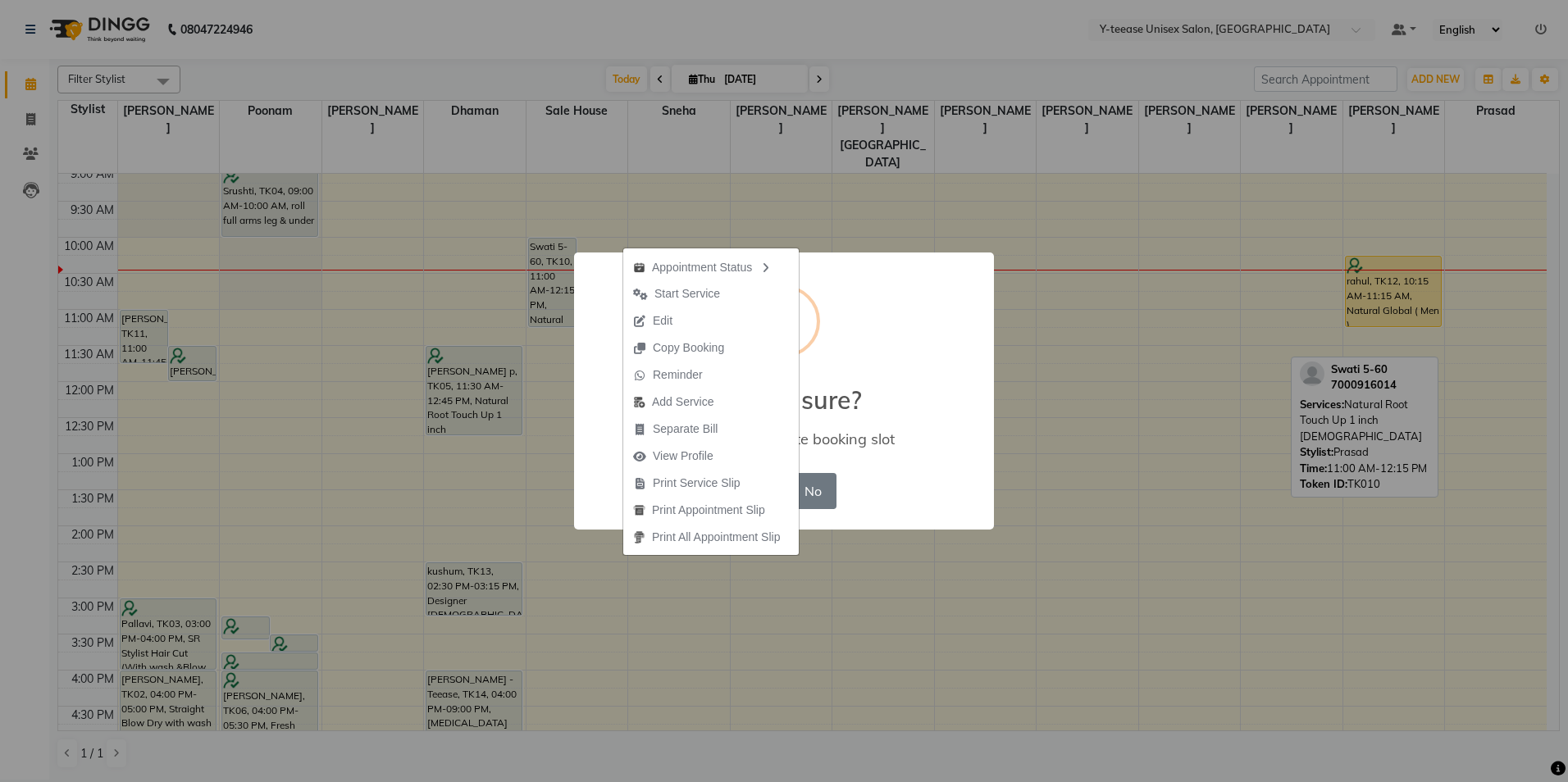
click at [884, 510] on div "× ! Are you sure? You want to update booking slot Yes No No" at bounding box center [784, 390] width 420 height 277
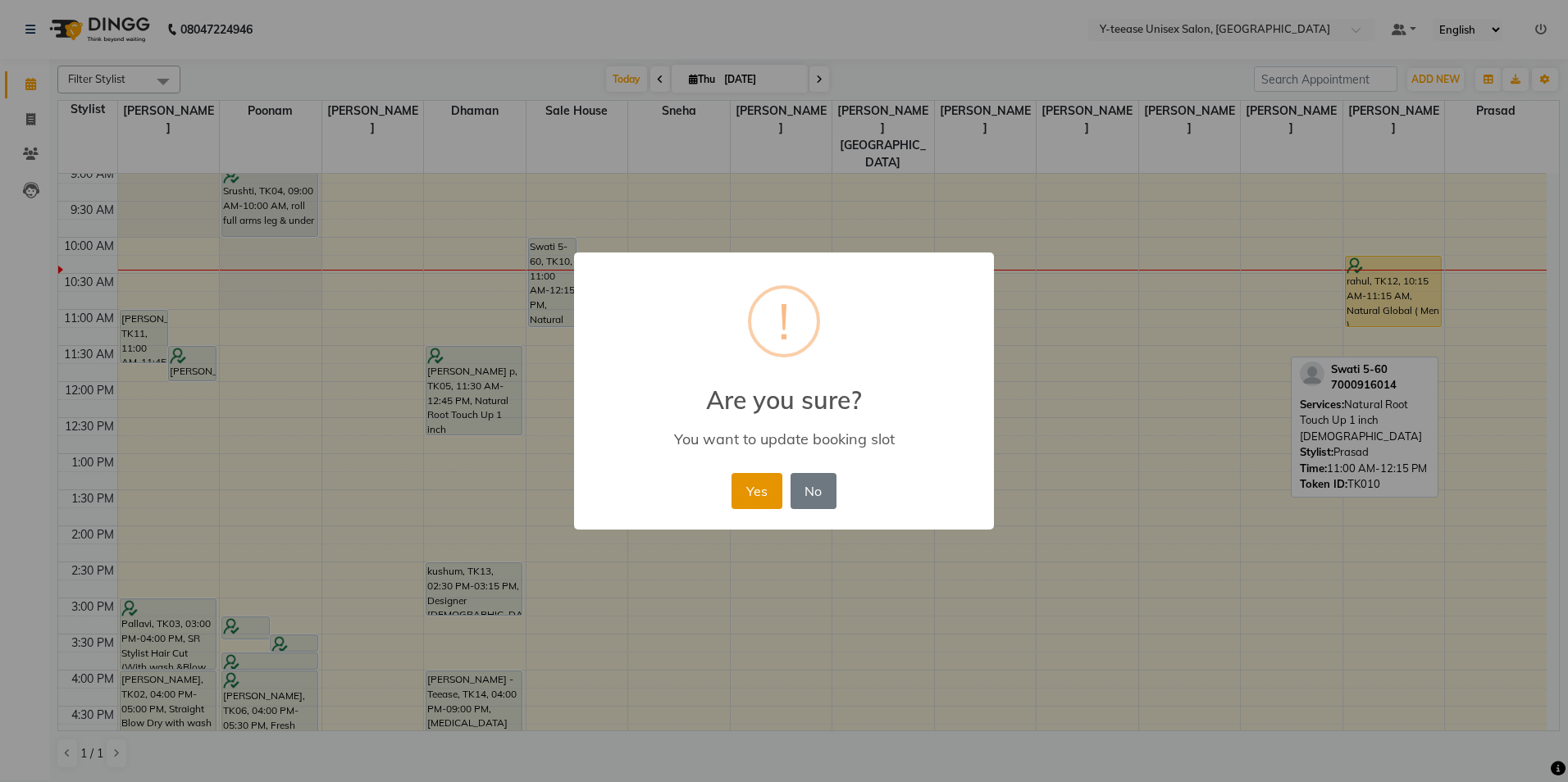
click at [757, 498] on button "Yes" at bounding box center [757, 491] width 50 height 36
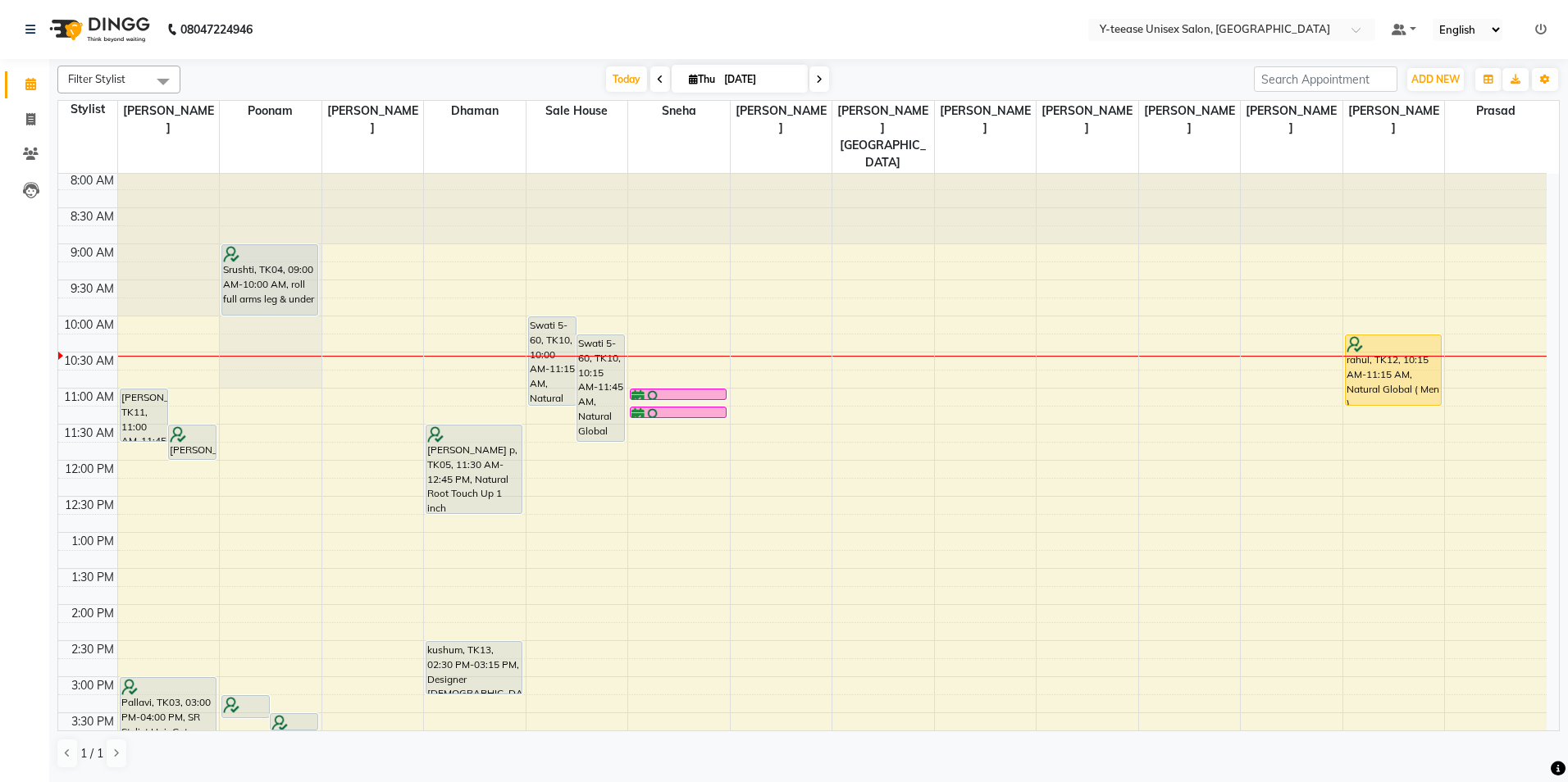
scroll to position [0, 0]
click at [951, 368] on div "8:00 AM 8:30 AM 9:00 AM 9:30 AM 10:00 AM 10:30 AM 11:00 AM 11:30 AM 12:00 PM 12…" at bounding box center [802, 714] width 1489 height 1082
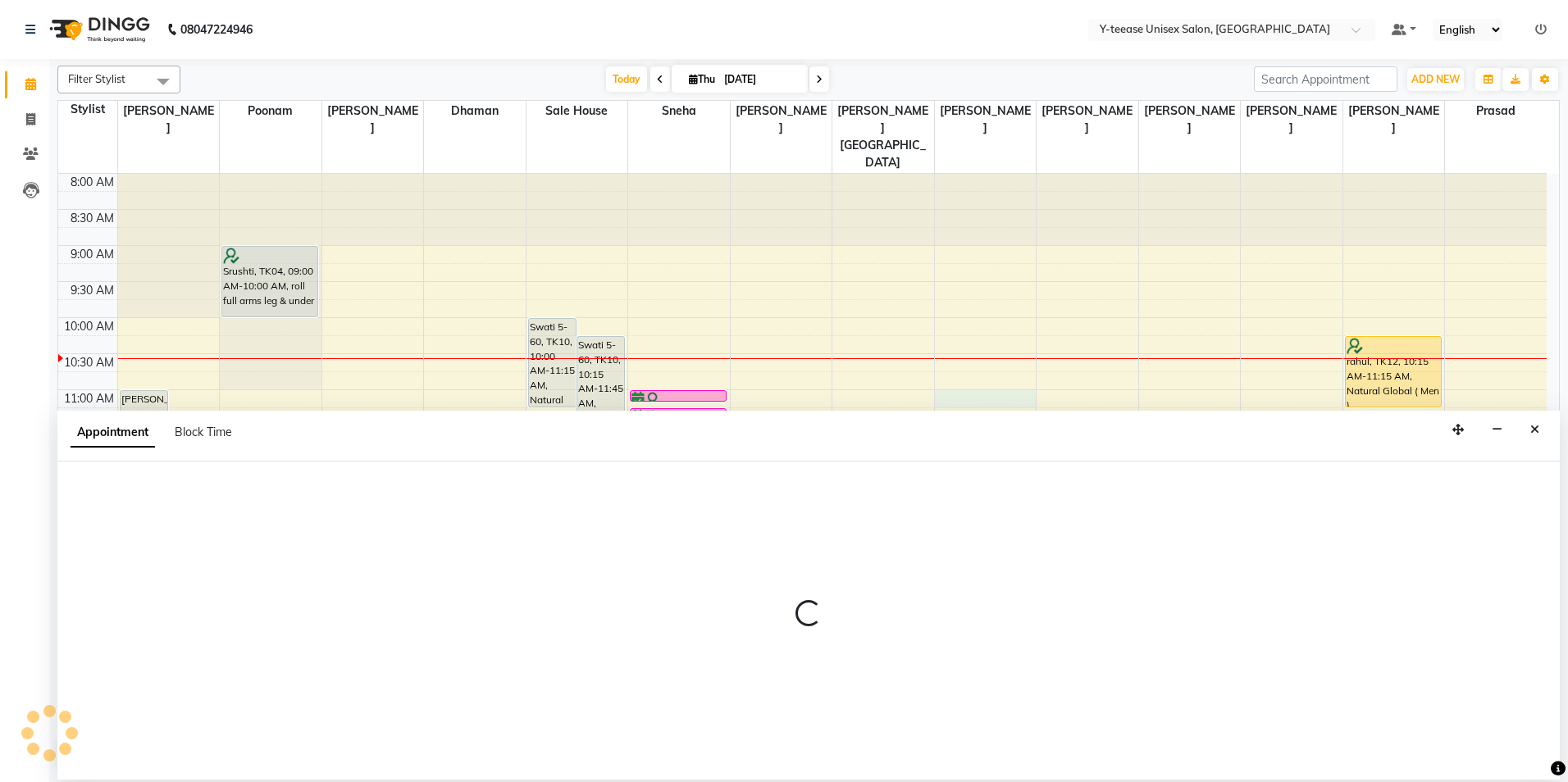
select select "71319"
select select "tentative"
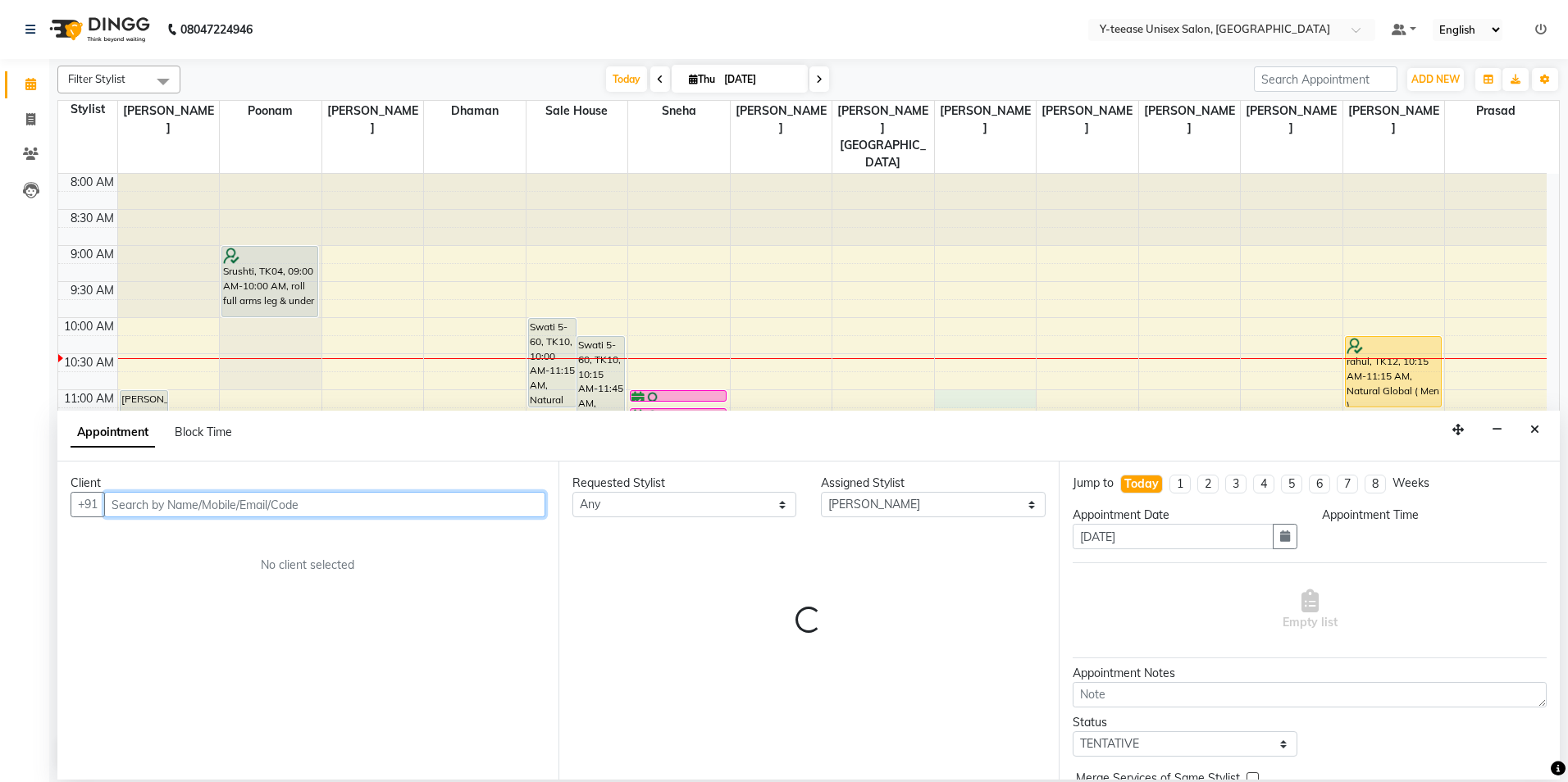
select select "660"
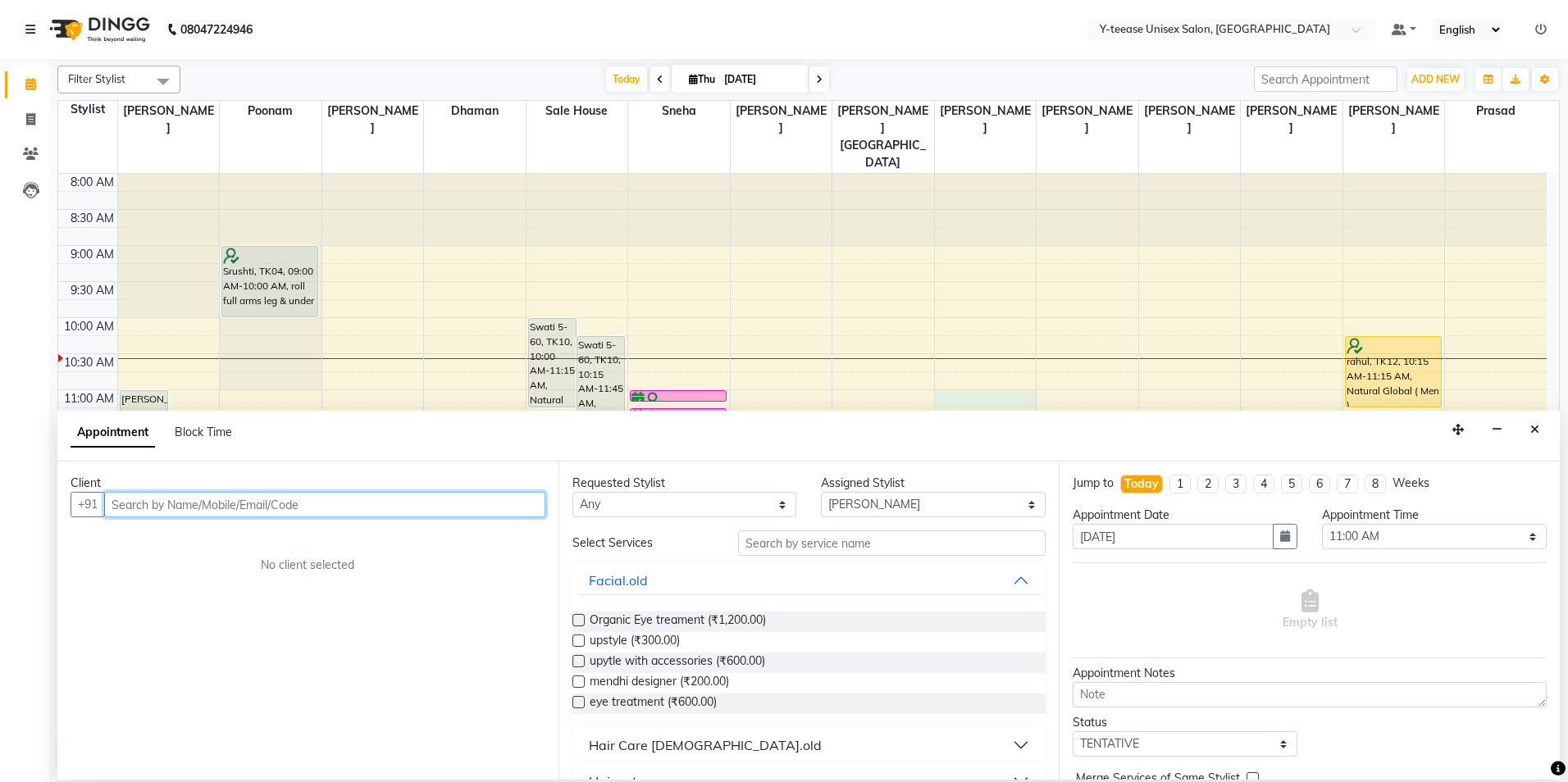
click at [508, 504] on input "text" at bounding box center [324, 505] width 441 height 26
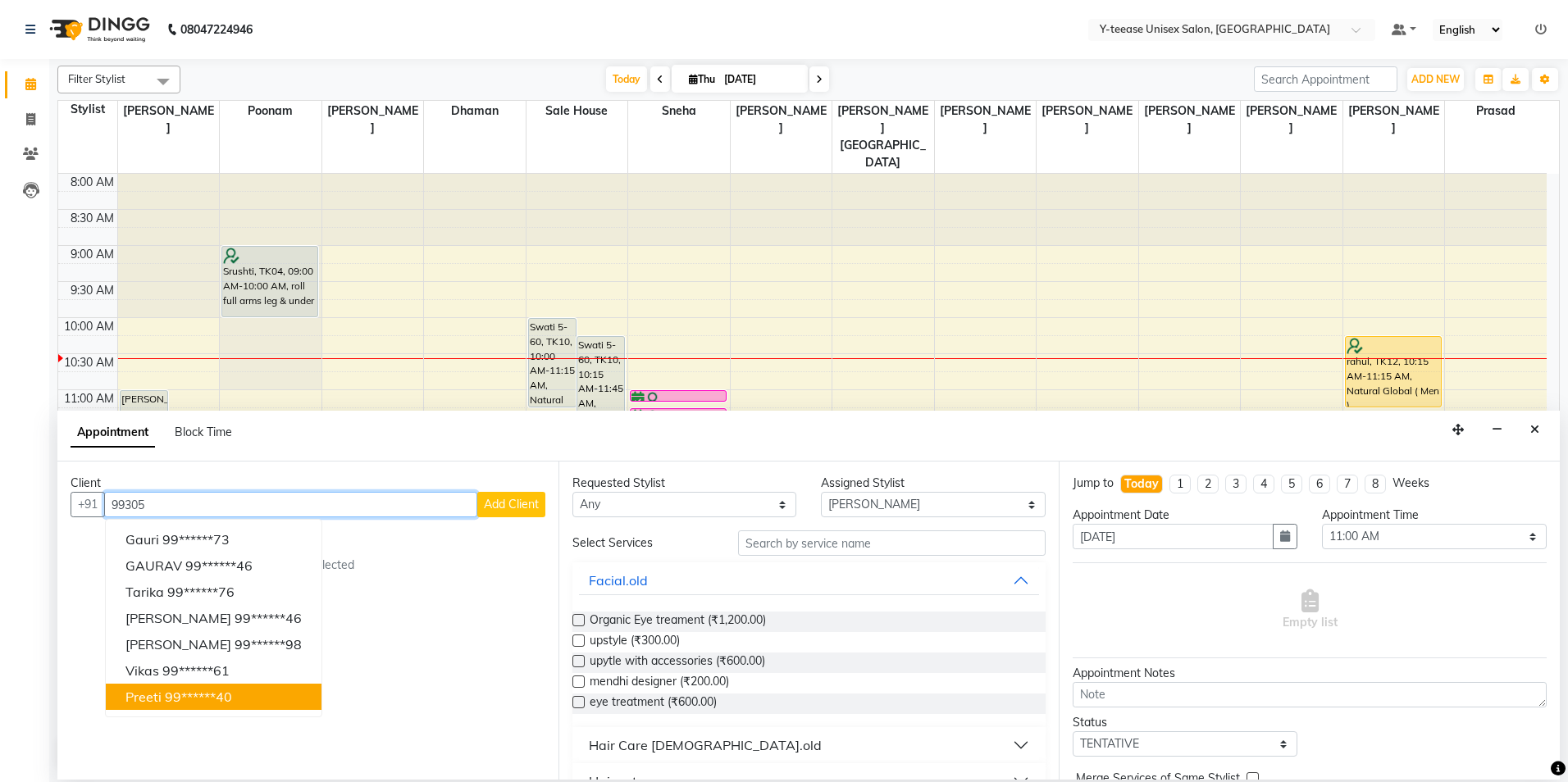
click at [201, 704] on ngb-highlight "99******40" at bounding box center [198, 697] width 68 height 16
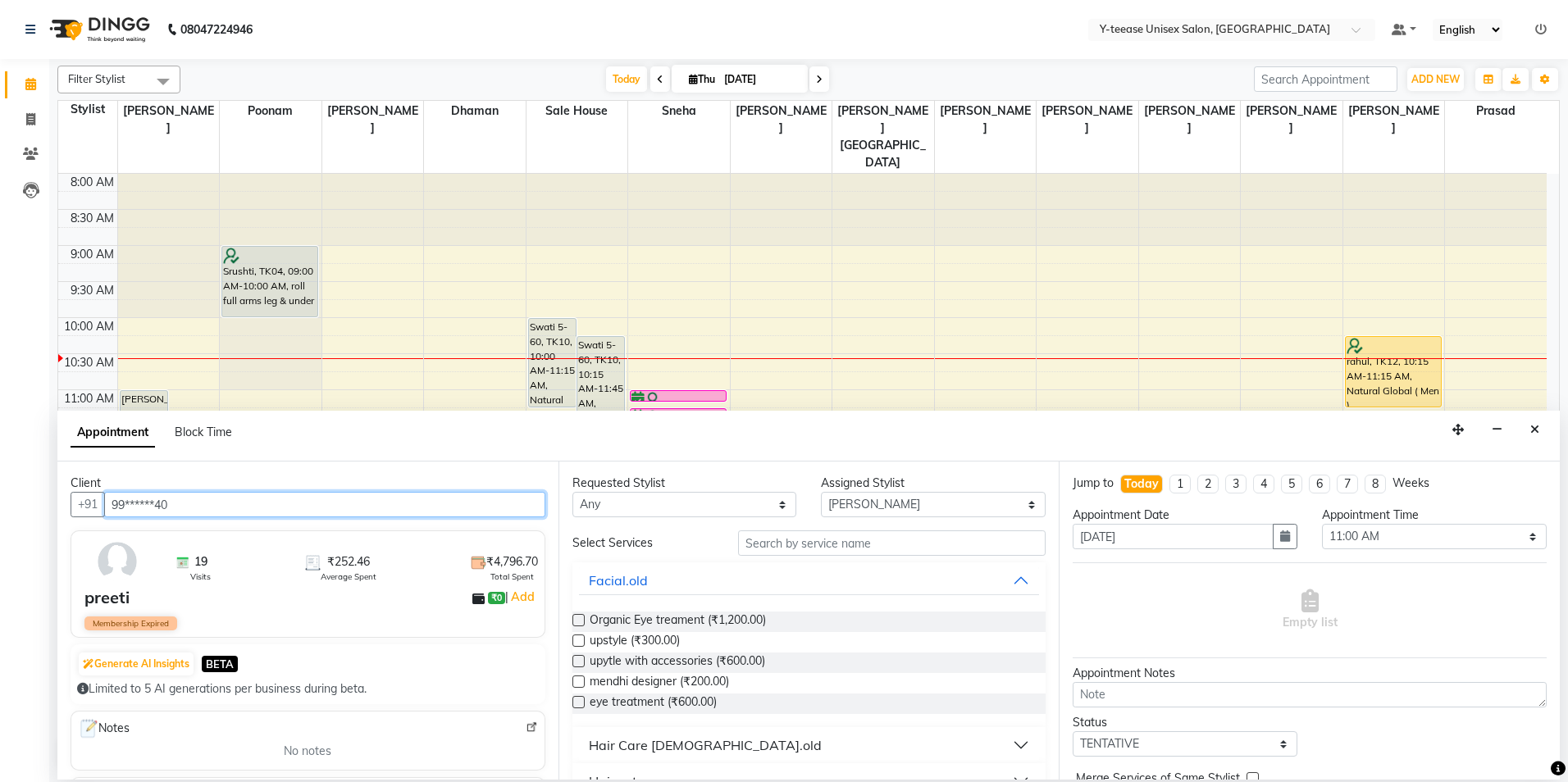
type input "99******40"
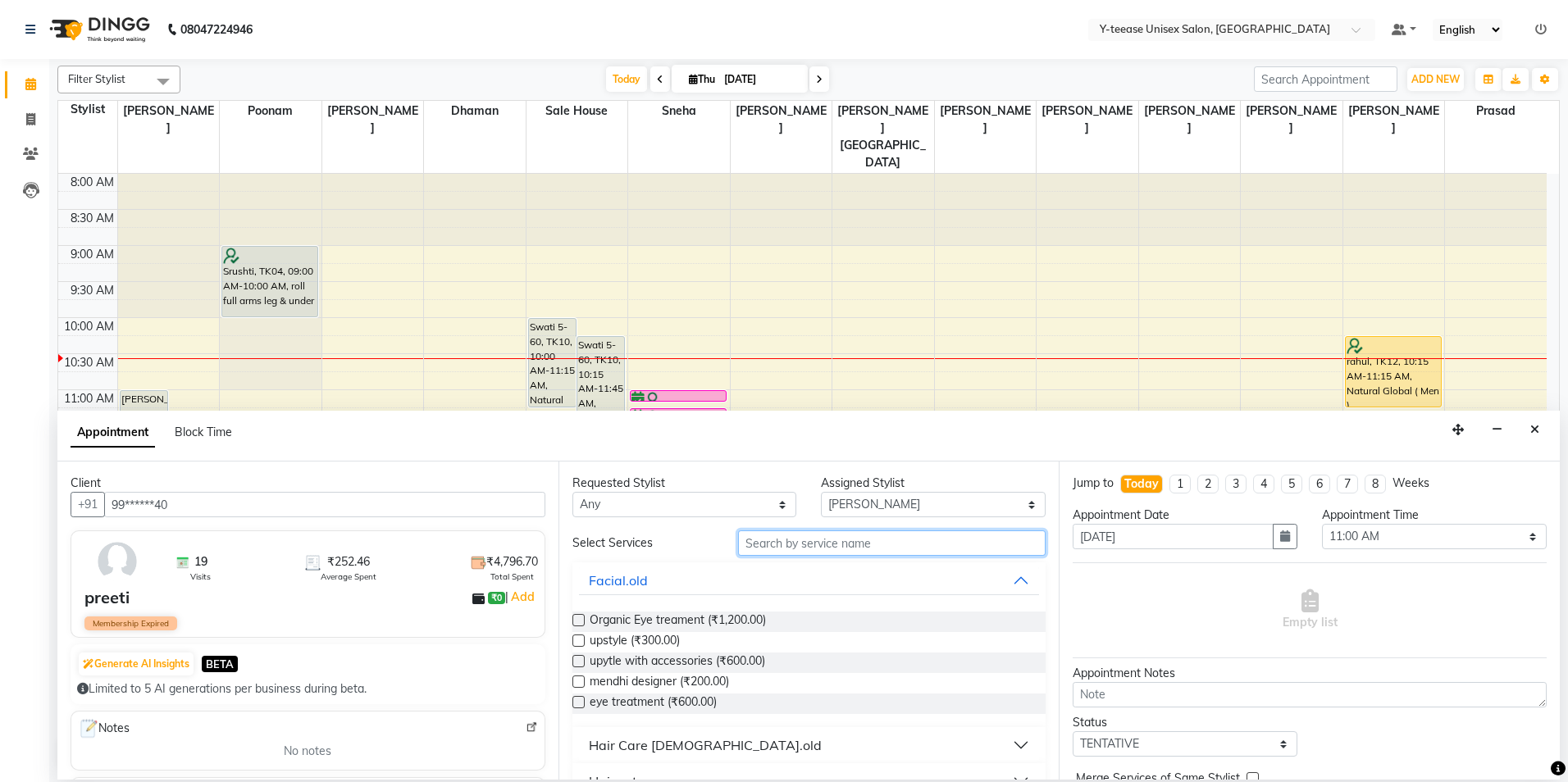
click at [933, 539] on input "text" at bounding box center [892, 544] width 308 height 26
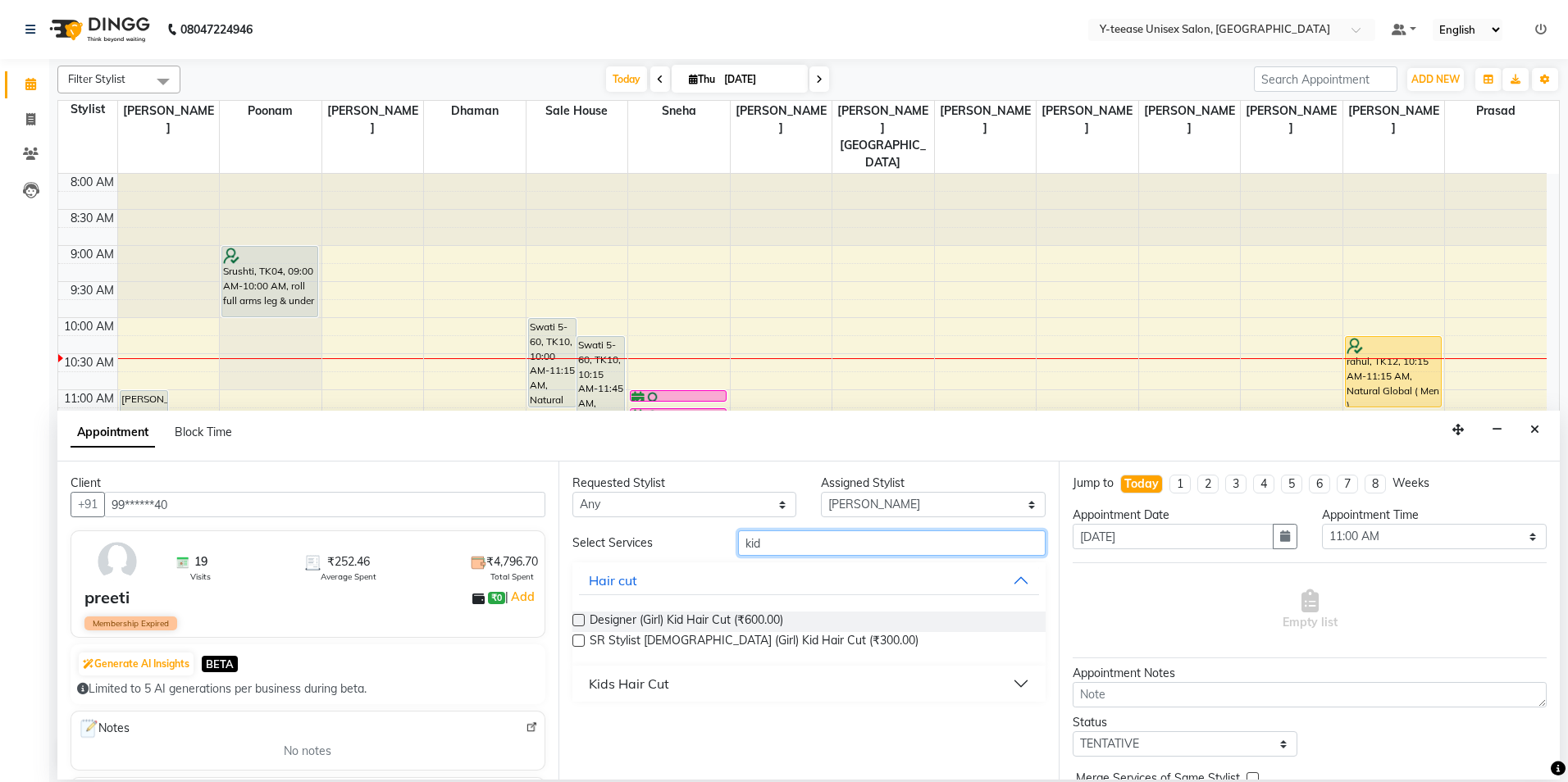
type input "kid"
click at [666, 683] on div "Kids Hair Cut" at bounding box center [629, 684] width 80 height 20
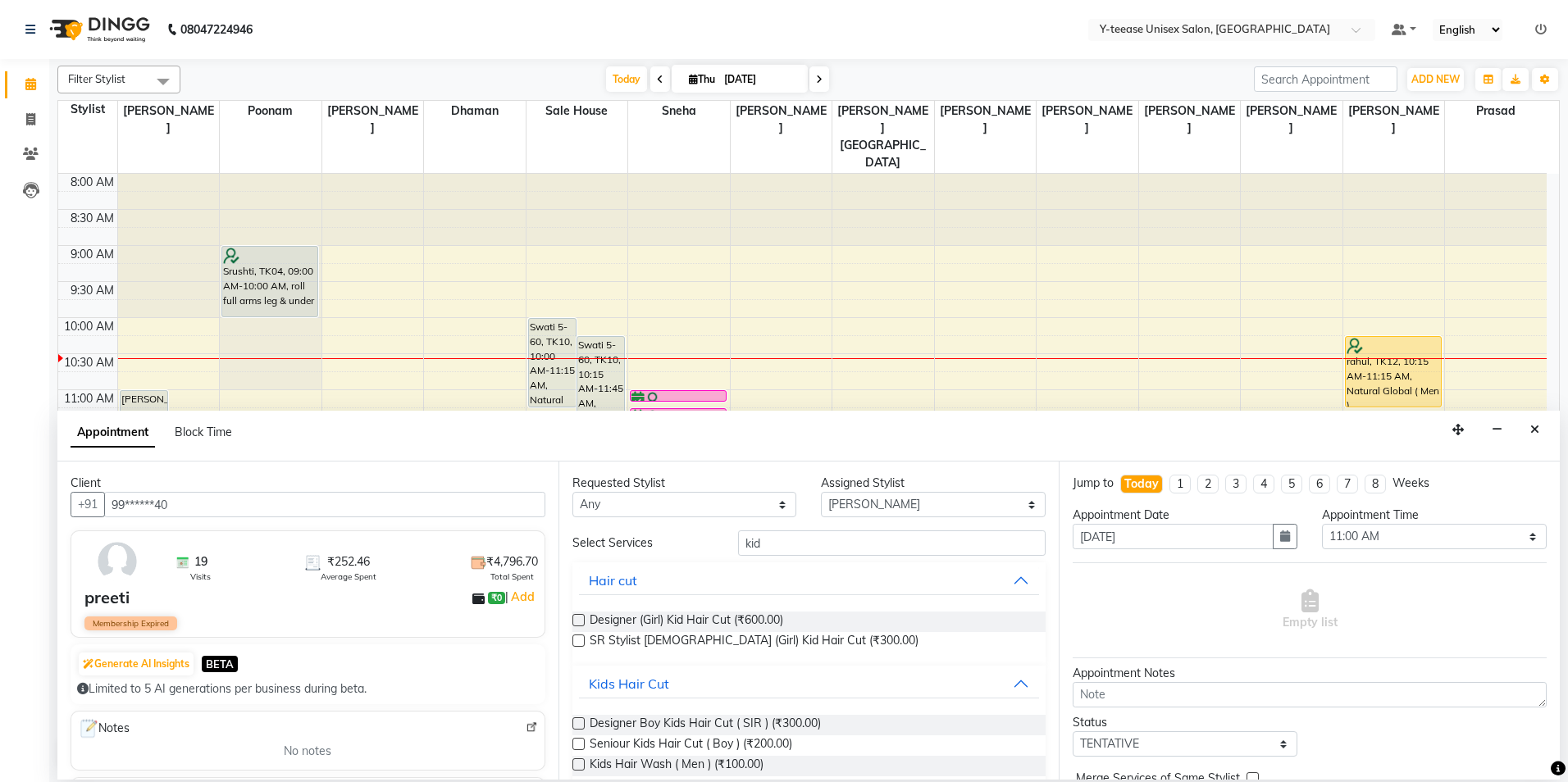
click at [581, 748] on label at bounding box center [577, 744] width 12 height 12
click at [581, 748] on input "checkbox" at bounding box center [577, 745] width 11 height 11
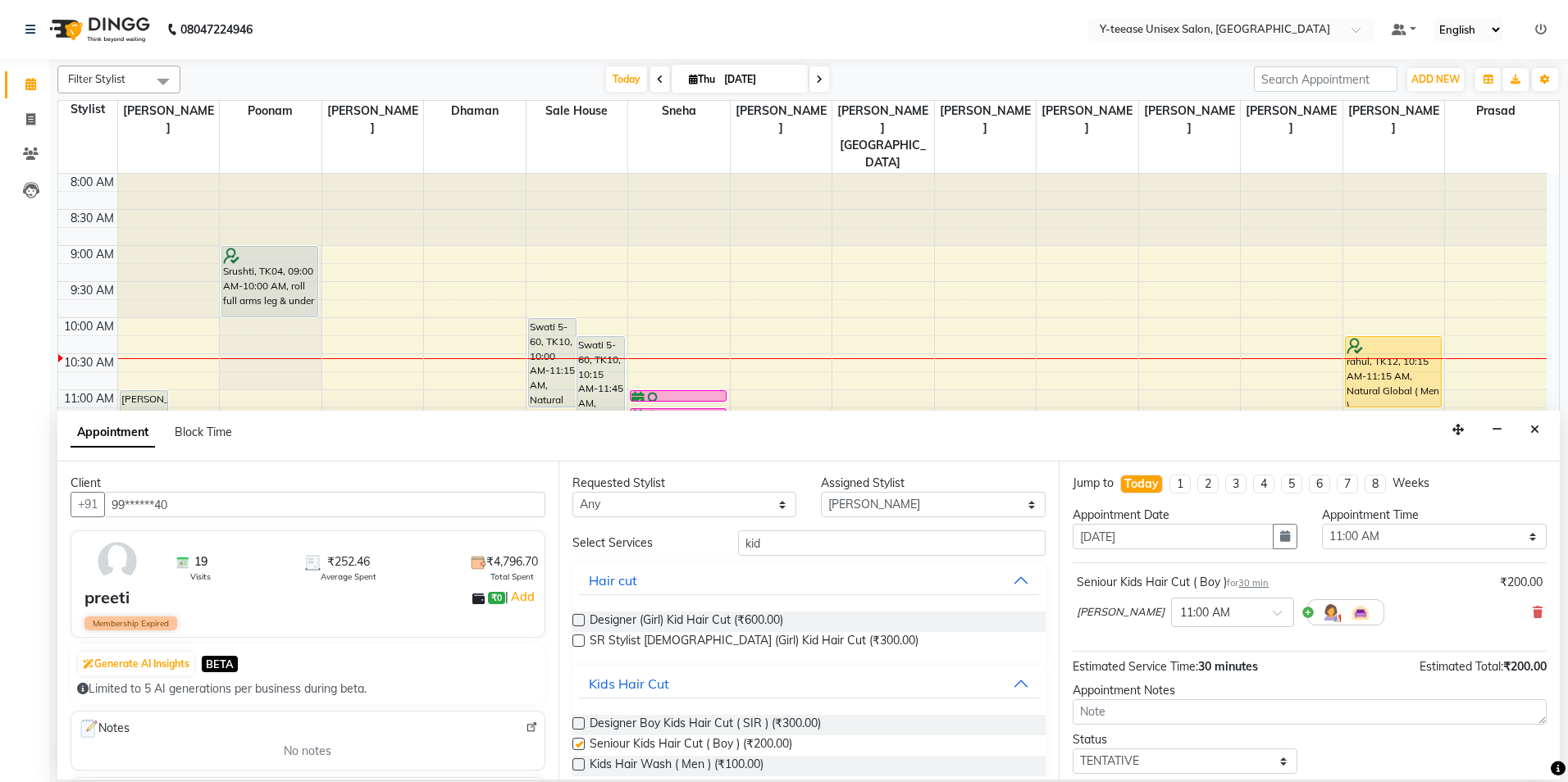
checkbox input "false"
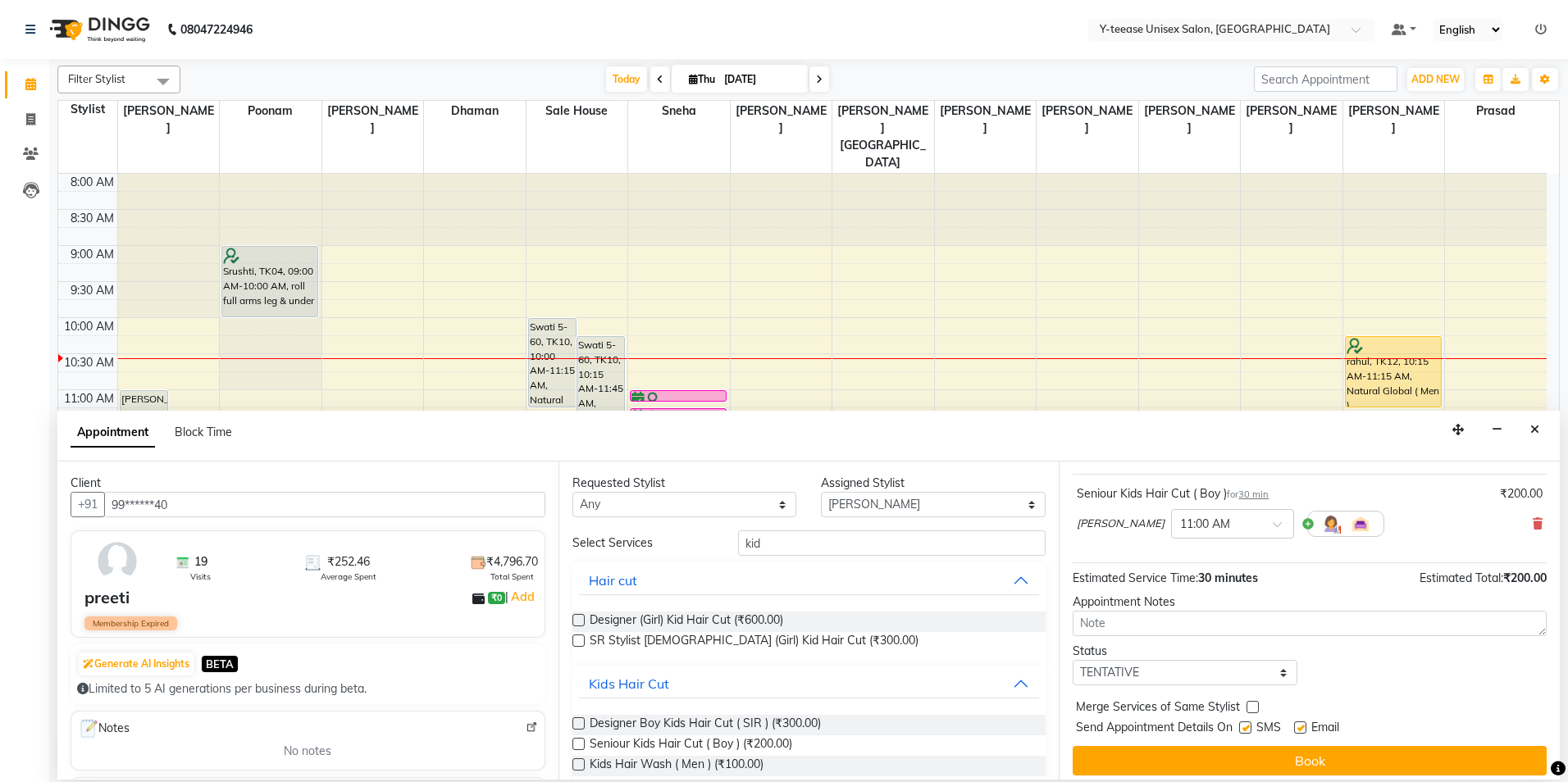
scroll to position [98, 0]
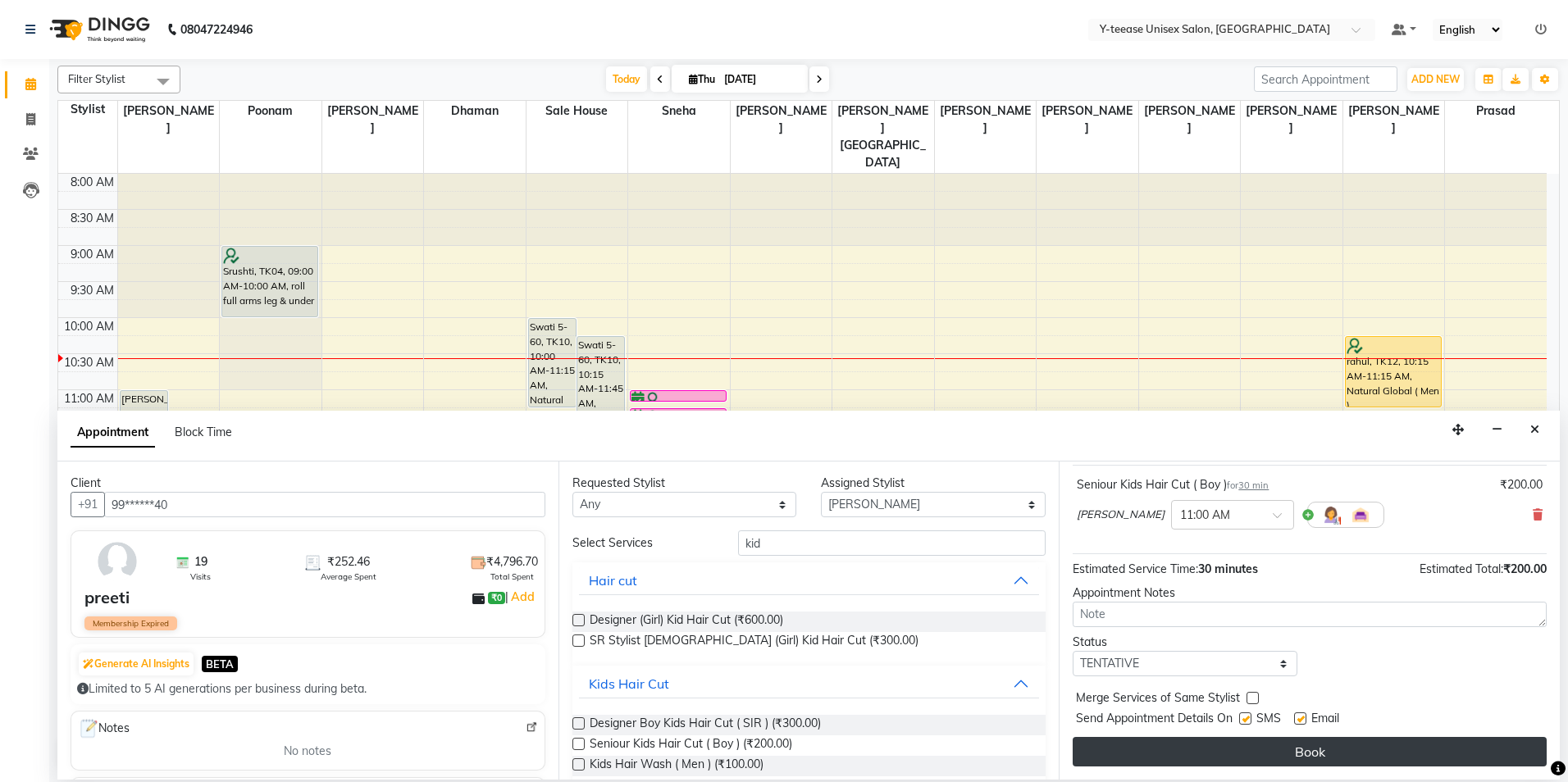
click at [1217, 748] on button "Book" at bounding box center [1309, 752] width 474 height 29
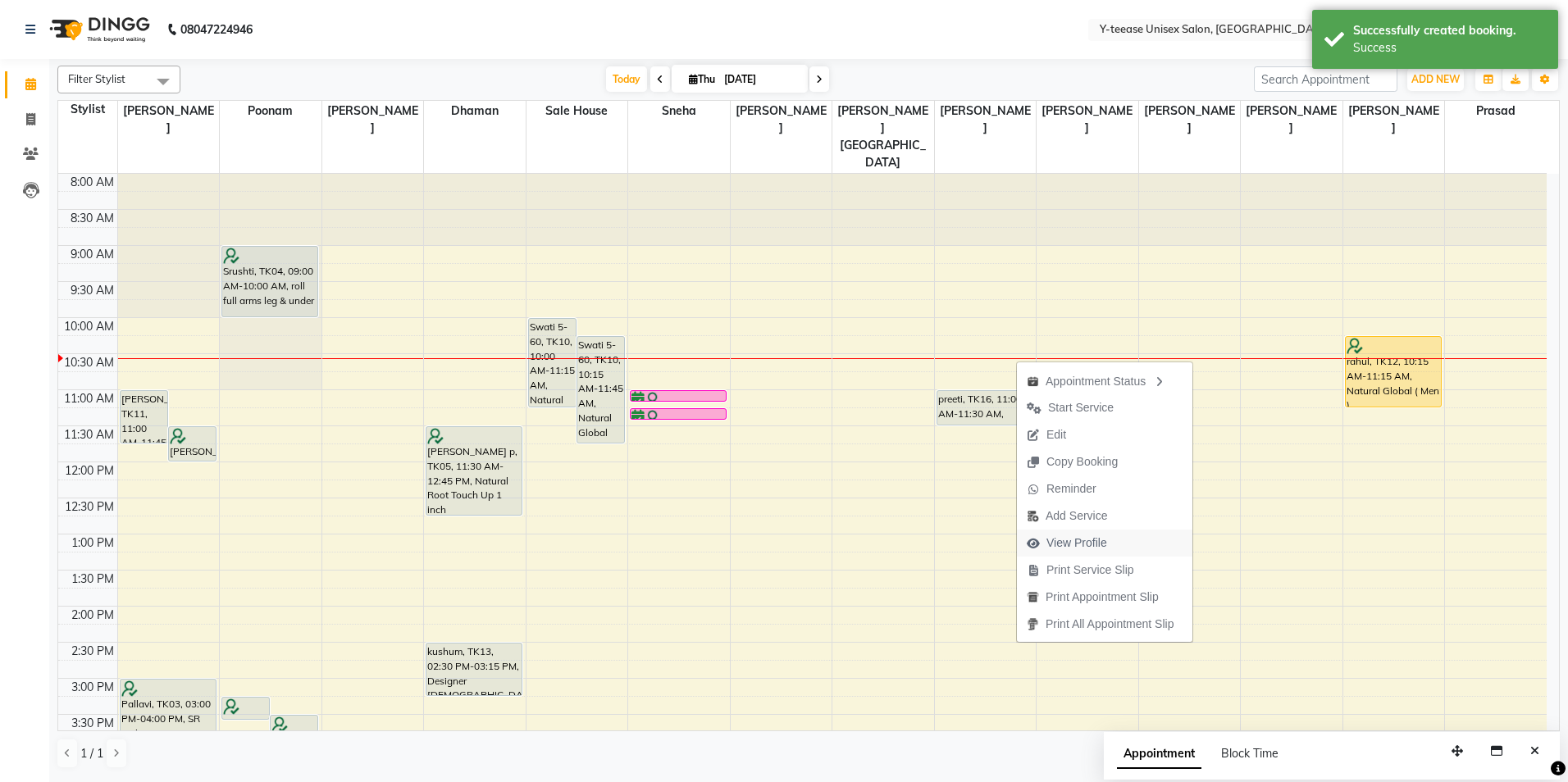
click at [1072, 540] on span "View Profile" at bounding box center [1076, 543] width 60 height 17
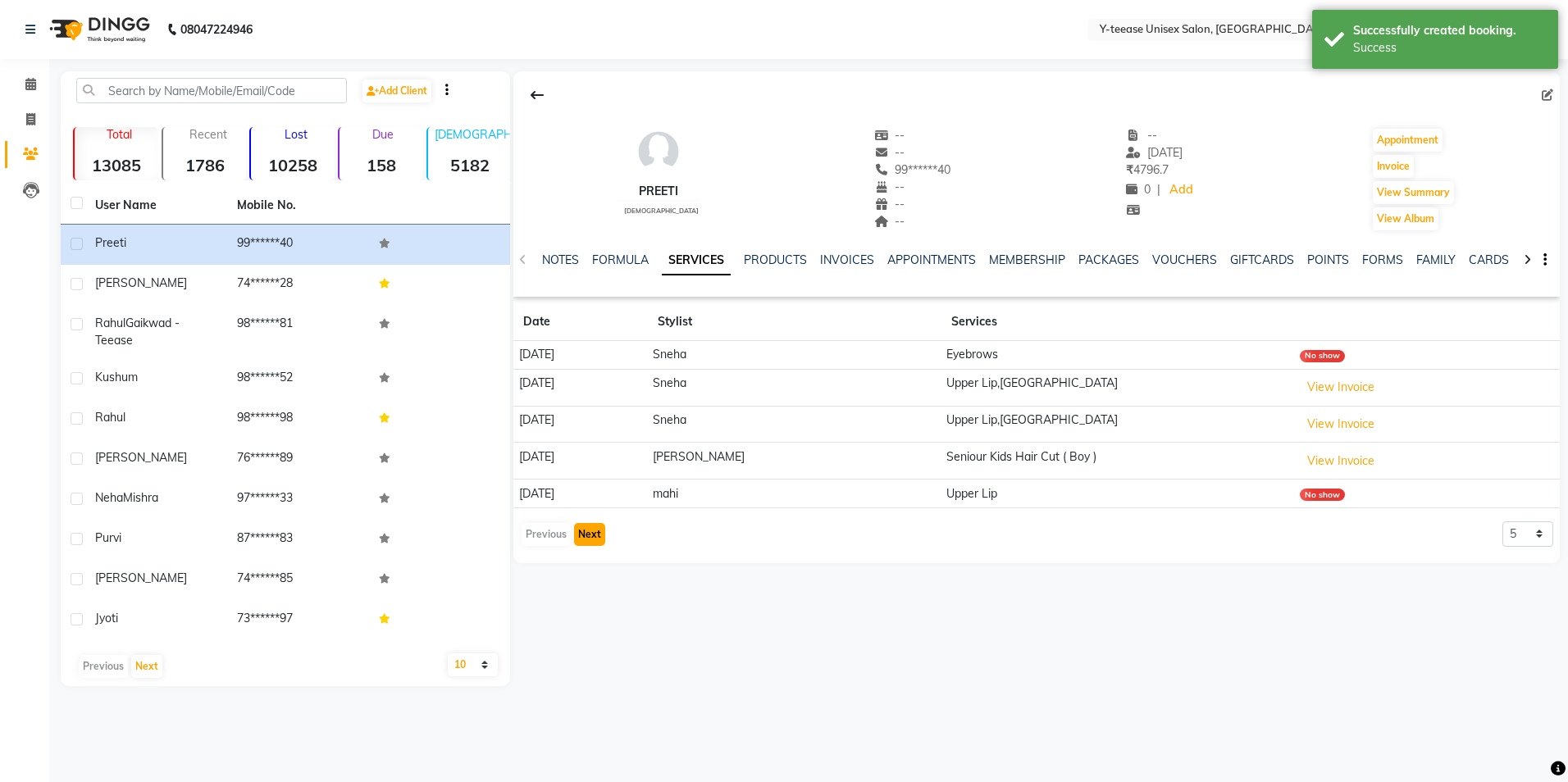
click at [602, 544] on button "Next" at bounding box center [589, 534] width 31 height 23
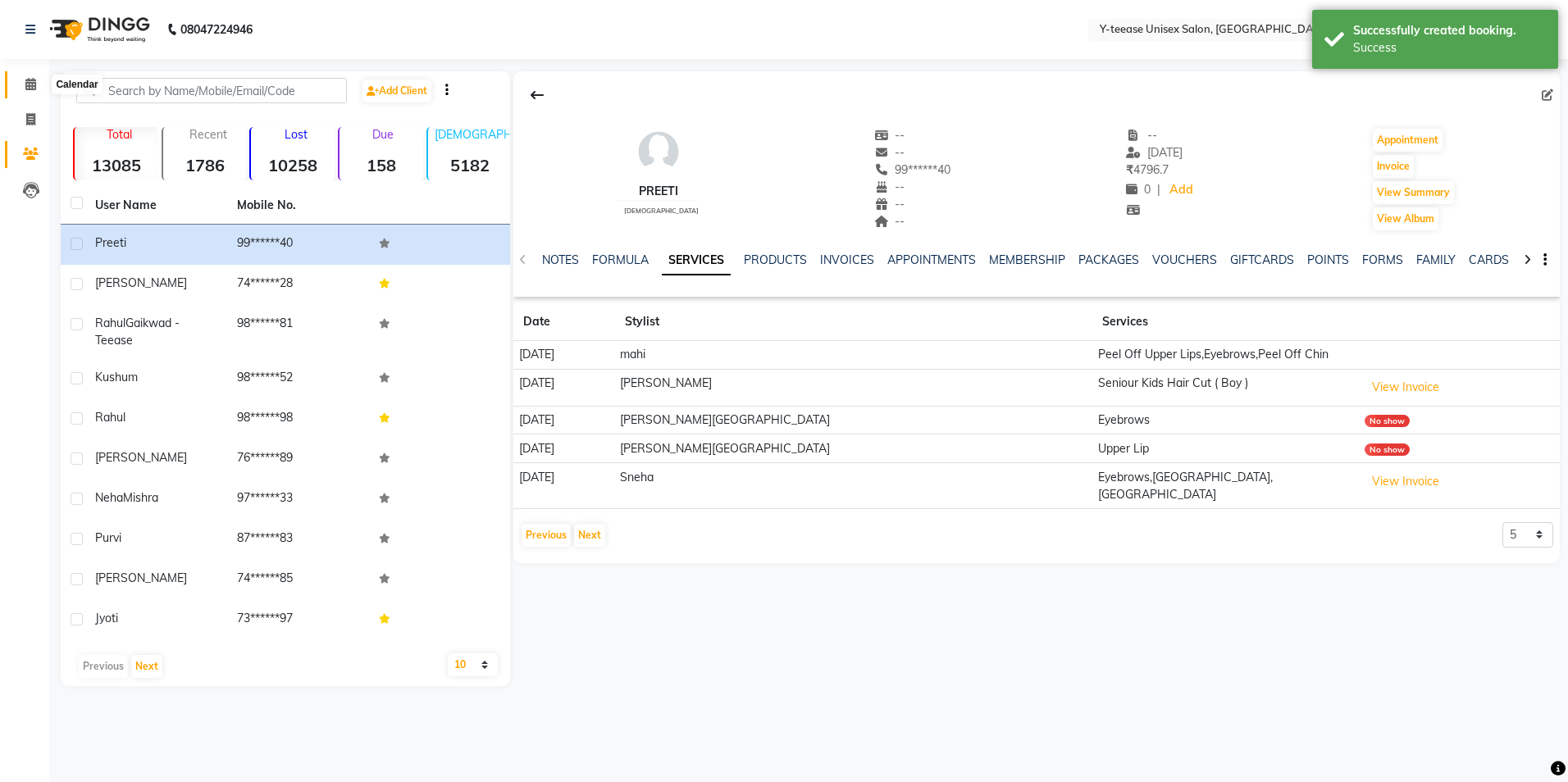
click at [38, 80] on span at bounding box center [30, 85] width 28 height 19
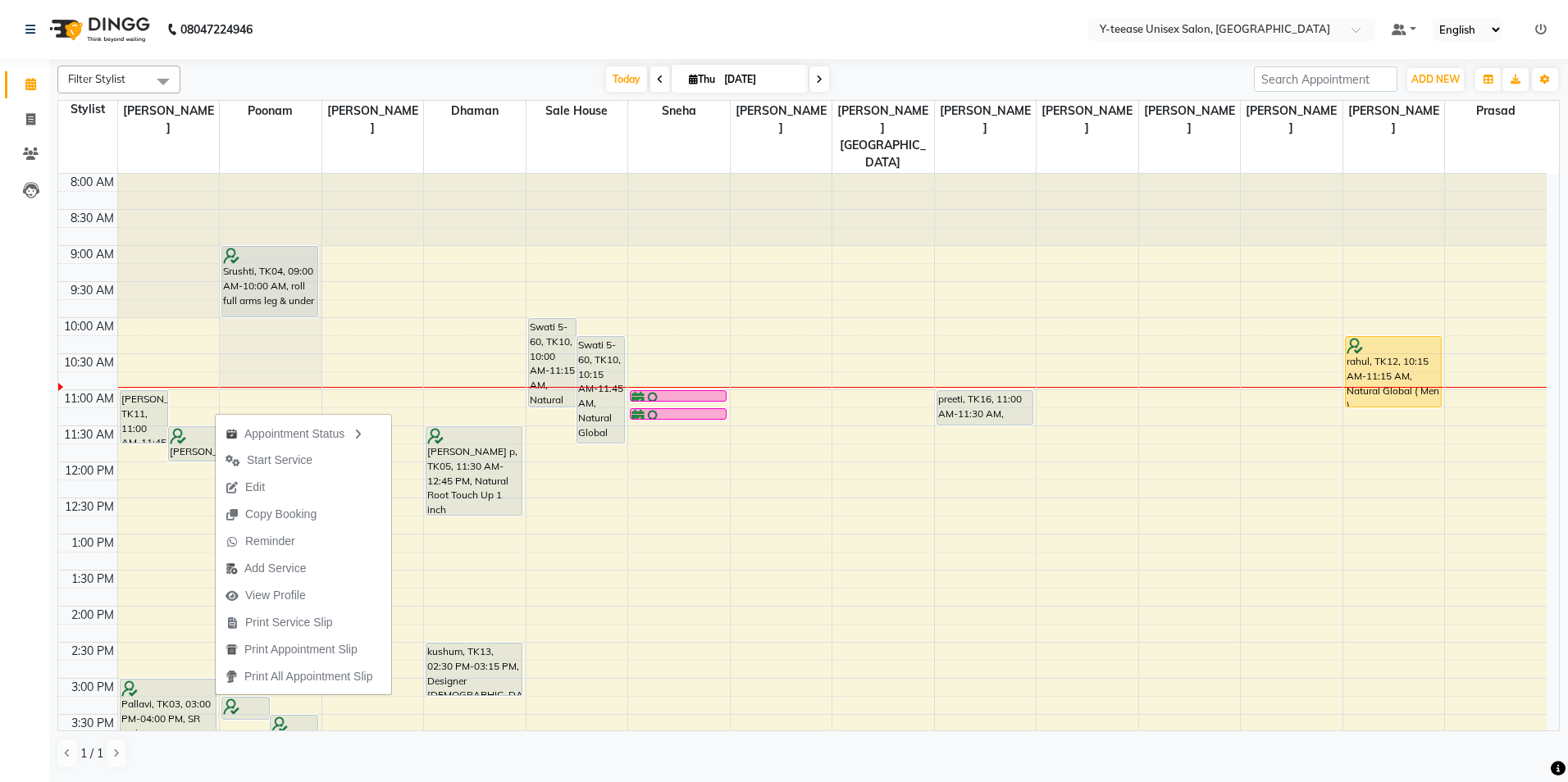
click at [1126, 51] on nav "08047224946 Select Location × Y-teease Unisex Salon, Amanora Default Panel My P…" at bounding box center [784, 29] width 1568 height 59
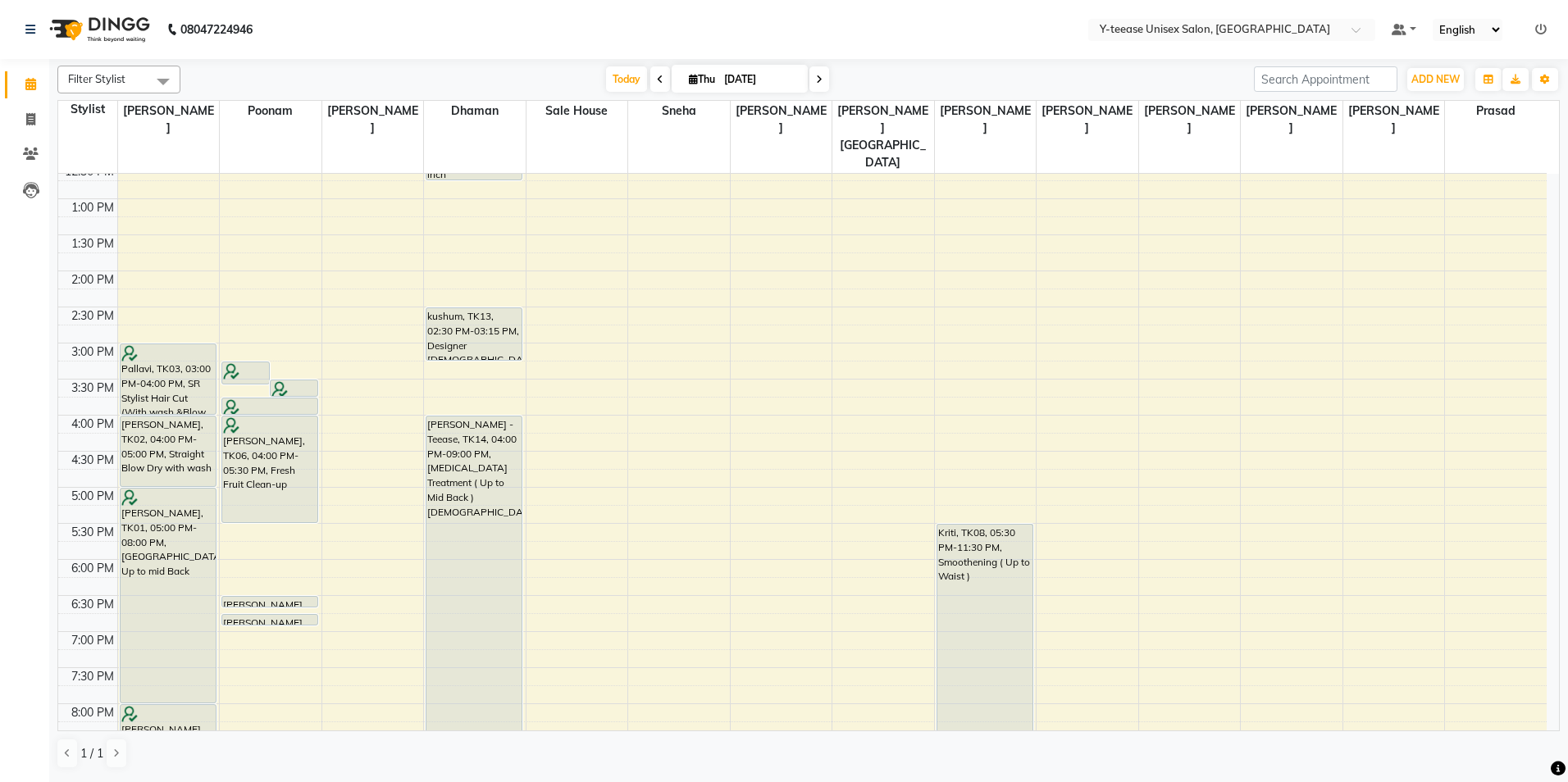
scroll to position [410, 0]
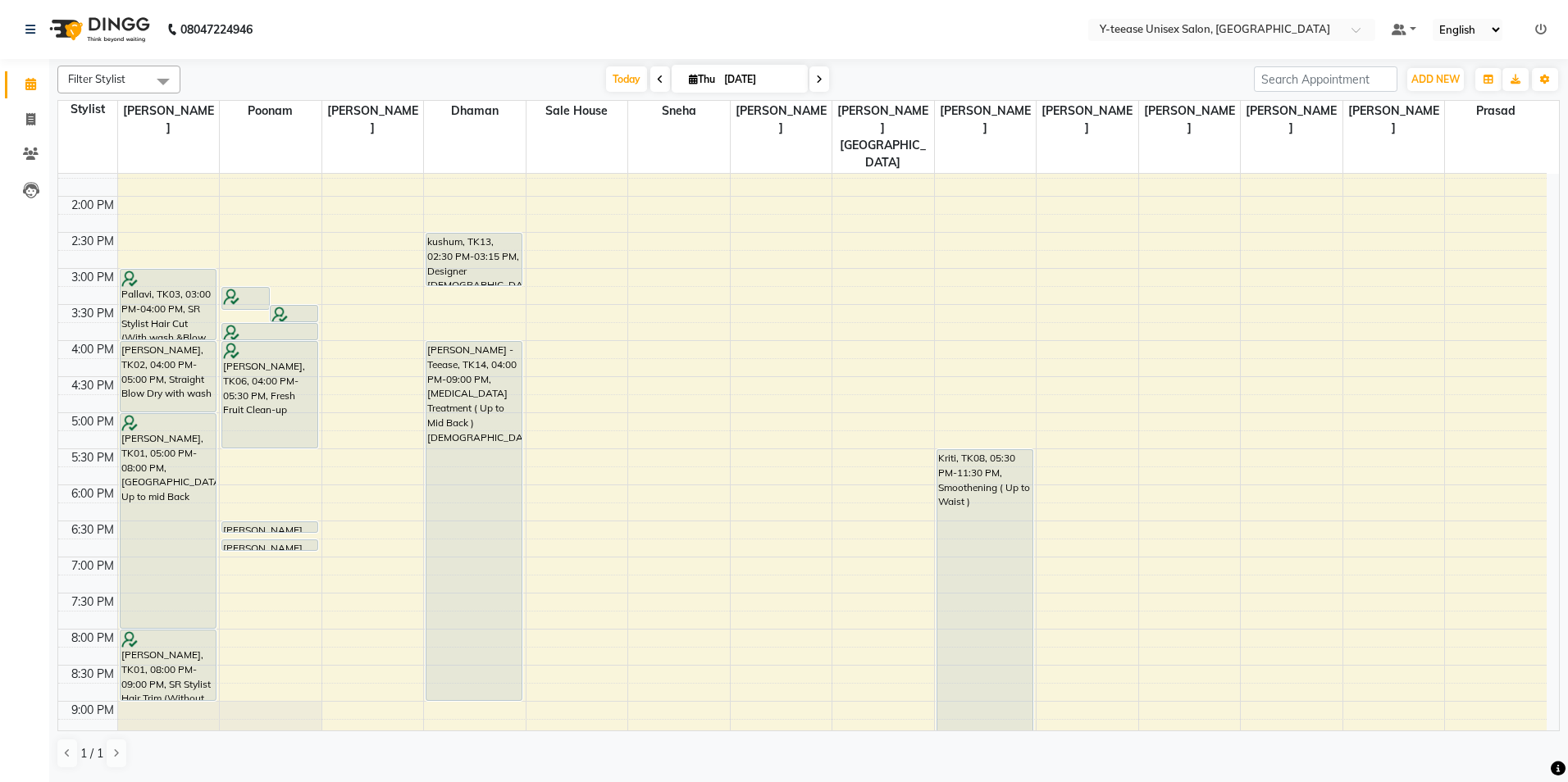
click at [816, 84] on icon at bounding box center [819, 79] width 6 height 10
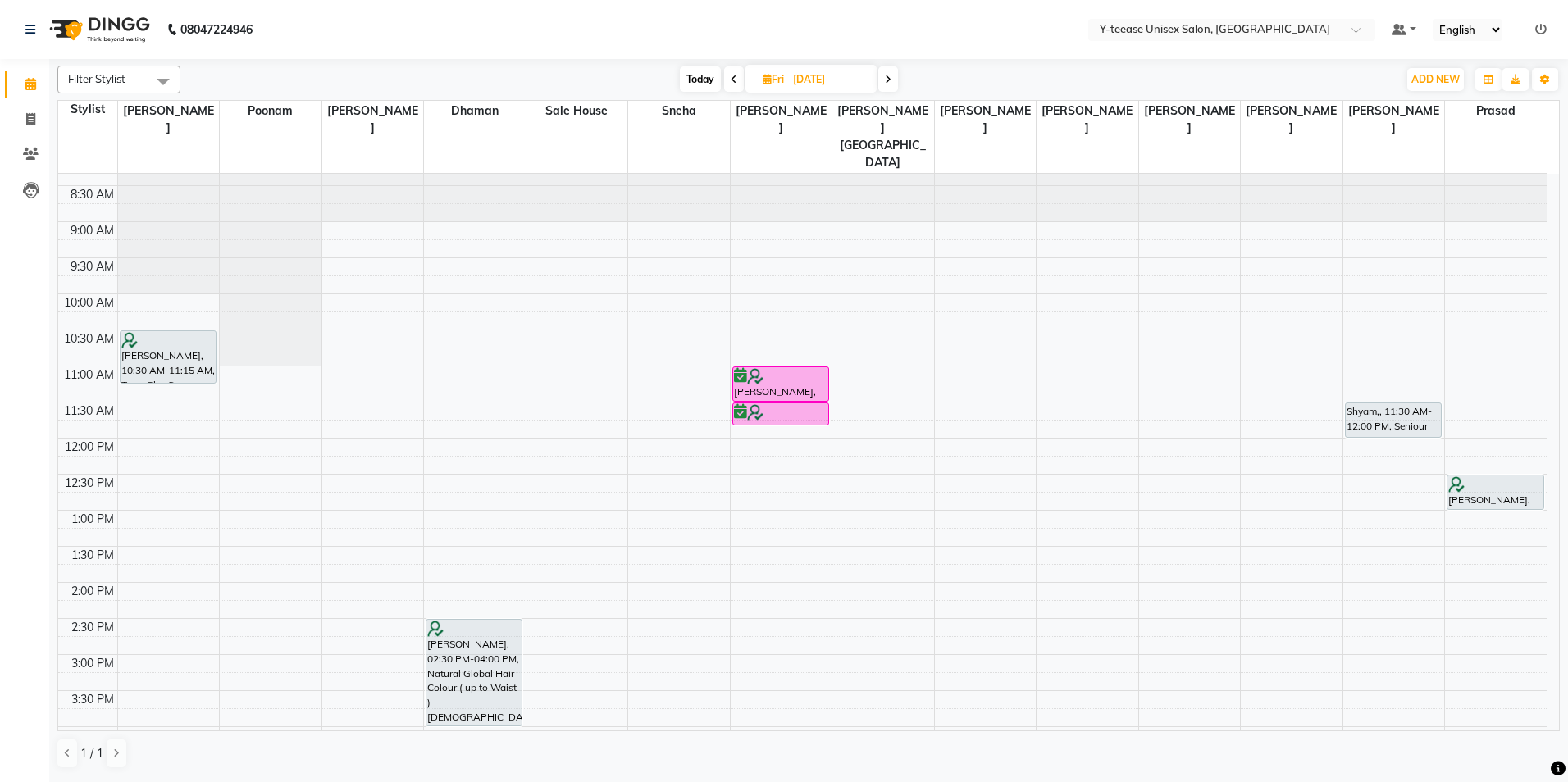
scroll to position [0, 0]
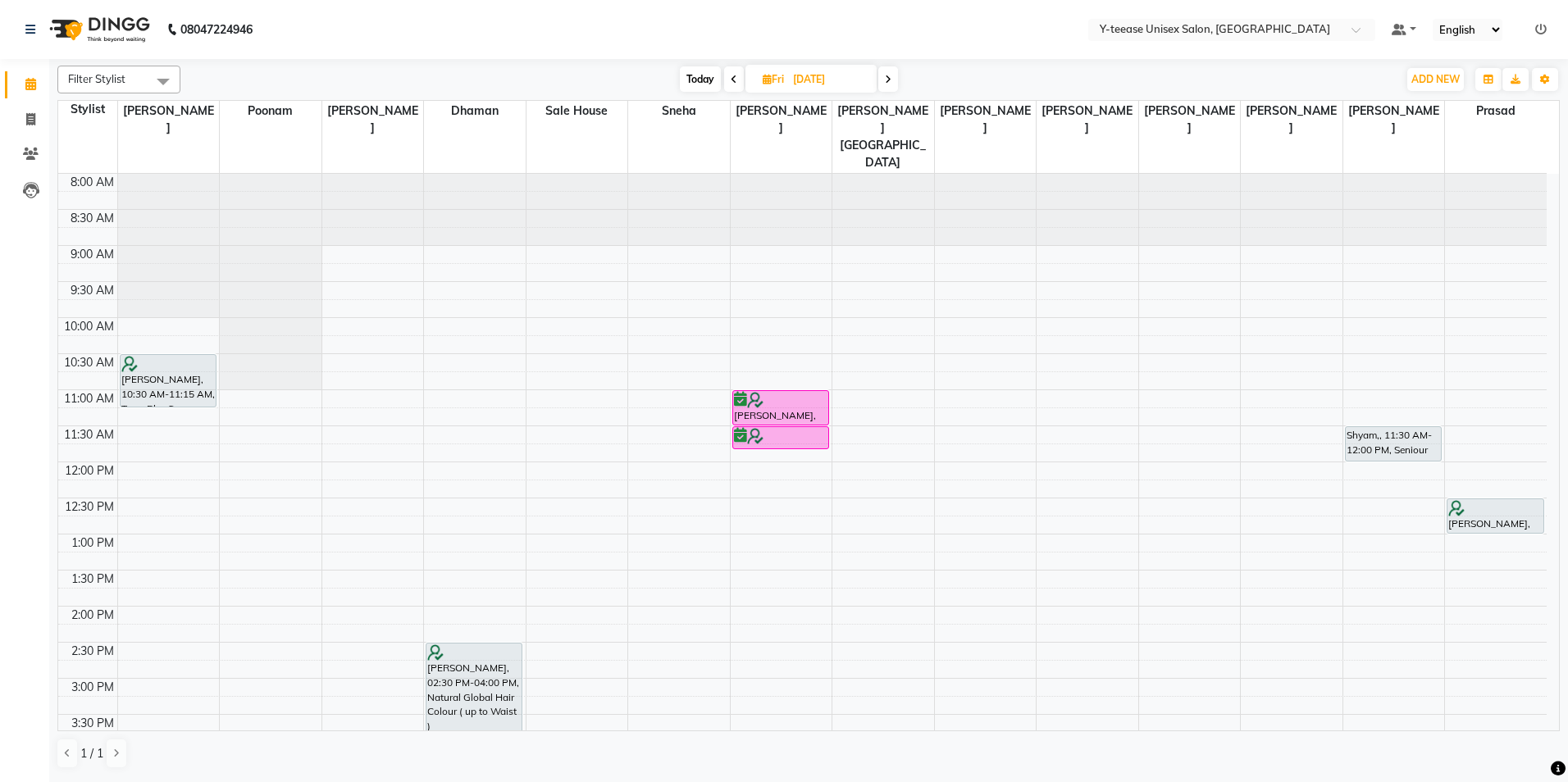
click at [693, 84] on span "Today" at bounding box center [700, 79] width 41 height 26
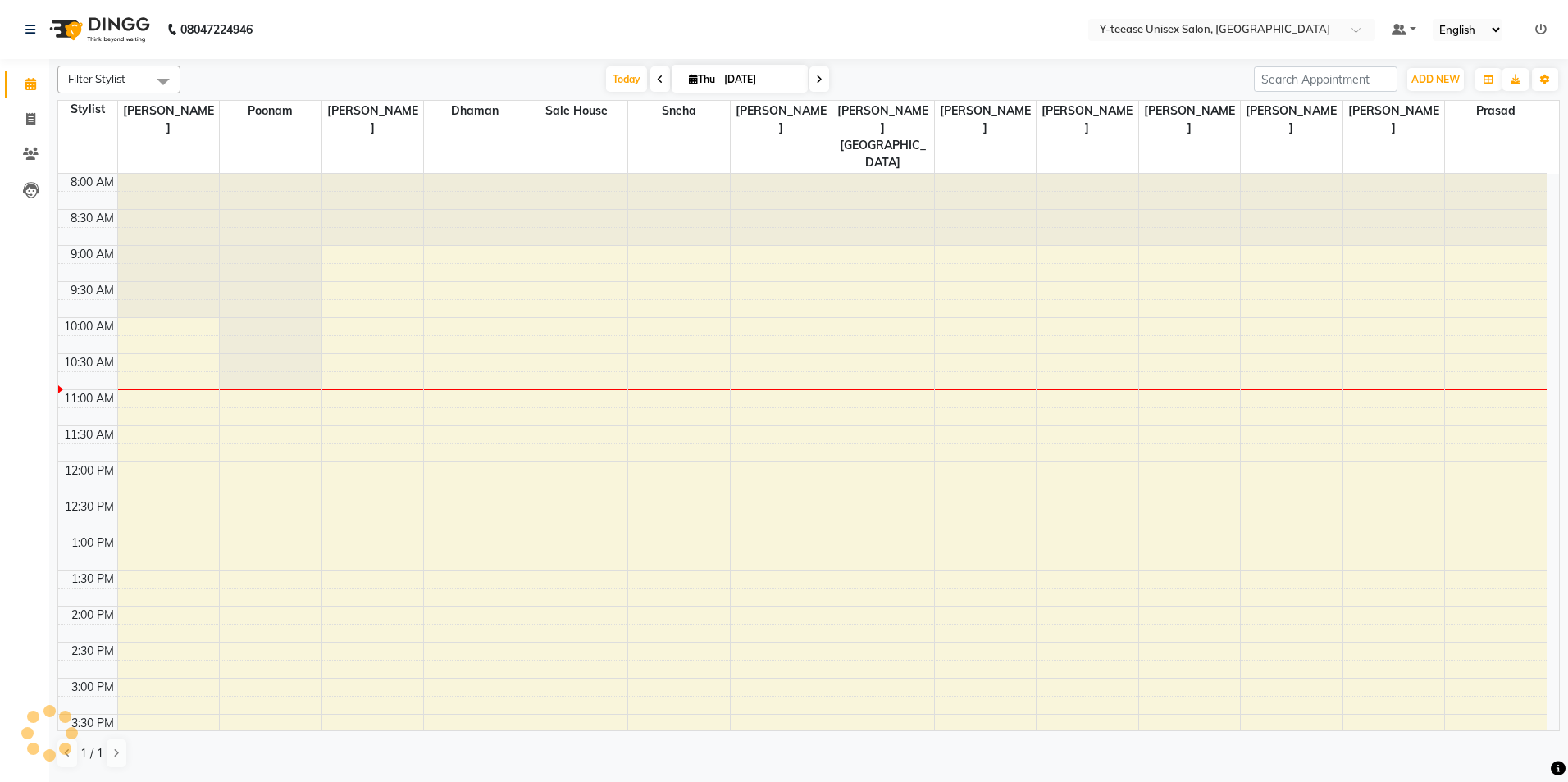
scroll to position [217, 0]
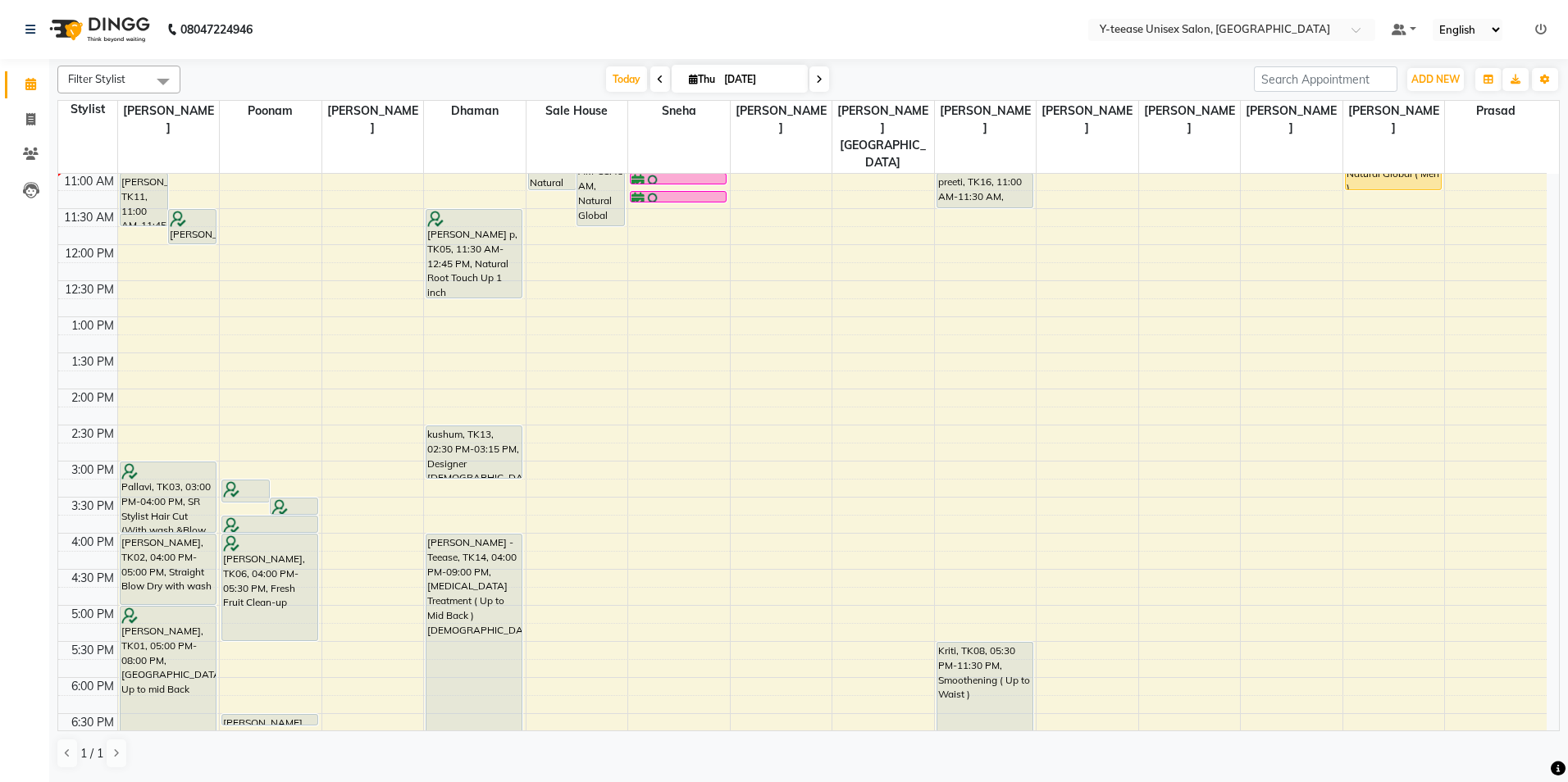
click at [812, 84] on span at bounding box center [820, 79] width 20 height 26
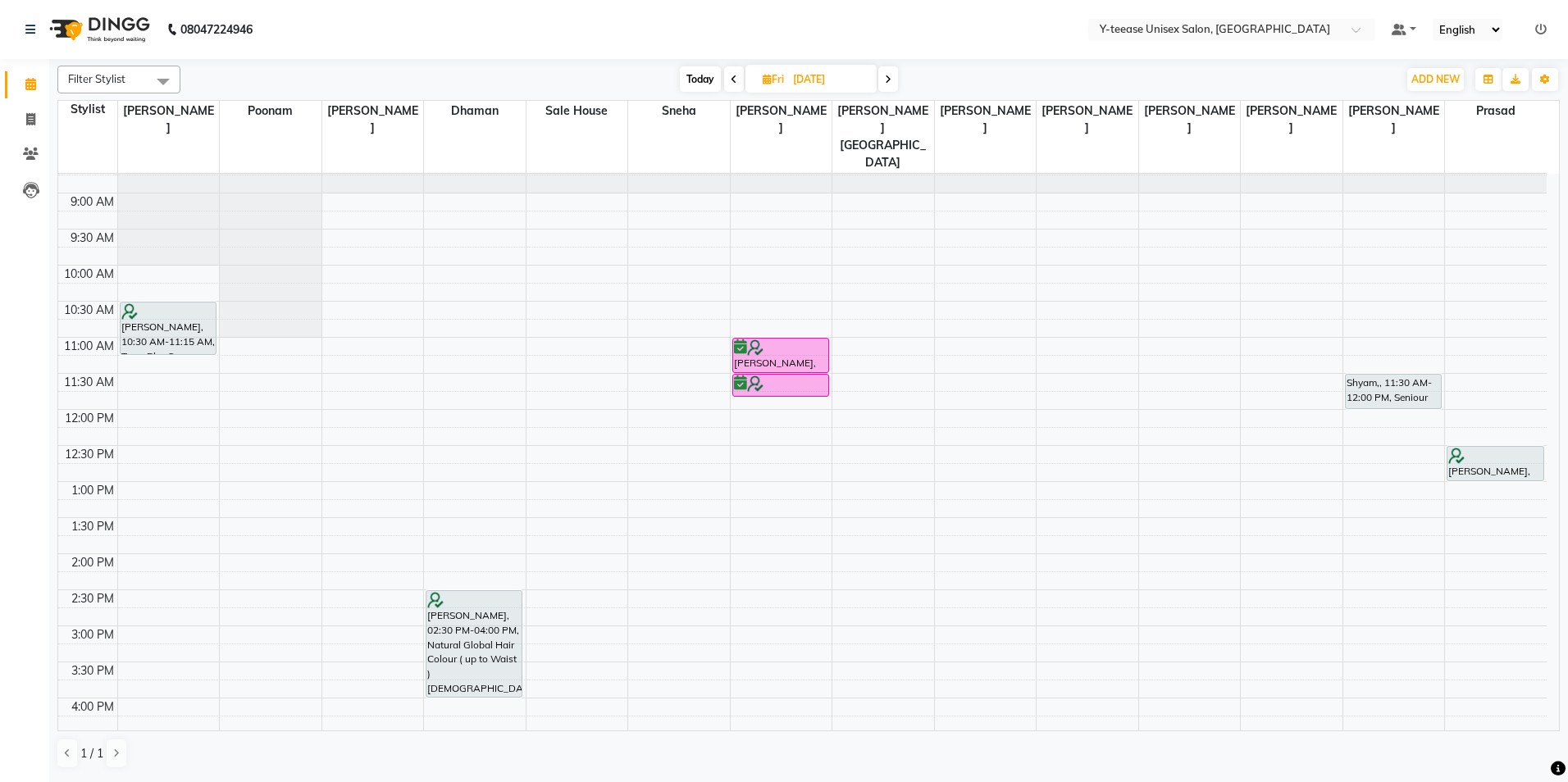
scroll to position [0, 0]
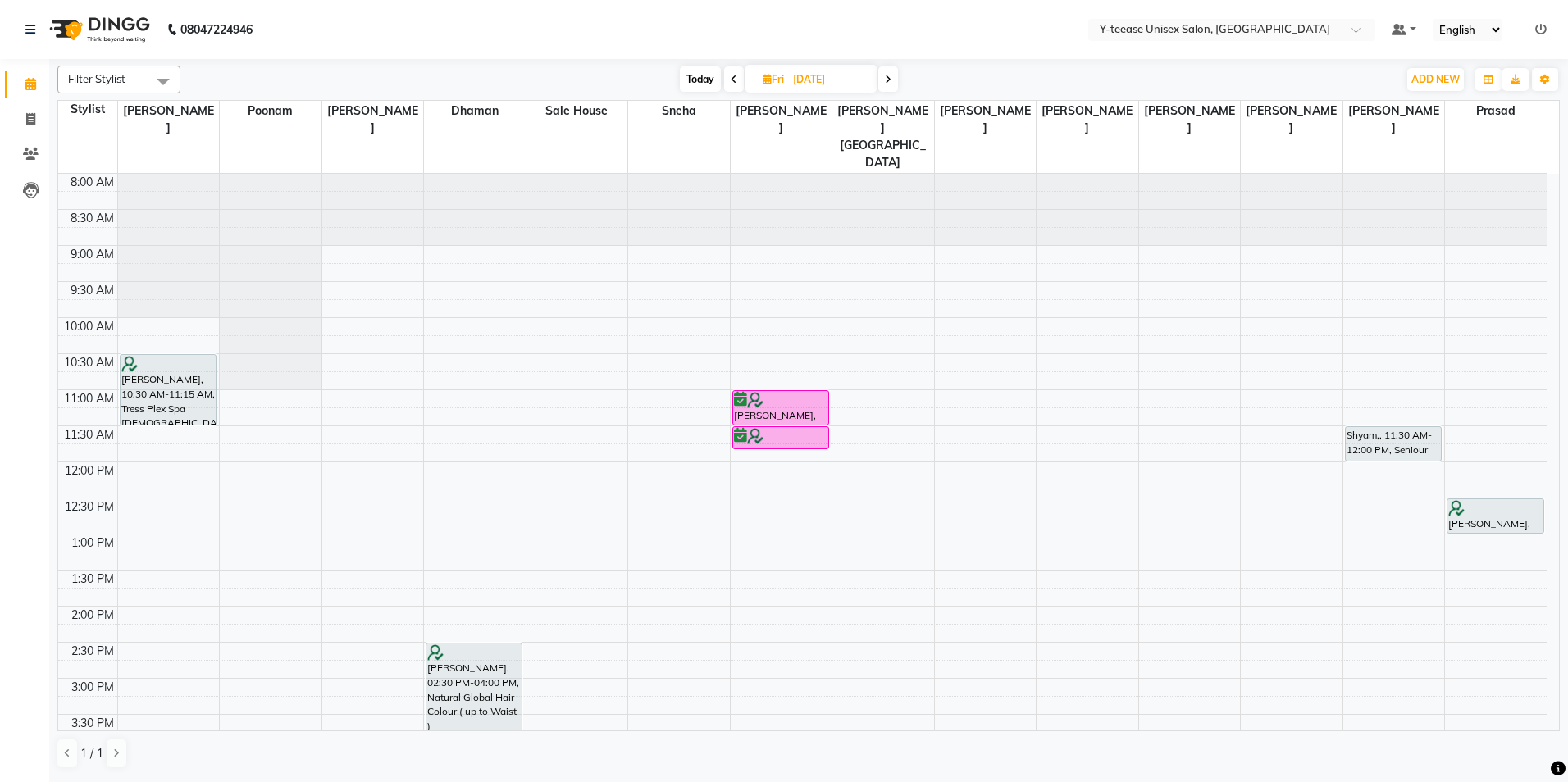
drag, startPoint x: 185, startPoint y: 372, endPoint x: 184, endPoint y: 381, distance: 9.1
click at [184, 381] on div "[PERSON_NAME], 10:30 AM-11:15 AM, Tress Plex Spa [DEMOGRAPHIC_DATA] [PERSON_NAM…" at bounding box center [168, 714] width 101 height 1082
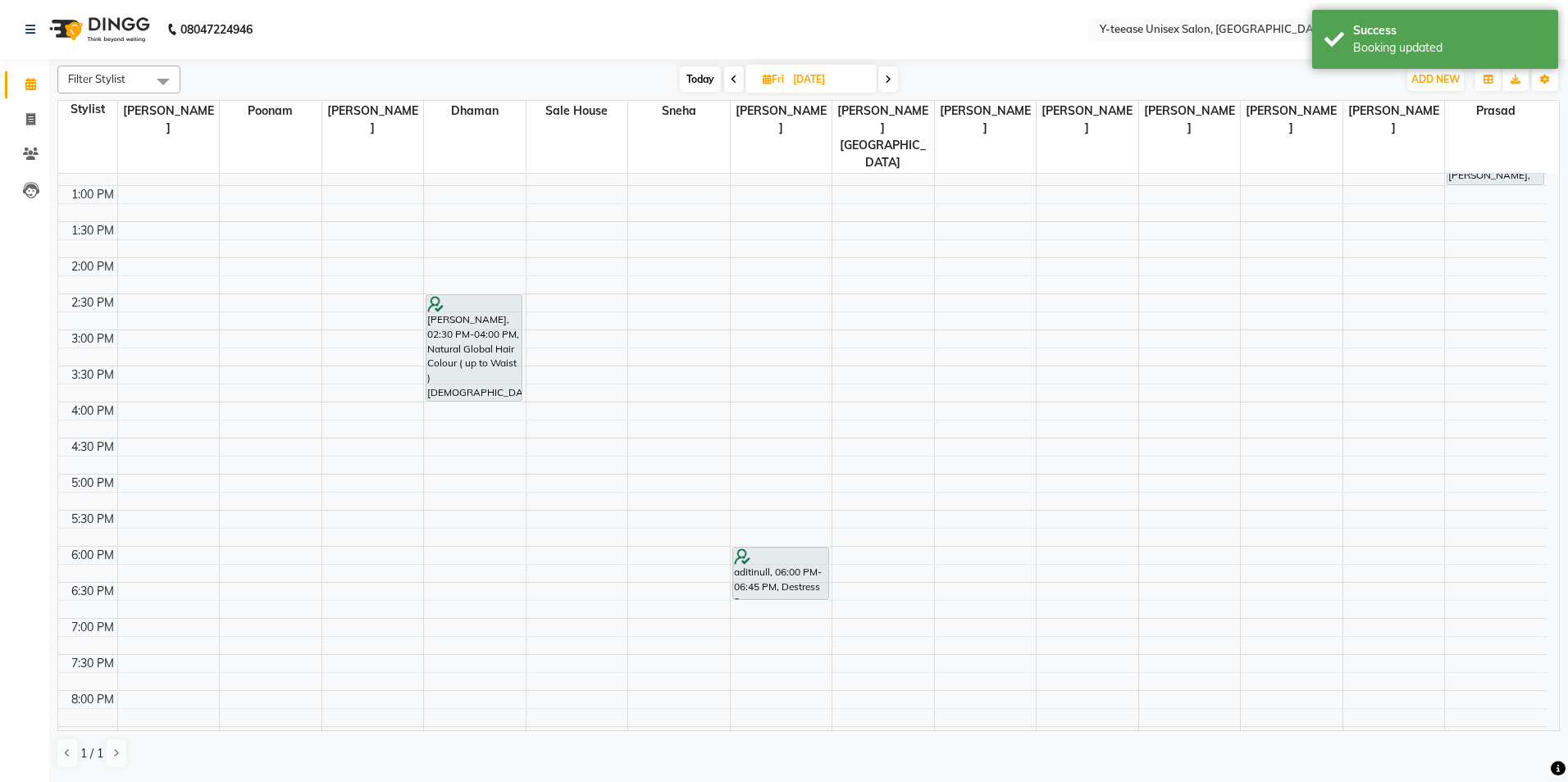
scroll to position [410, 0]
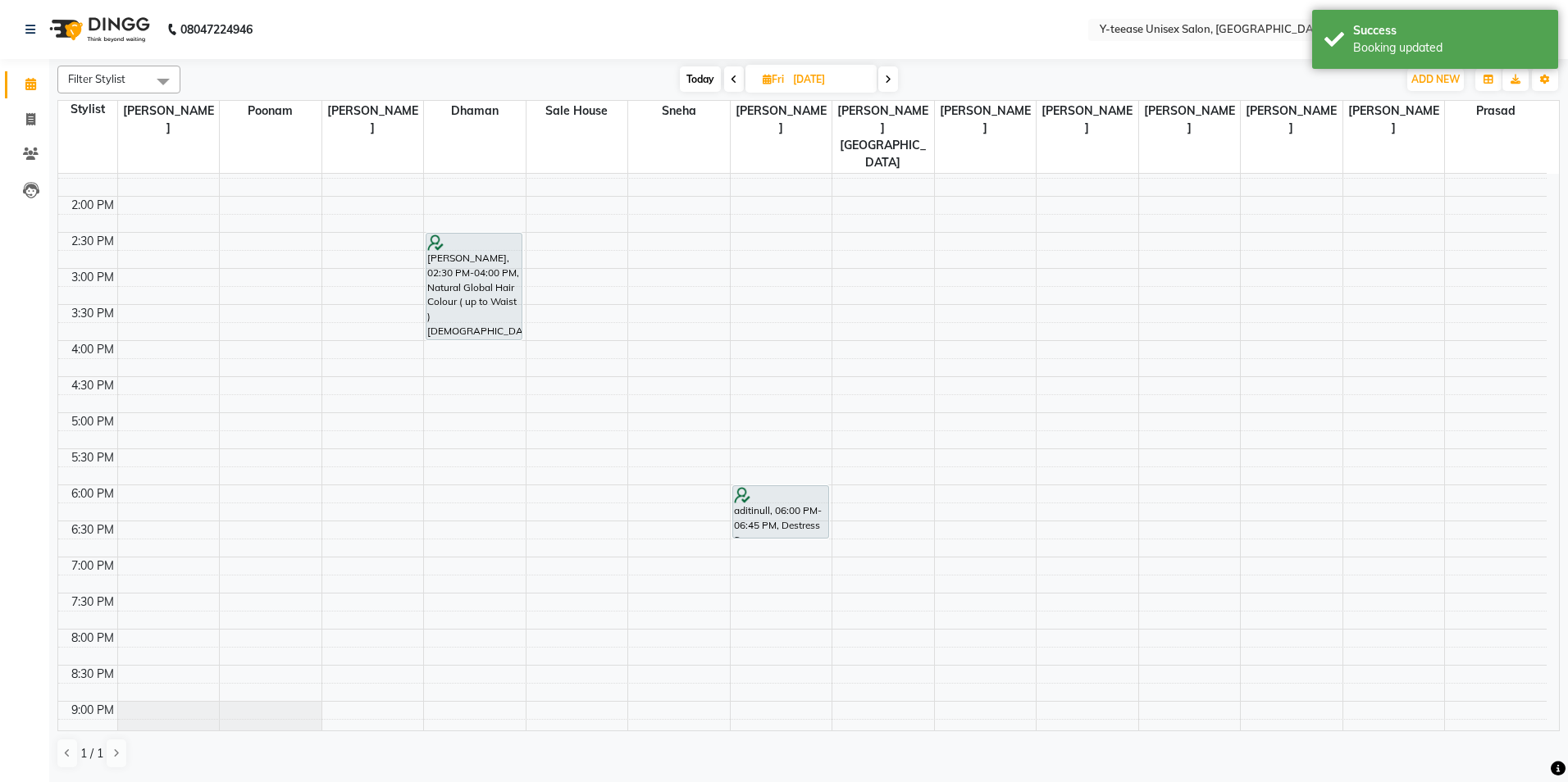
click at [697, 85] on span "Today" at bounding box center [700, 79] width 41 height 26
type input "[DATE]"
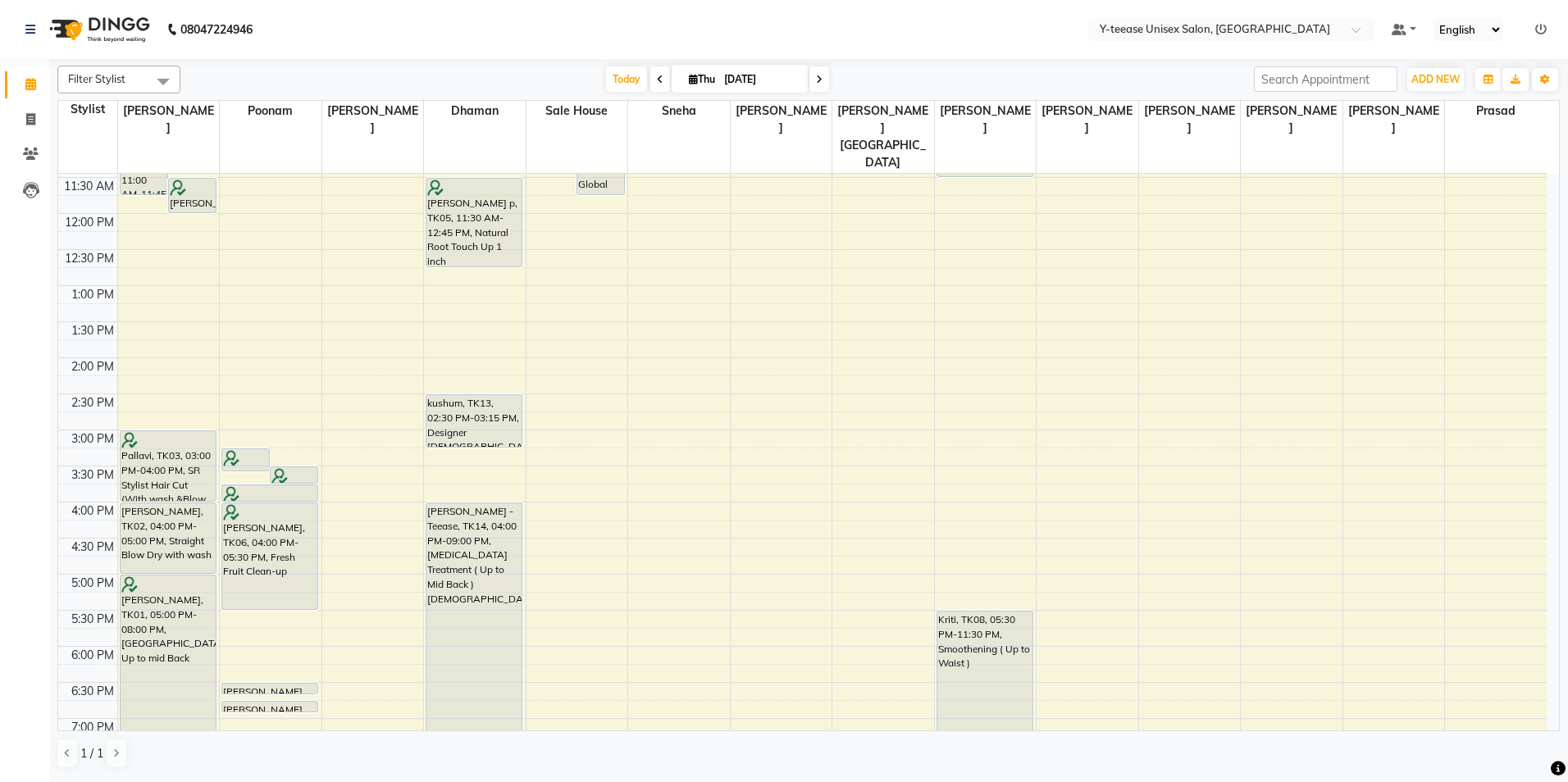
scroll to position [163, 0]
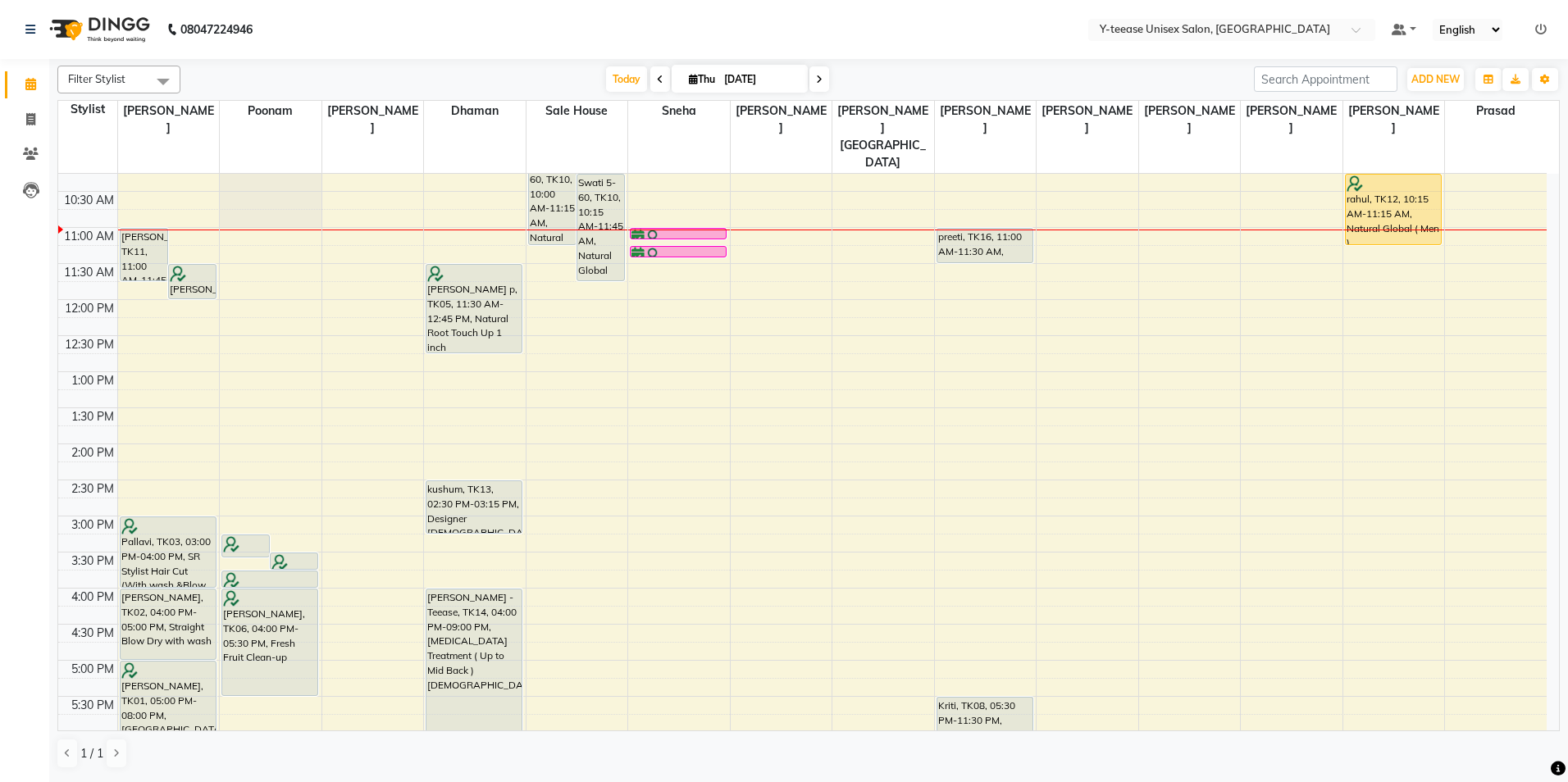
click at [454, 380] on div "8:00 AM 8:30 AM 9:00 AM 9:30 AM 10:00 AM 10:30 AM 11:00 AM 11:30 AM 12:00 PM 12…" at bounding box center [802, 553] width 1489 height 1082
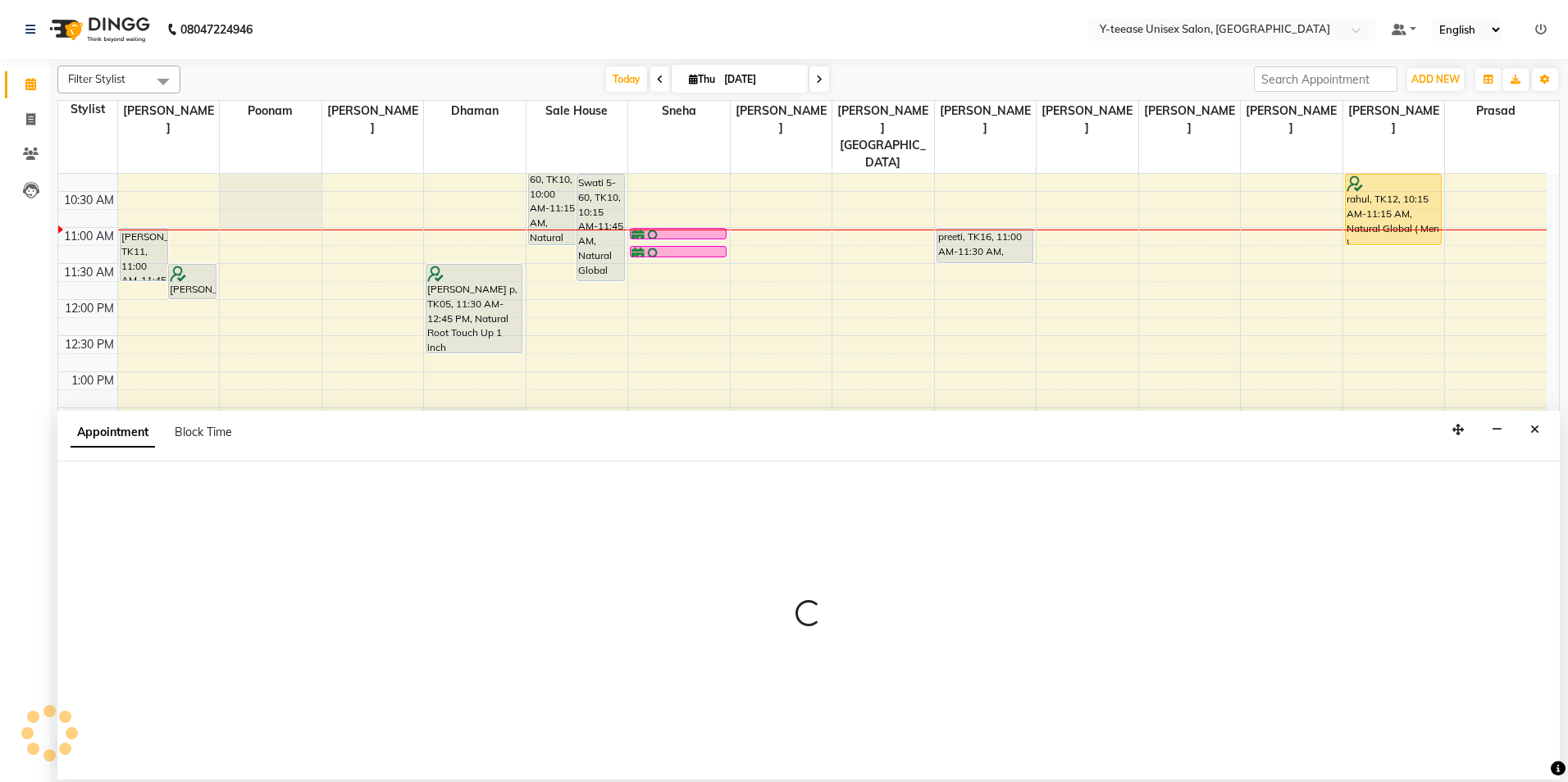
select select "656"
select select "810"
select select "tentative"
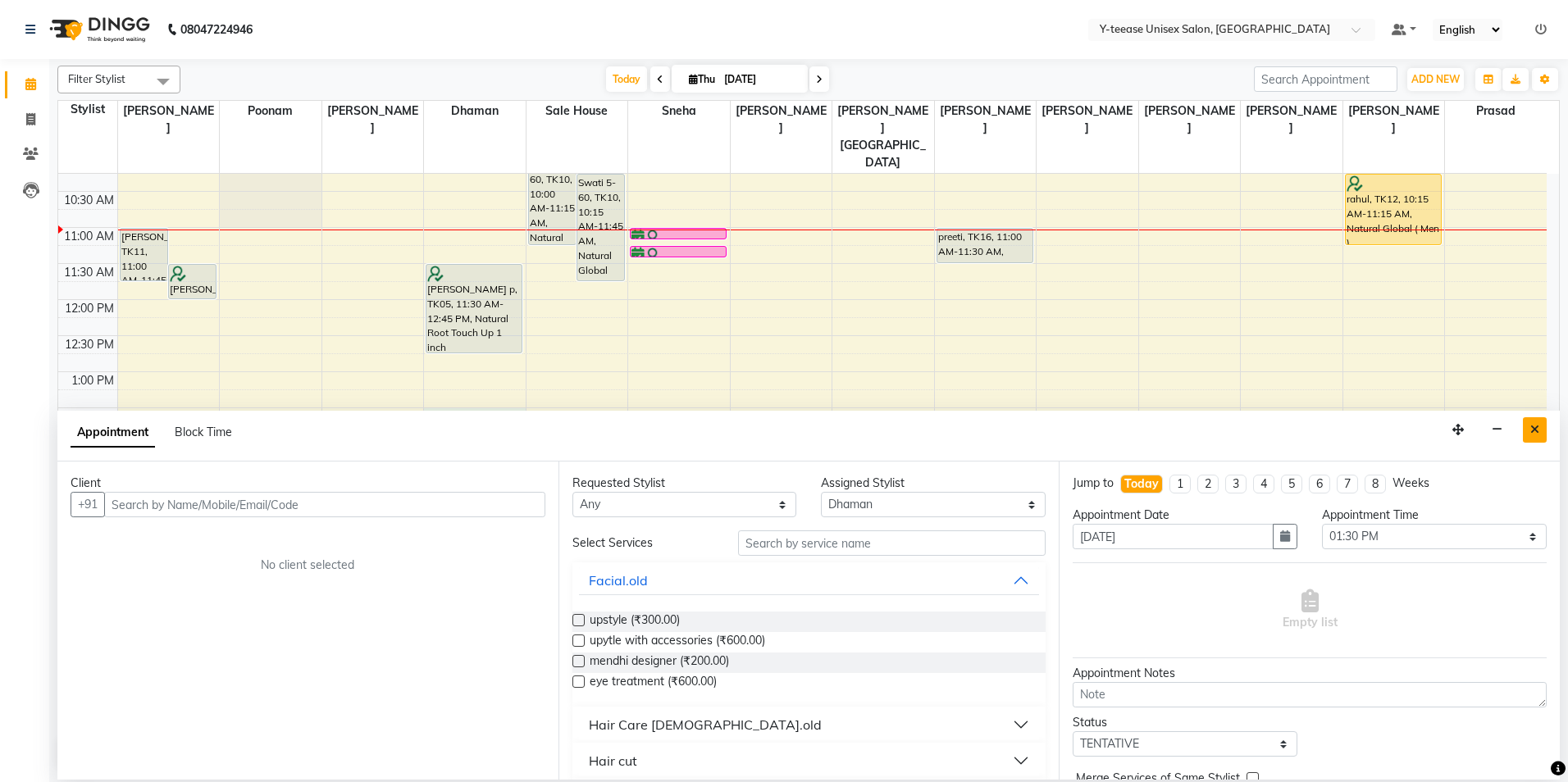
click at [1537, 436] on button "Close" at bounding box center [1535, 430] width 24 height 26
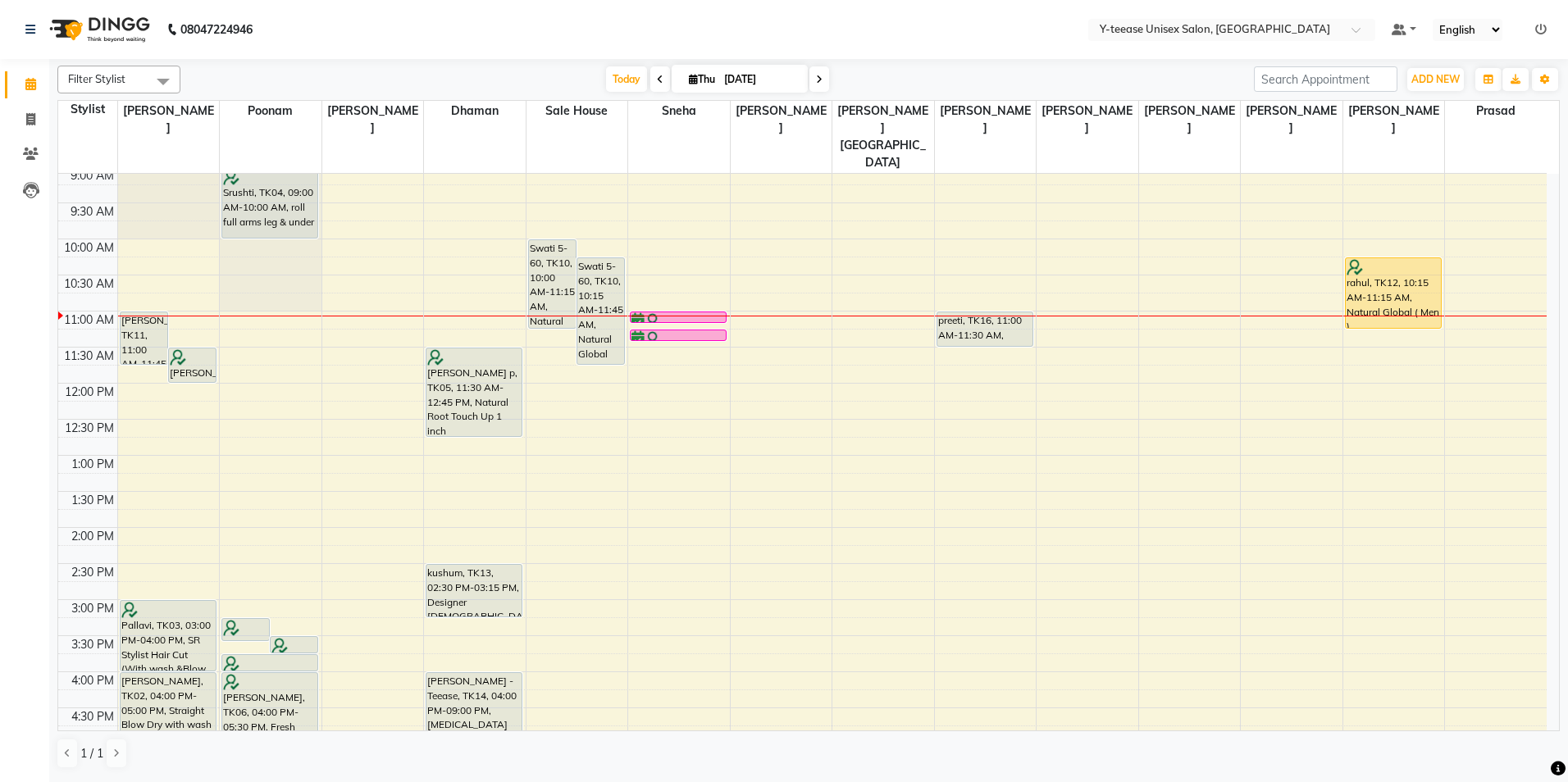
scroll to position [328, 0]
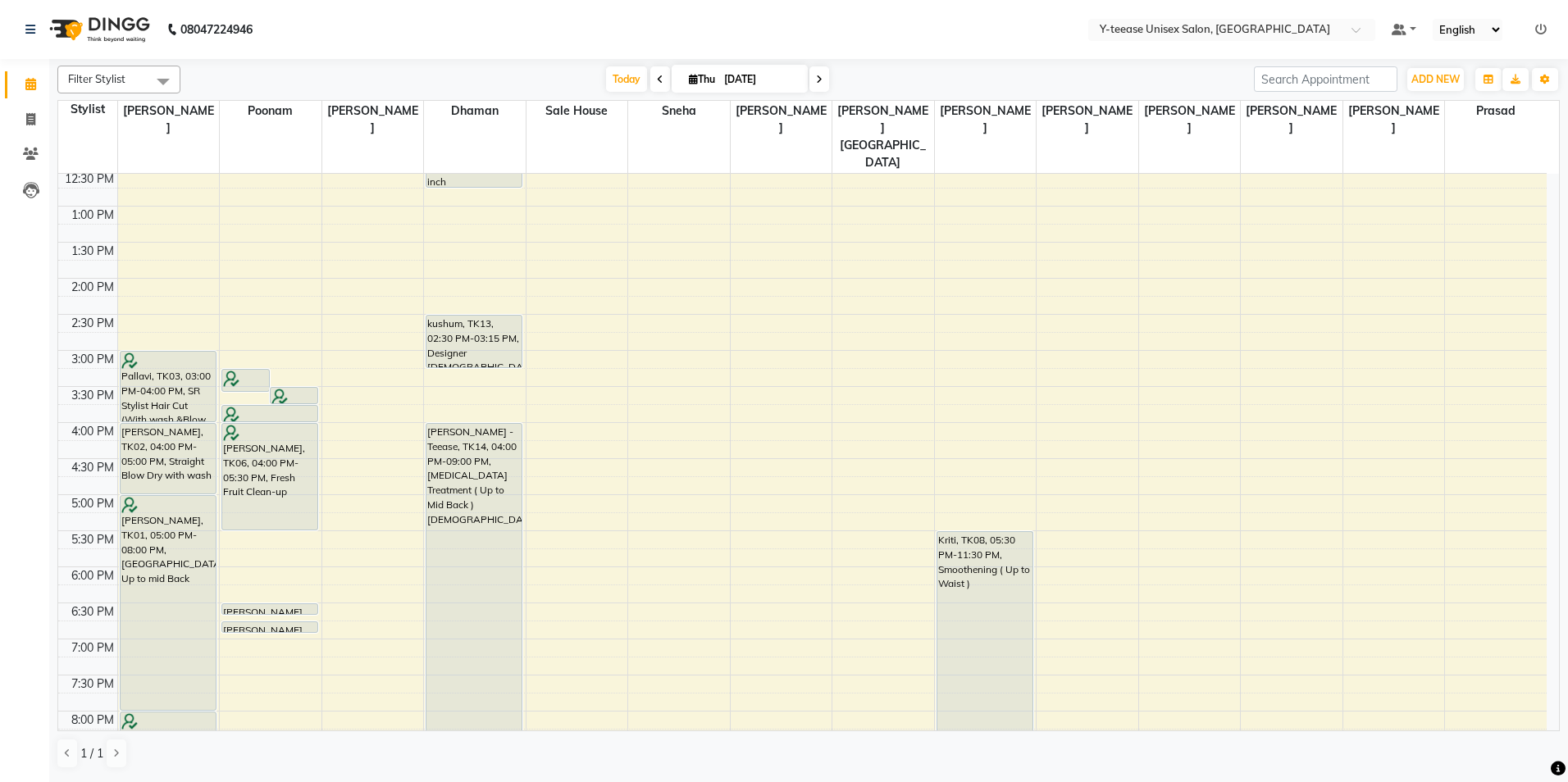
click at [817, 81] on icon at bounding box center [819, 79] width 6 height 10
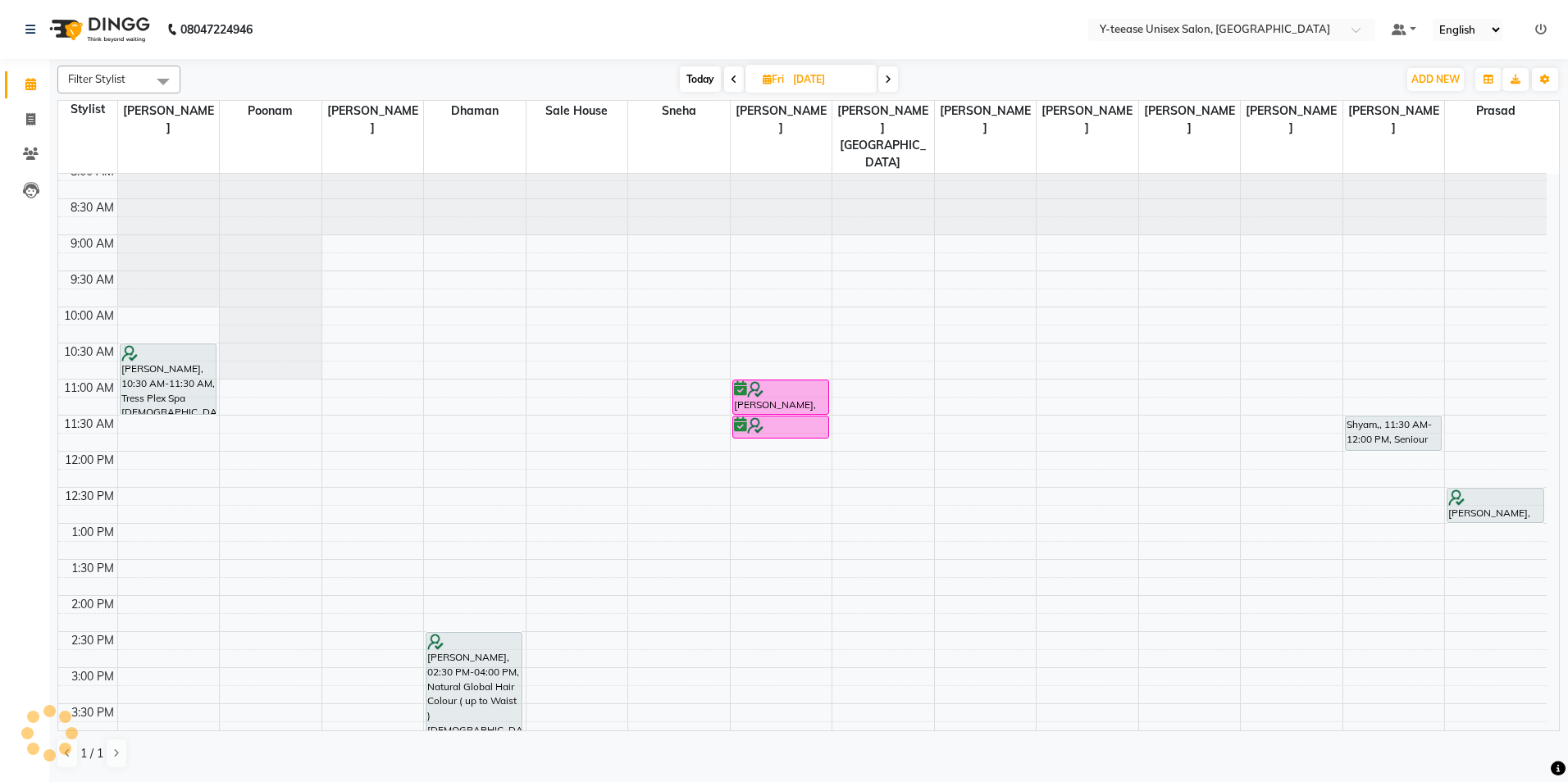
scroll to position [0, 0]
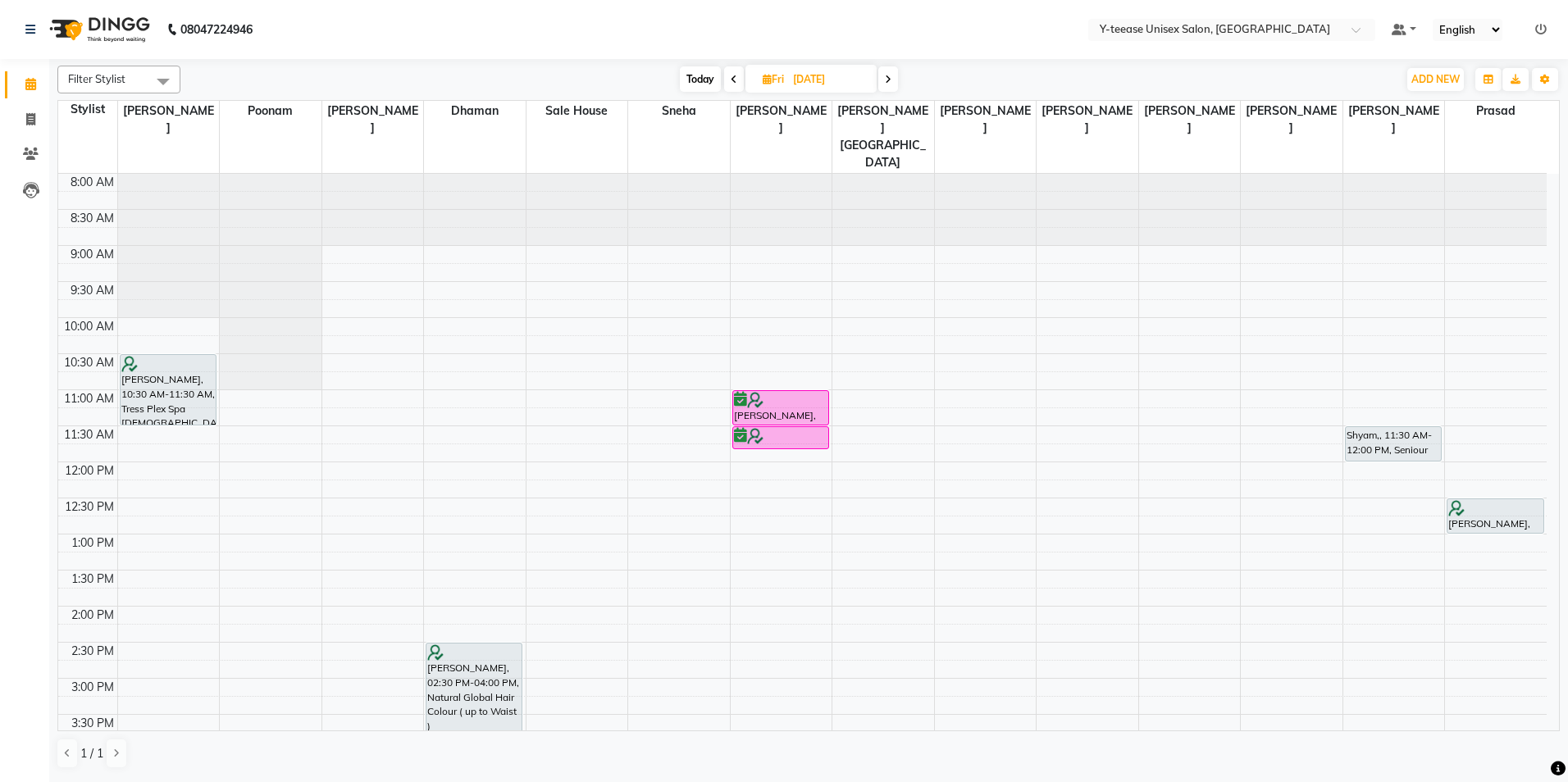
click at [887, 77] on icon at bounding box center [887, 79] width 6 height 10
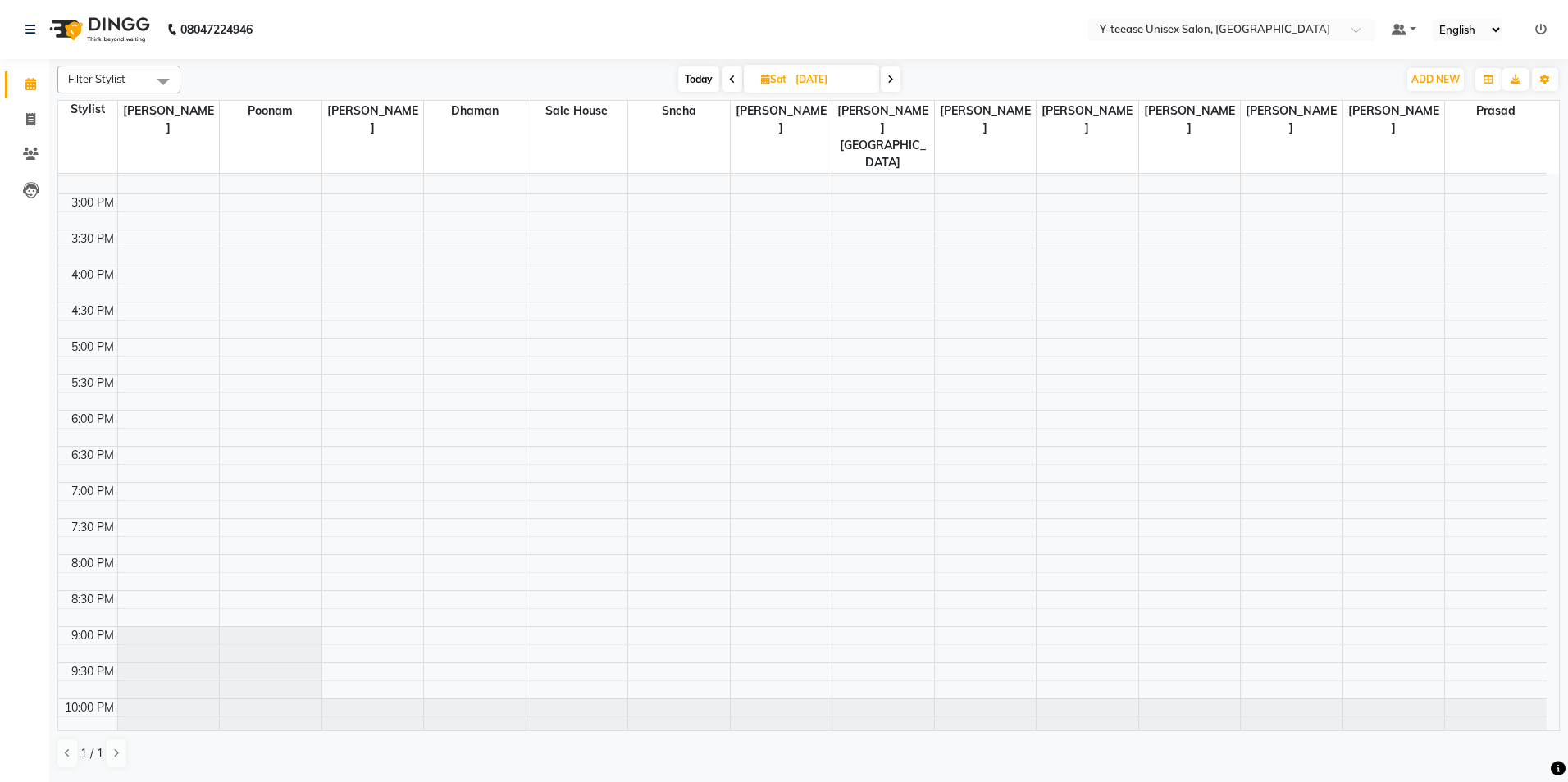
scroll to position [491, 0]
click at [696, 80] on span "Today" at bounding box center [698, 79] width 41 height 26
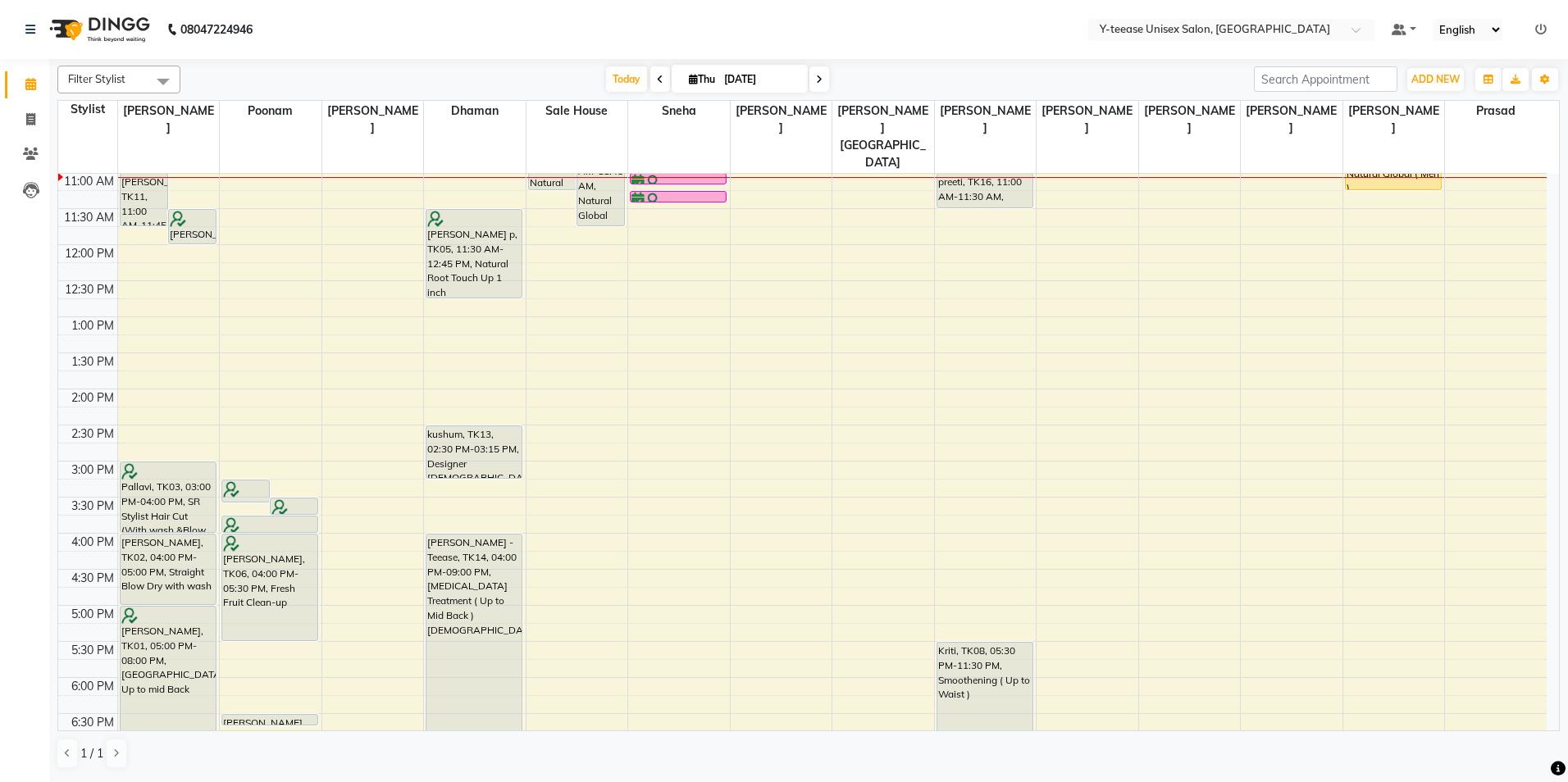
click at [651, 71] on span at bounding box center [661, 79] width 20 height 26
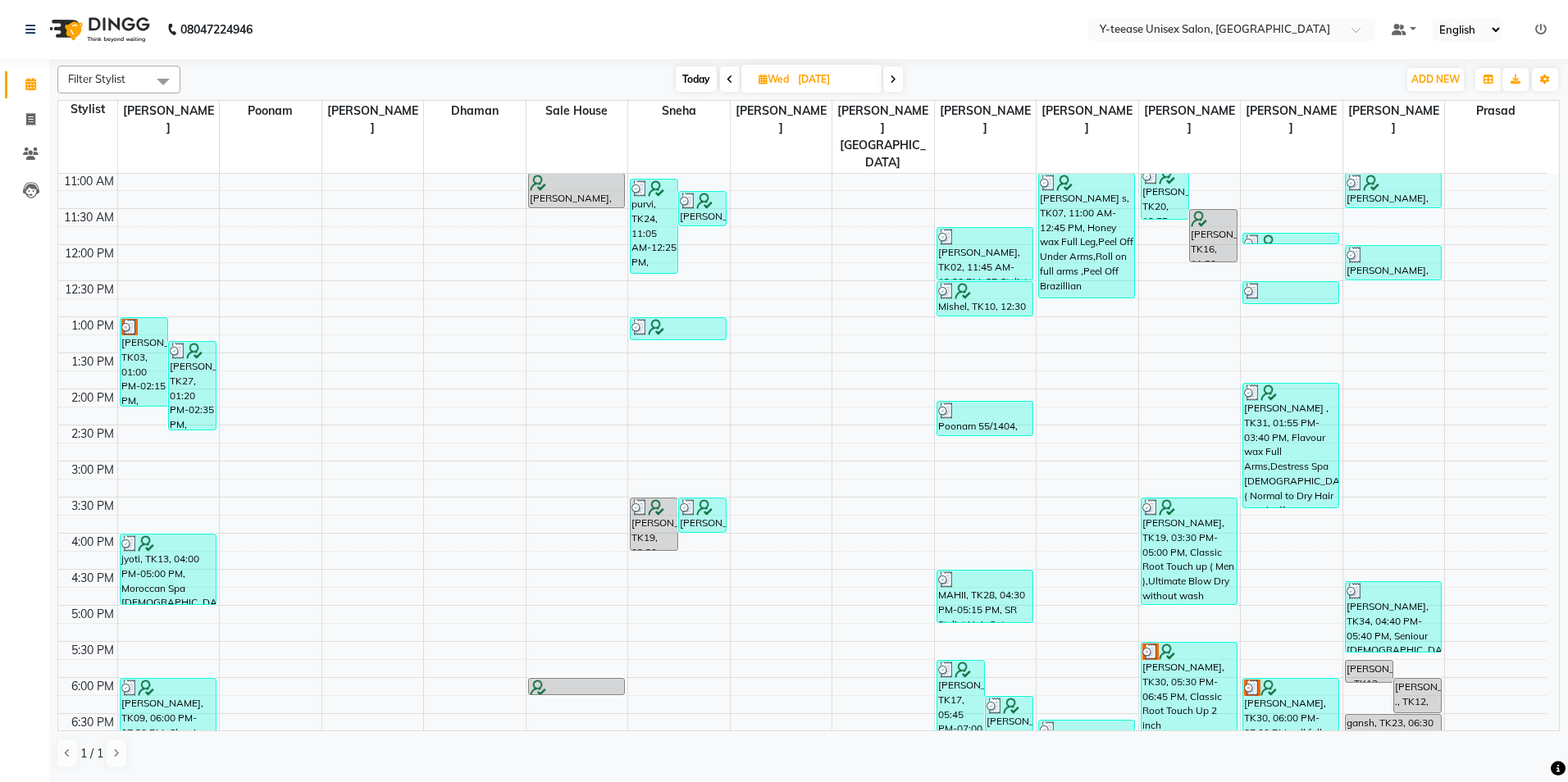
click at [686, 75] on span "Today" at bounding box center [696, 79] width 41 height 26
type input "[DATE]"
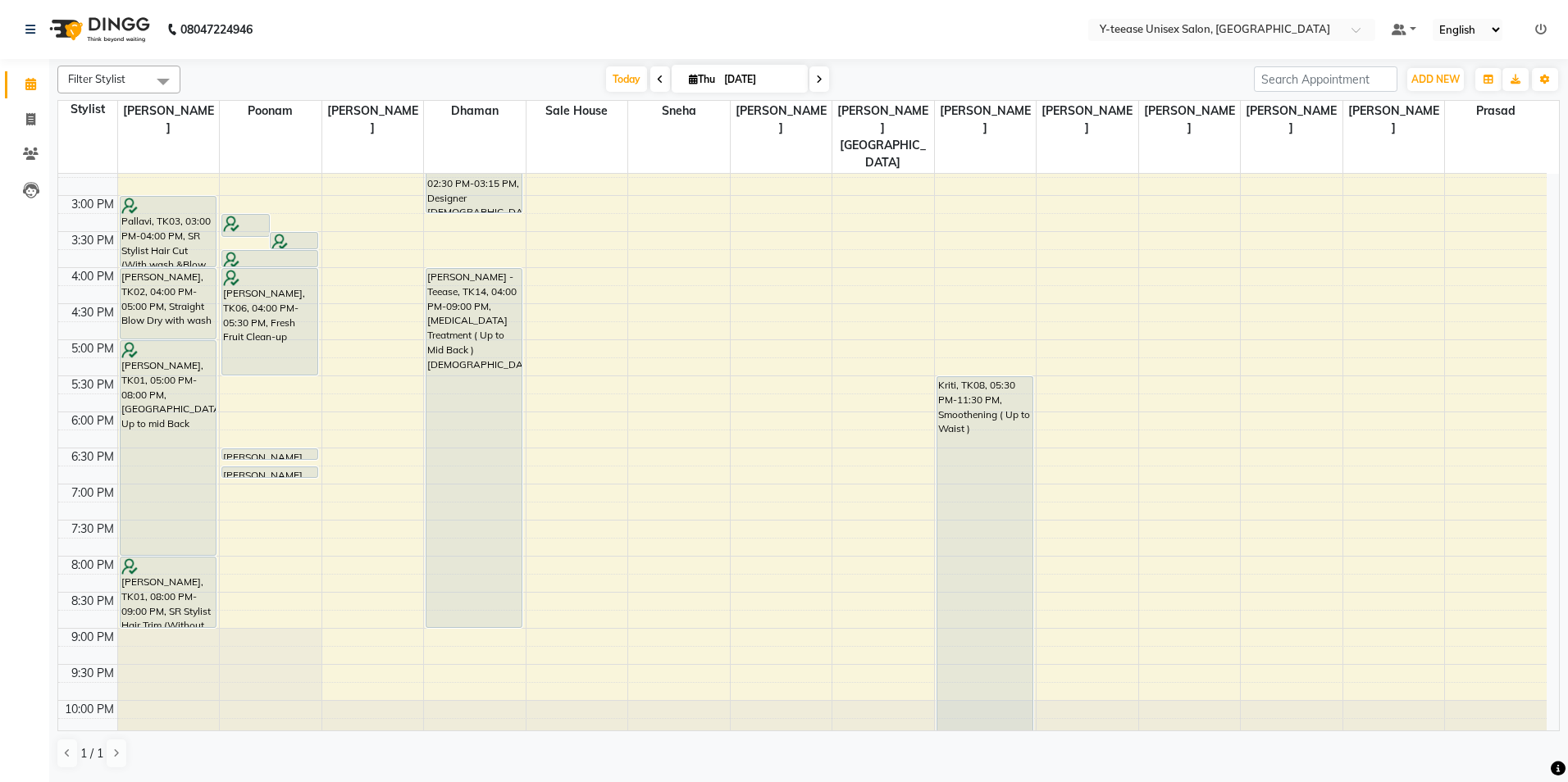
scroll to position [491, 0]
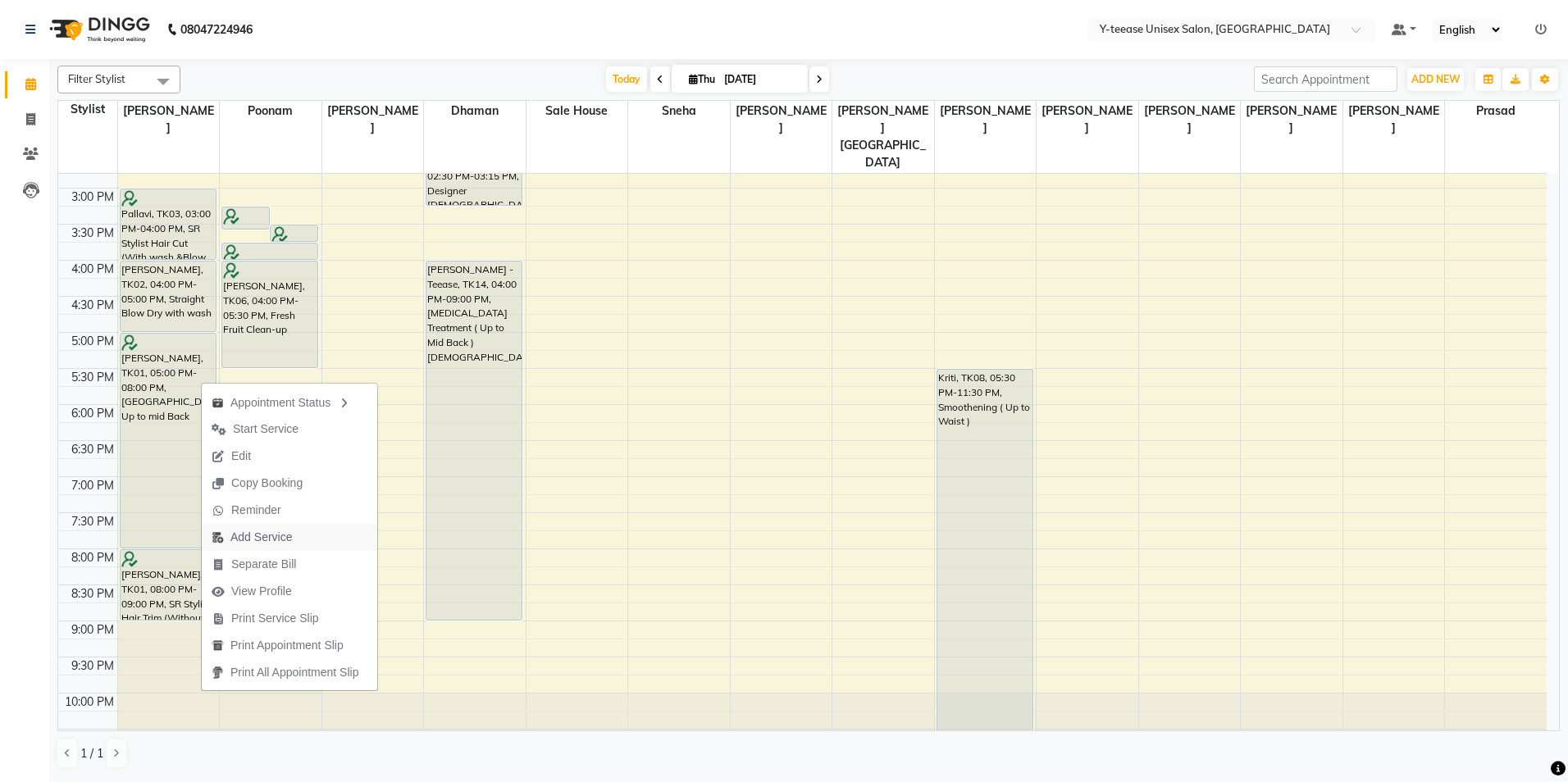
click at [277, 540] on span "Add Service" at bounding box center [260, 537] width 61 height 17
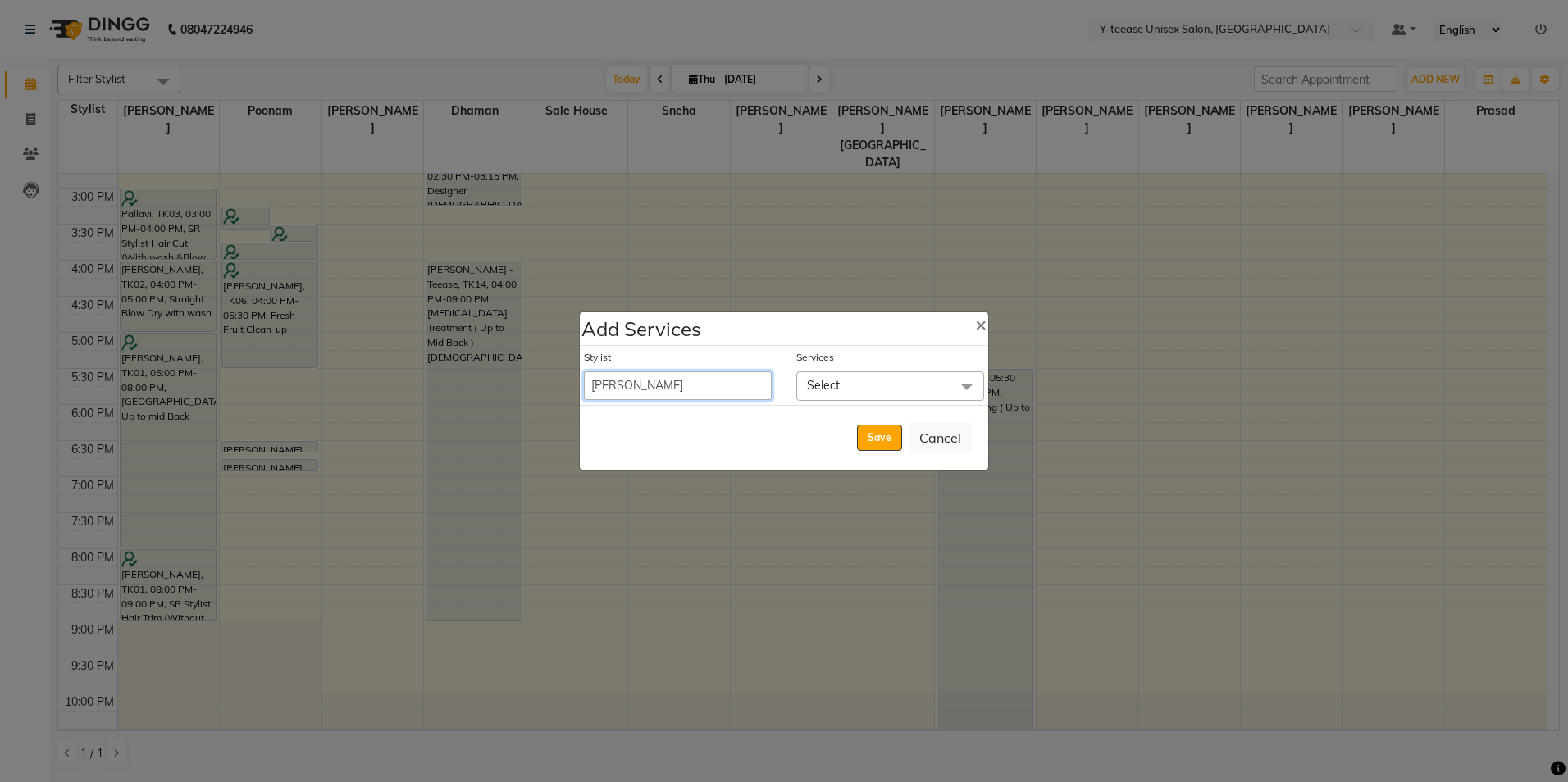
click at [628, 388] on select "[PERSON_NAME] Dhaman [PERSON_NAME] [PERSON_NAME] nagar Manager [PERSON_NAME] [P…" at bounding box center [678, 386] width 188 height 28
select select "57"
click at [584, 372] on select "[PERSON_NAME] Dhaman [PERSON_NAME] [PERSON_NAME] nagar Manager [PERSON_NAME] [P…" at bounding box center [678, 386] width 188 height 28
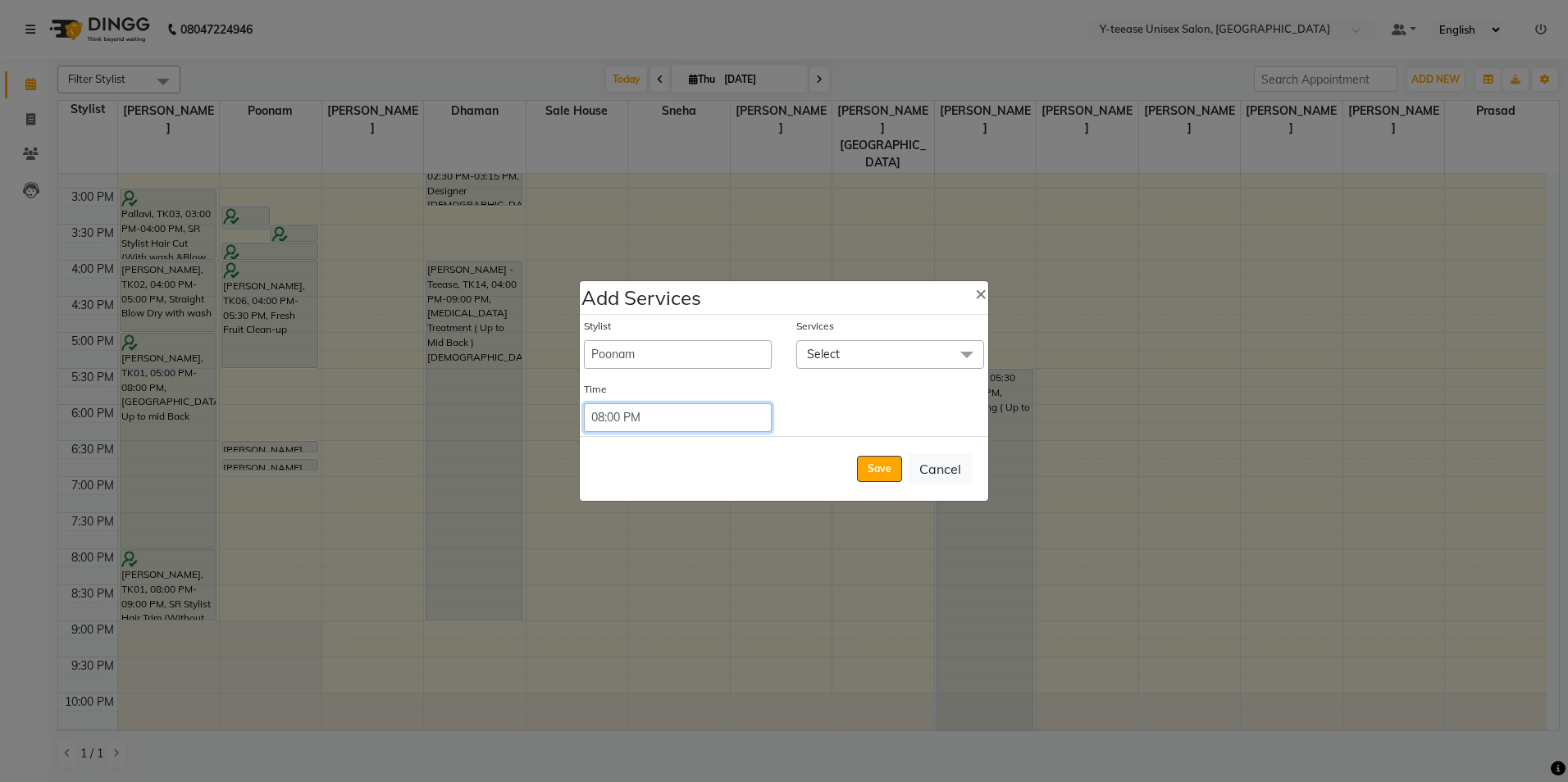
click at [665, 426] on select "Select 09:00 AM 09:15 AM 09:30 AM 09:45 AM 10:00 AM 10:15 AM 10:30 AM 10:45 AM …" at bounding box center [678, 417] width 188 height 28
select select "1080"
click at [584, 404] on select "Select 09:00 AM 09:15 AM 09:30 AM 09:45 AM 10:00 AM 10:15 AM 10:30 AM 10:45 AM …" at bounding box center [678, 417] width 188 height 28
click at [819, 354] on span "Select" at bounding box center [823, 354] width 33 height 15
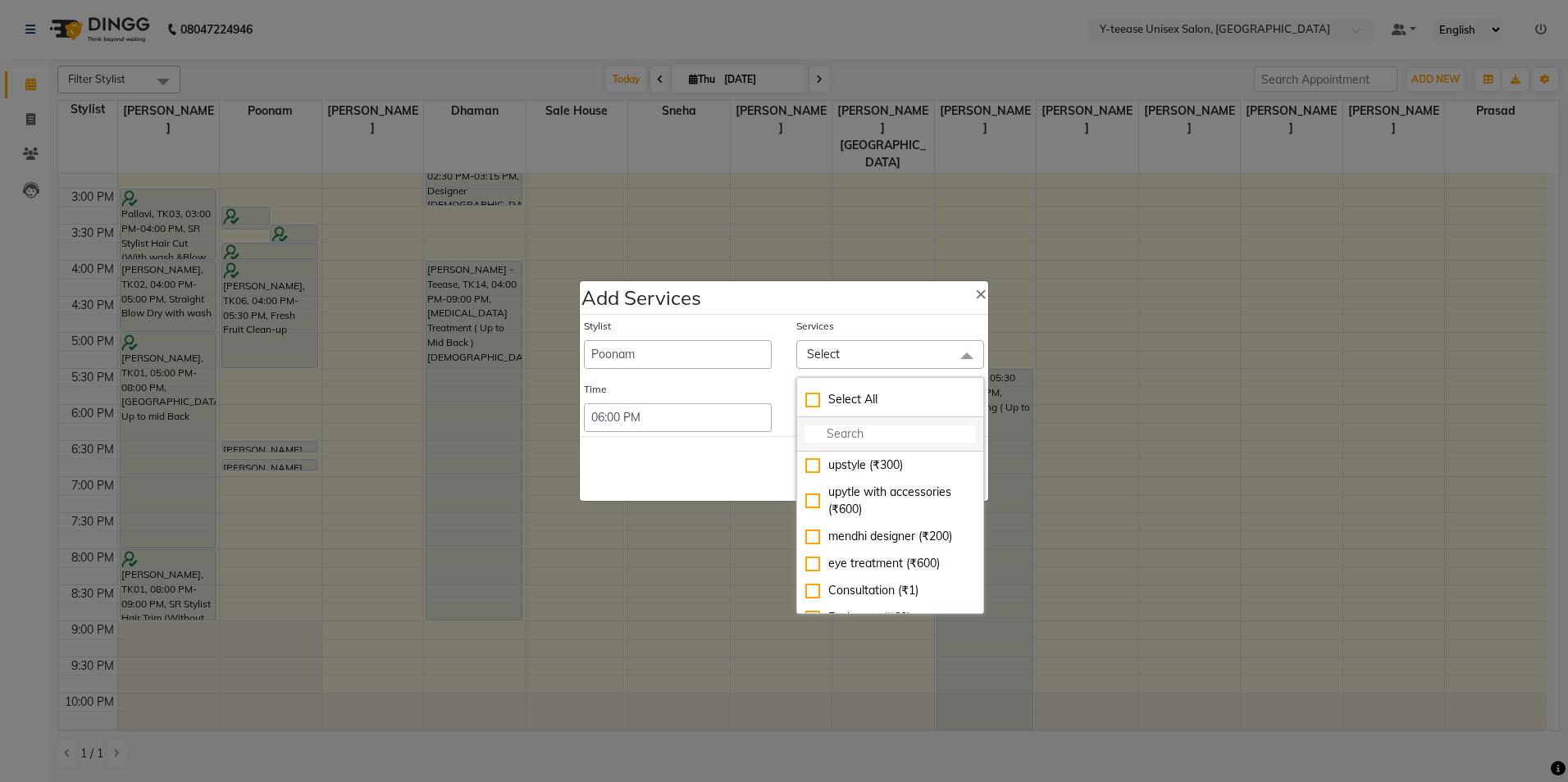
click at [845, 431] on input "multiselect-search" at bounding box center [890, 434] width 170 height 17
type input "happ"
click at [844, 493] on div "Happy Pedicure (₹700)" at bounding box center [890, 492] width 170 height 17
checkbox input "true"
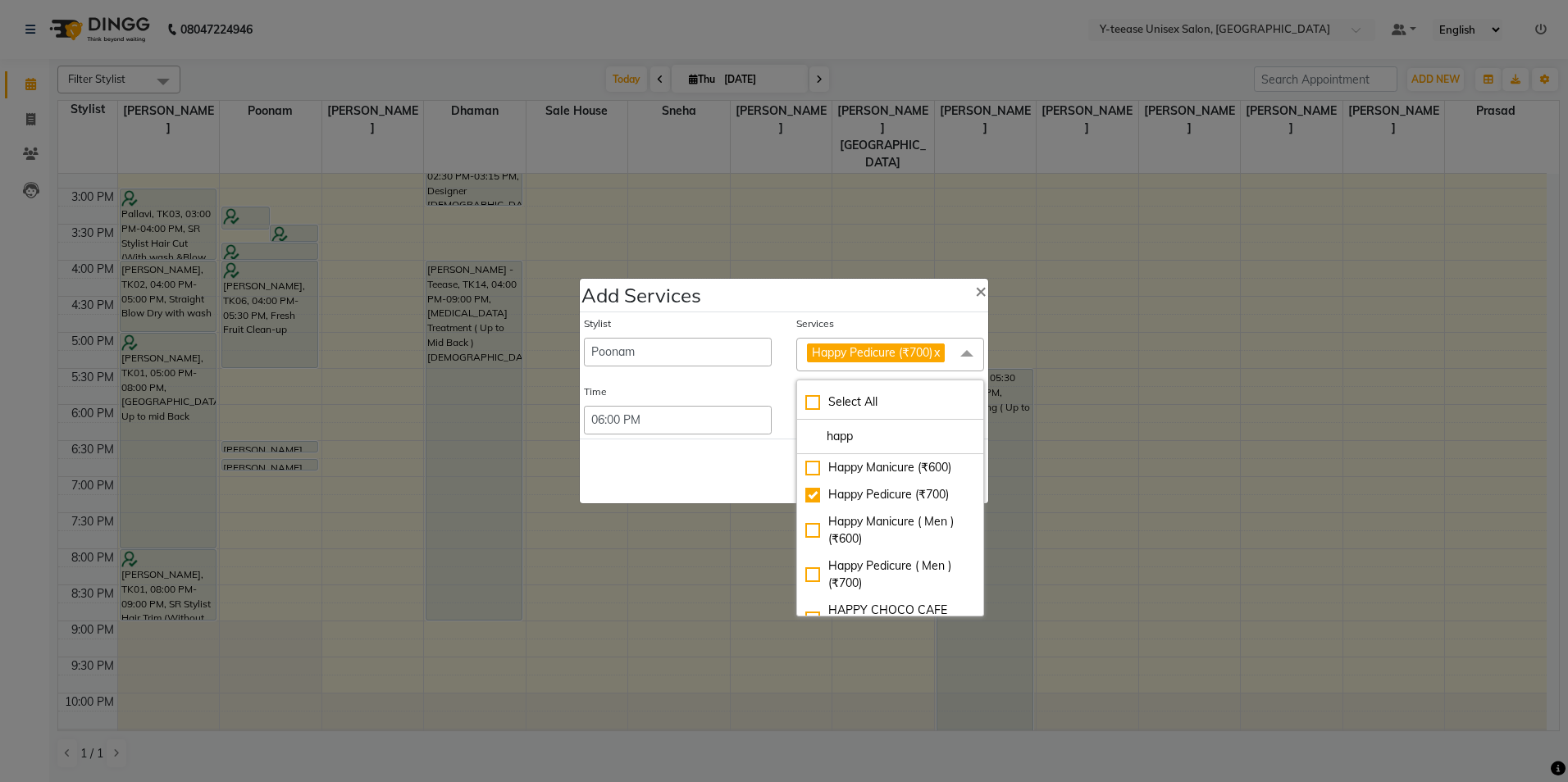
drag, startPoint x: 769, startPoint y: 476, endPoint x: 802, endPoint y: 481, distance: 33.4
click at [770, 475] on div "Save Cancel" at bounding box center [784, 470] width 408 height 65
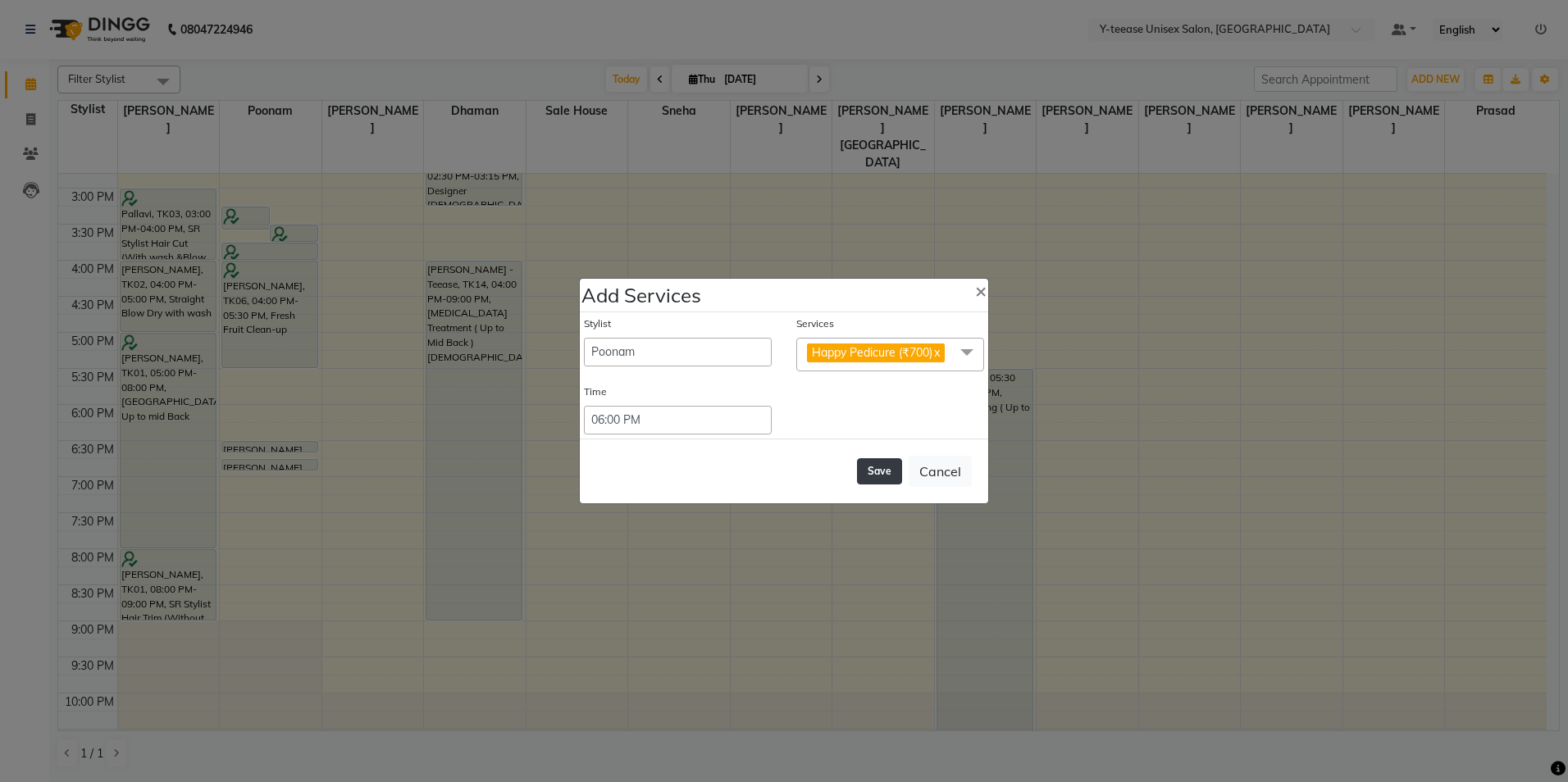
click at [870, 470] on button "Save" at bounding box center [879, 471] width 45 height 26
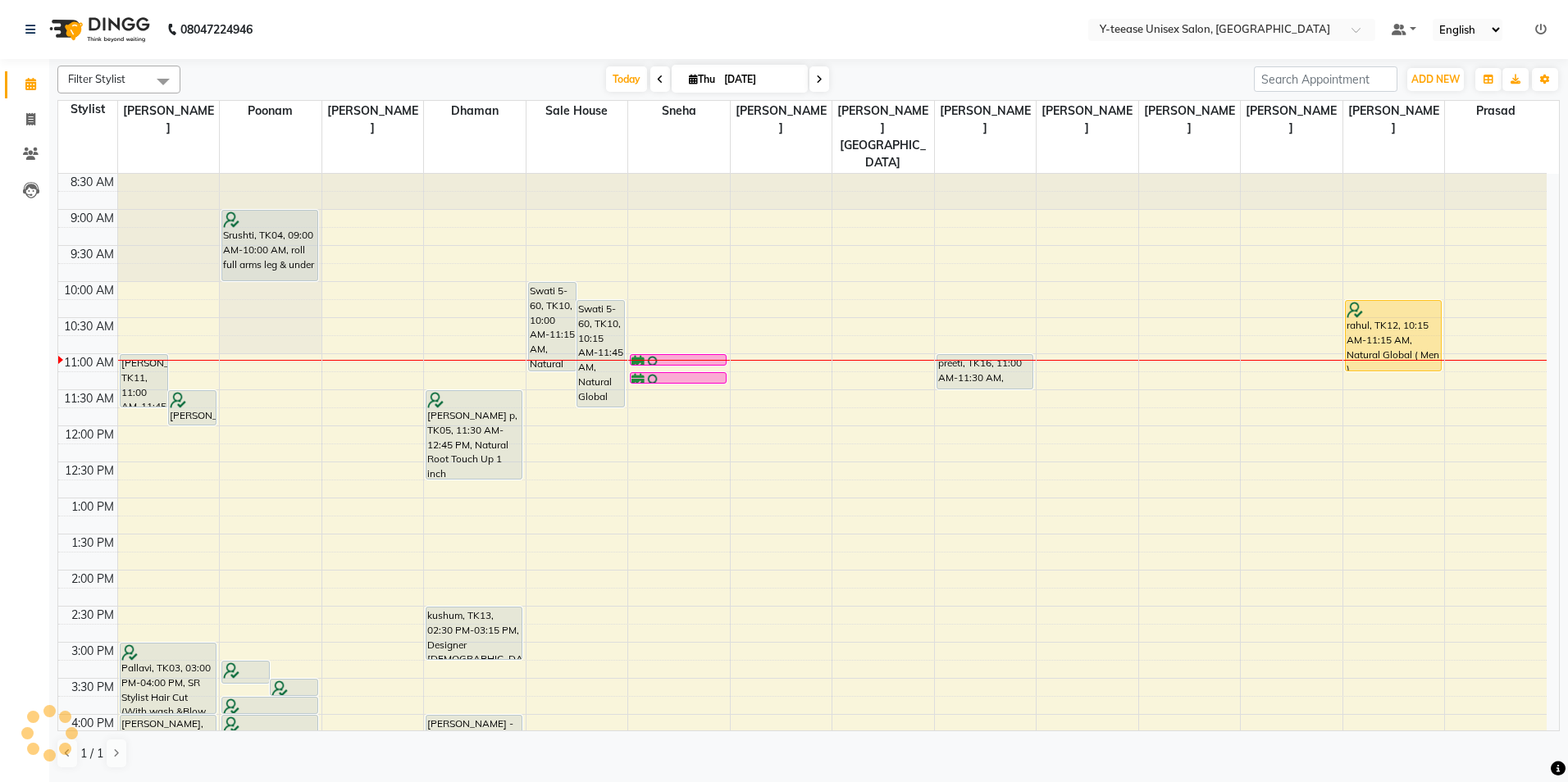
scroll to position [0, 0]
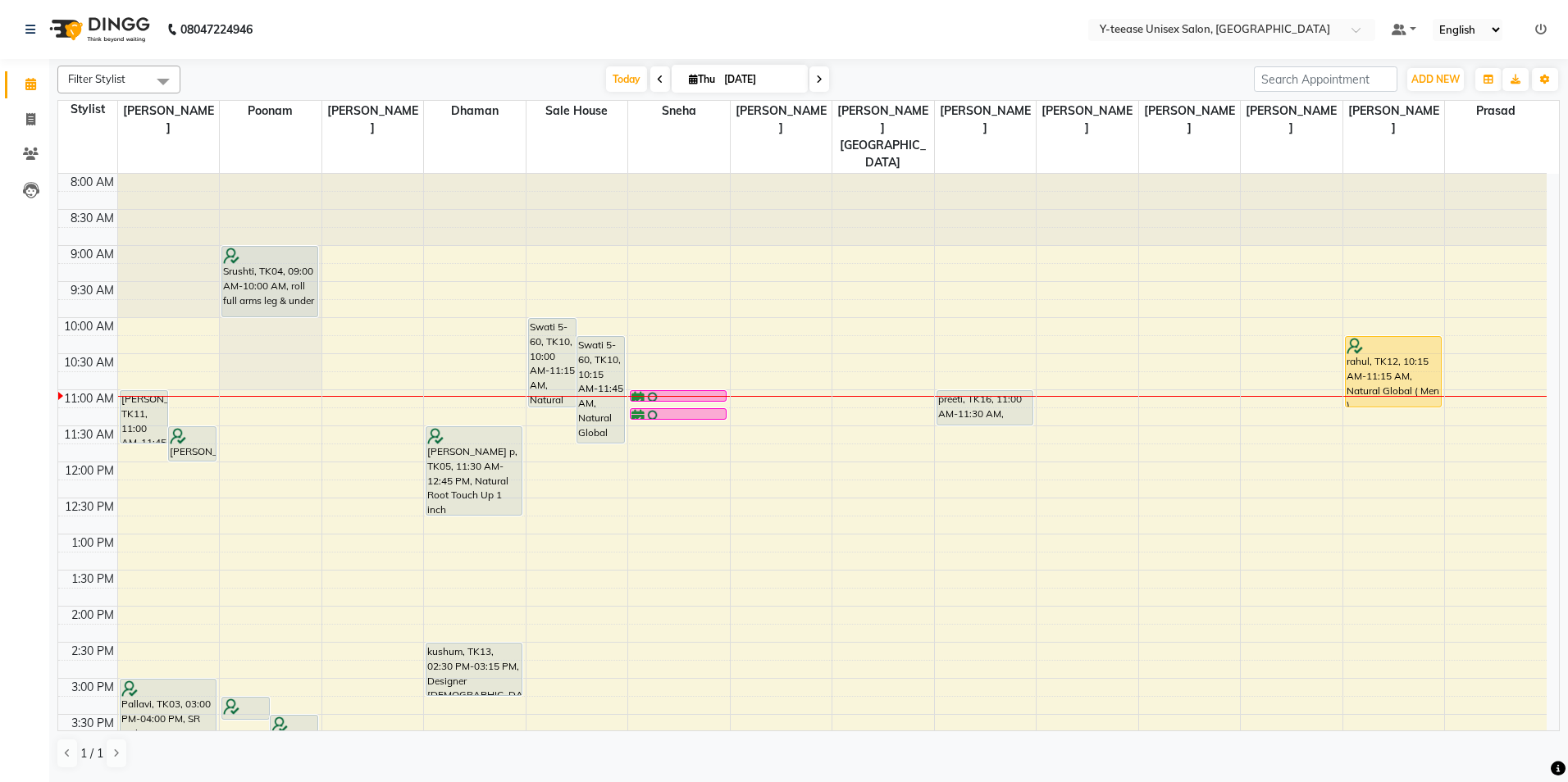
click at [657, 78] on icon at bounding box center [660, 79] width 6 height 10
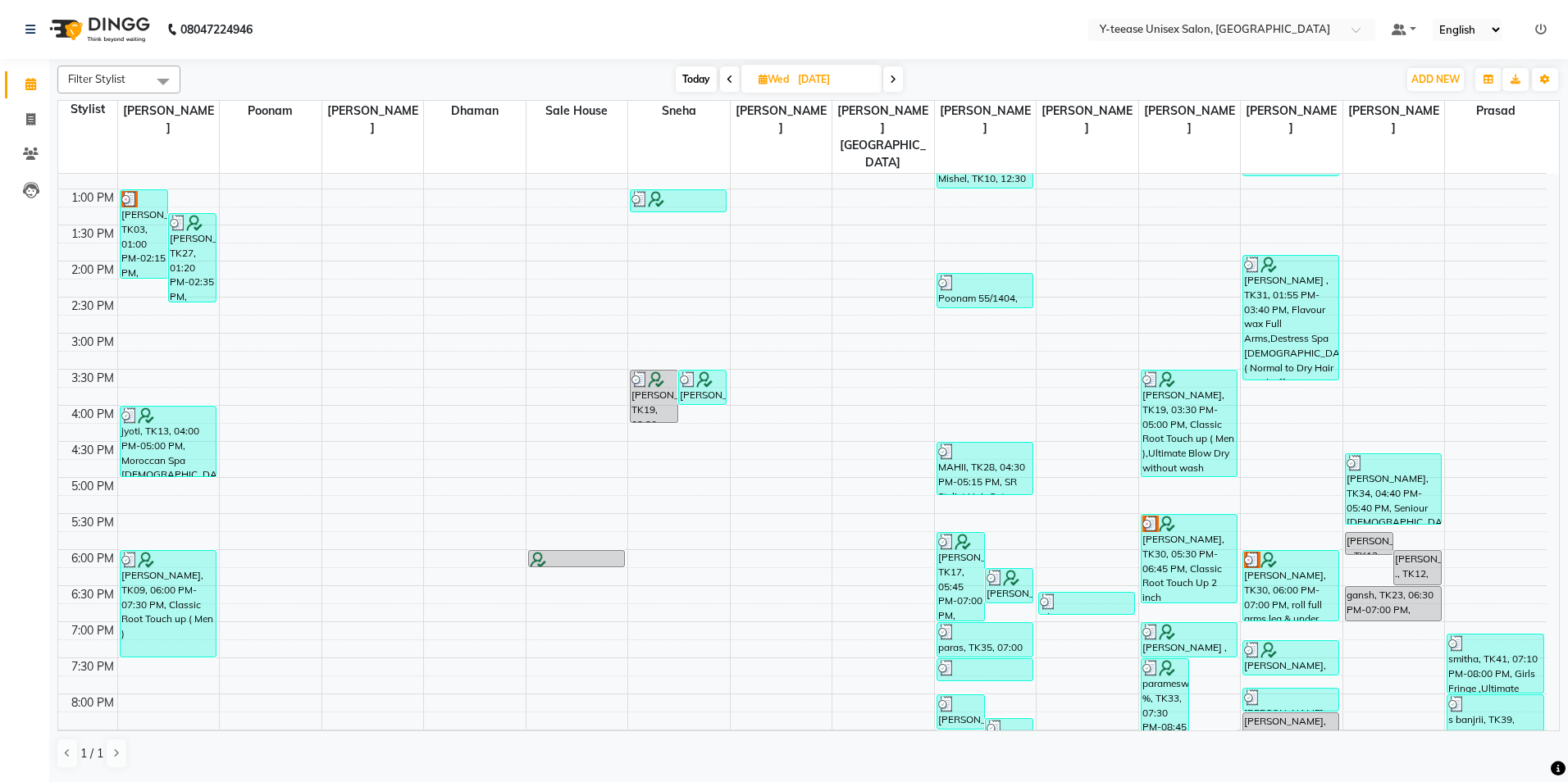
scroll to position [491, 0]
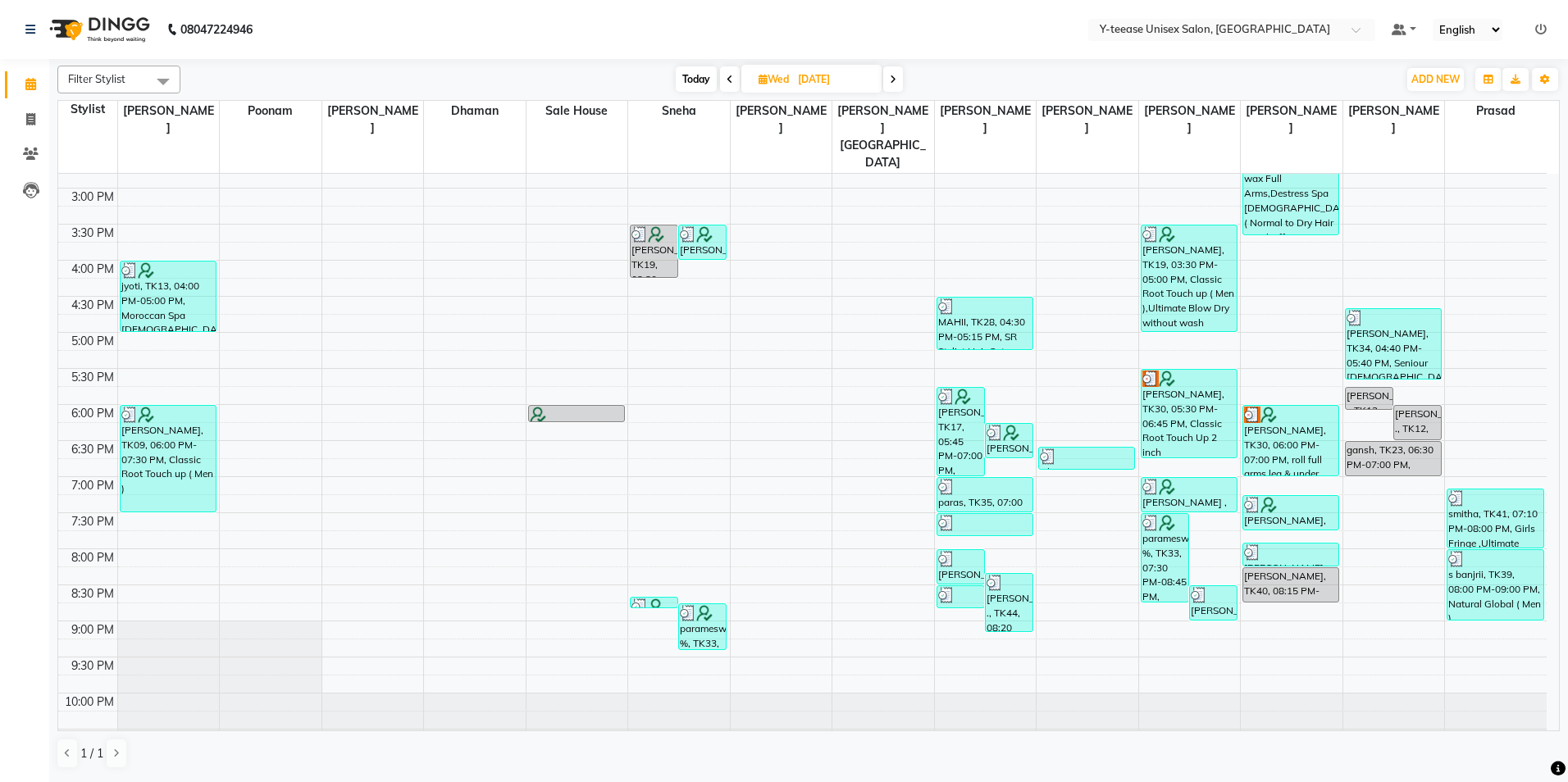
click at [684, 75] on span "Today" at bounding box center [696, 79] width 41 height 26
type input "[DATE]"
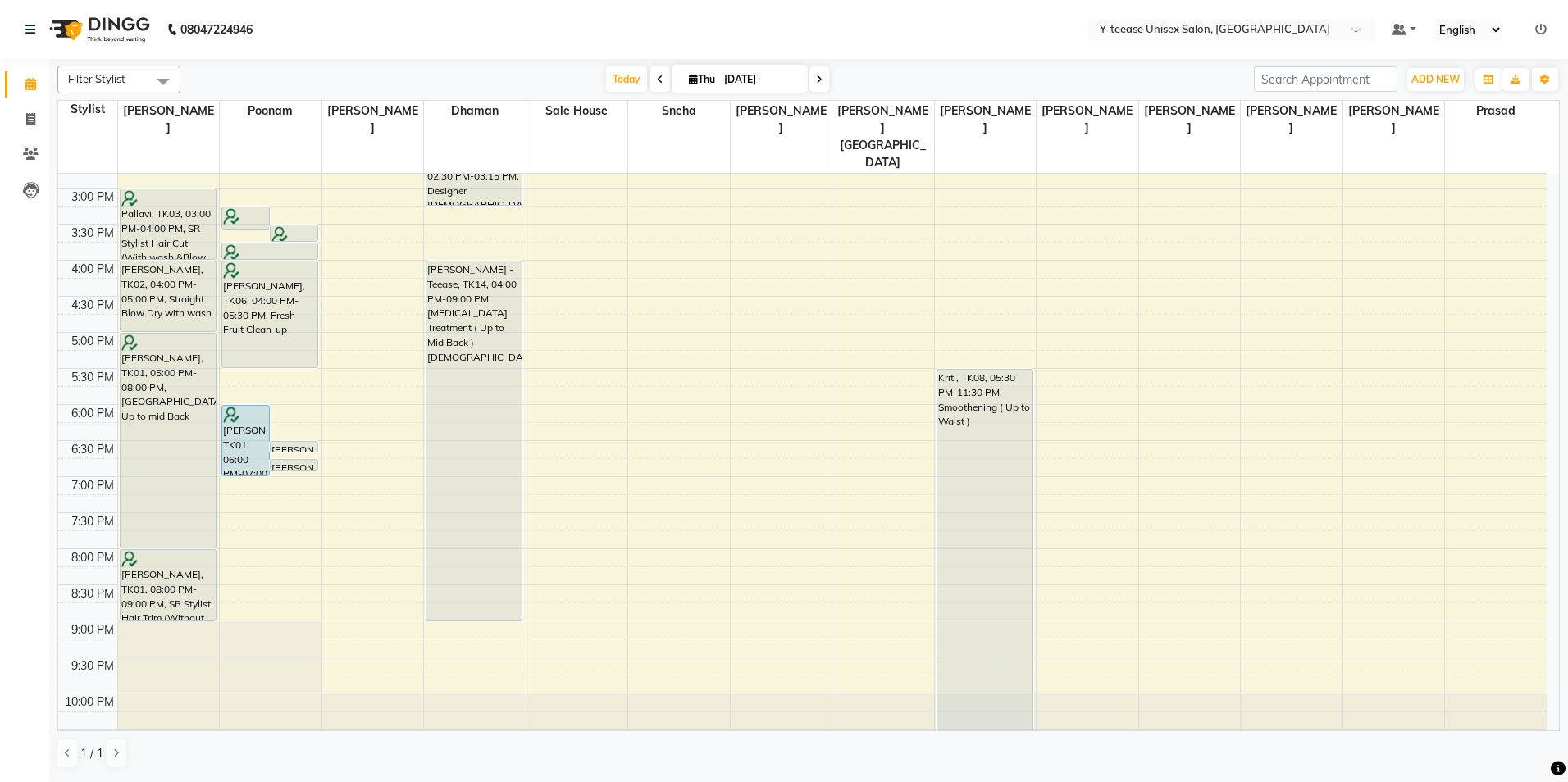
click at [218, 380] on div "8:00 AM 8:30 AM 9:00 AM 9:30 AM 10:00 AM 10:30 AM 11:00 AM 11:30 AM 12:00 PM 12…" at bounding box center [802, 225] width 1489 height 1082
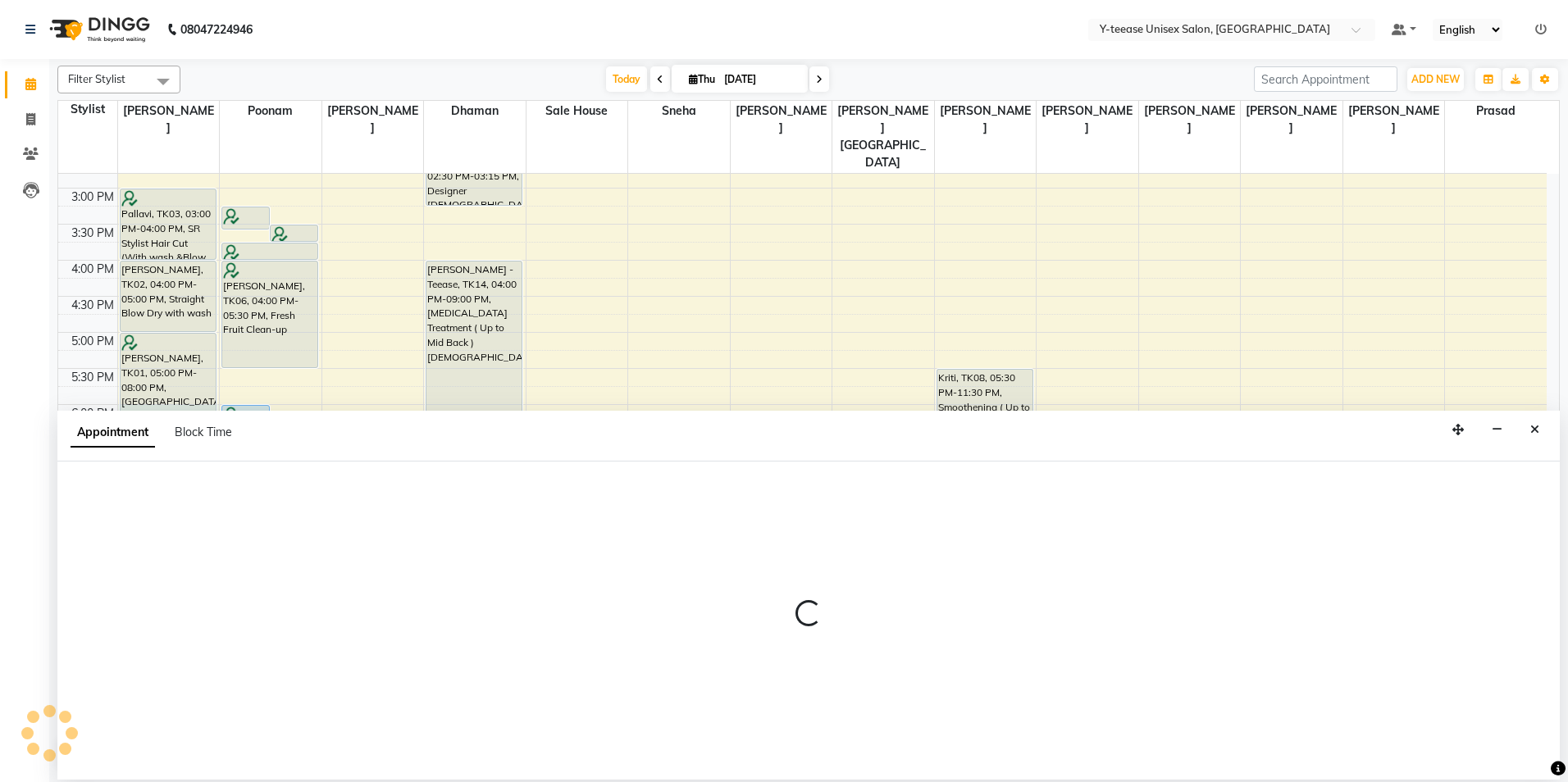
select select "56"
select select "1080"
select select "tentative"
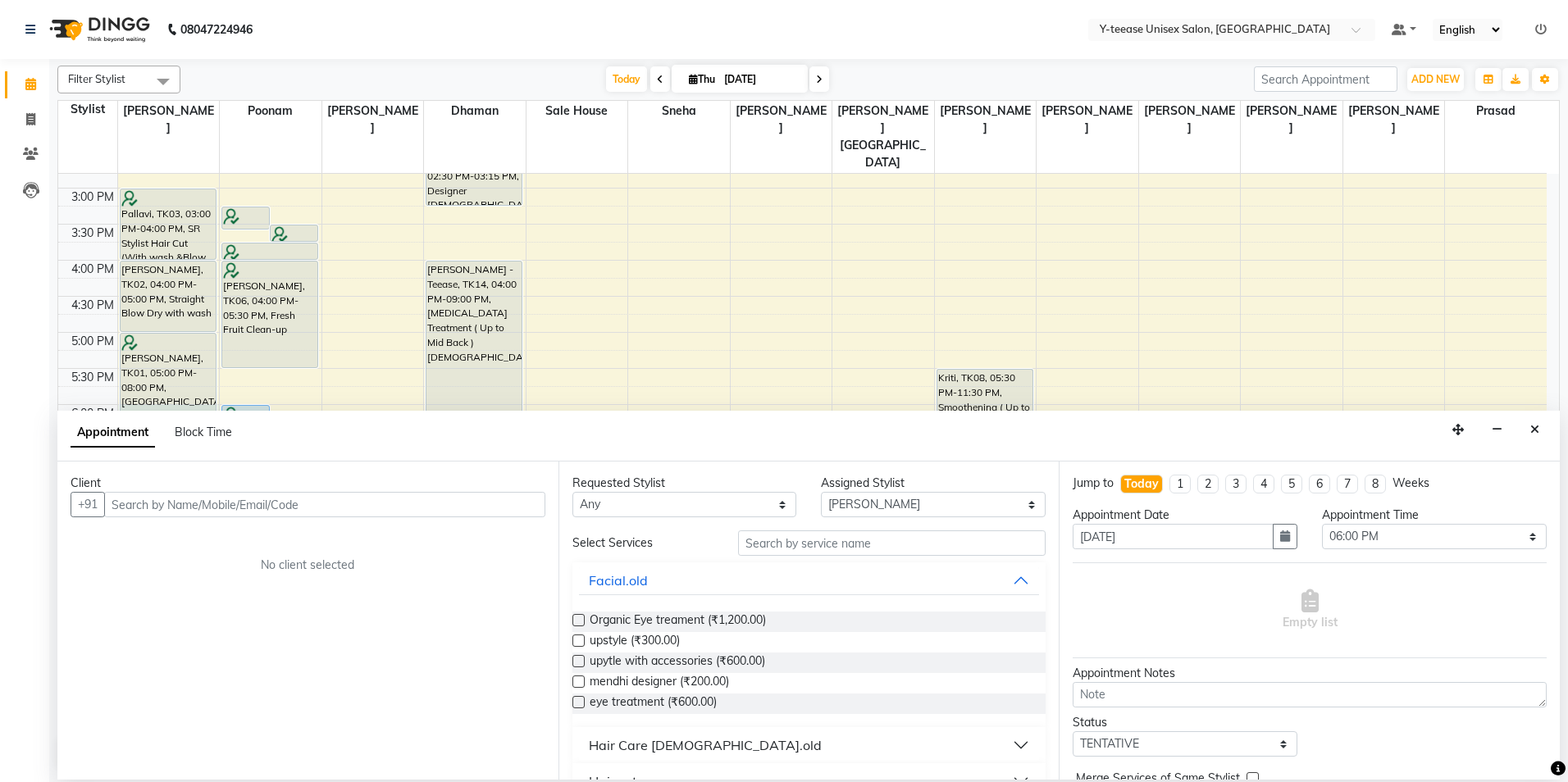
click at [477, 506] on input "text" at bounding box center [324, 505] width 441 height 26
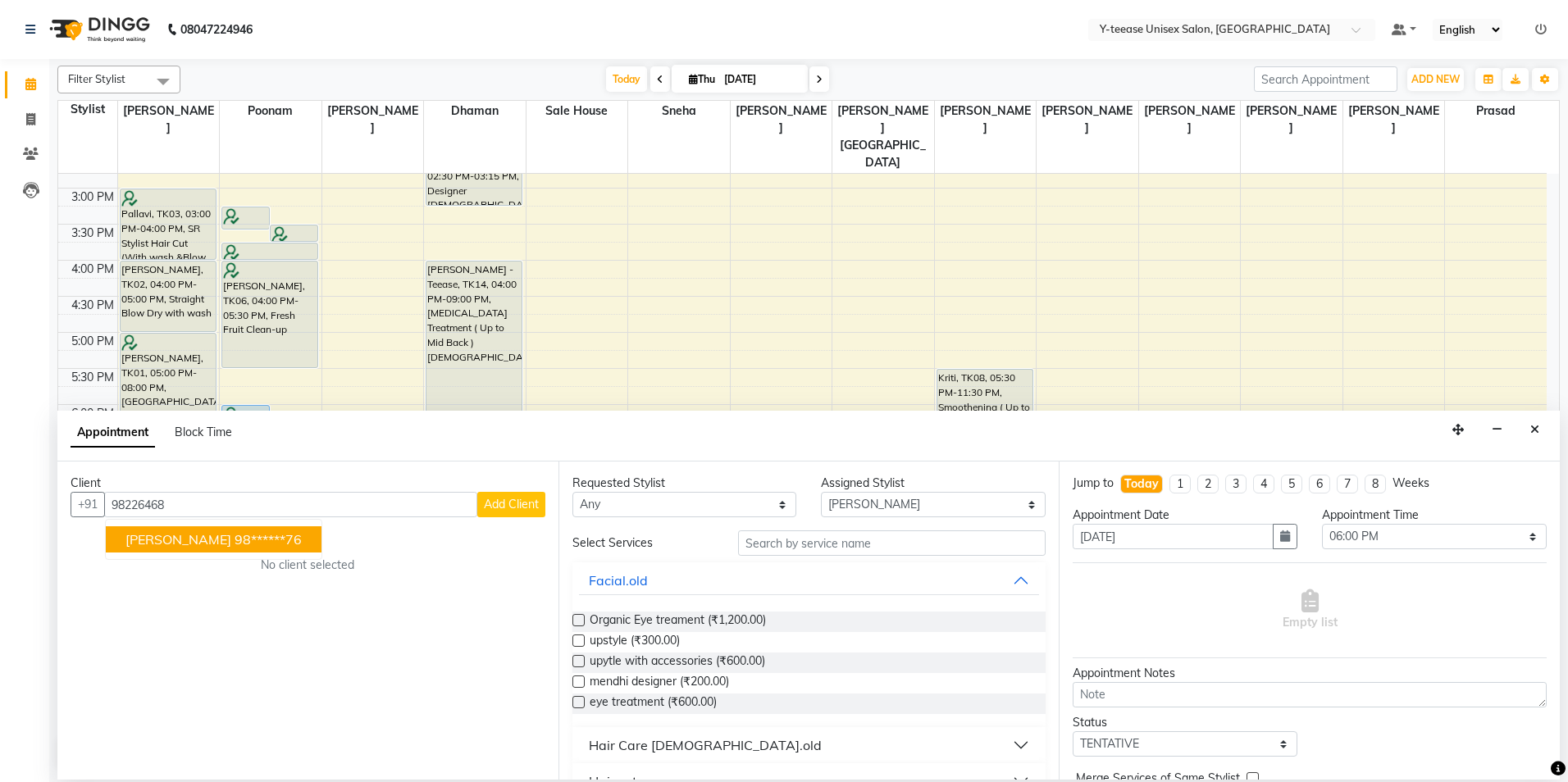
drag, startPoint x: 258, startPoint y: 535, endPoint x: 493, endPoint y: 550, distance: 235.5
click at [258, 536] on ngb-highlight "98******76" at bounding box center [269, 540] width 68 height 16
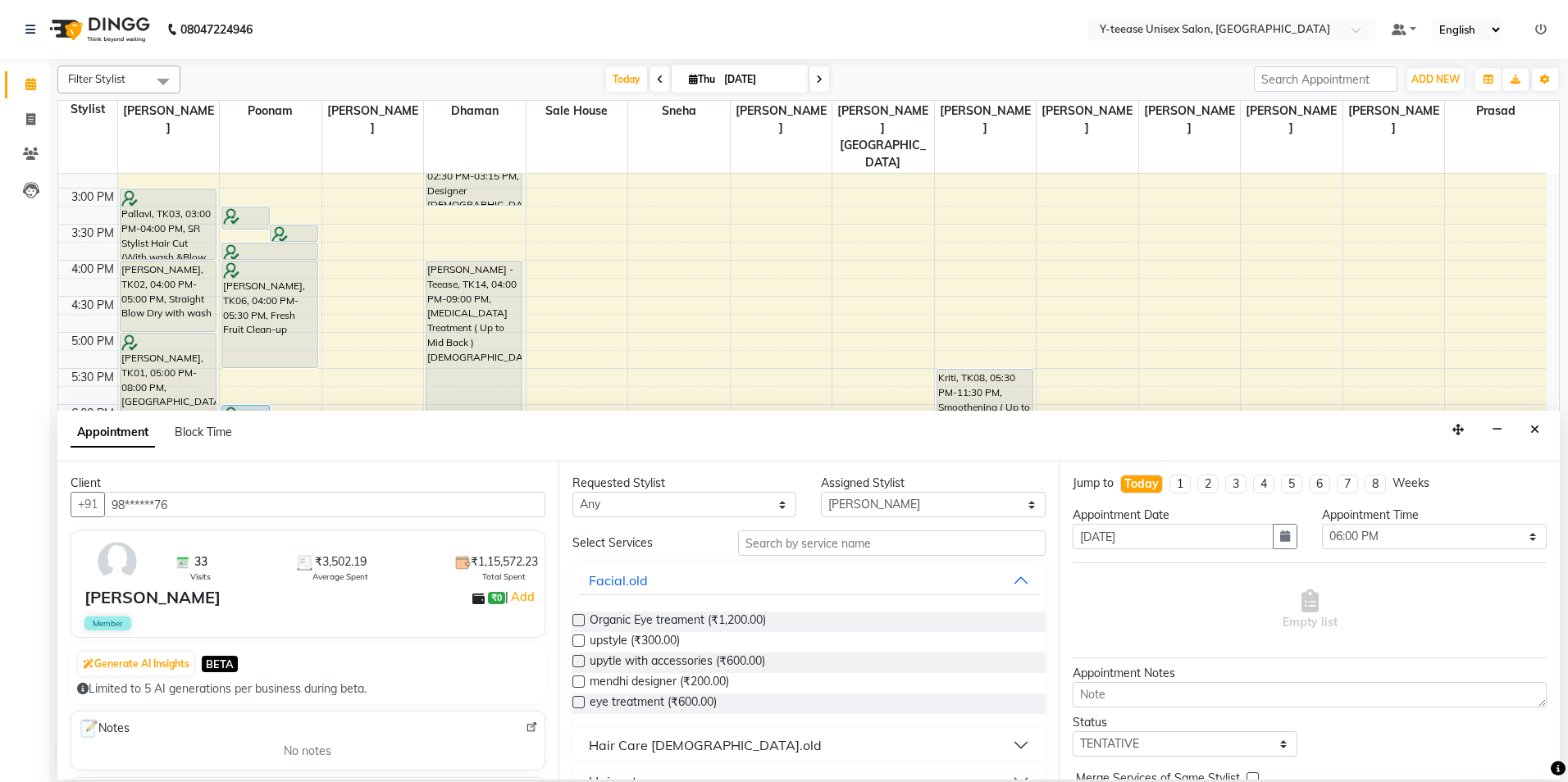
type input "98******76"
click at [758, 541] on input "text" at bounding box center [892, 544] width 308 height 26
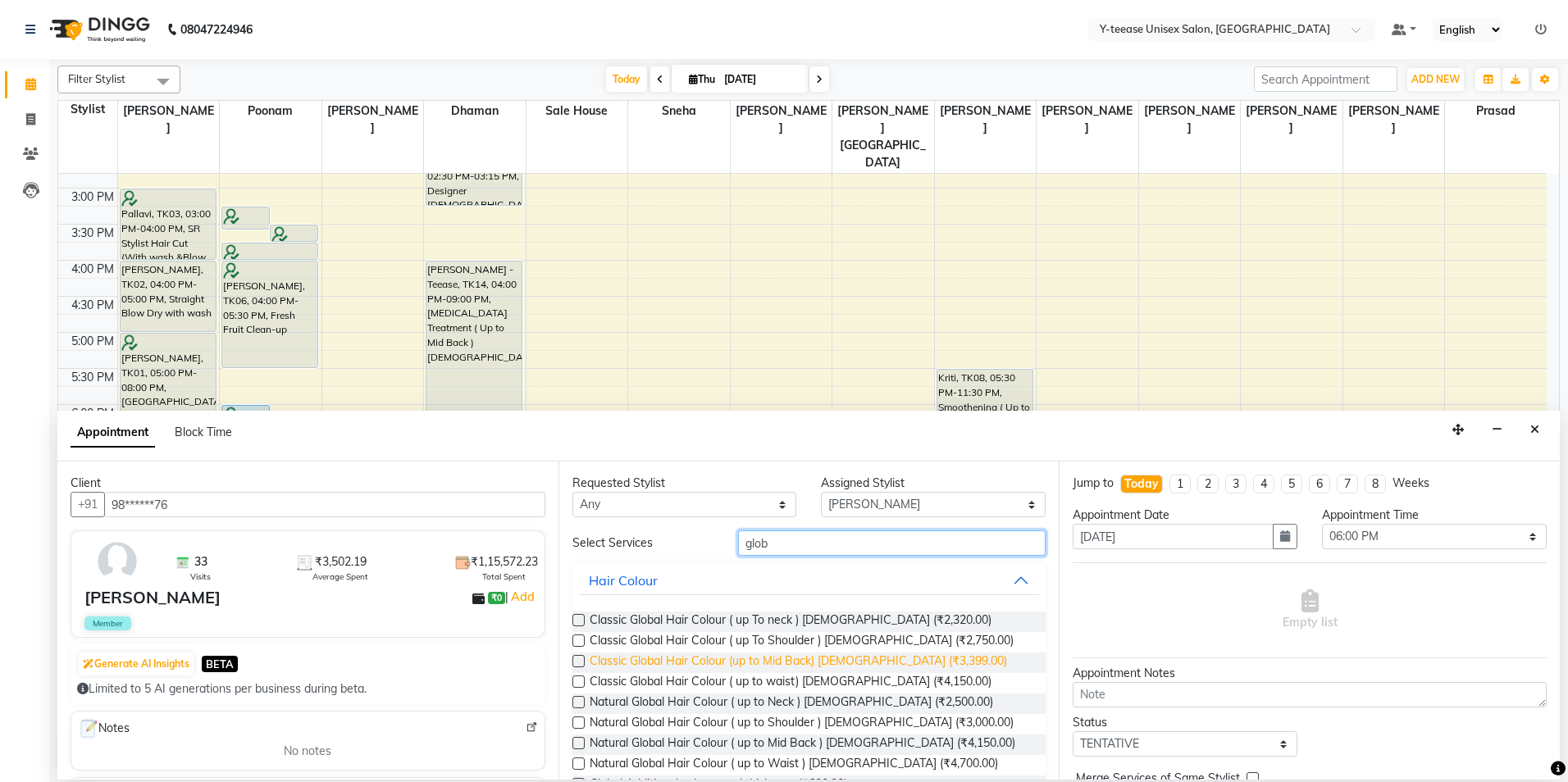
type input "glob"
click at [799, 661] on span "Classic Global Hair Colour (up to Mid Back) [DEMOGRAPHIC_DATA] (₹3,399.00)" at bounding box center [798, 662] width 418 height 20
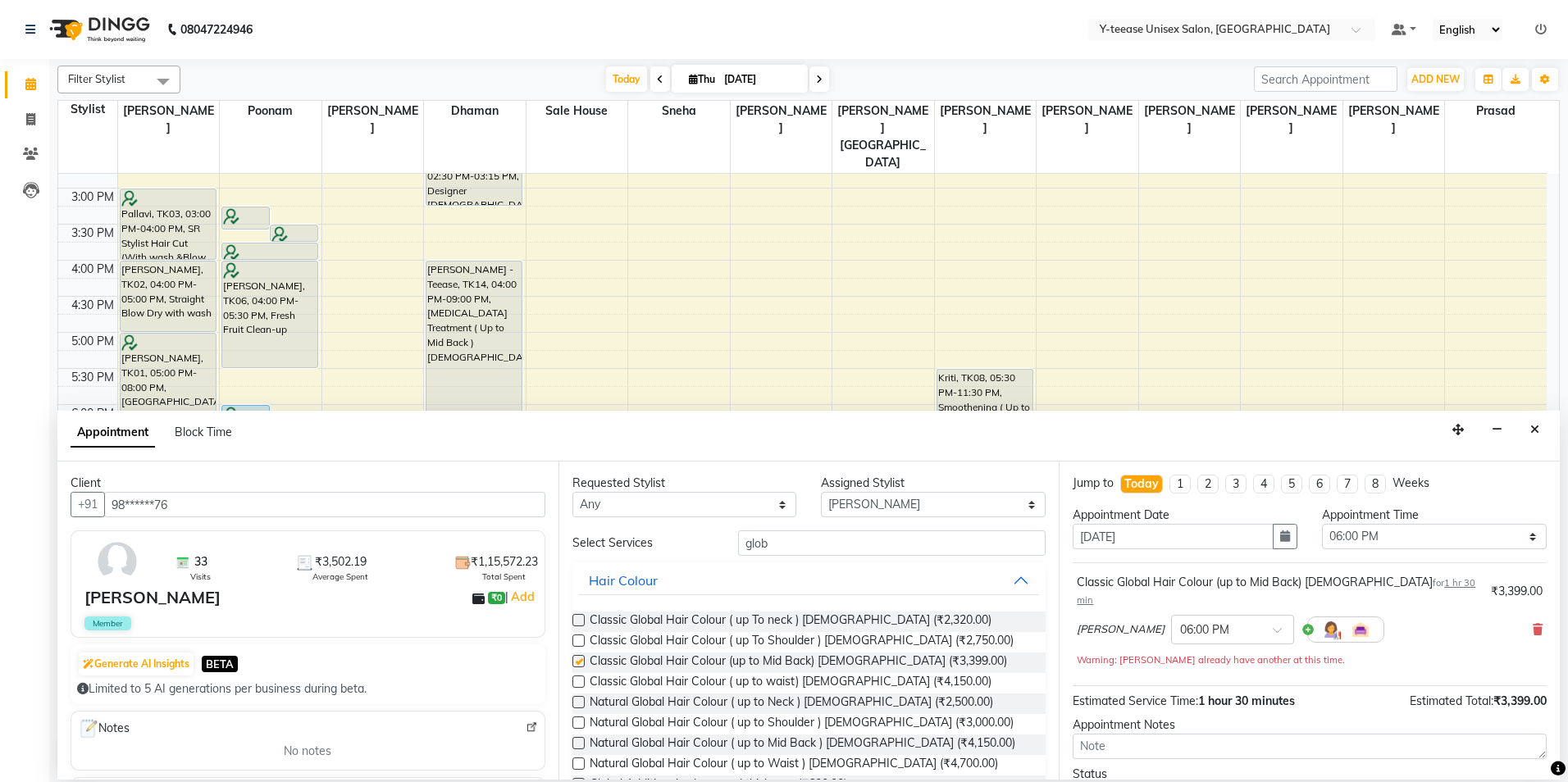
checkbox input "false"
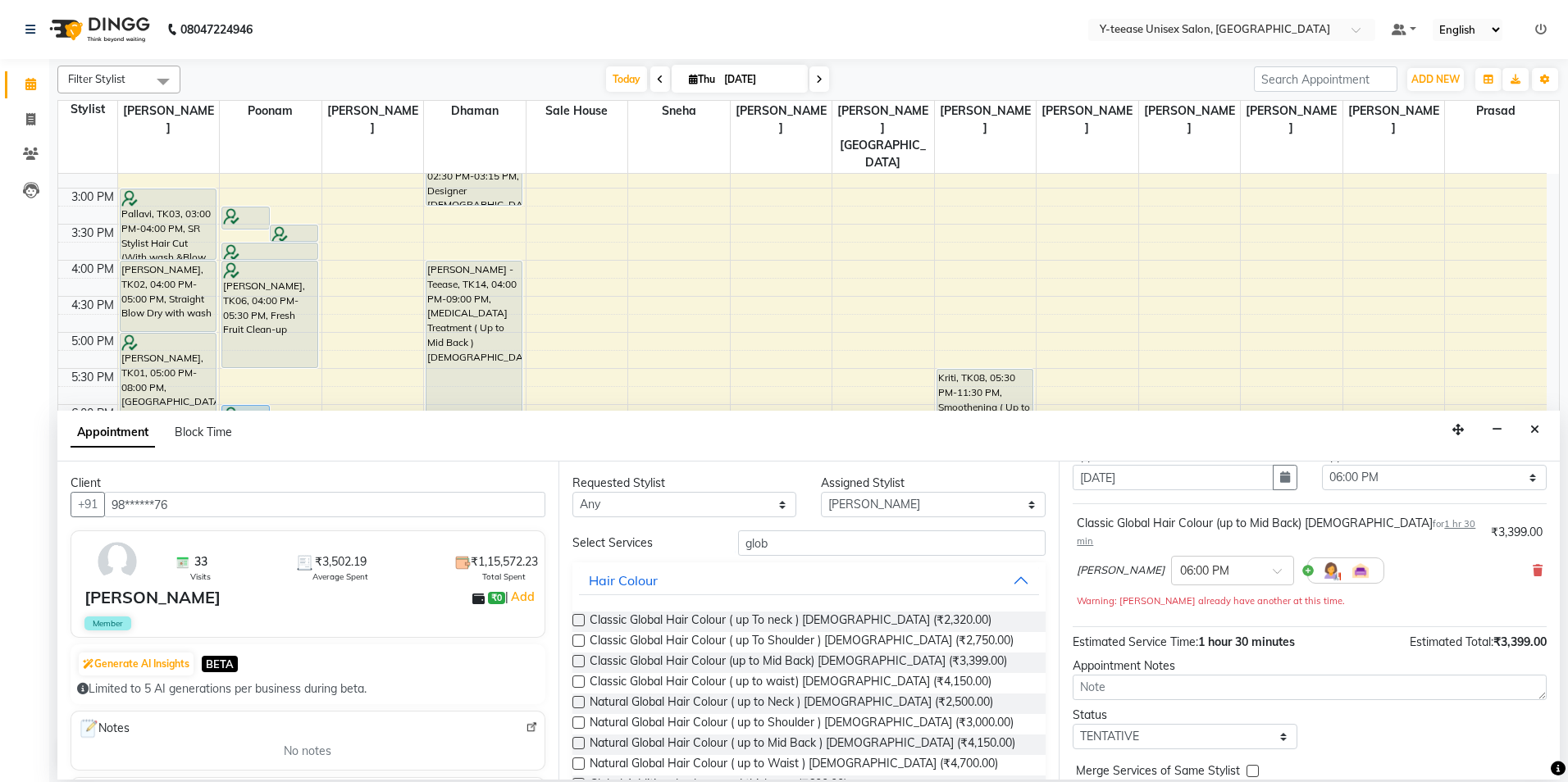
scroll to position [115, 0]
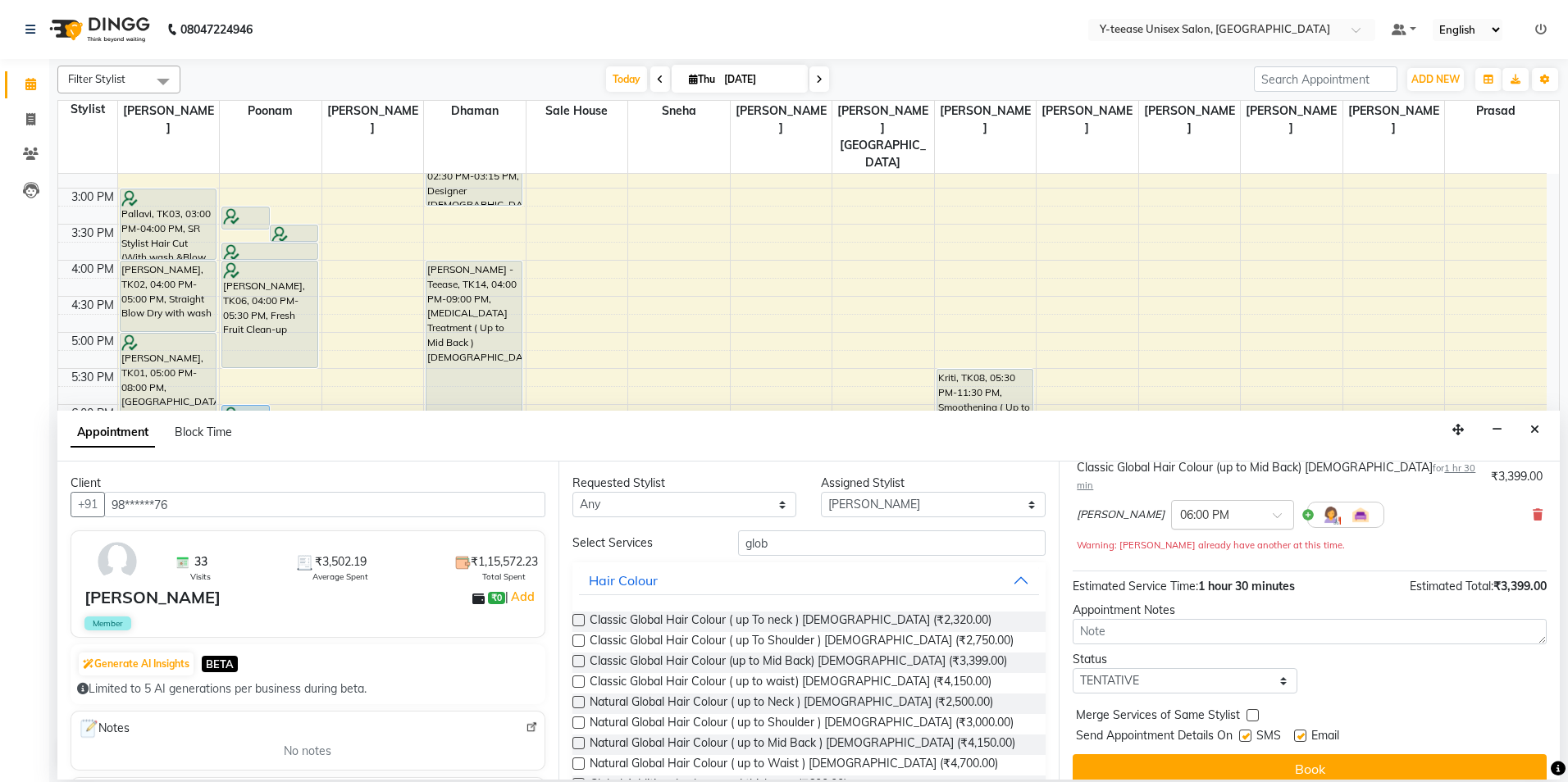
click at [1181, 505] on input "text" at bounding box center [1216, 513] width 72 height 17
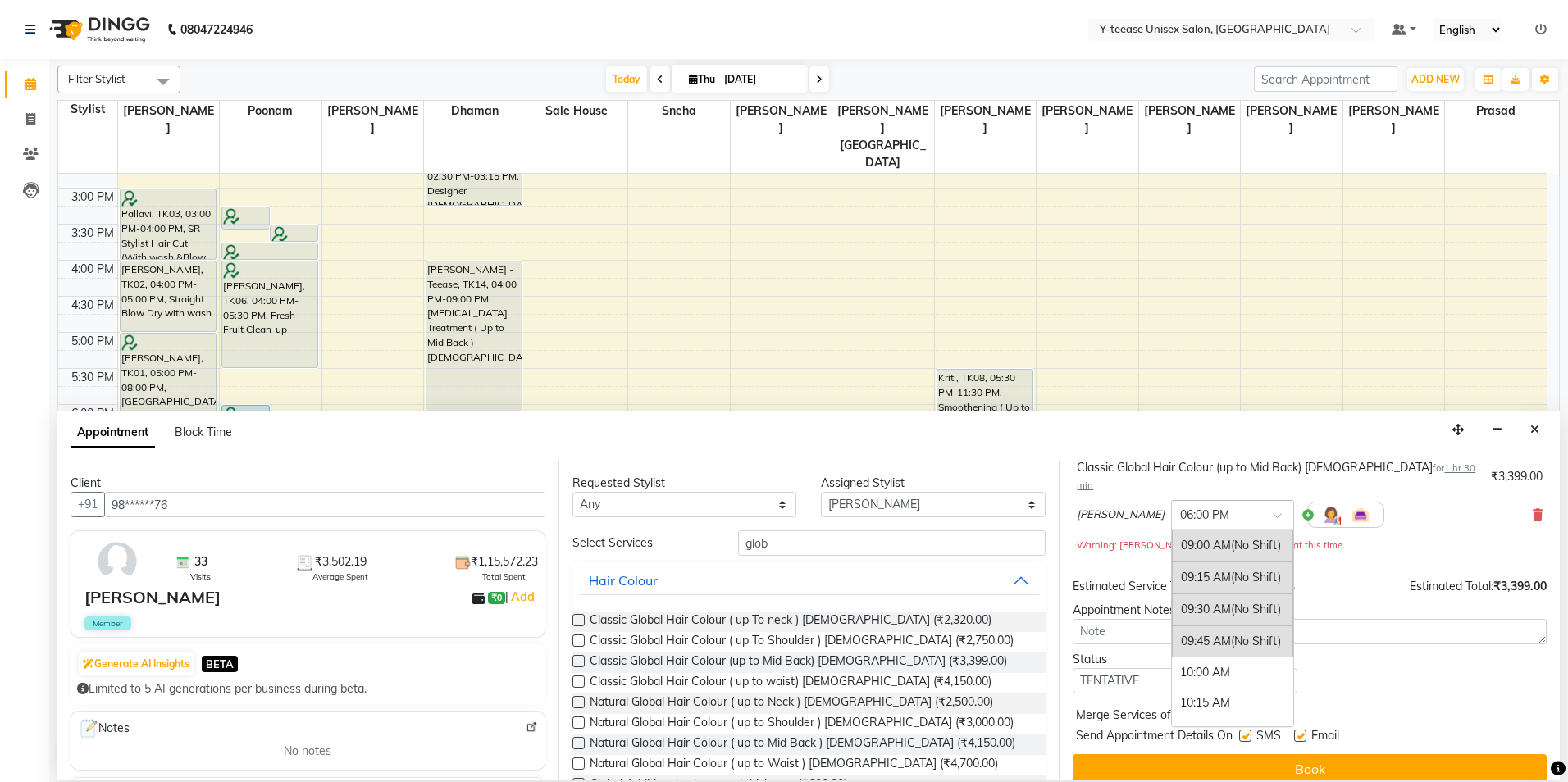
scroll to position [1125, 0]
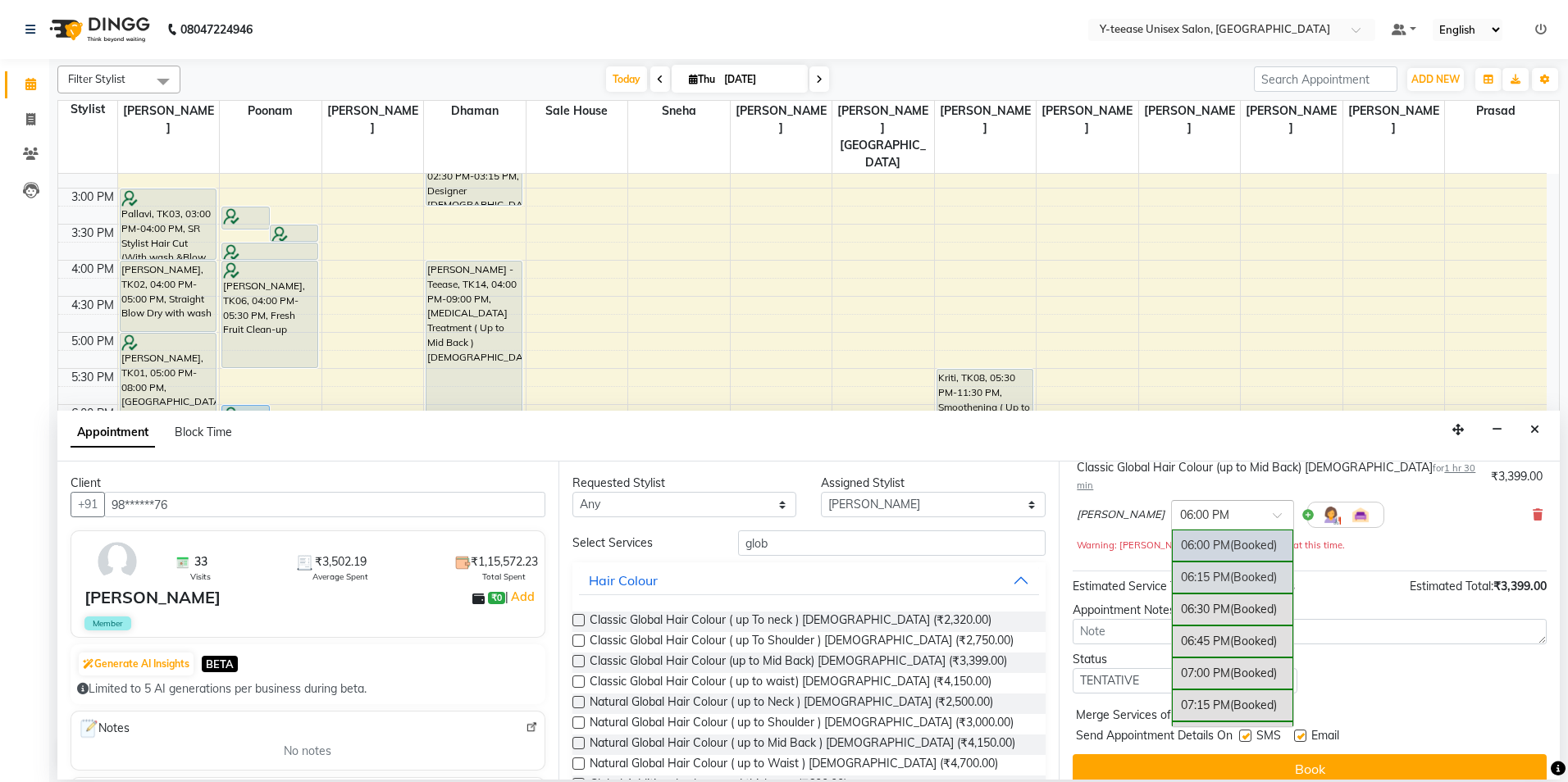
click at [1172, 562] on div "06:15 PM (Booked)" at bounding box center [1233, 577] width 122 height 32
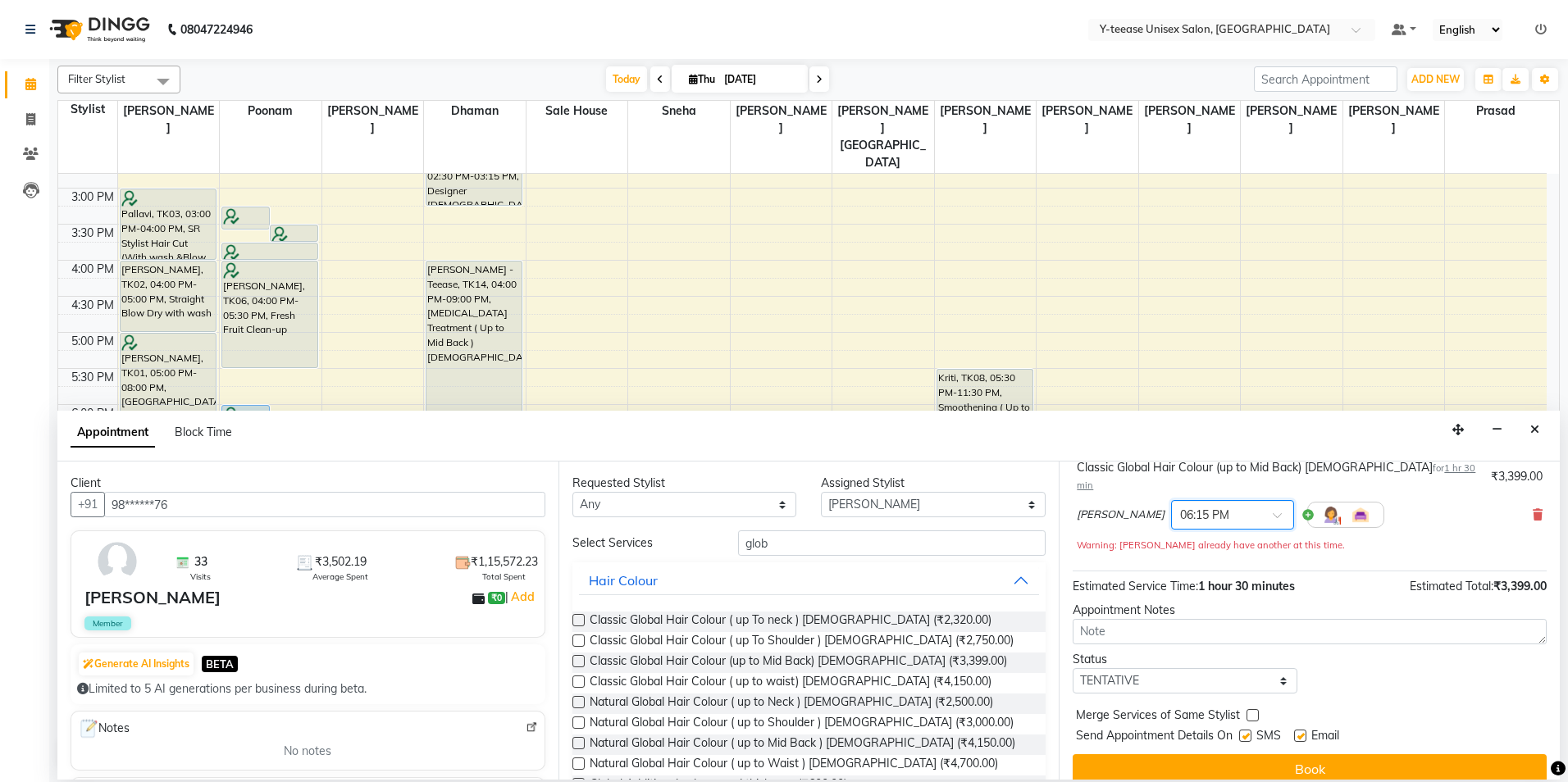
click at [1180, 755] on button "Book" at bounding box center [1309, 769] width 474 height 29
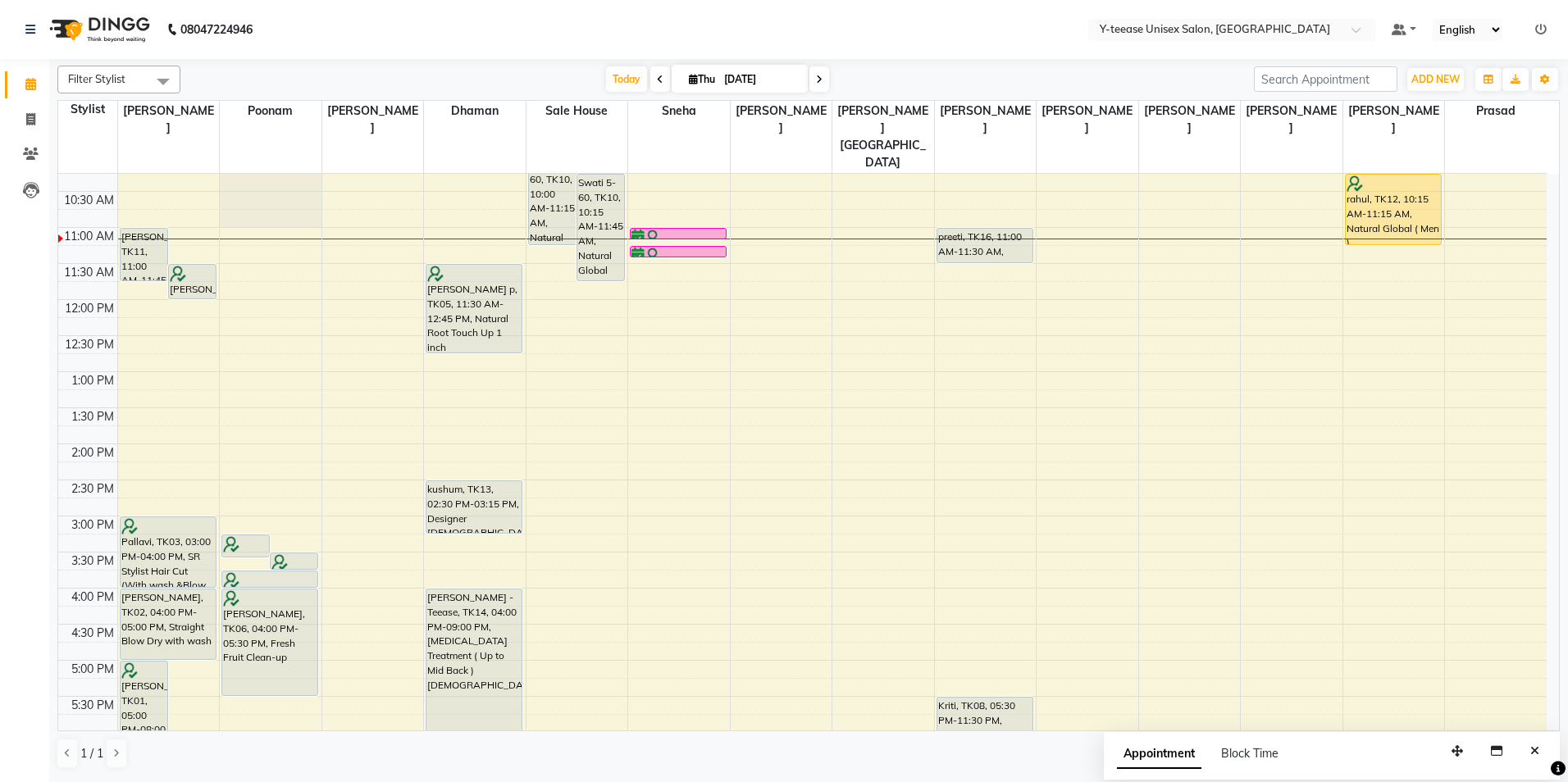
scroll to position [0, 0]
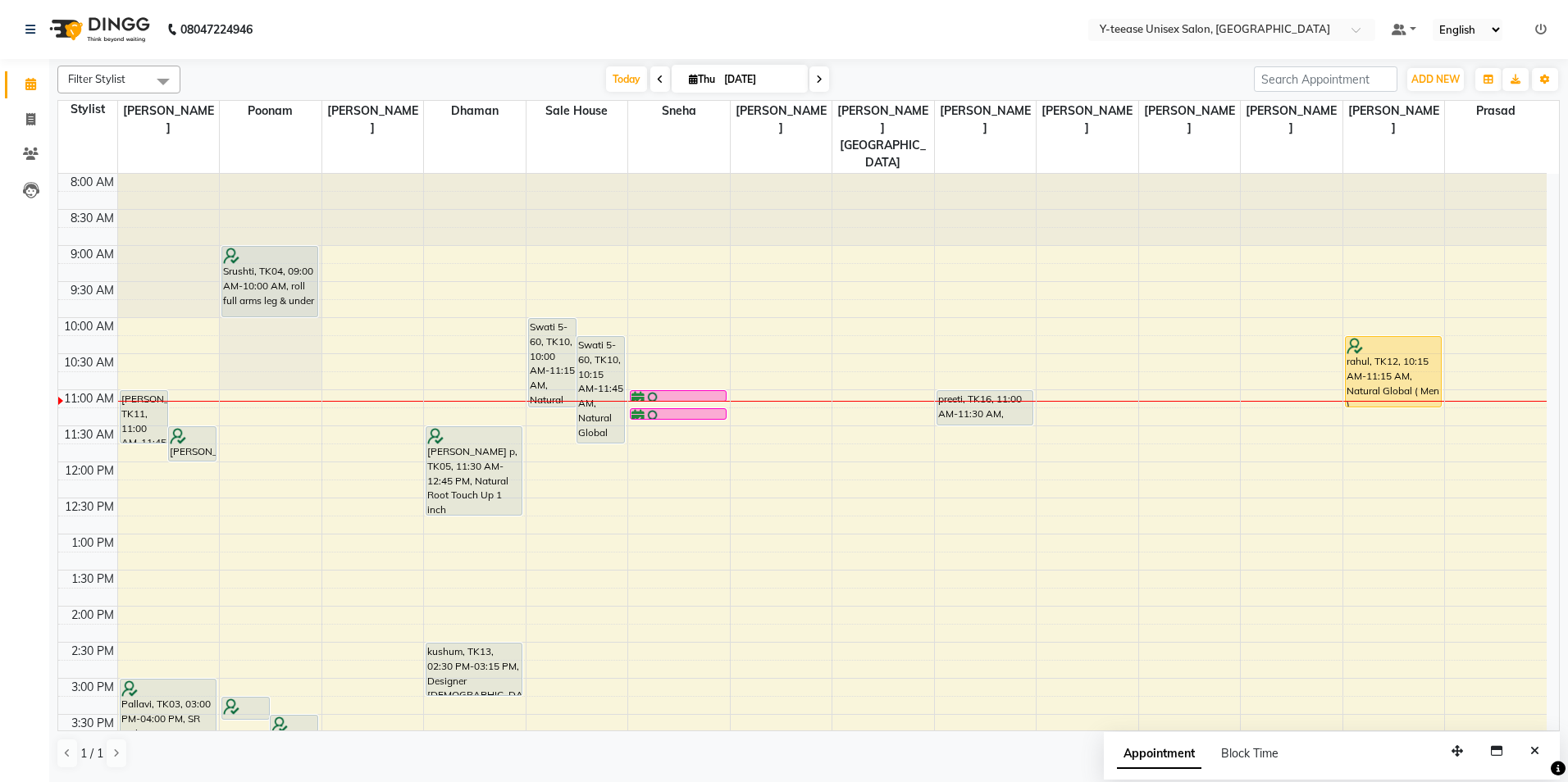
click at [662, 67] on span at bounding box center [661, 79] width 20 height 26
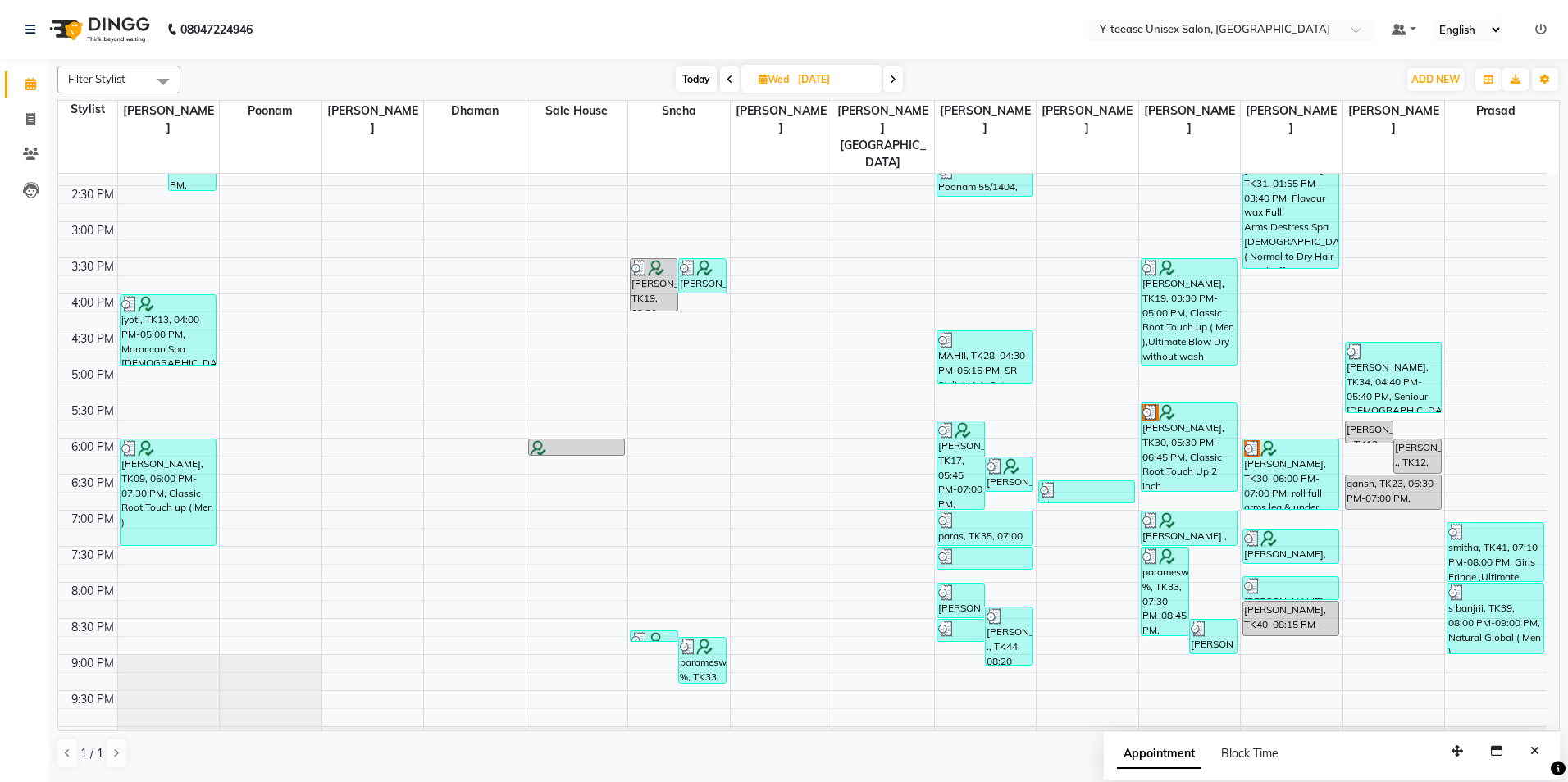
scroll to position [491, 0]
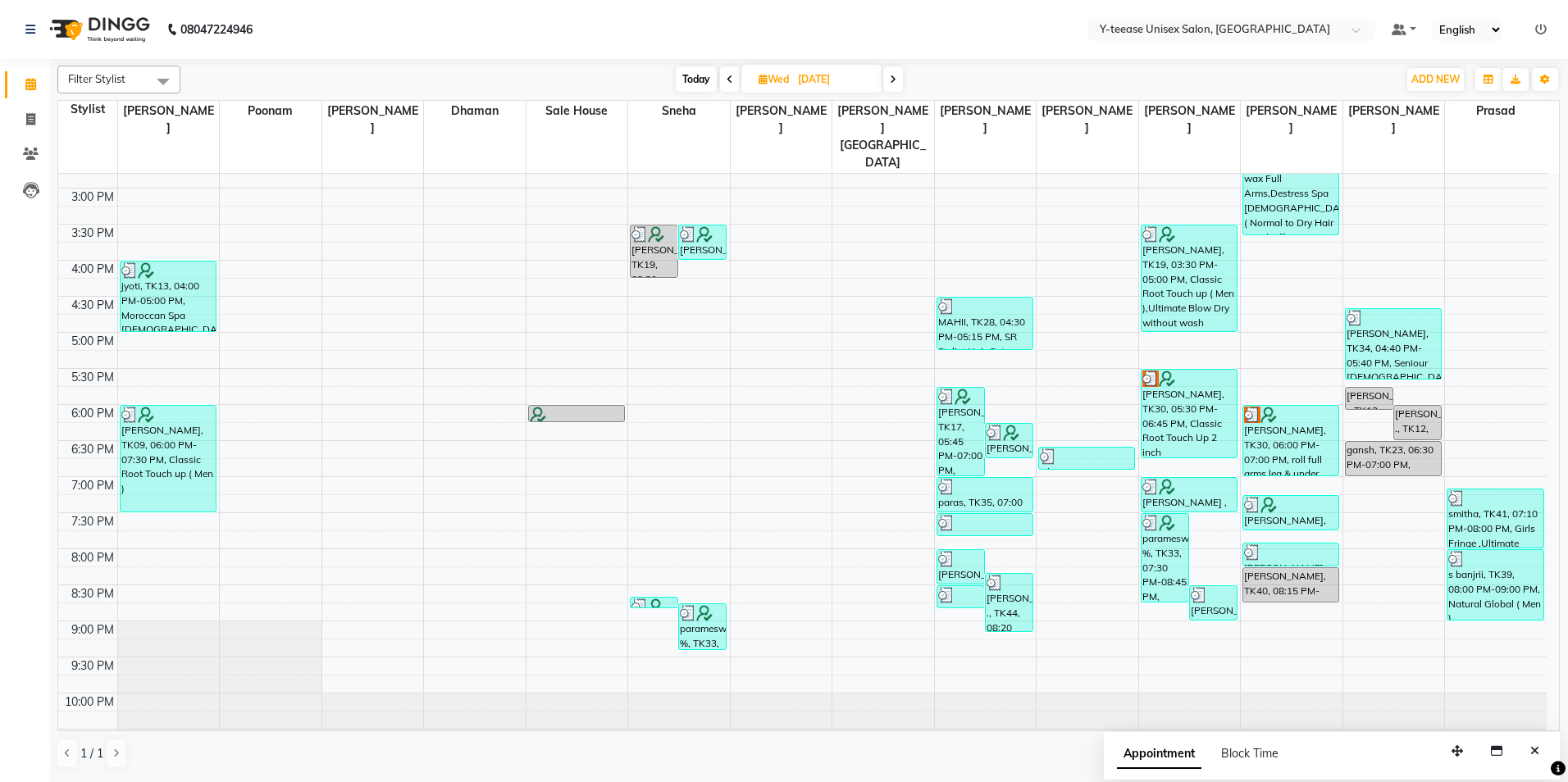
click at [693, 79] on span "Today" at bounding box center [696, 79] width 41 height 26
type input "[DATE]"
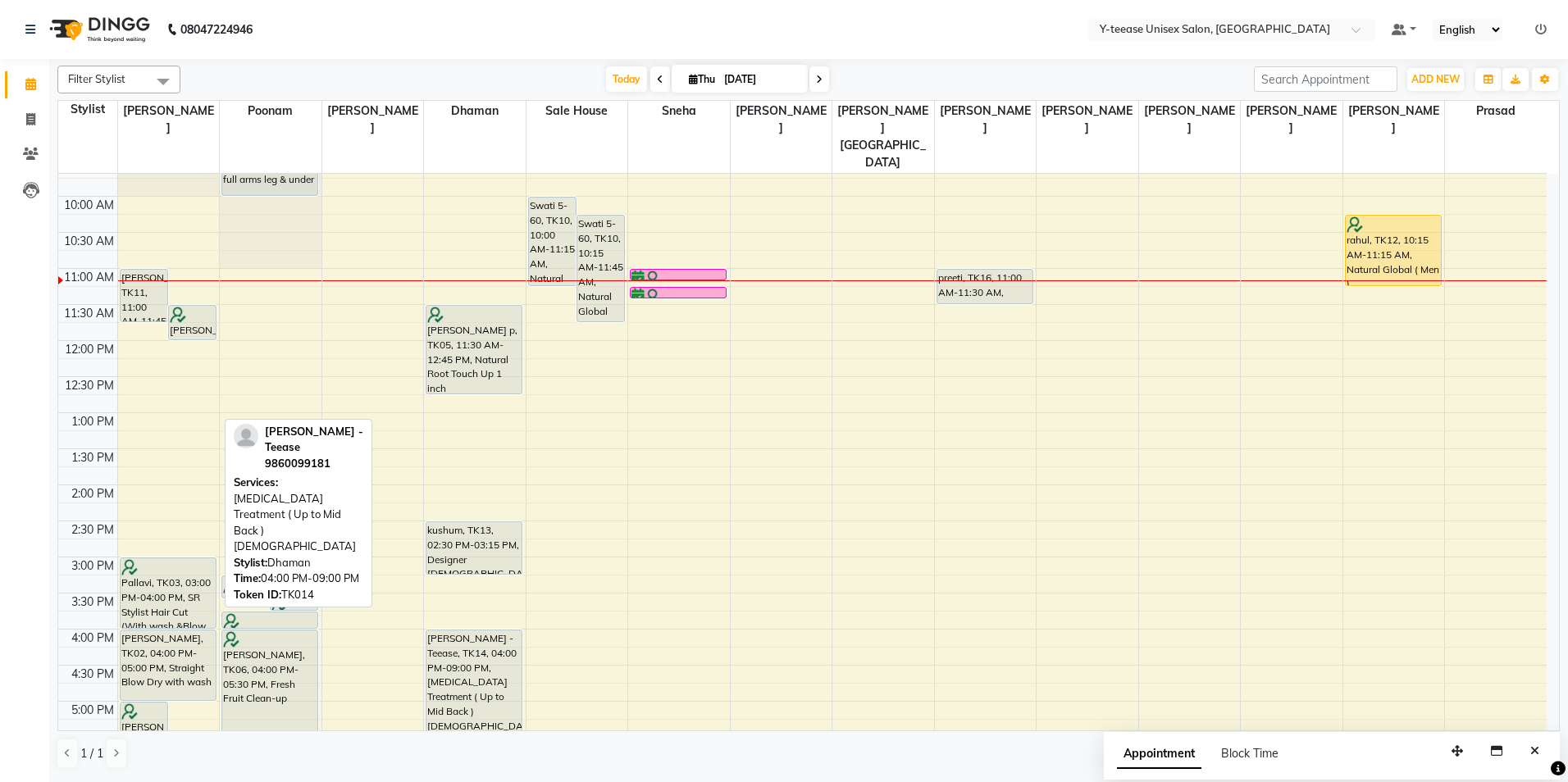
scroll to position [328, 0]
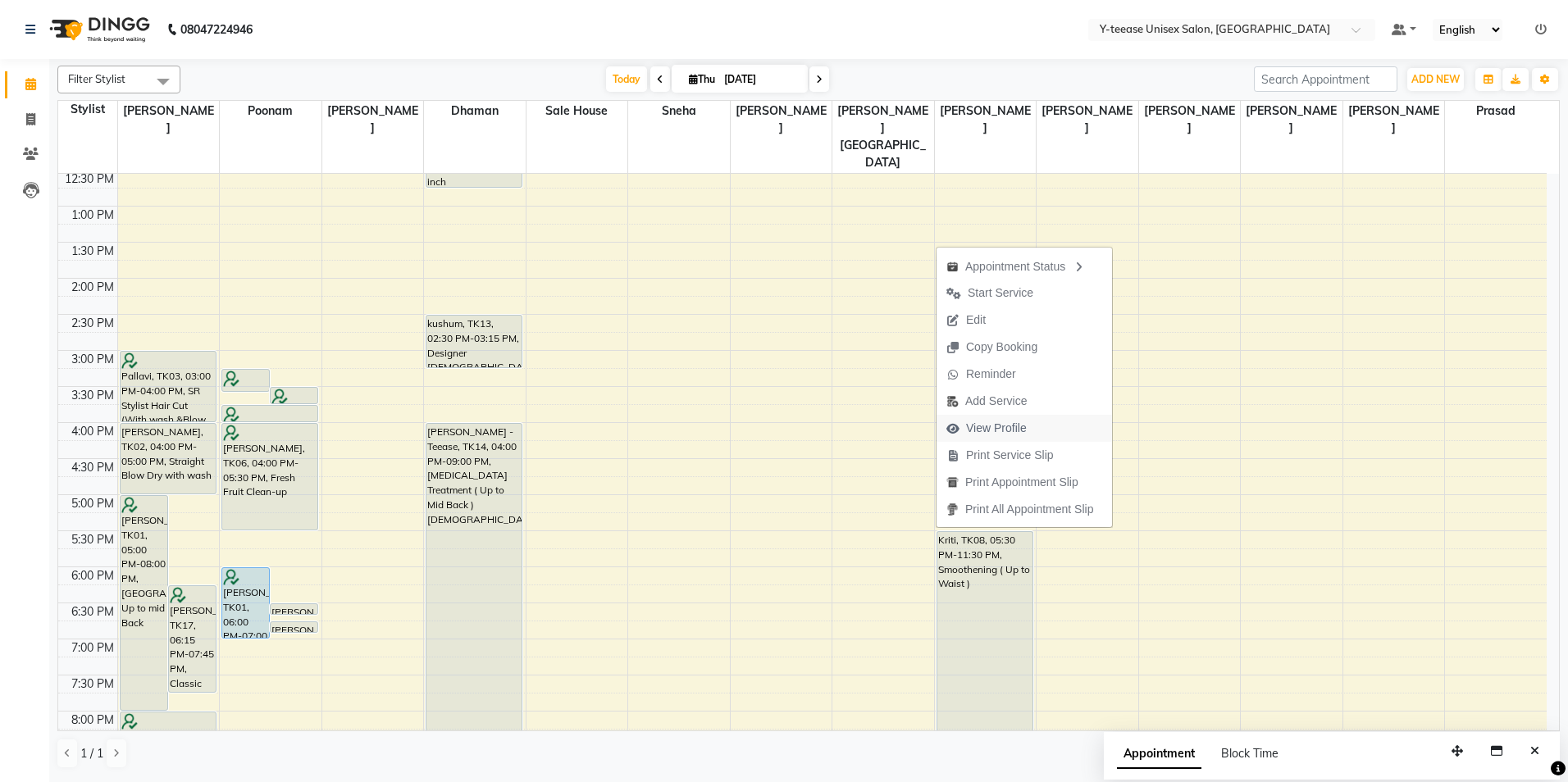
click at [989, 428] on span "View Profile" at bounding box center [996, 428] width 60 height 17
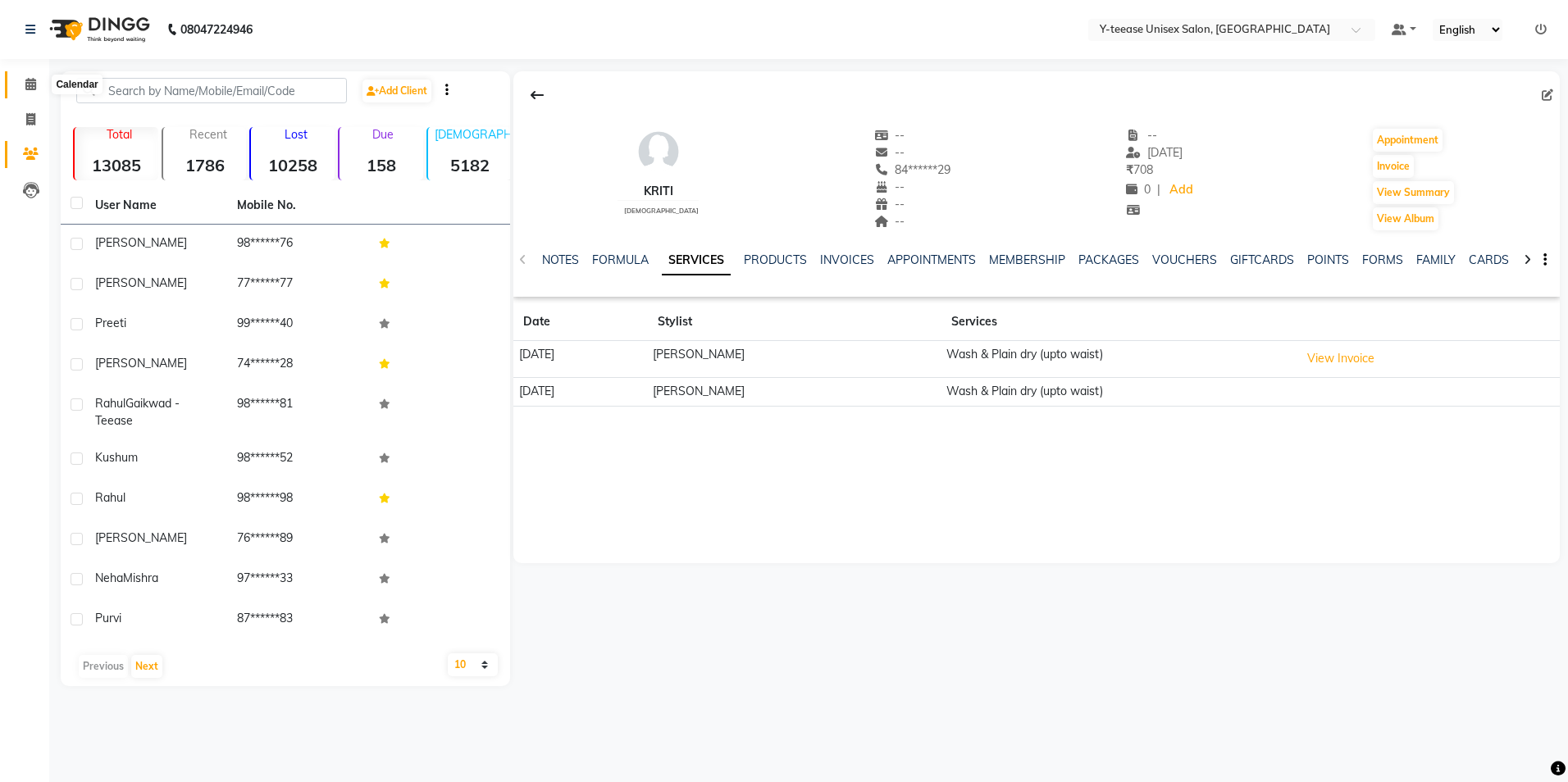
click at [37, 78] on span at bounding box center [30, 85] width 28 height 19
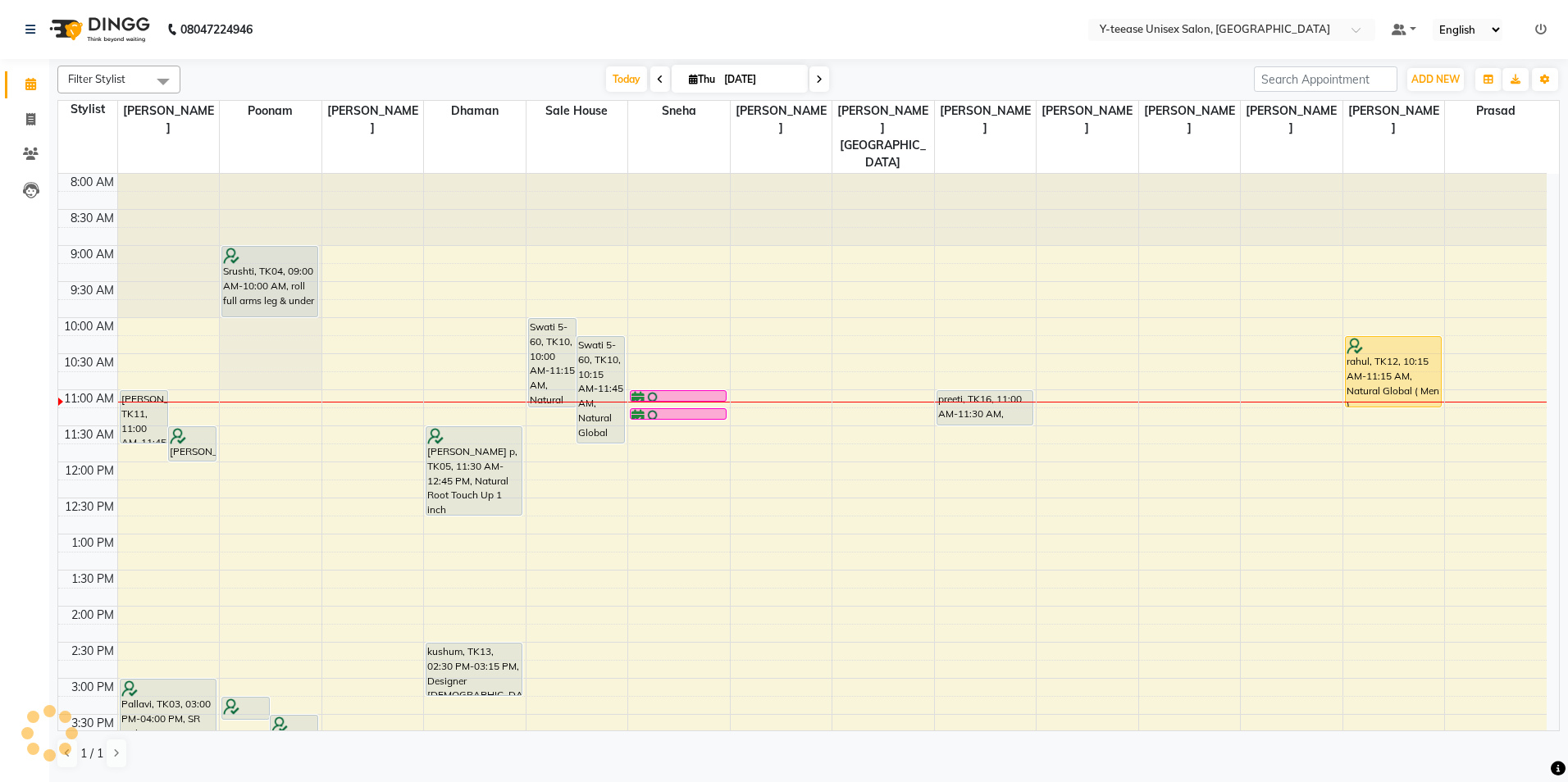
click at [657, 76] on icon at bounding box center [660, 79] width 6 height 10
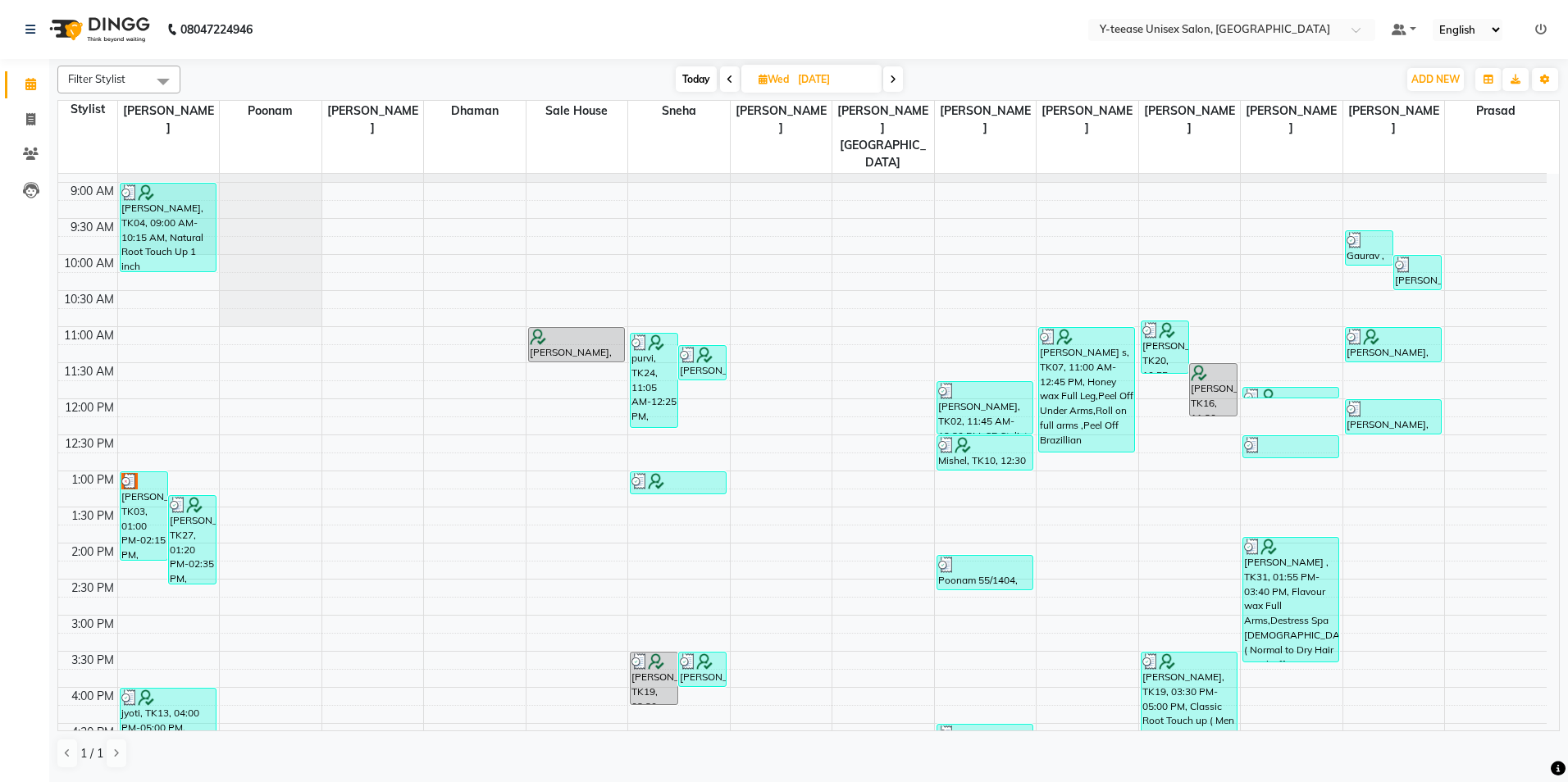
scroll to position [164, 0]
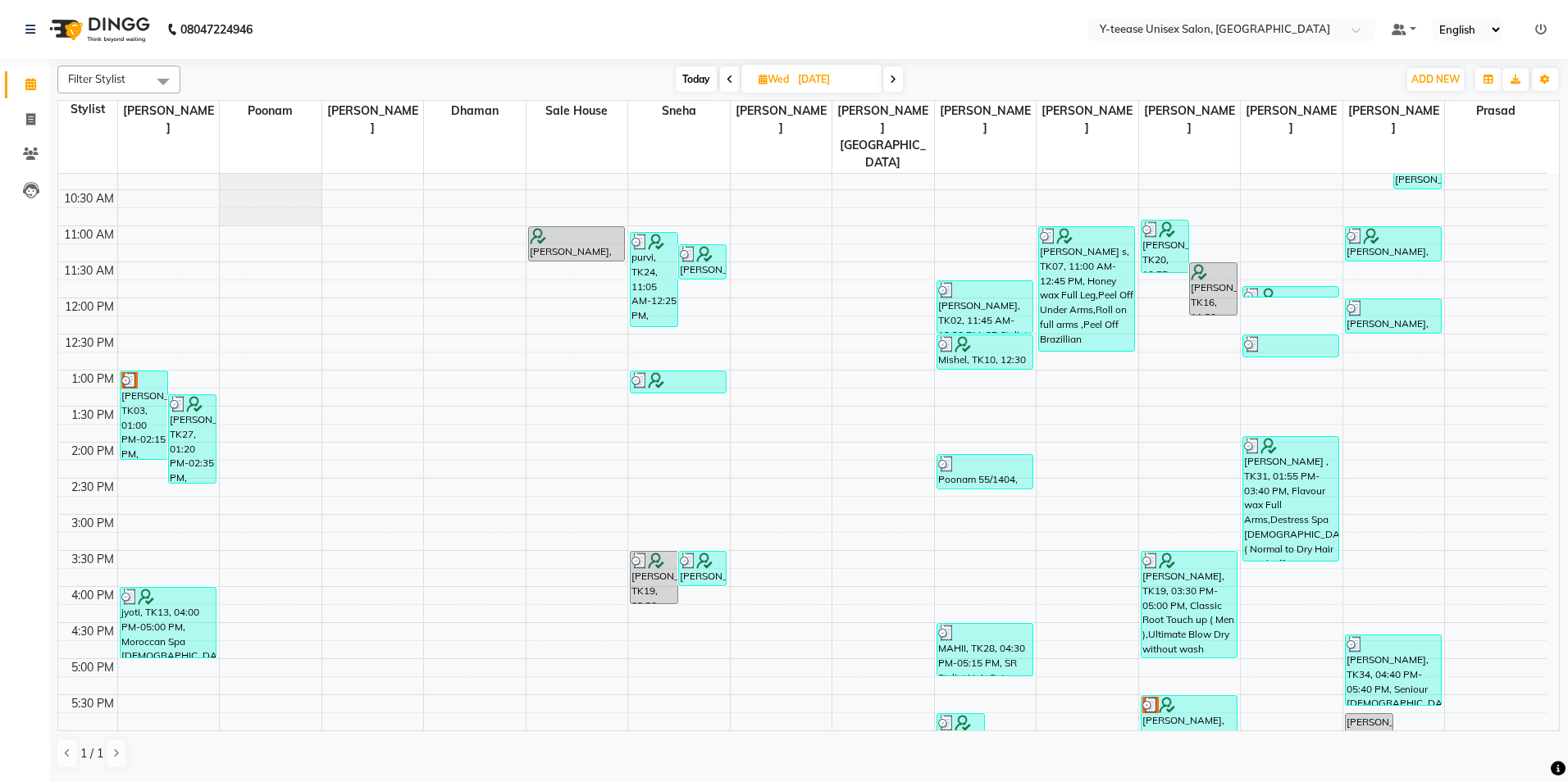
click at [701, 68] on span "Today" at bounding box center [696, 79] width 41 height 26
type input "[DATE]"
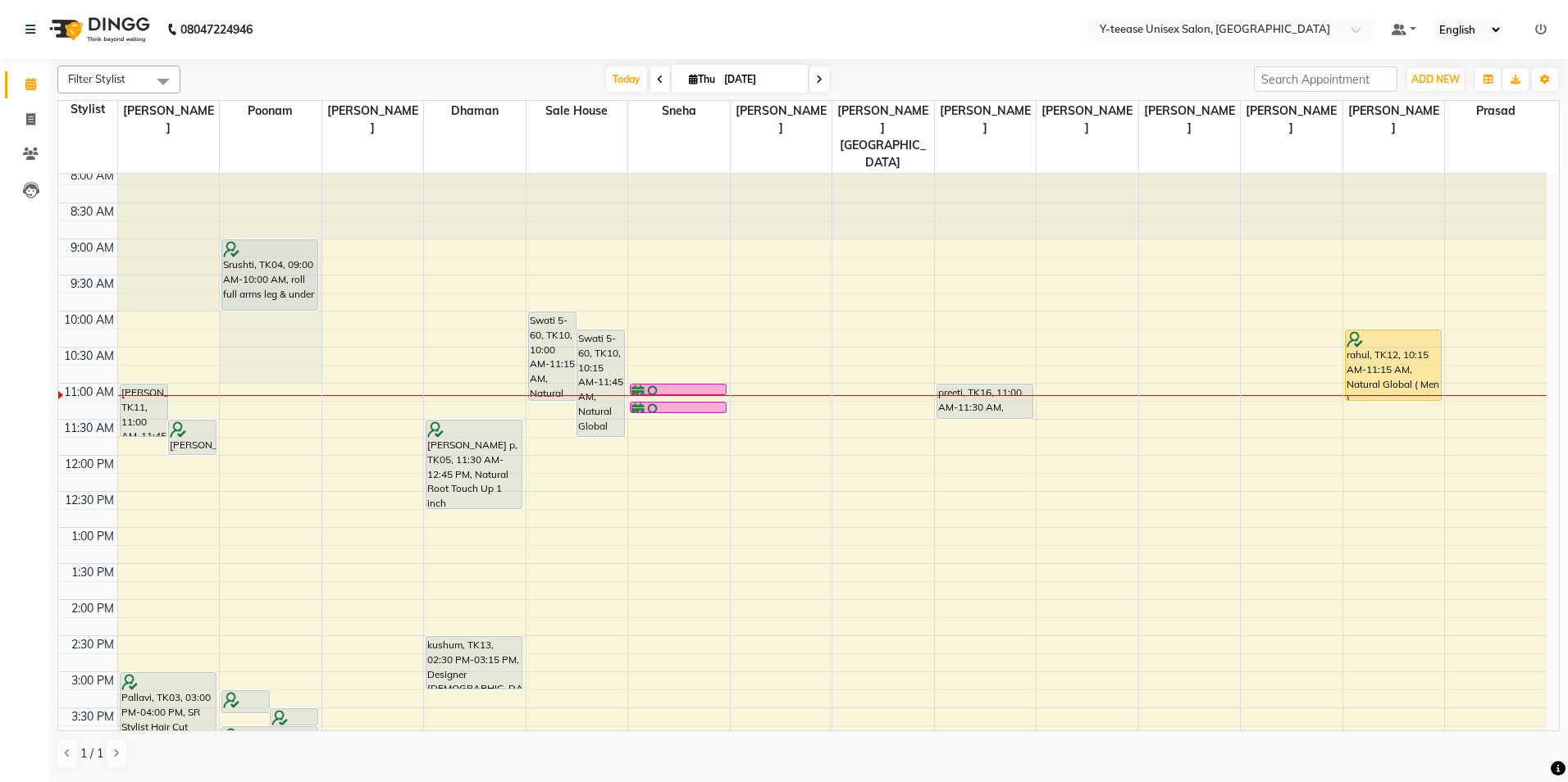
scroll to position [0, 0]
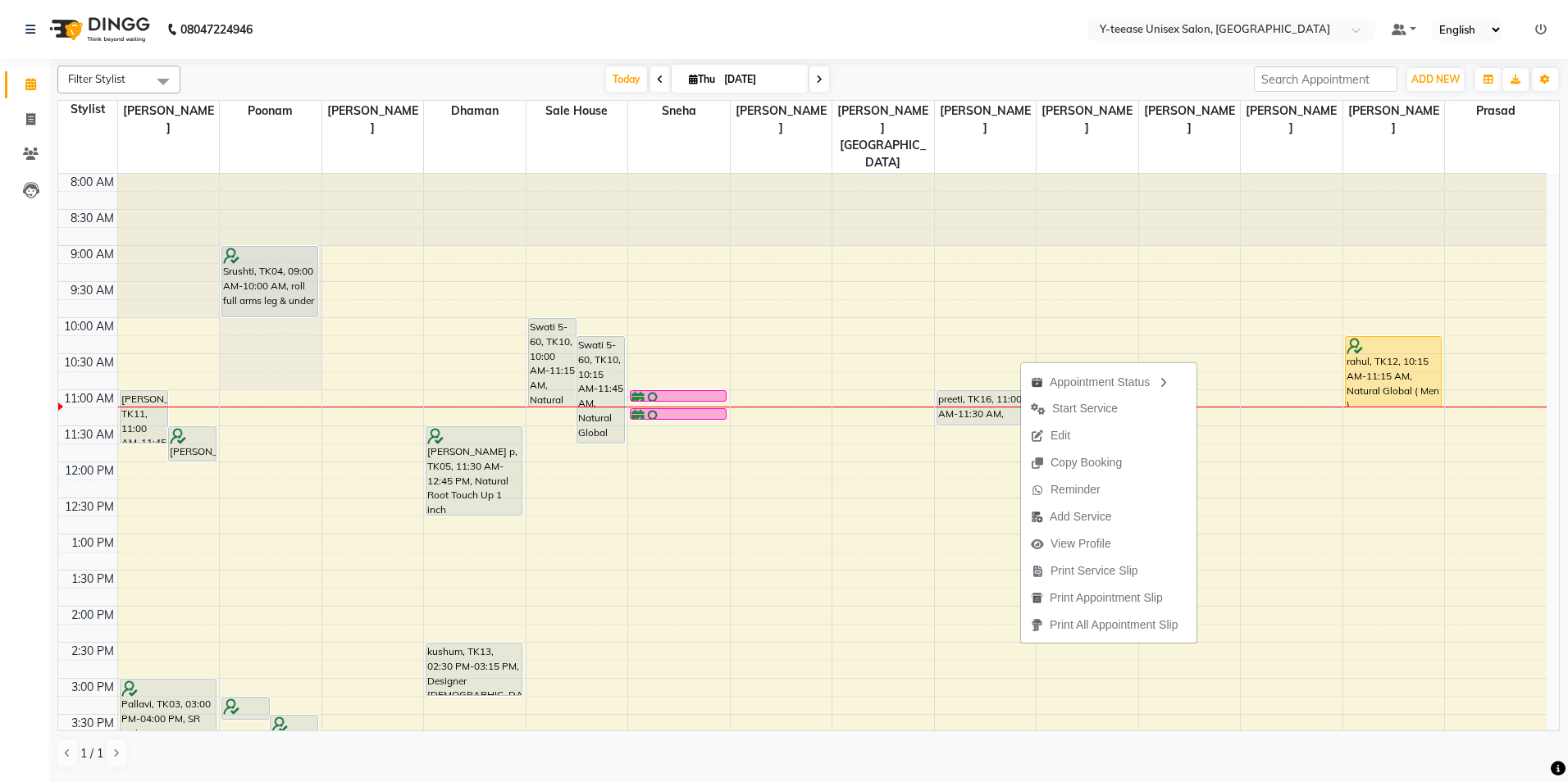
click at [1105, 406] on span "Start Service" at bounding box center [1086, 408] width 66 height 17
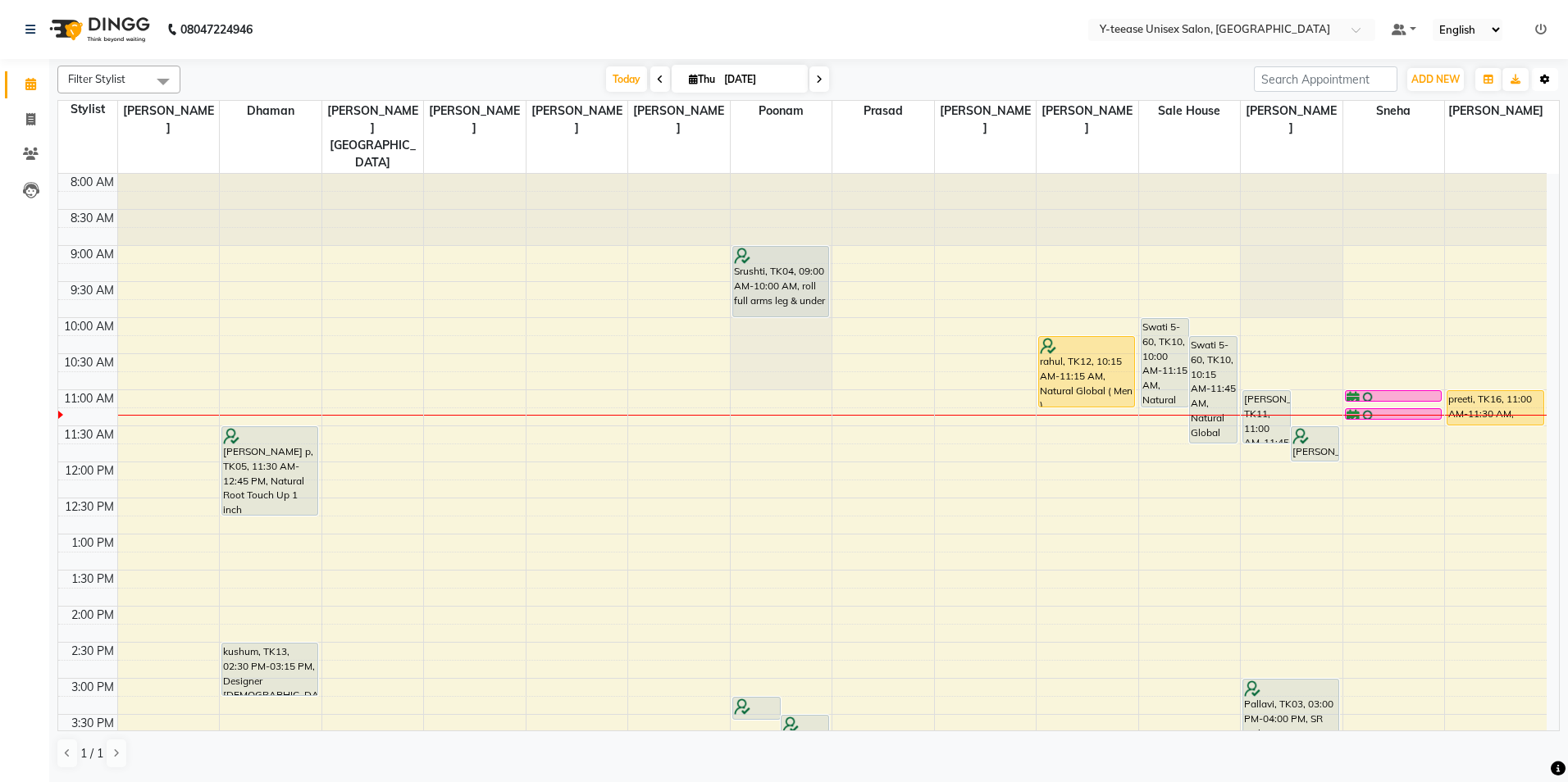
click at [1542, 79] on icon "button" at bounding box center [1545, 79] width 10 height 10
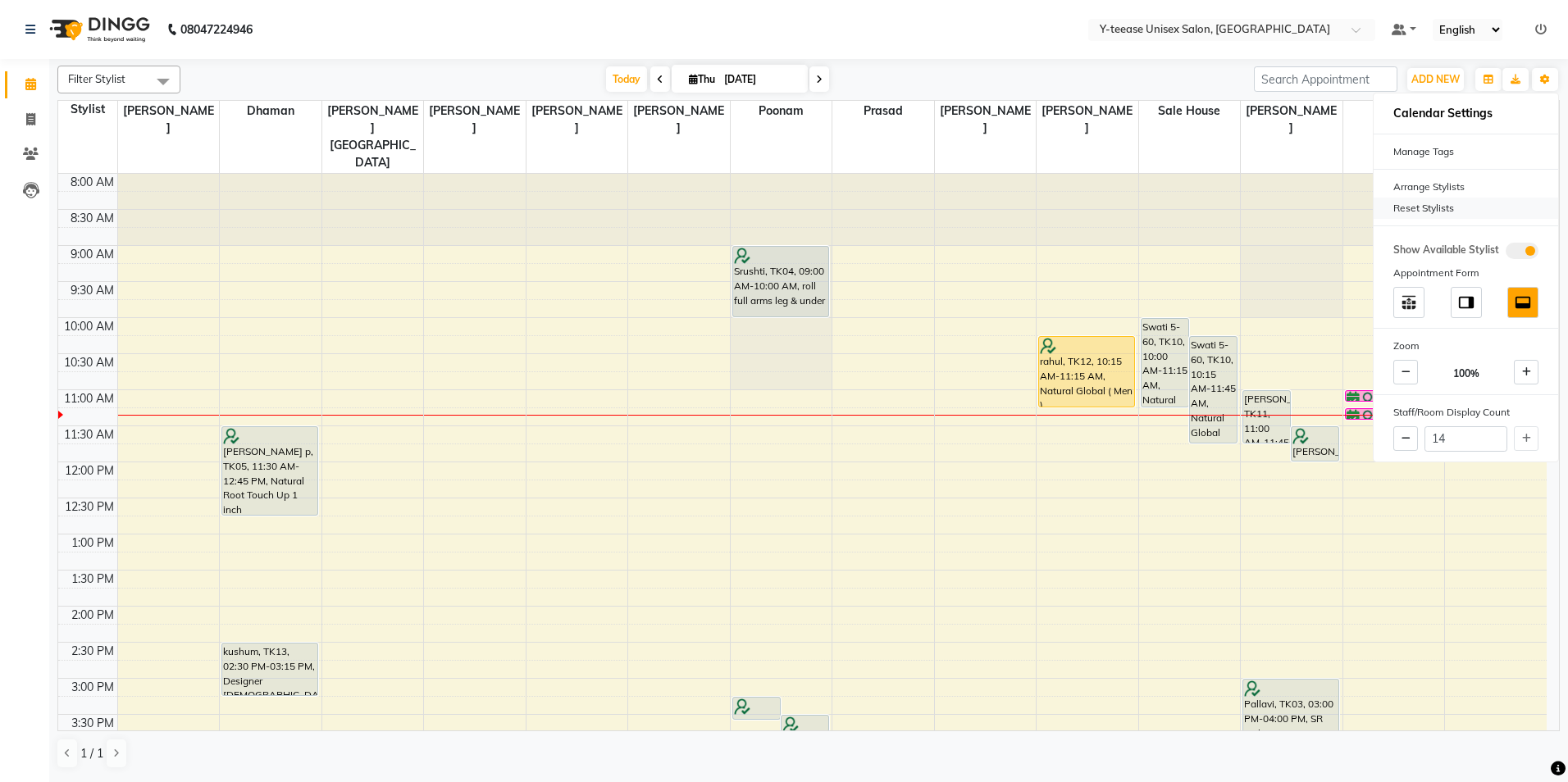
click at [1436, 210] on div "Reset Stylists" at bounding box center [1466, 207] width 185 height 21
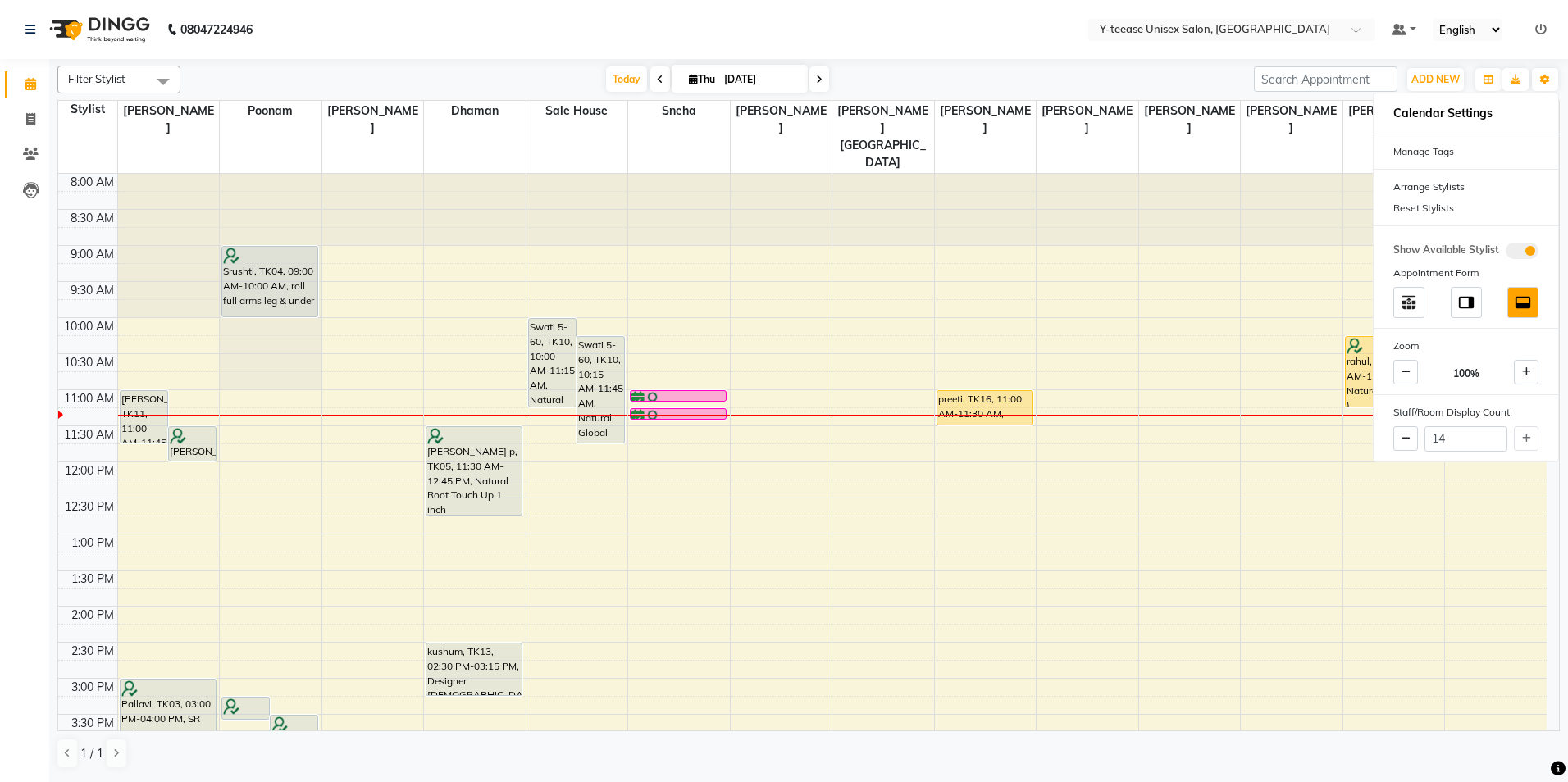
click at [1132, 74] on div "Today Thu 04-09-2025" at bounding box center [716, 79] width 1057 height 25
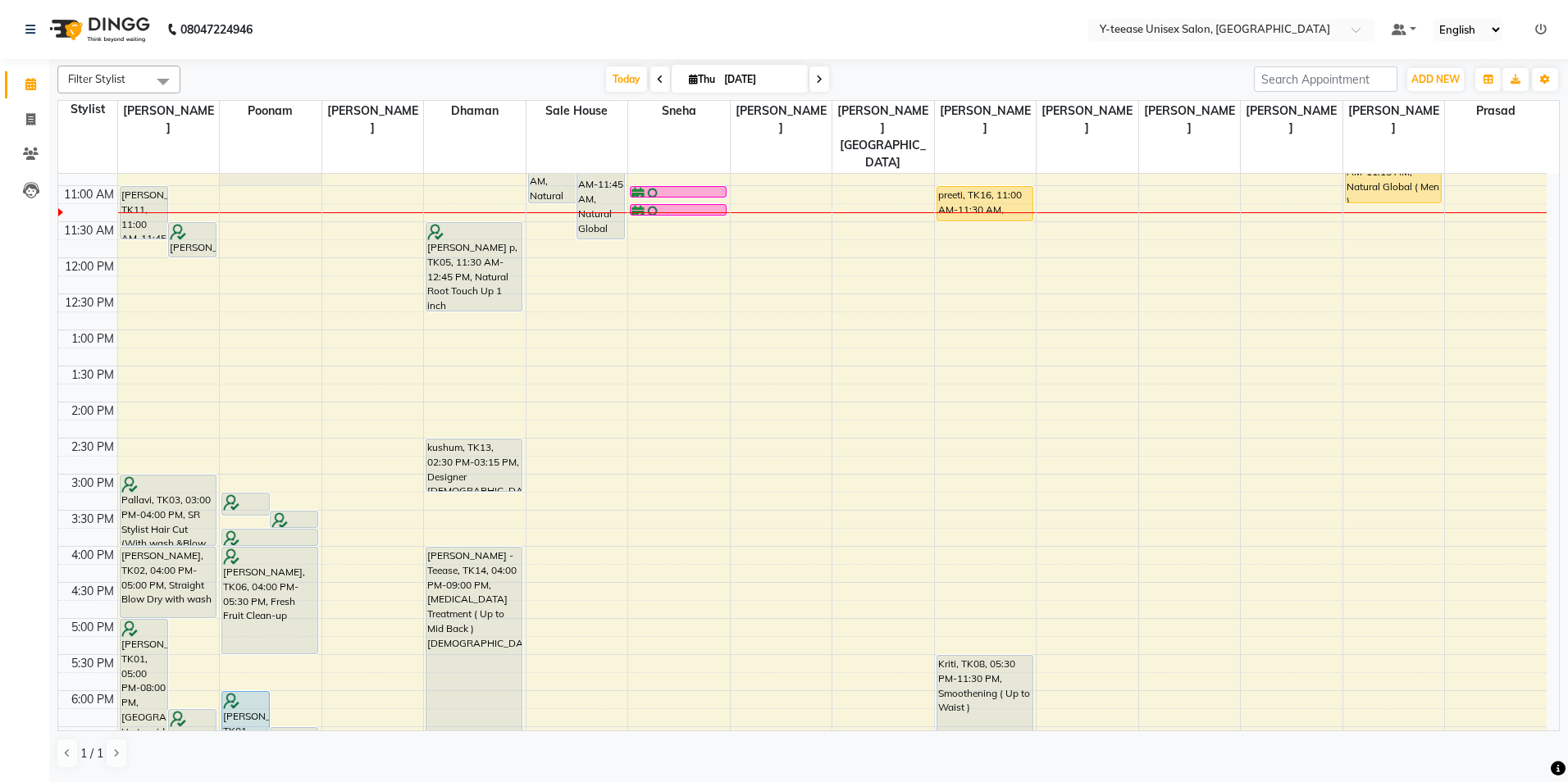
scroll to position [164, 0]
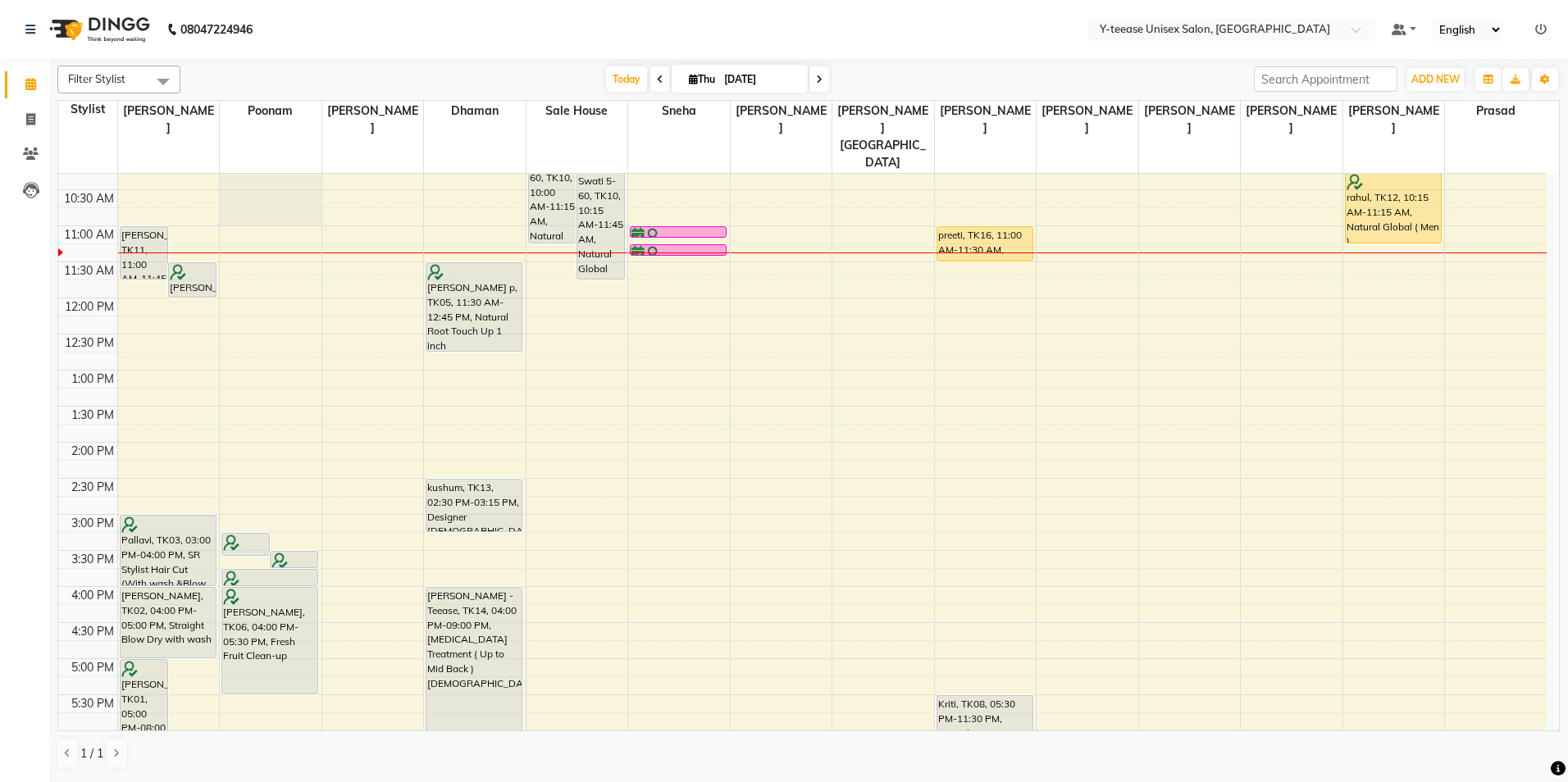
click at [997, 482] on div "8:00 AM 8:30 AM 9:00 AM 9:30 AM 10:00 AM 10:30 AM 11:00 AM 11:30 AM 12:00 PM 12…" at bounding box center [802, 551] width 1489 height 1082
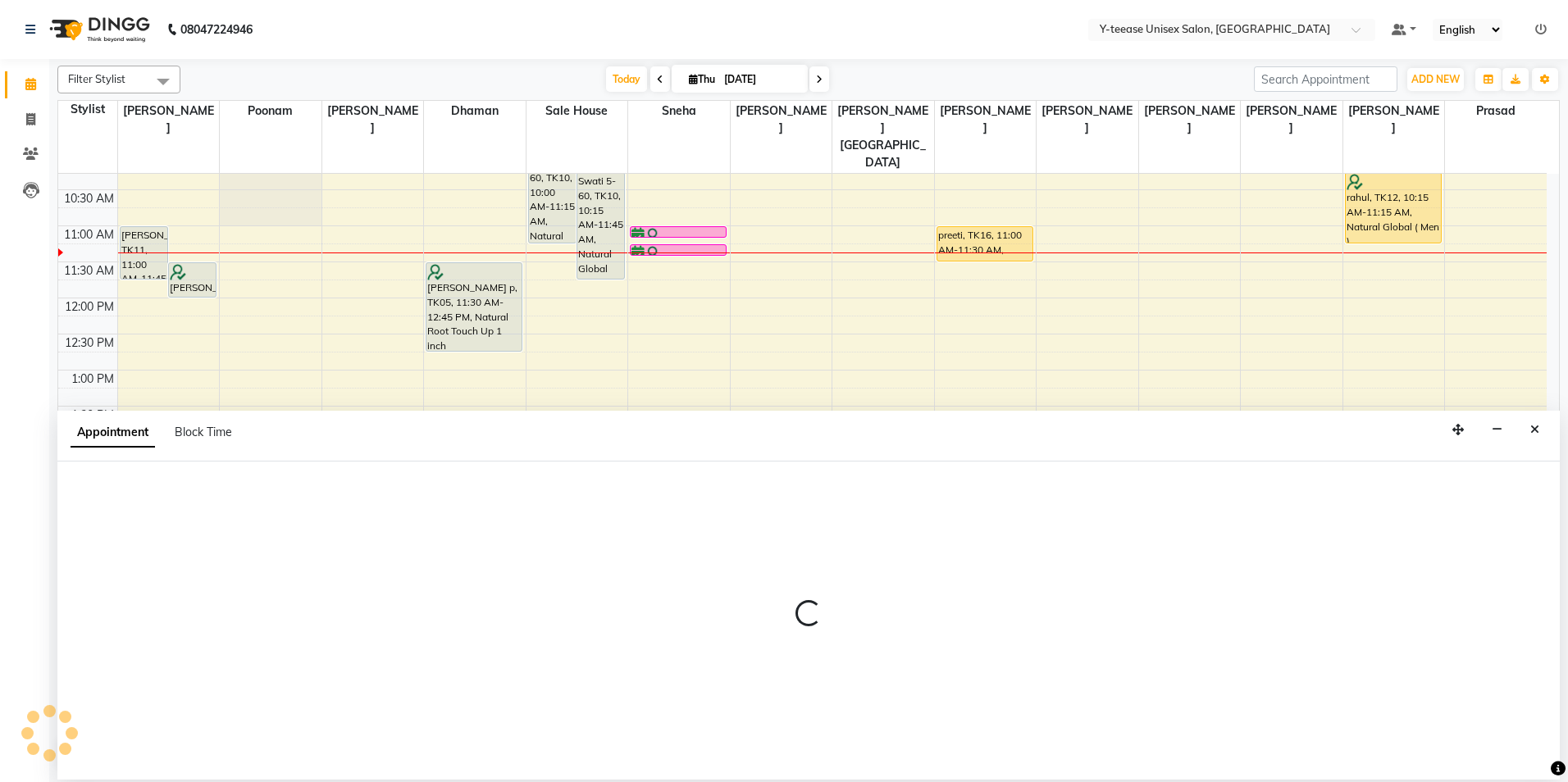
select select "71319"
select select "900"
select select "tentative"
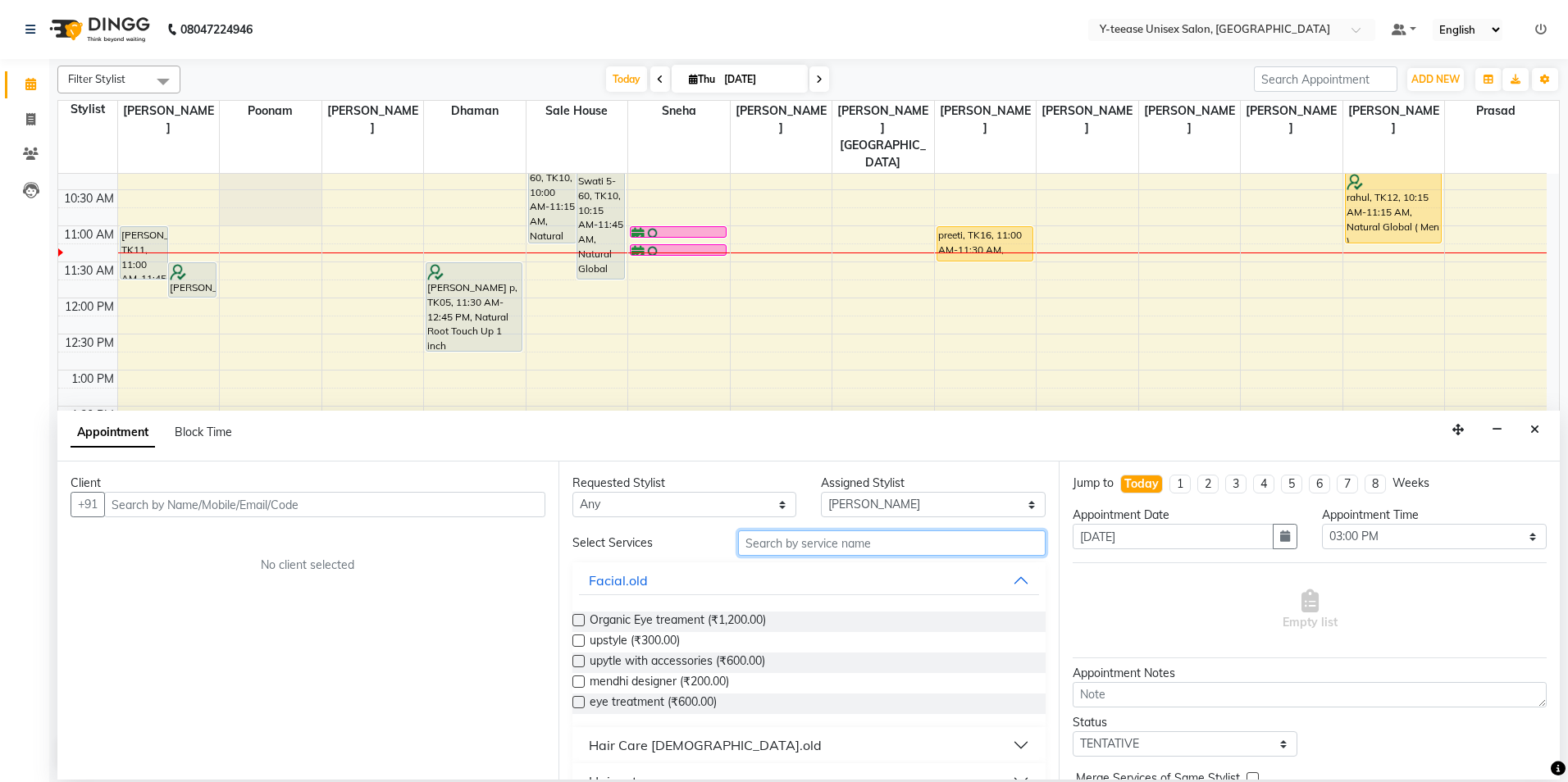
click at [782, 545] on input "text" at bounding box center [892, 544] width 308 height 26
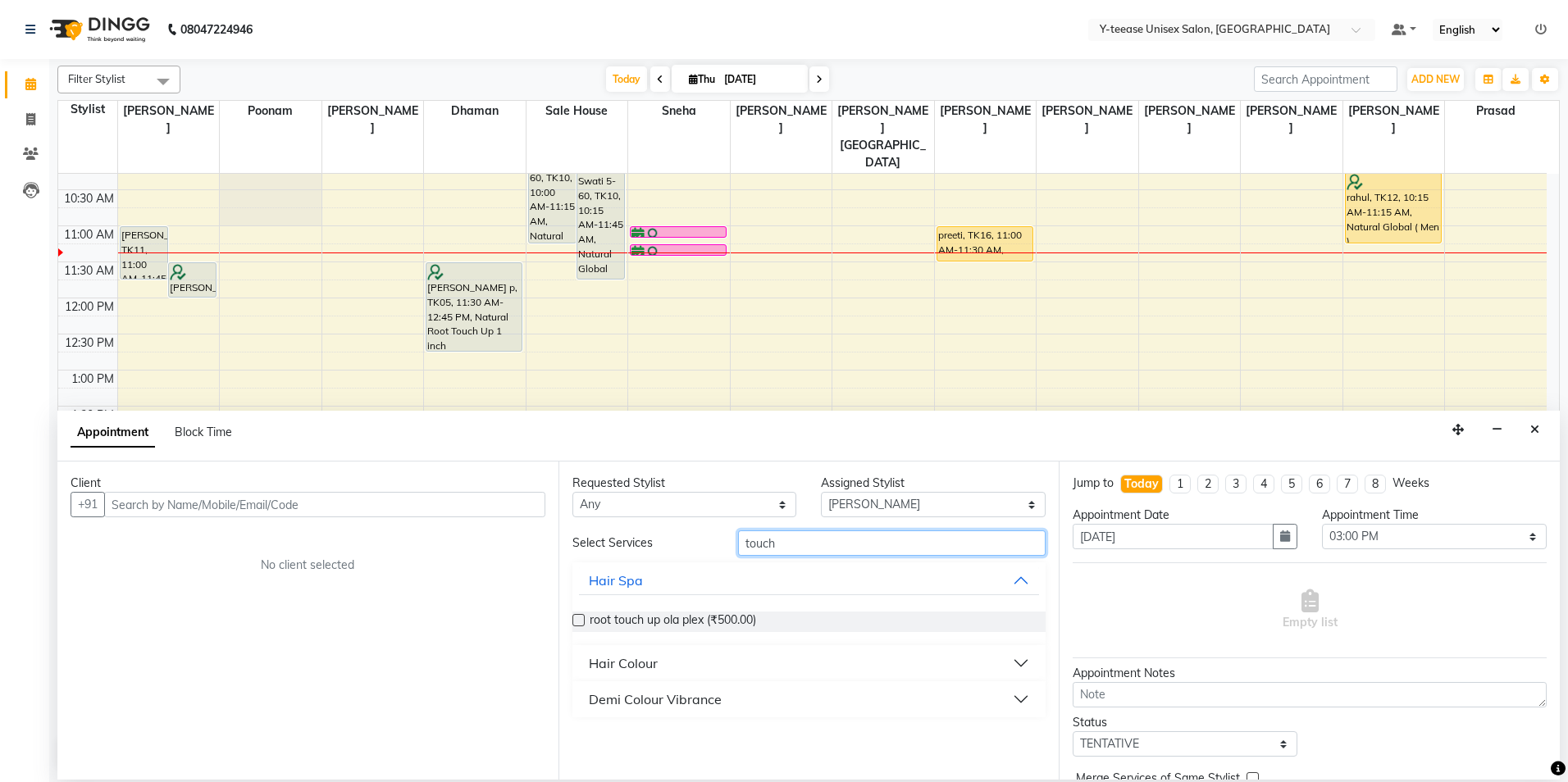
type input "touch"
click at [646, 661] on div "Hair Colour" at bounding box center [622, 663] width 69 height 20
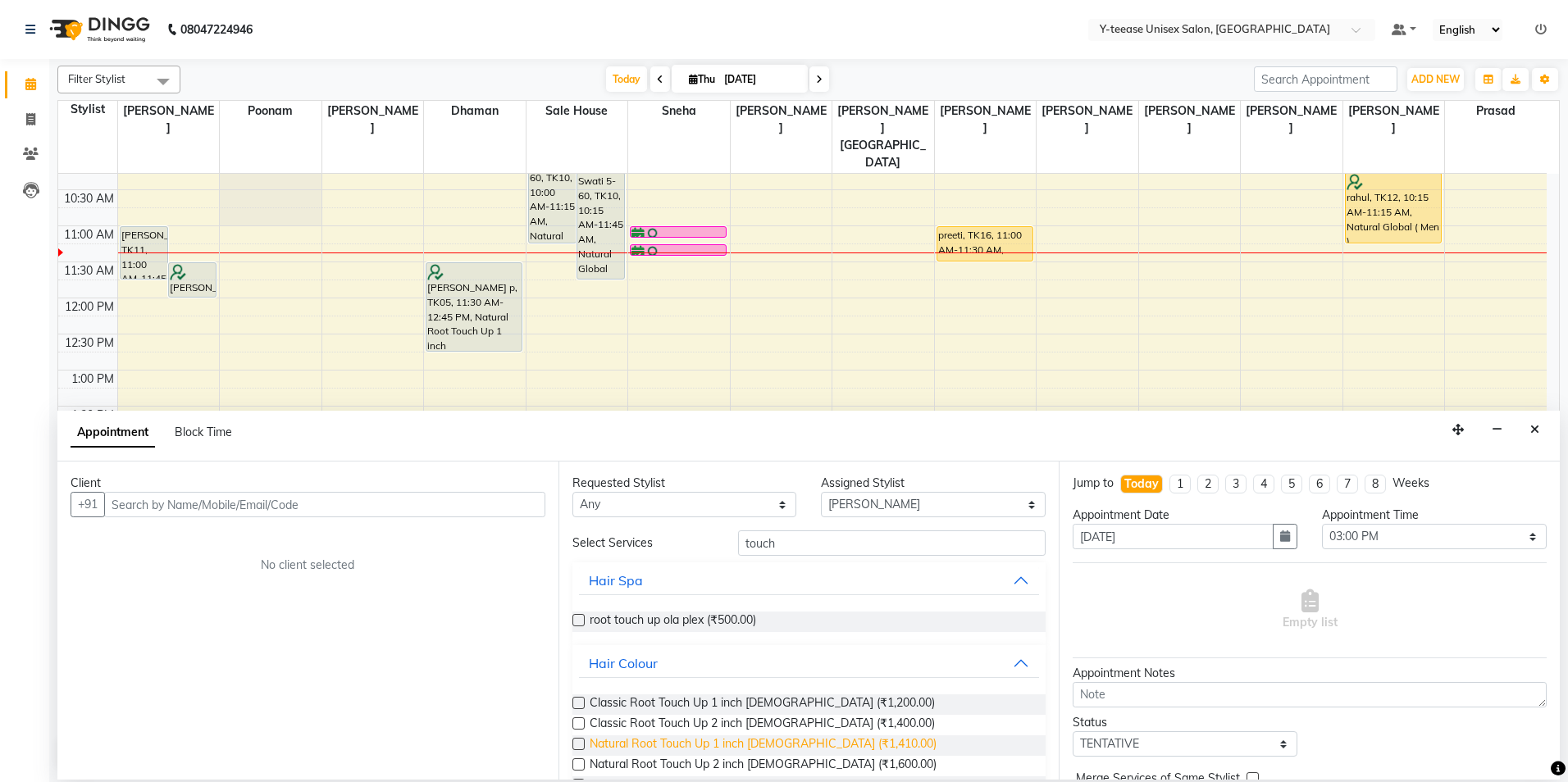
click at [664, 749] on span "Natural Root Touch Up 1 inch Female (₹1,410.00)" at bounding box center [763, 745] width 347 height 20
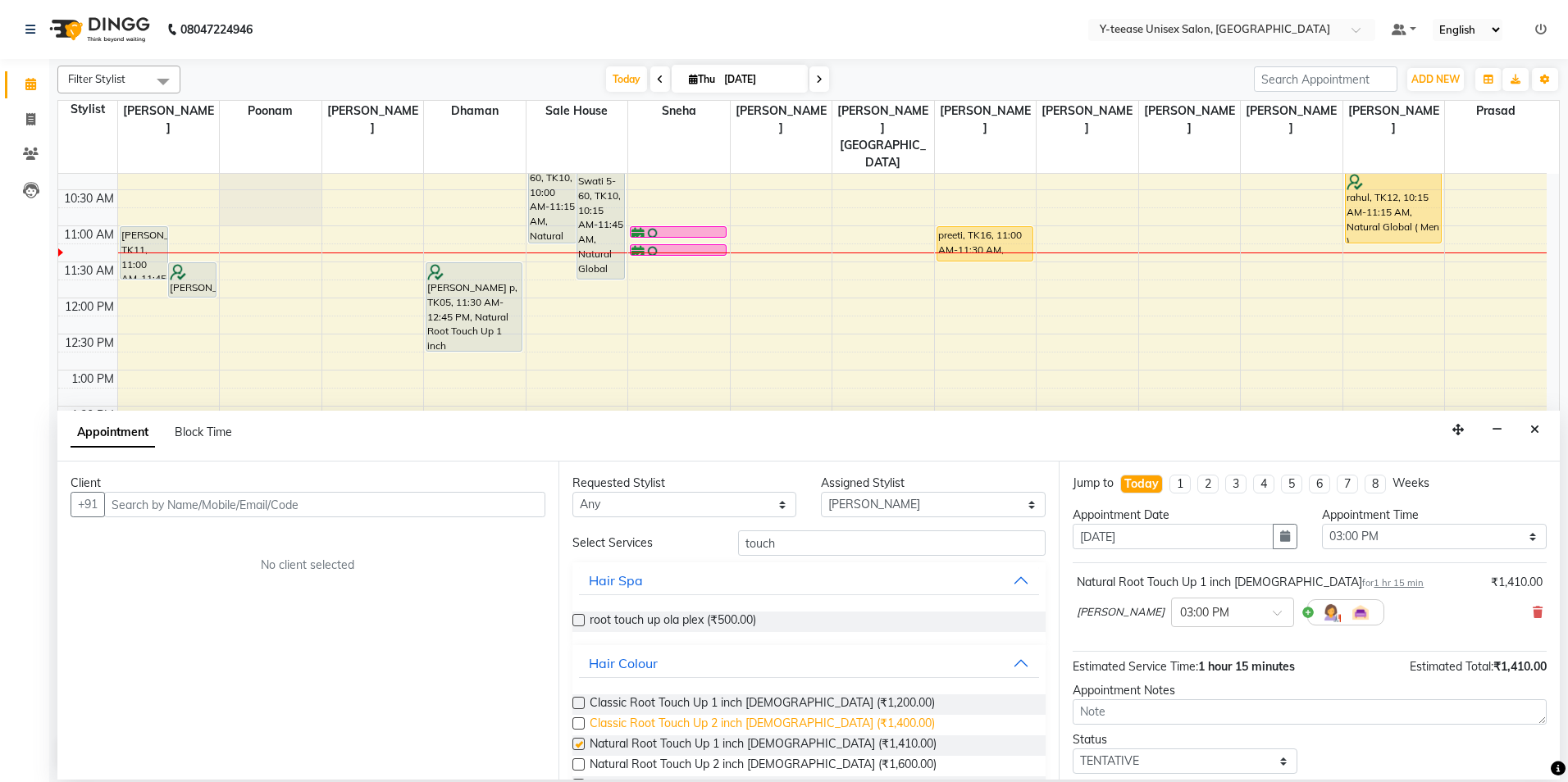
checkbox input "false"
click at [263, 501] on input "text" at bounding box center [324, 505] width 441 height 26
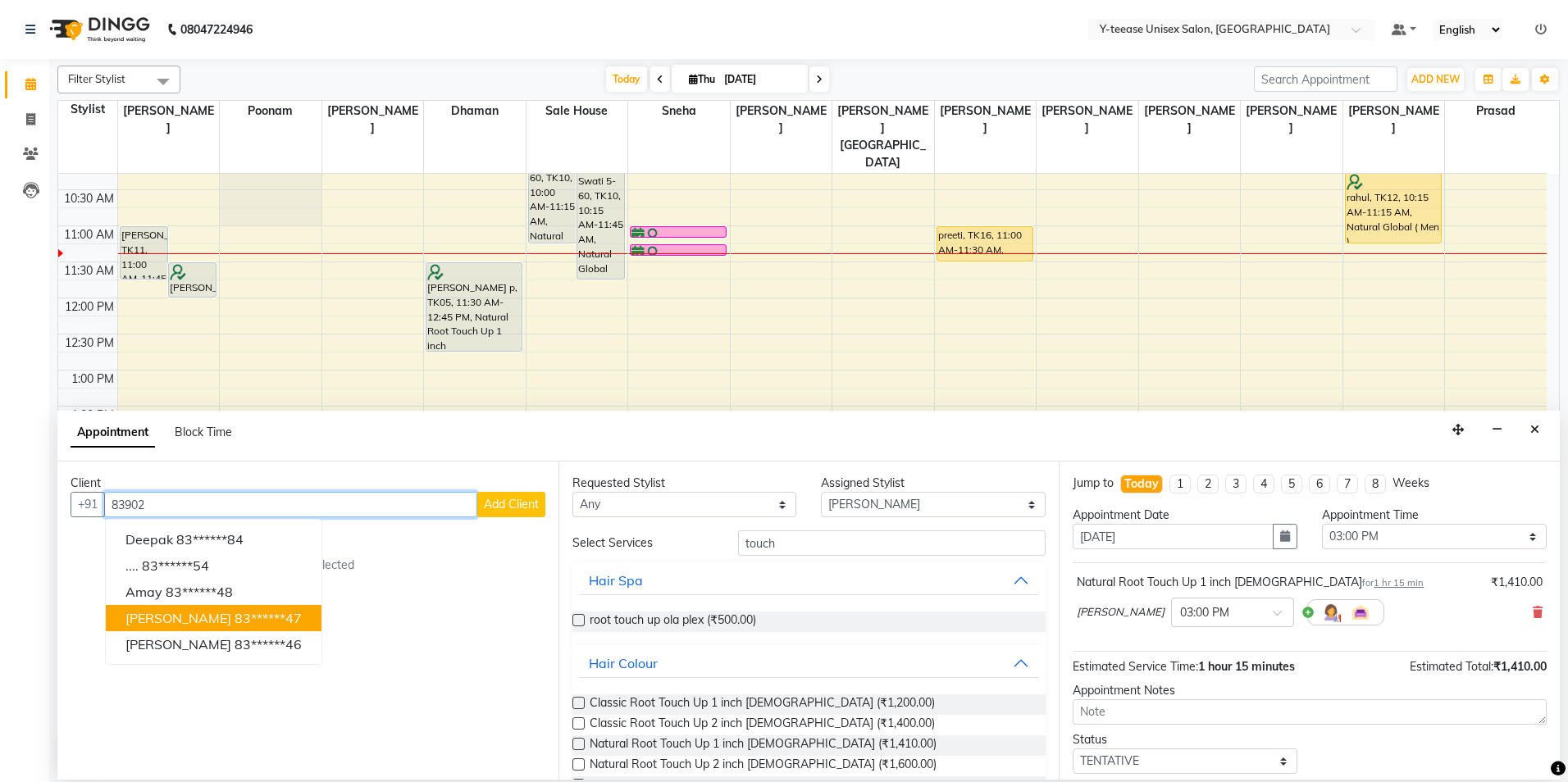
click at [231, 628] on button "MAITREYEE WADEKAR 83******47" at bounding box center [214, 618] width 216 height 26
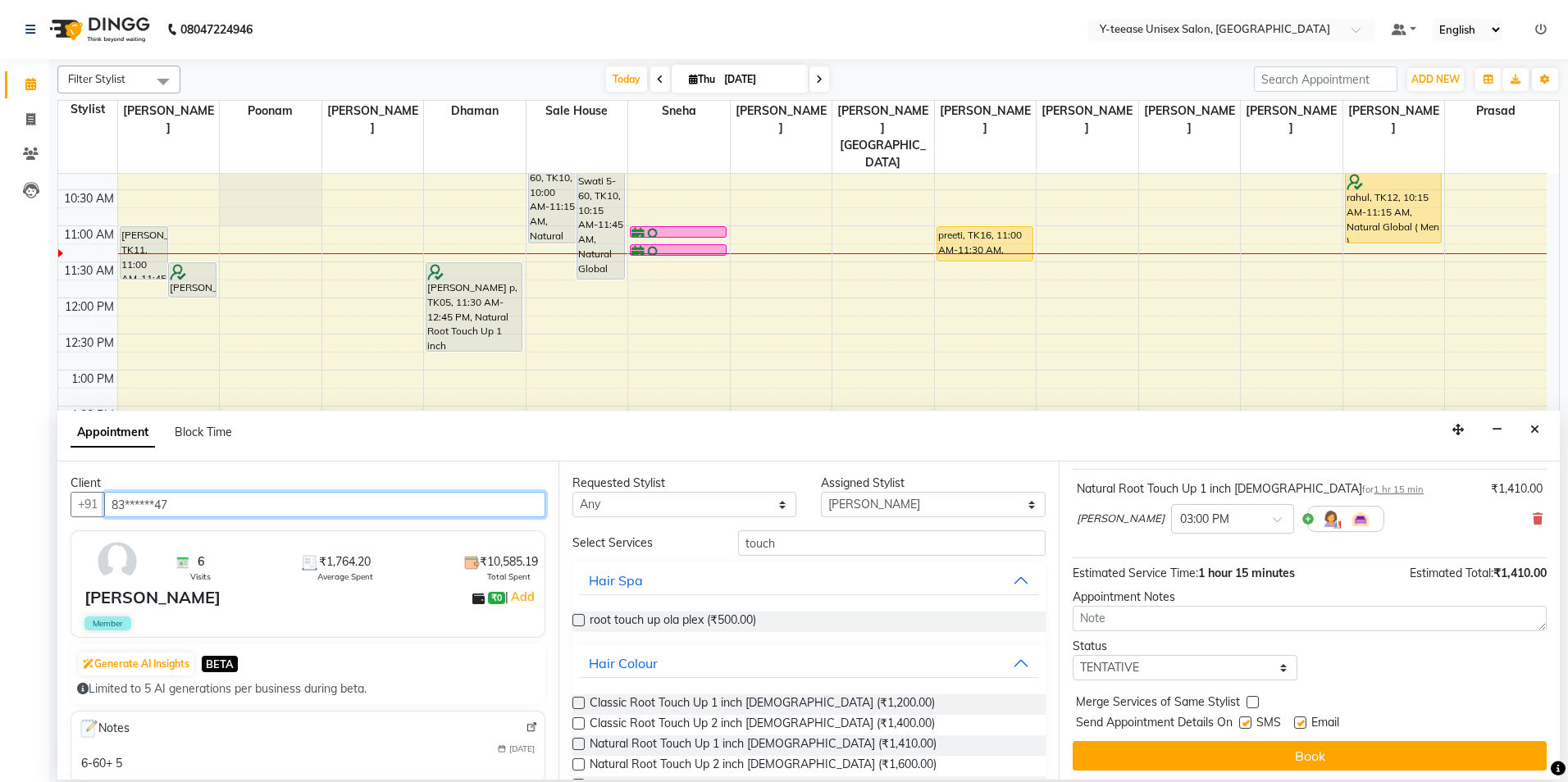
scroll to position [98, 0]
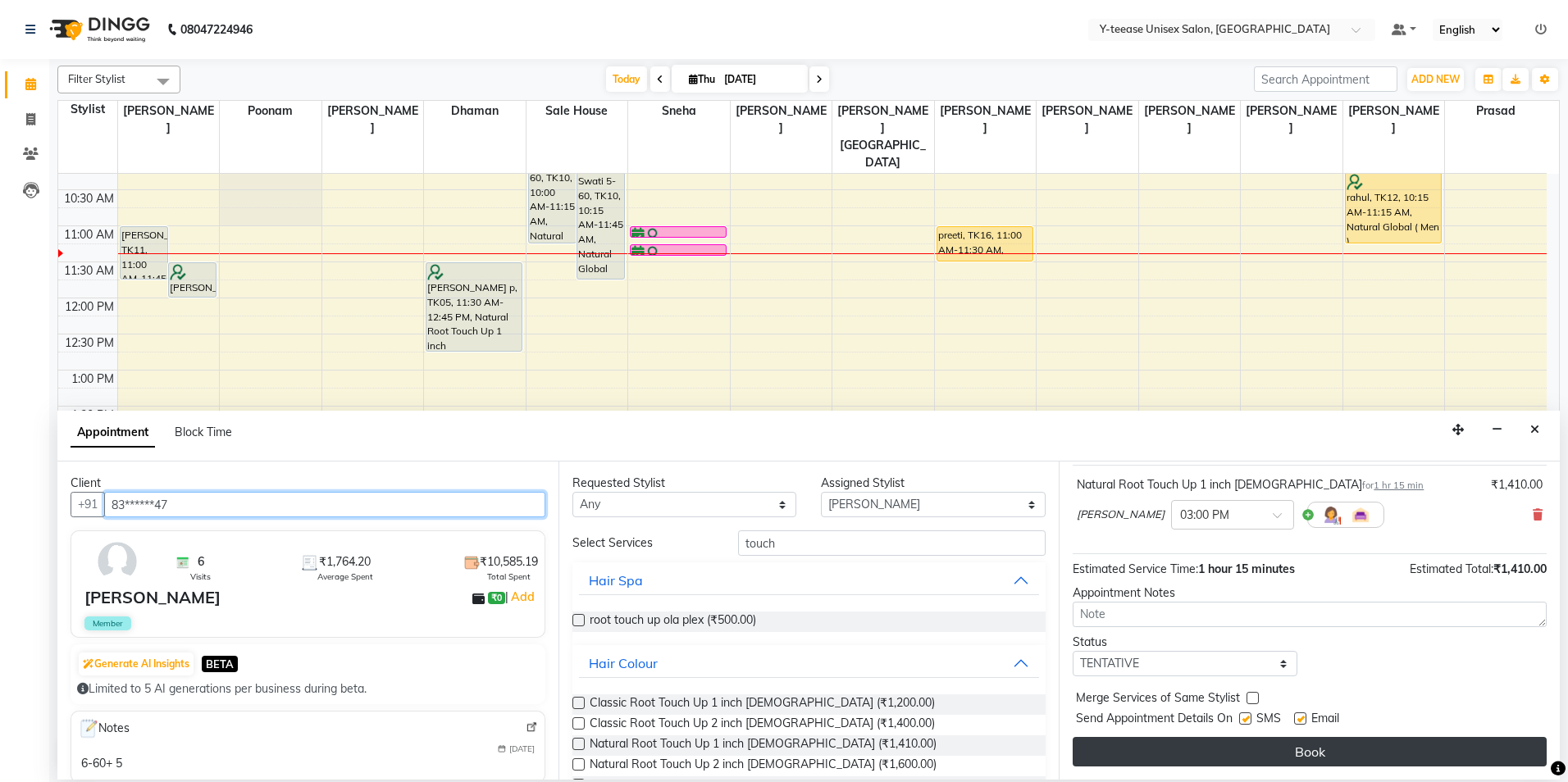
type input "83******47"
click at [1173, 756] on button "Book" at bounding box center [1309, 752] width 474 height 29
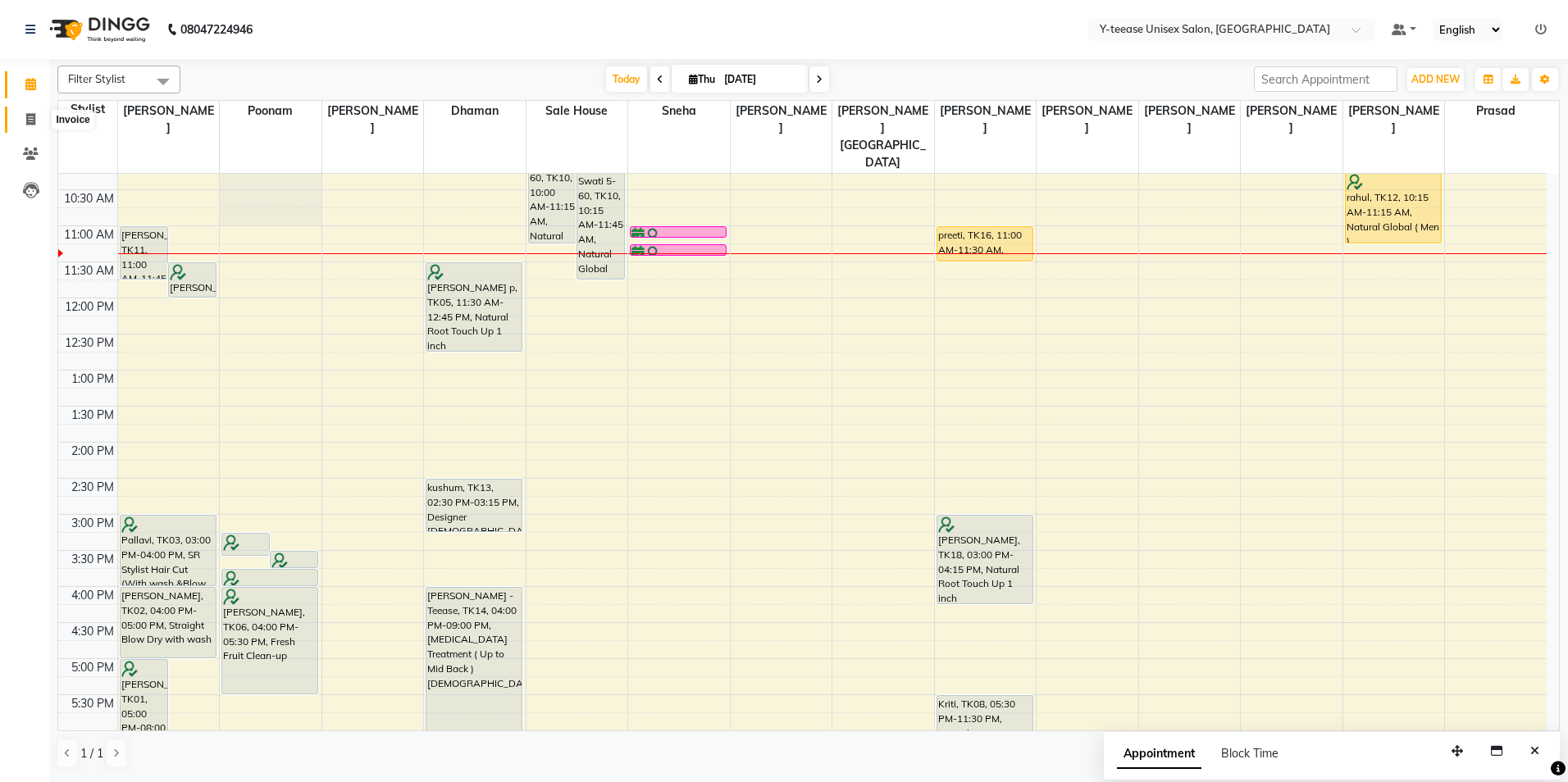
click at [22, 126] on span at bounding box center [30, 120] width 28 height 19
select select "service"
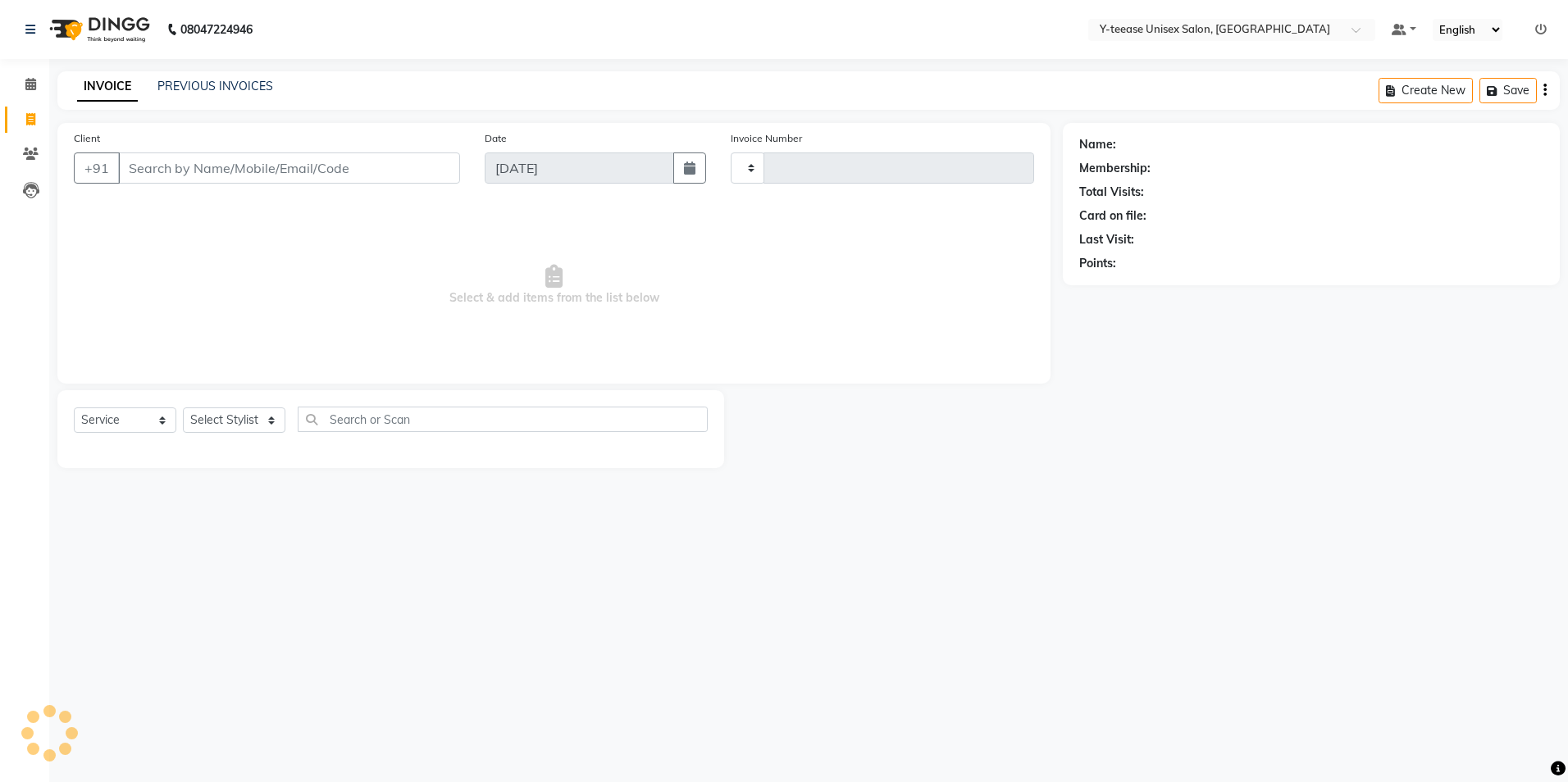
type input "7012"
select select "4"
click at [250, 418] on select "Select Stylist" at bounding box center [234, 420] width 102 height 26
click at [250, 419] on select "Select Stylist" at bounding box center [234, 420] width 102 height 26
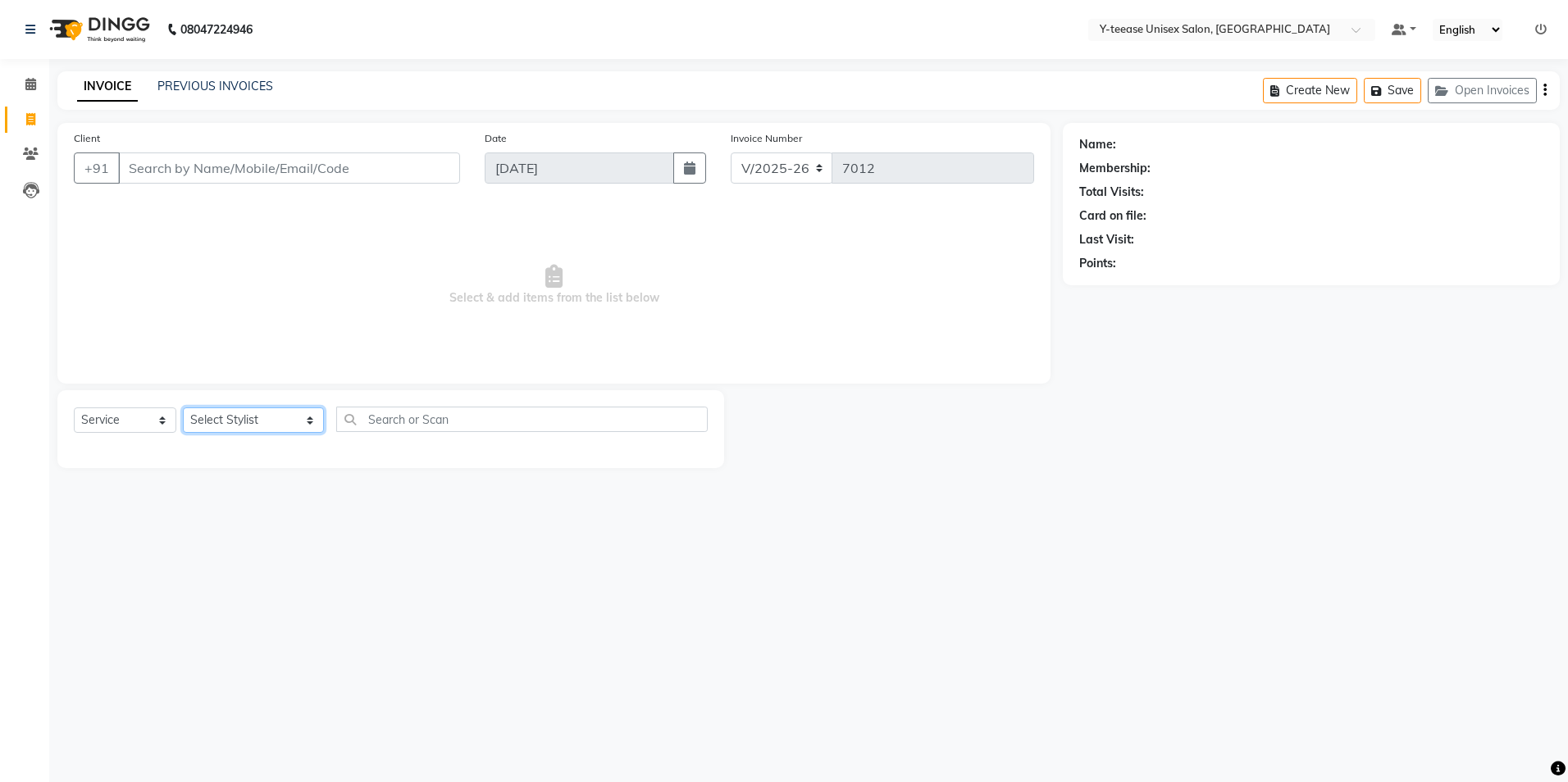
click at [250, 419] on select "Select Stylist chaitrali Dhaman FAIZAN SALMANI keshav nagar Manager Mosin khan …" at bounding box center [253, 420] width 141 height 26
select select "88015"
click at [183, 407] on select "Select Stylist chaitrali Dhaman FAIZAN SALMANI keshav nagar Manager Mosin khan …" at bounding box center [253, 420] width 141 height 26
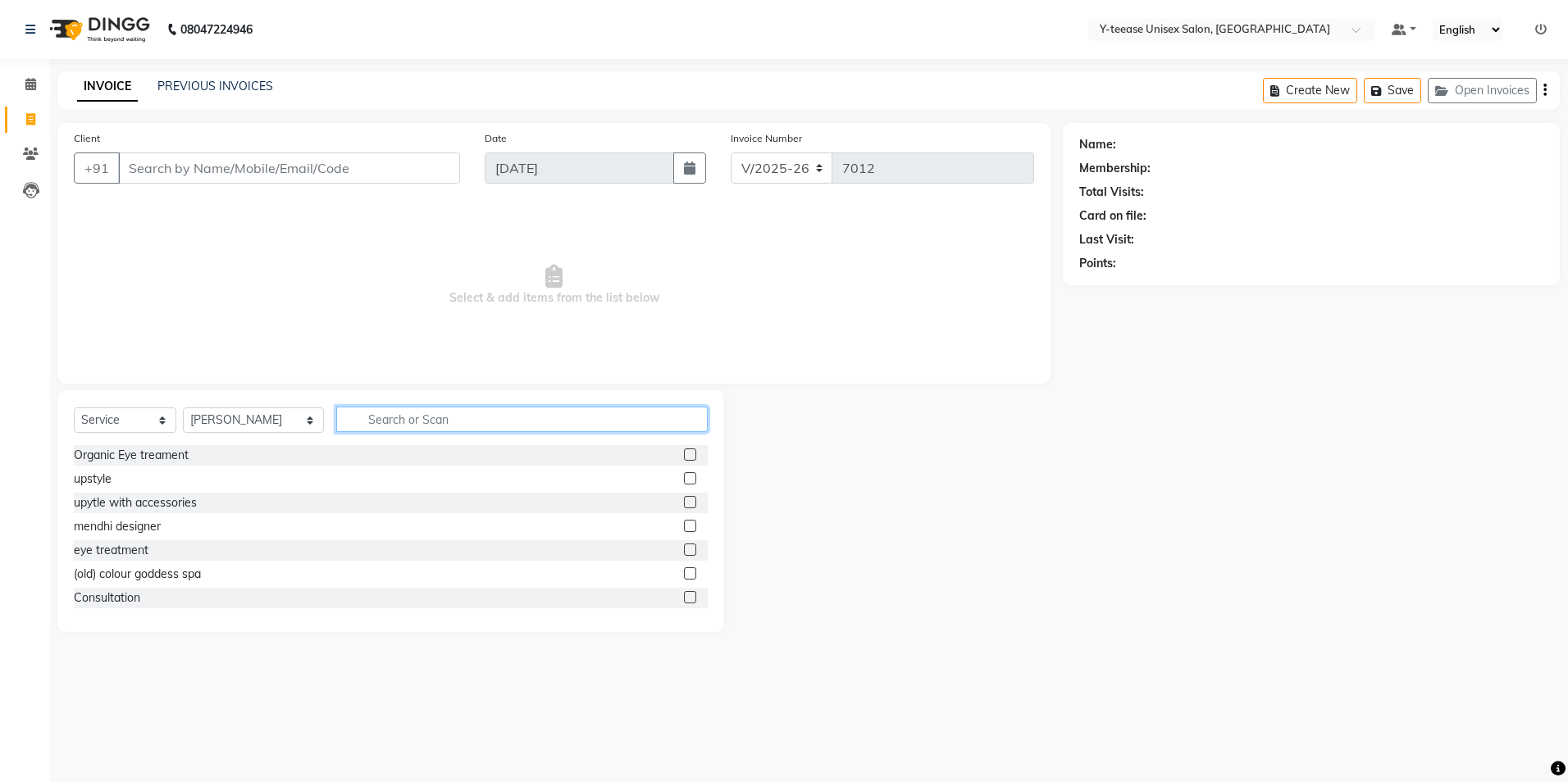
click at [384, 420] on input "text" at bounding box center [522, 419] width 372 height 26
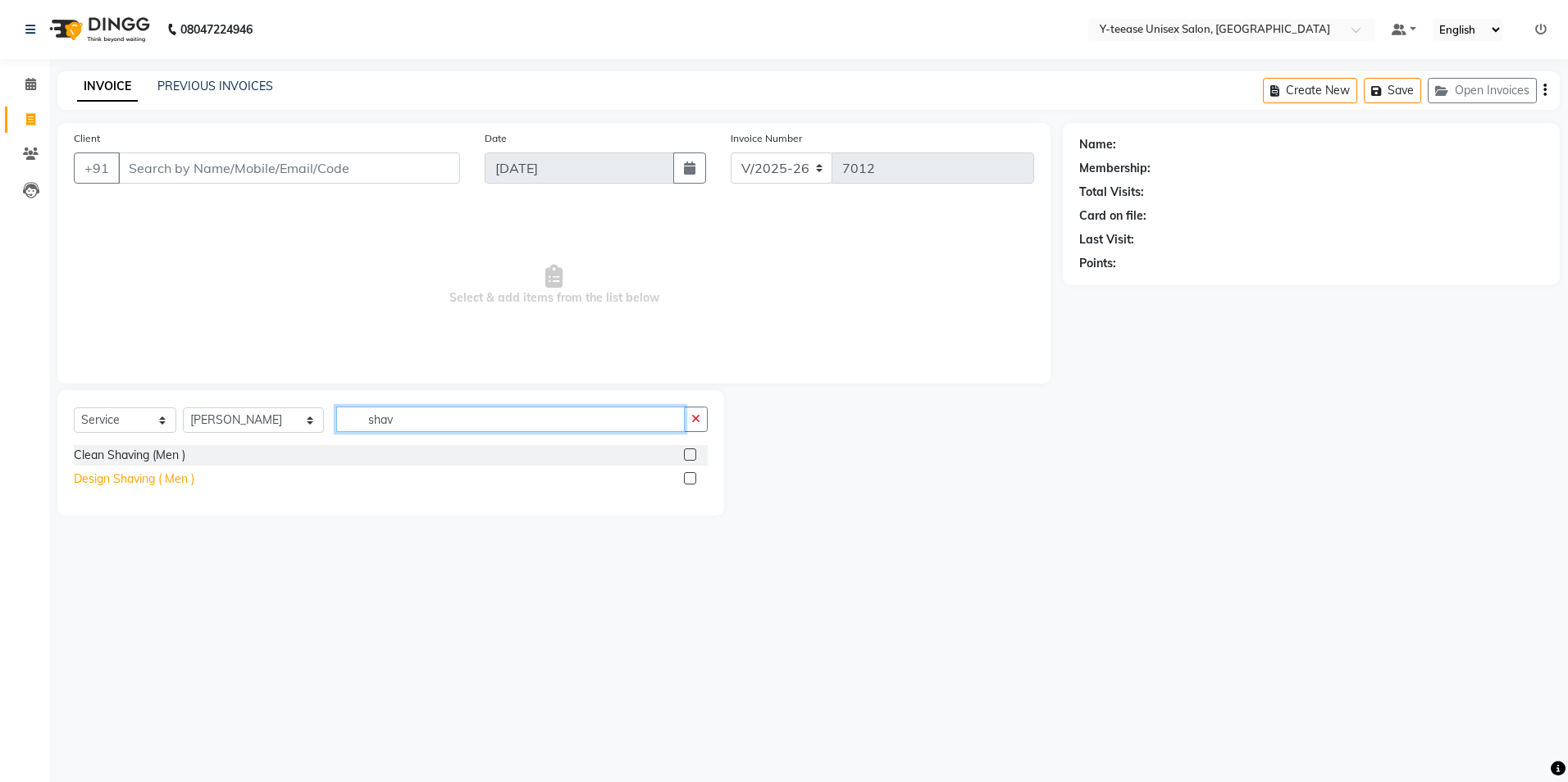
type input "shav"
click at [147, 479] on div "Design Shaving ( Men )" at bounding box center [134, 479] width 121 height 17
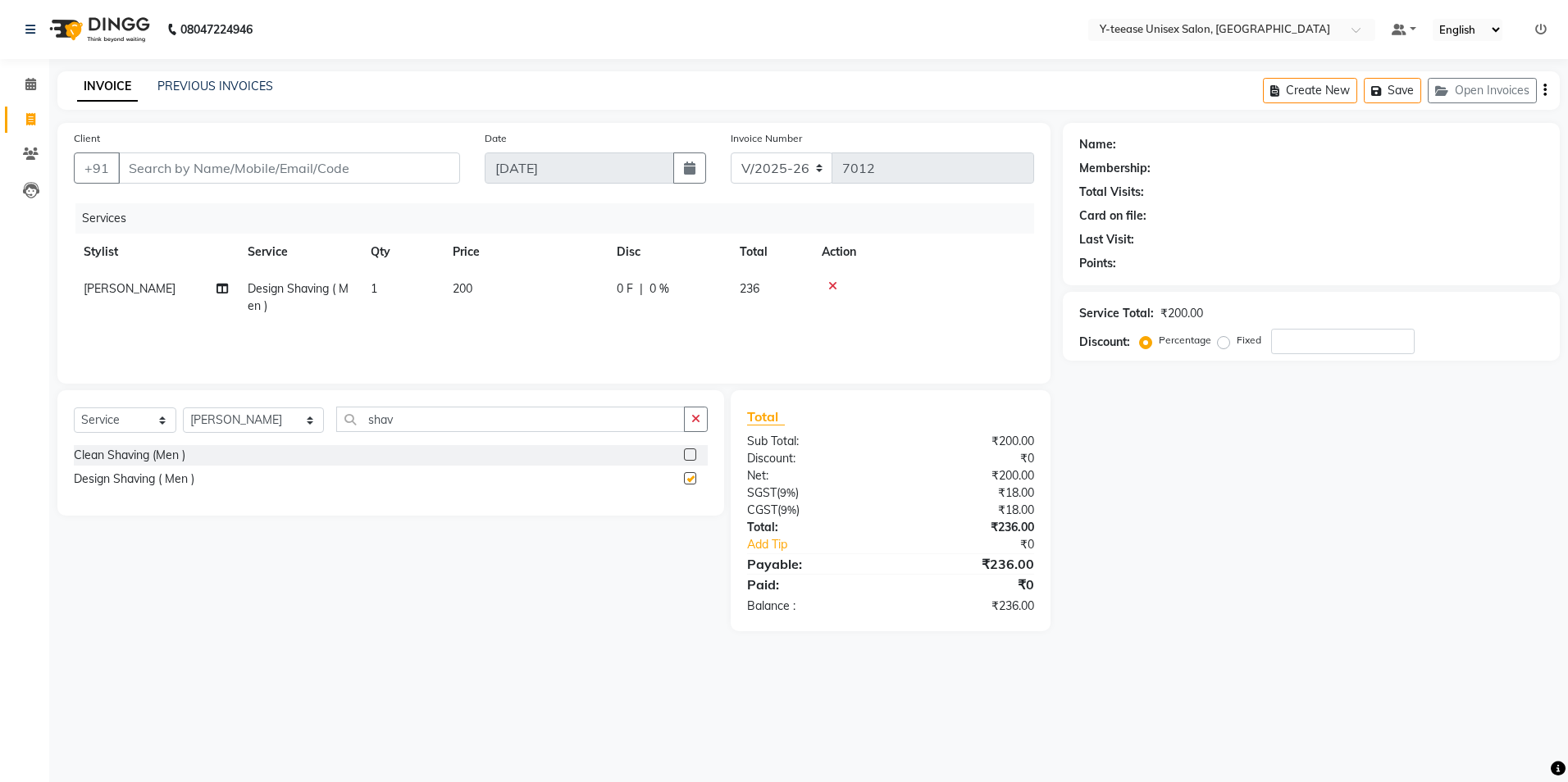
checkbox input "false"
click at [187, 158] on input "Client" at bounding box center [289, 168] width 342 height 31
type input "8"
type input "0"
click at [195, 201] on ngb-highlight "88******00" at bounding box center [215, 206] width 68 height 16
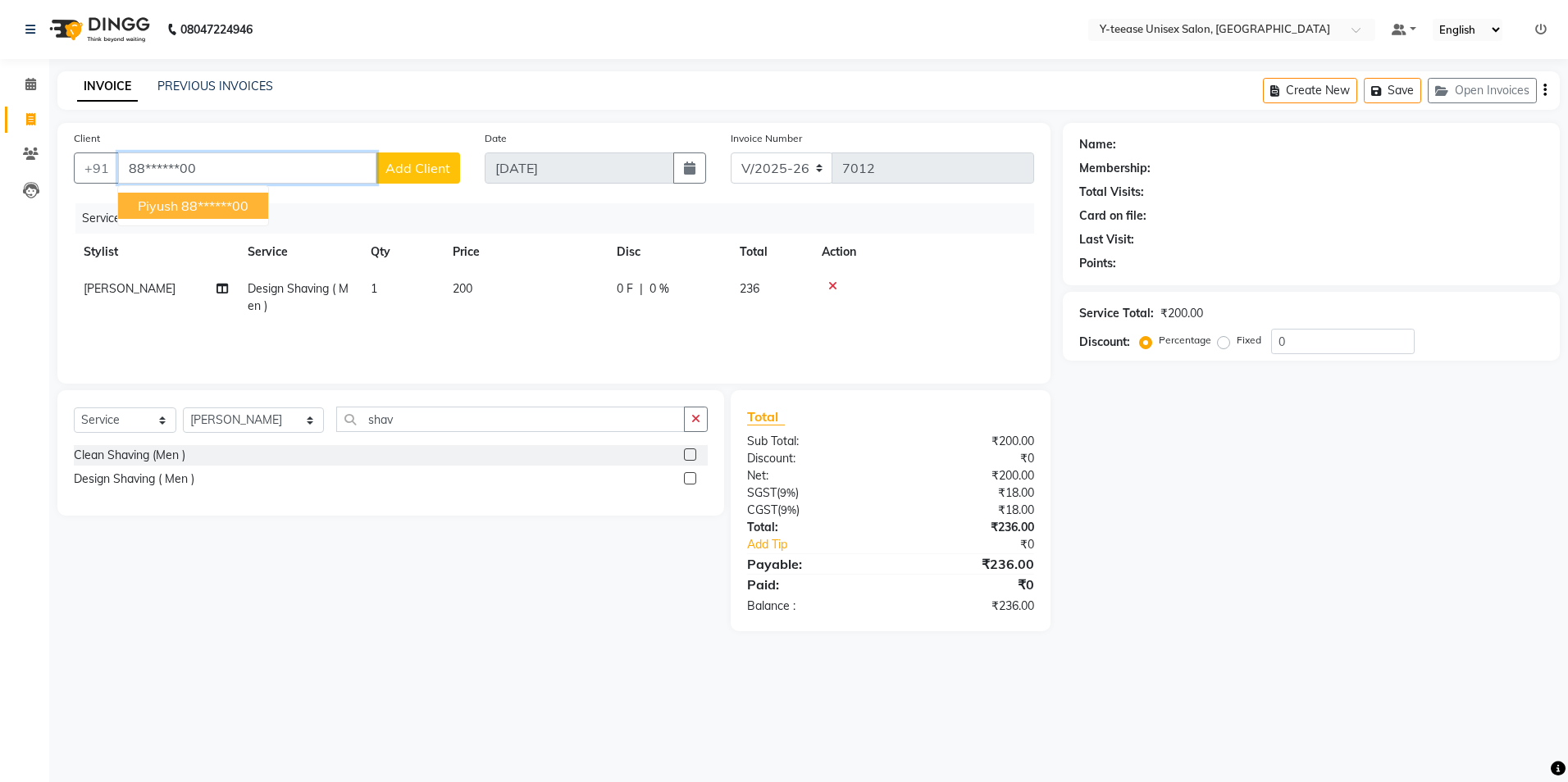
type input "88******00"
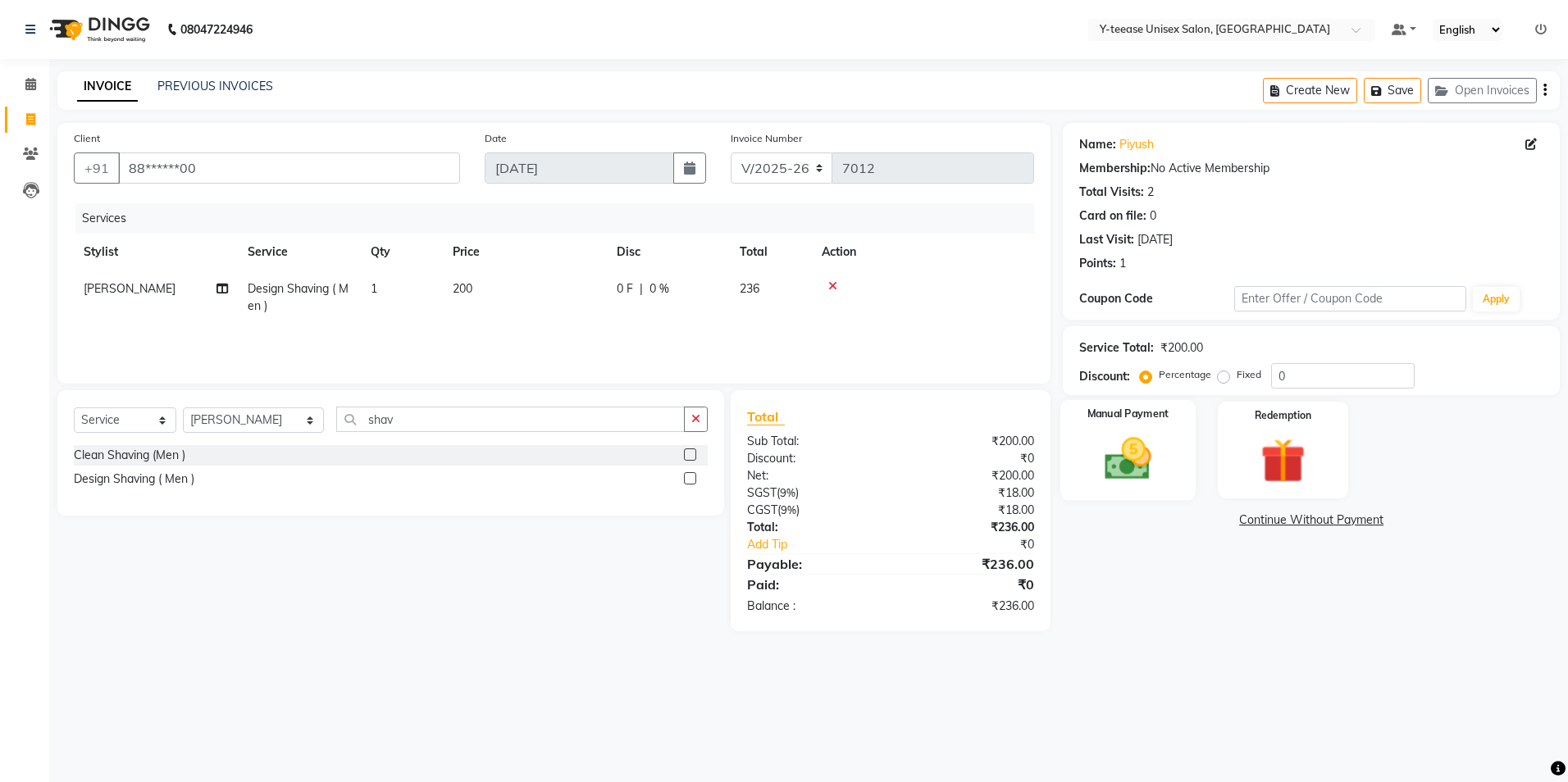
click at [1133, 481] on img at bounding box center [1128, 459] width 76 height 54
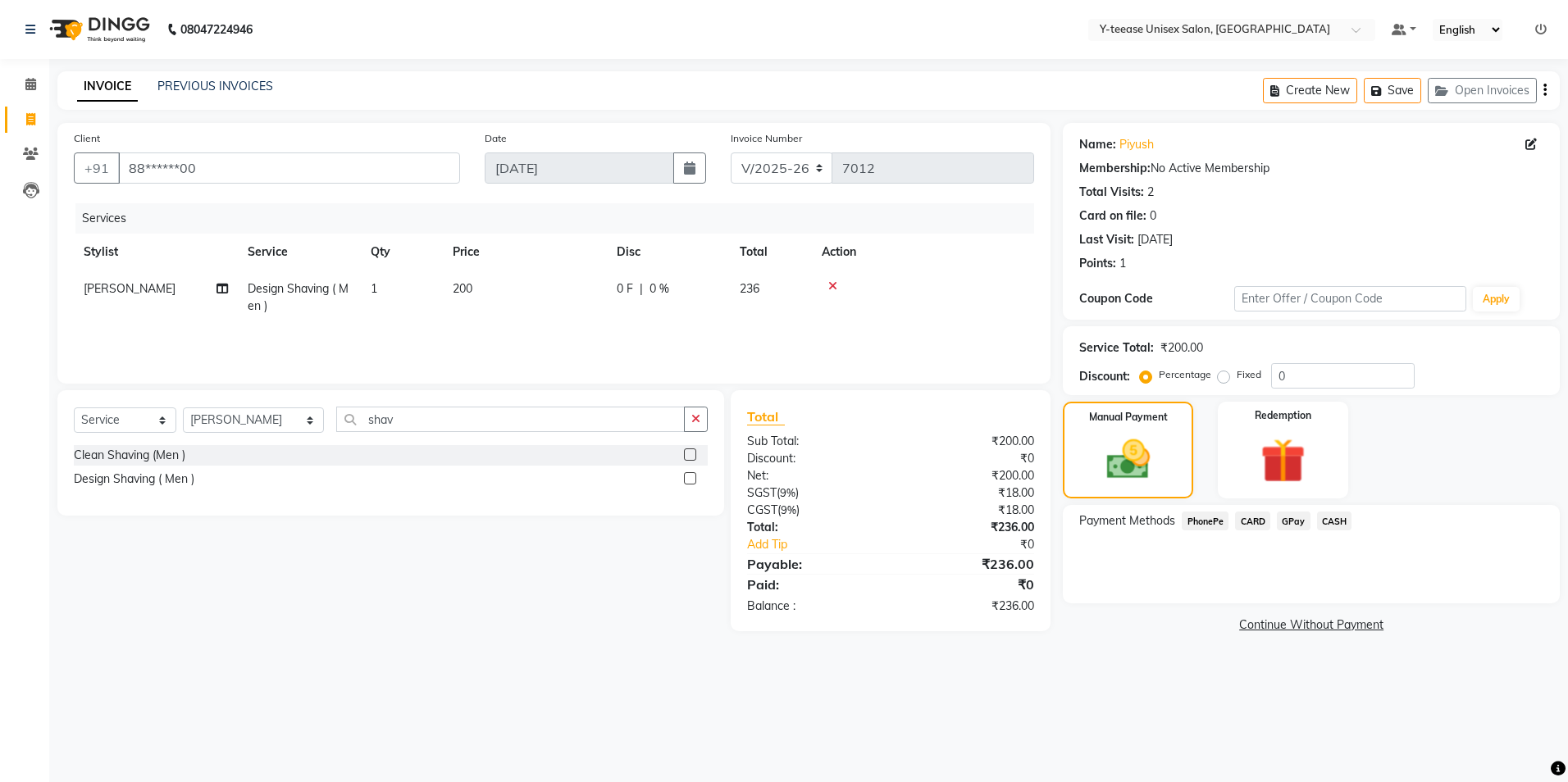
click at [1288, 527] on span "GPay" at bounding box center [1293, 521] width 34 height 19
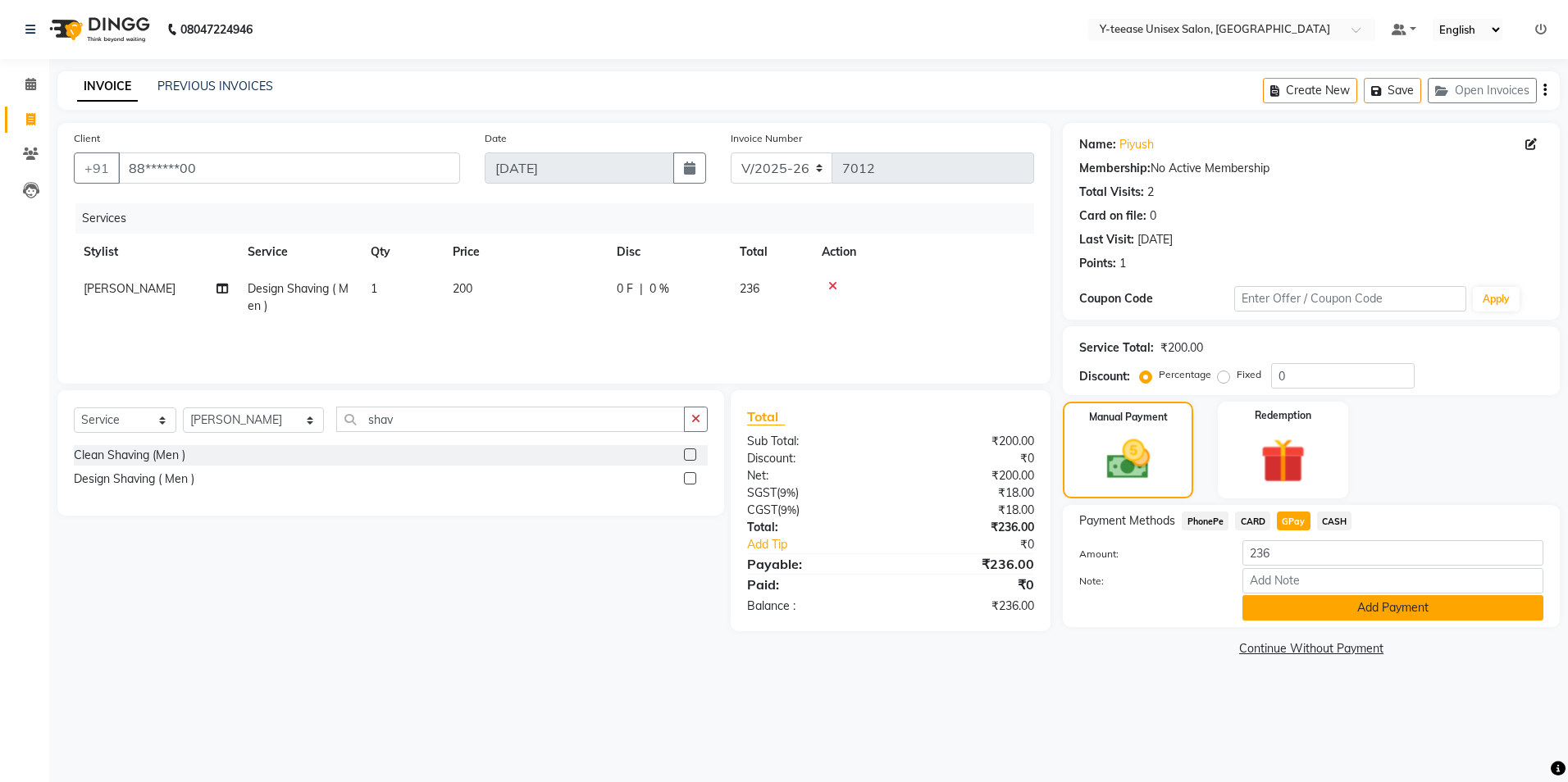
click at [1351, 612] on button "Add Payment" at bounding box center [1393, 608] width 301 height 26
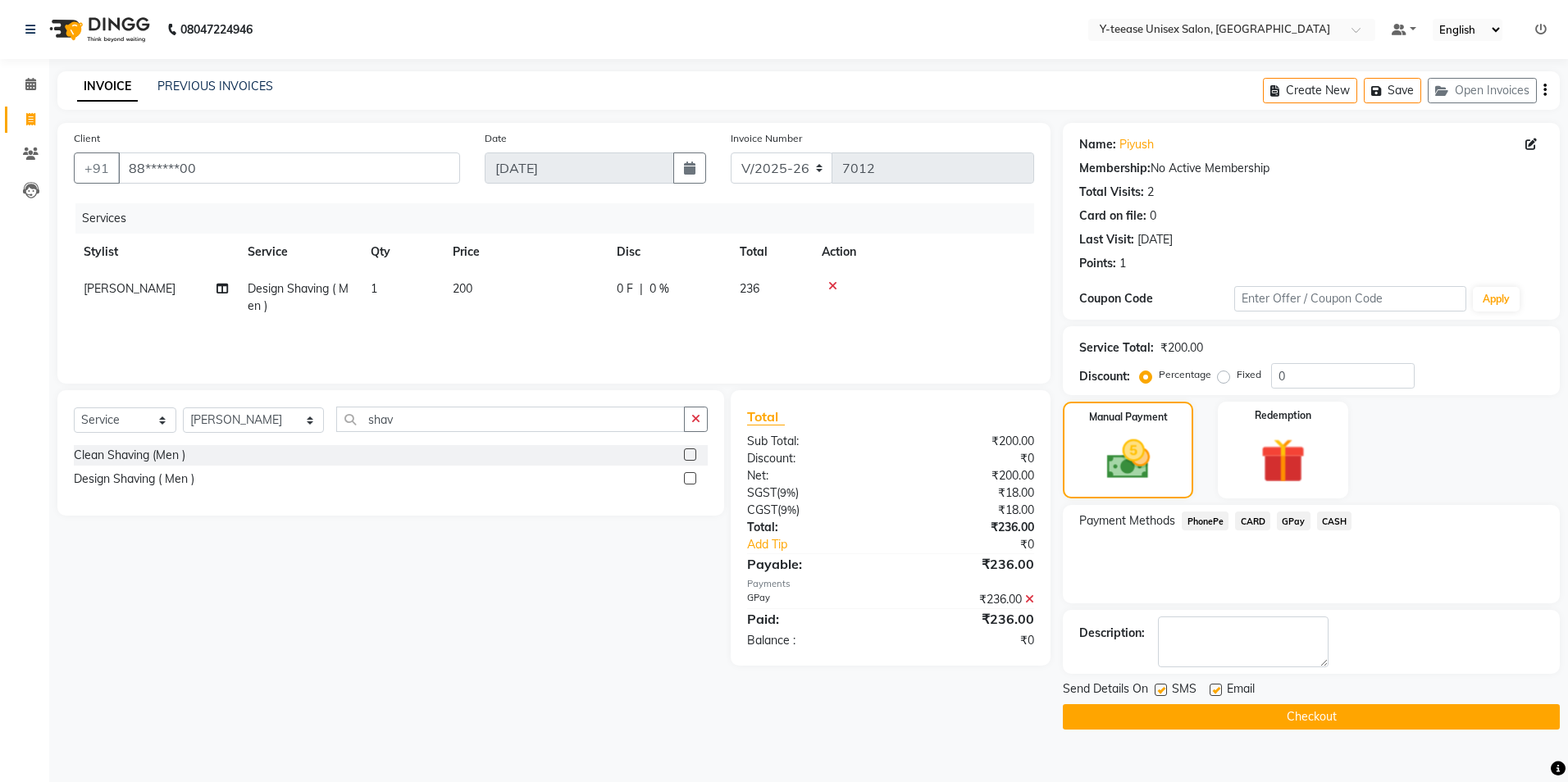
click at [1285, 710] on button "Checkout" at bounding box center [1311, 717] width 497 height 26
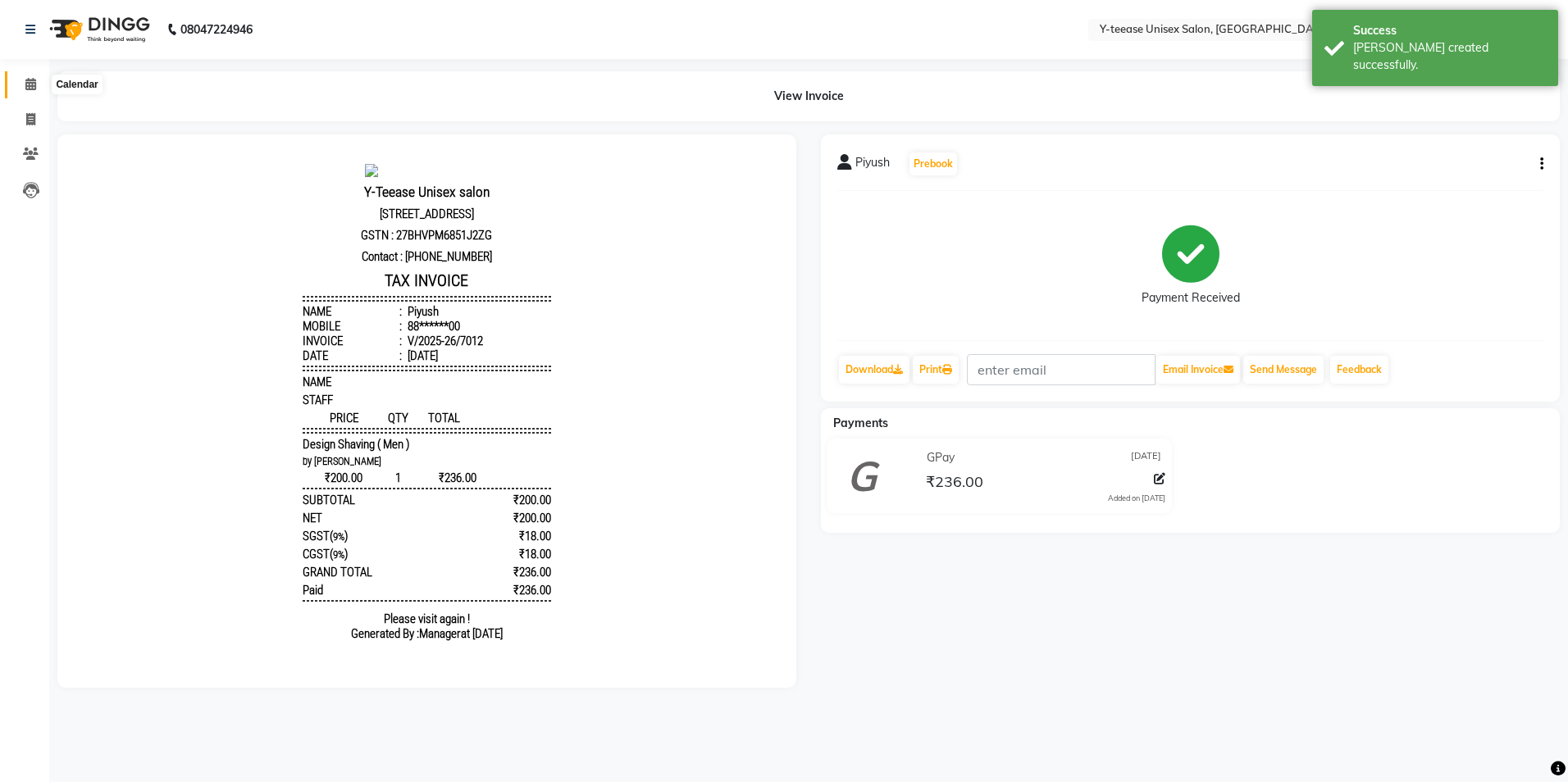
drag, startPoint x: 24, startPoint y: 79, endPoint x: 82, endPoint y: 91, distance: 59.2
click at [25, 79] on span at bounding box center [30, 85] width 28 height 19
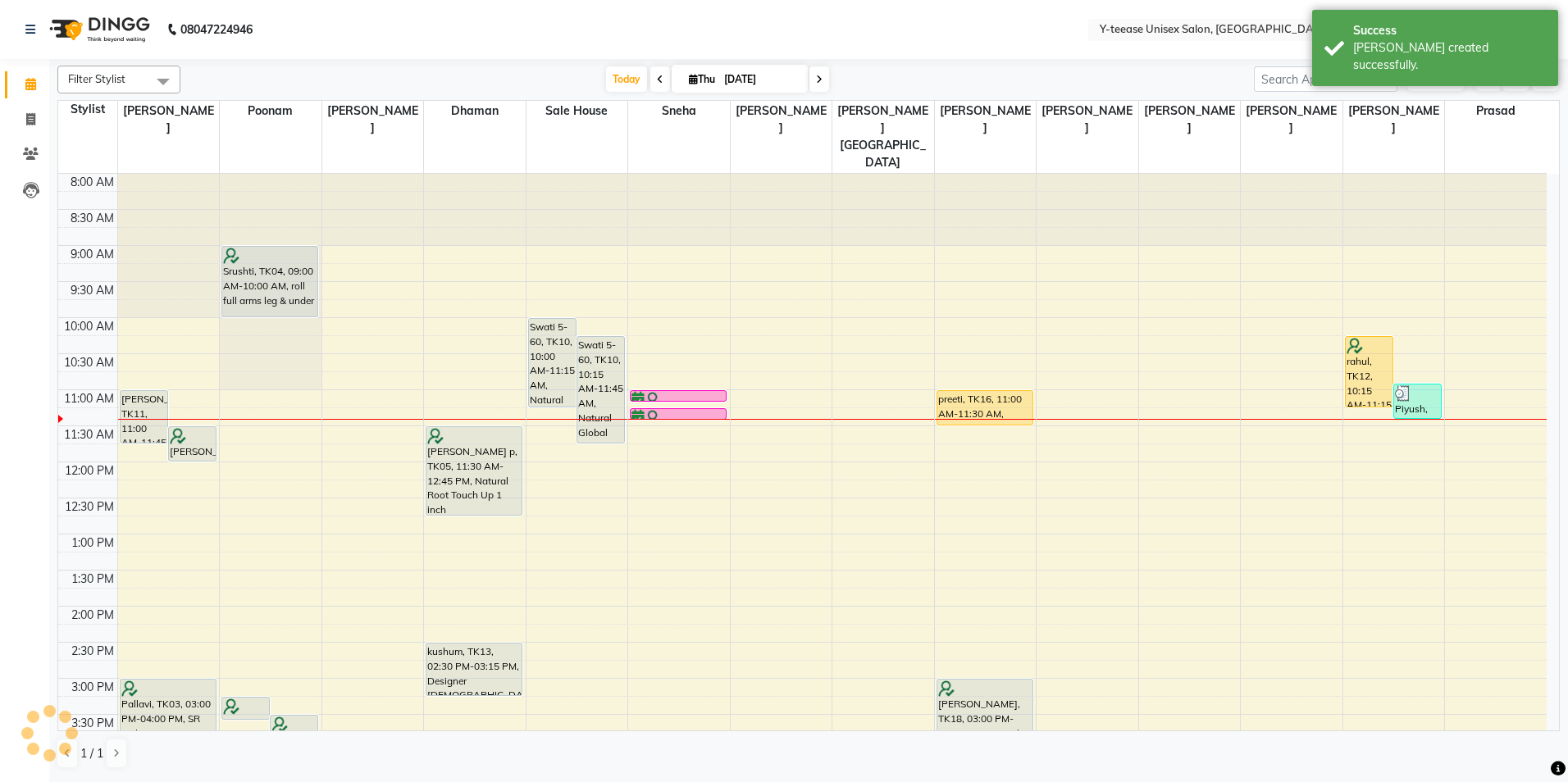
scroll to position [217, 0]
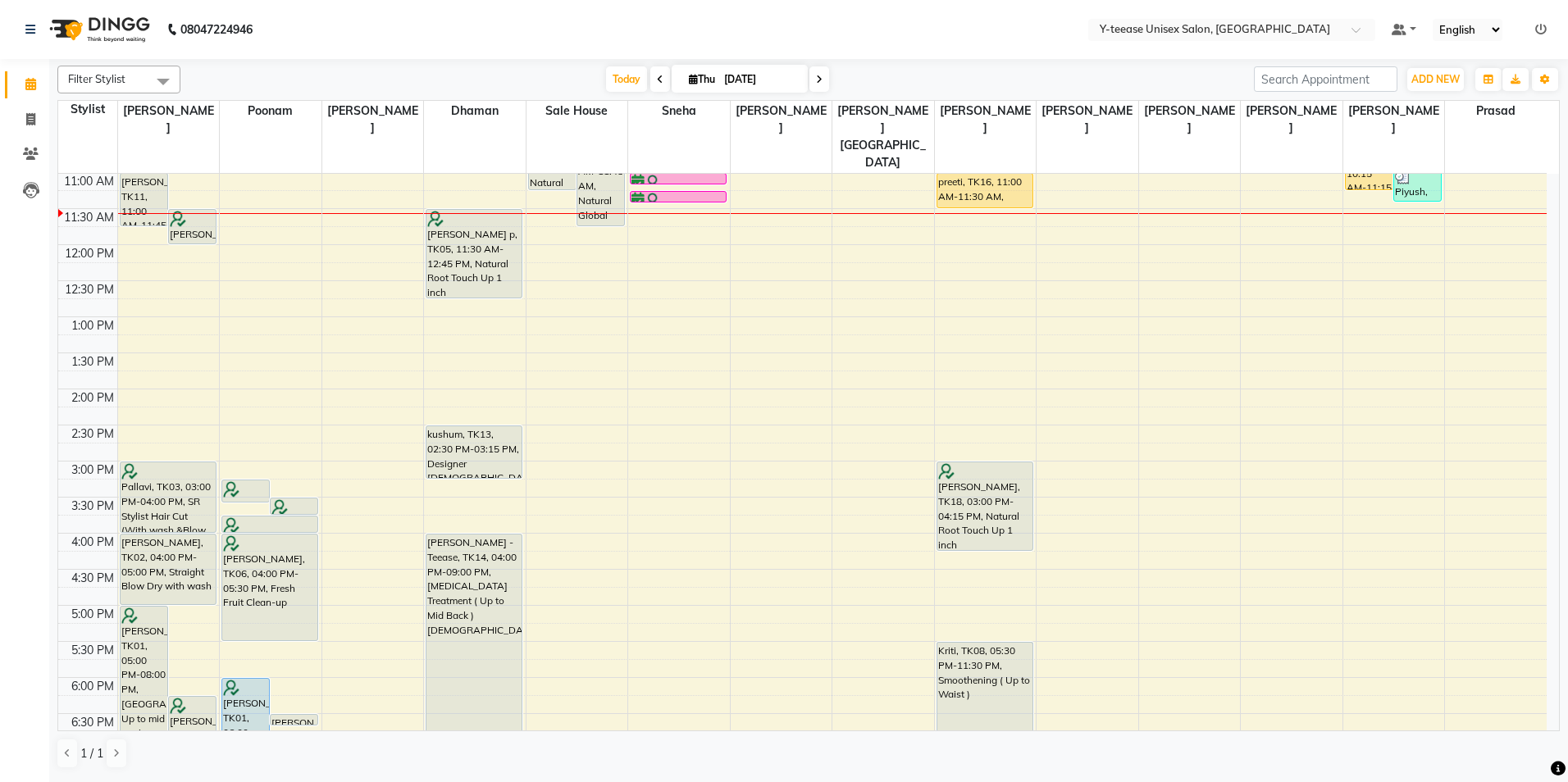
click at [1542, 22] on link at bounding box center [1541, 29] width 12 height 15
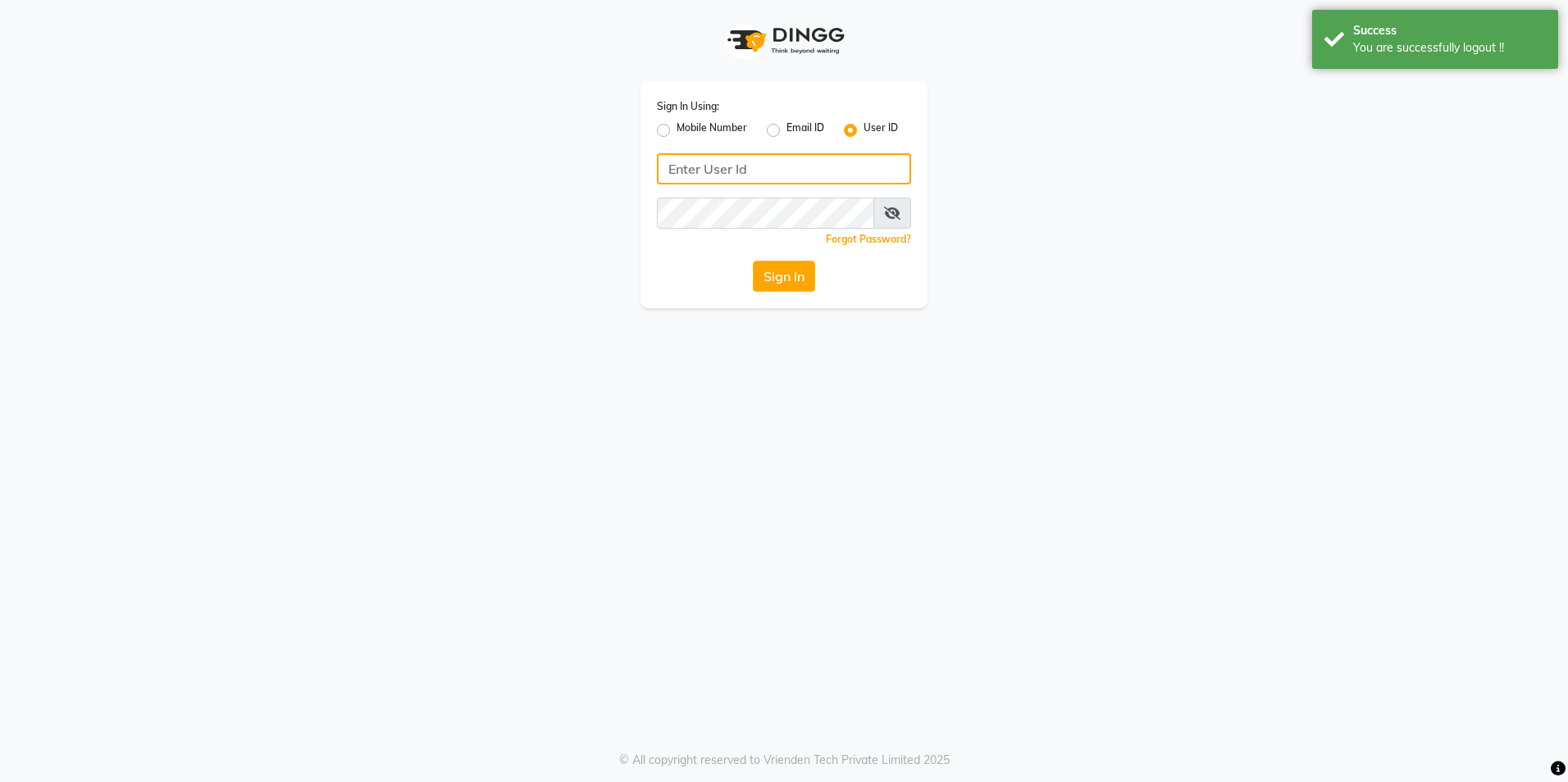
type input "8999679795"
click at [676, 129] on label "Mobile Number" at bounding box center [711, 131] width 70 height 20
click at [676, 129] on input "Mobile Number" at bounding box center [682, 126] width 11 height 11
radio input "true"
radio input "false"
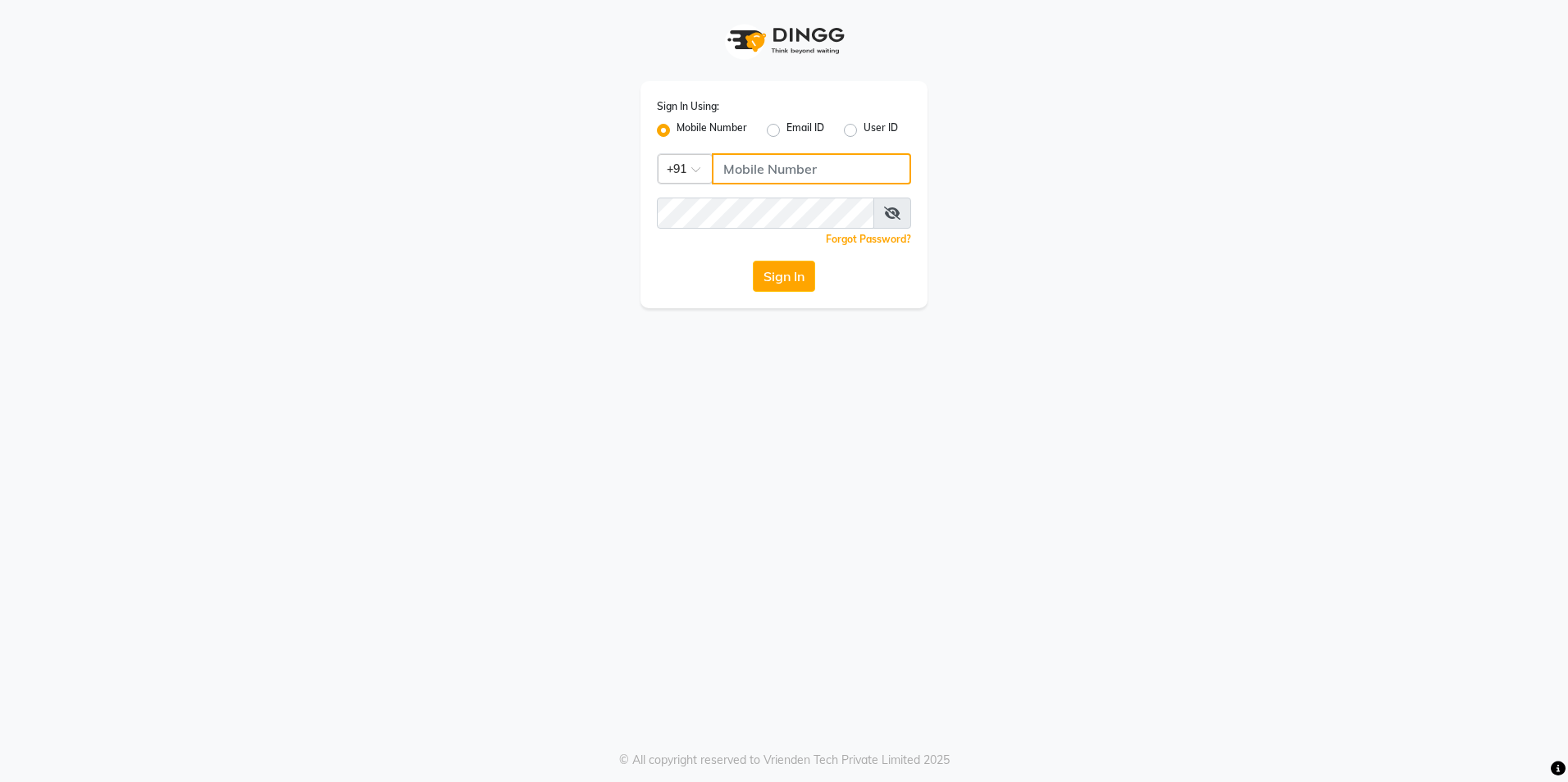
click at [765, 162] on input "Username" at bounding box center [811, 169] width 199 height 31
type input "9860099181"
click at [781, 282] on button "Sign In" at bounding box center [784, 276] width 62 height 31
